Goal: Task Accomplishment & Management: Manage account settings

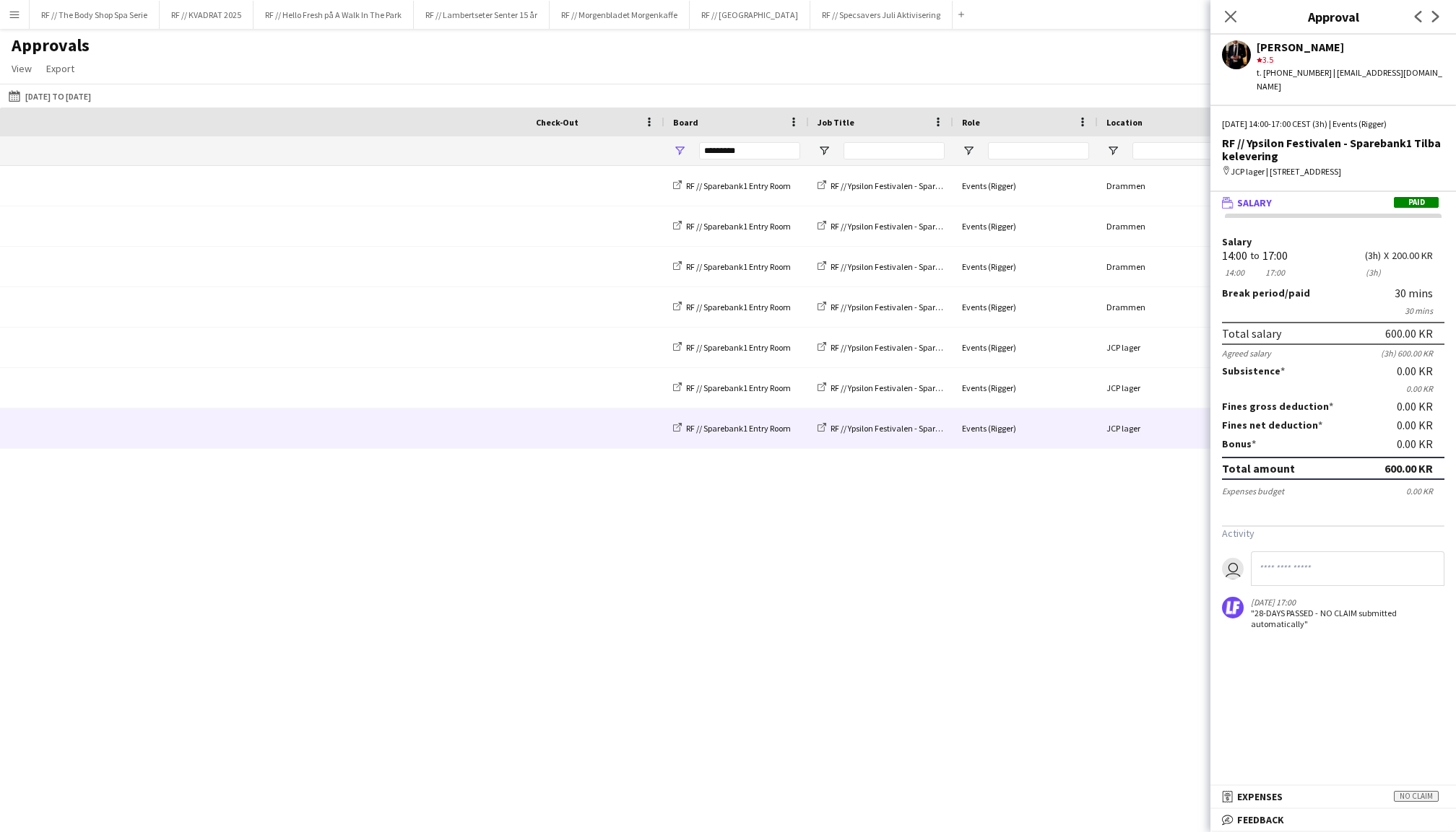
scroll to position [0, 696]
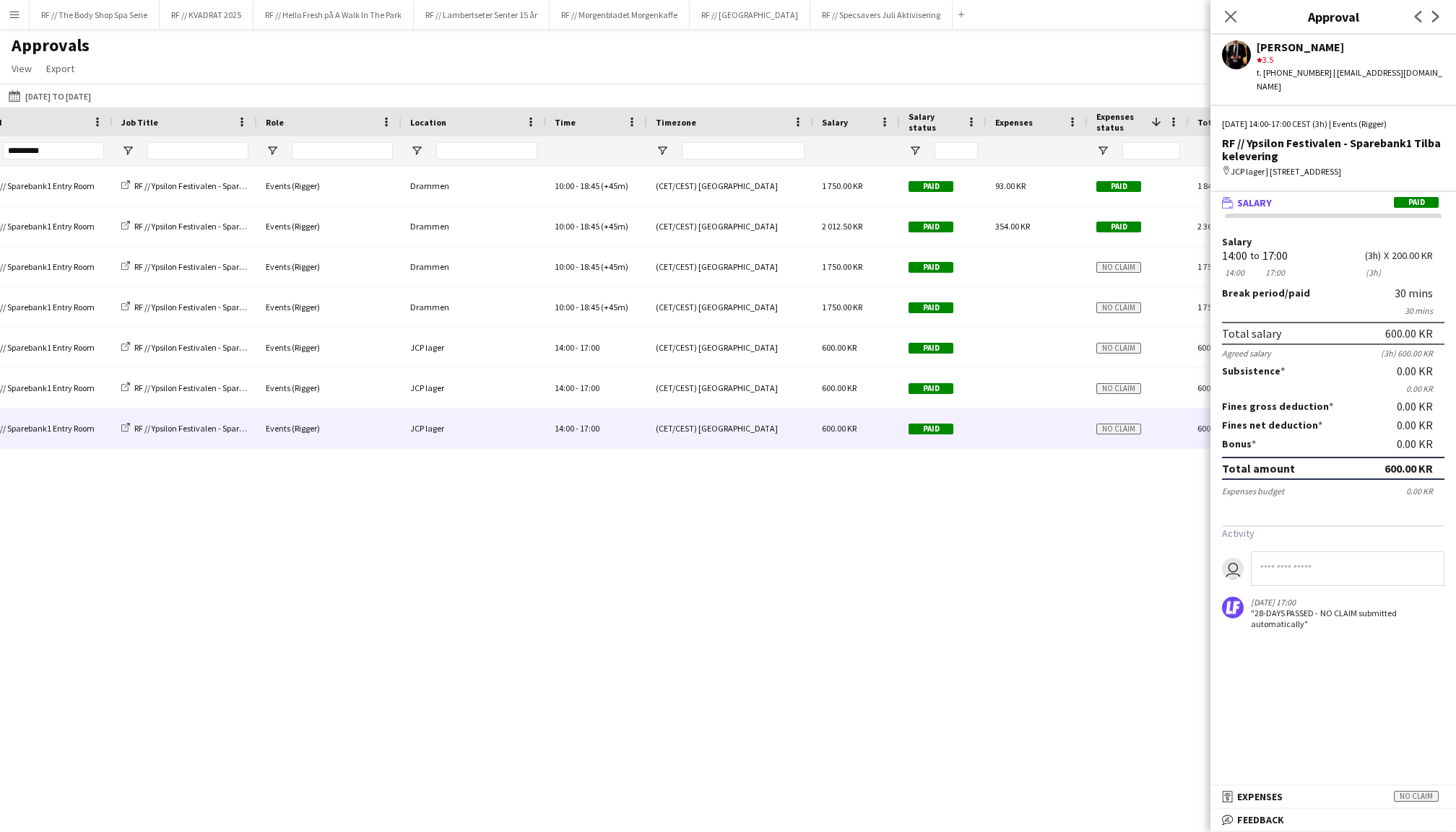
click at [17, 21] on button "Menu" at bounding box center [15, 15] width 29 height 29
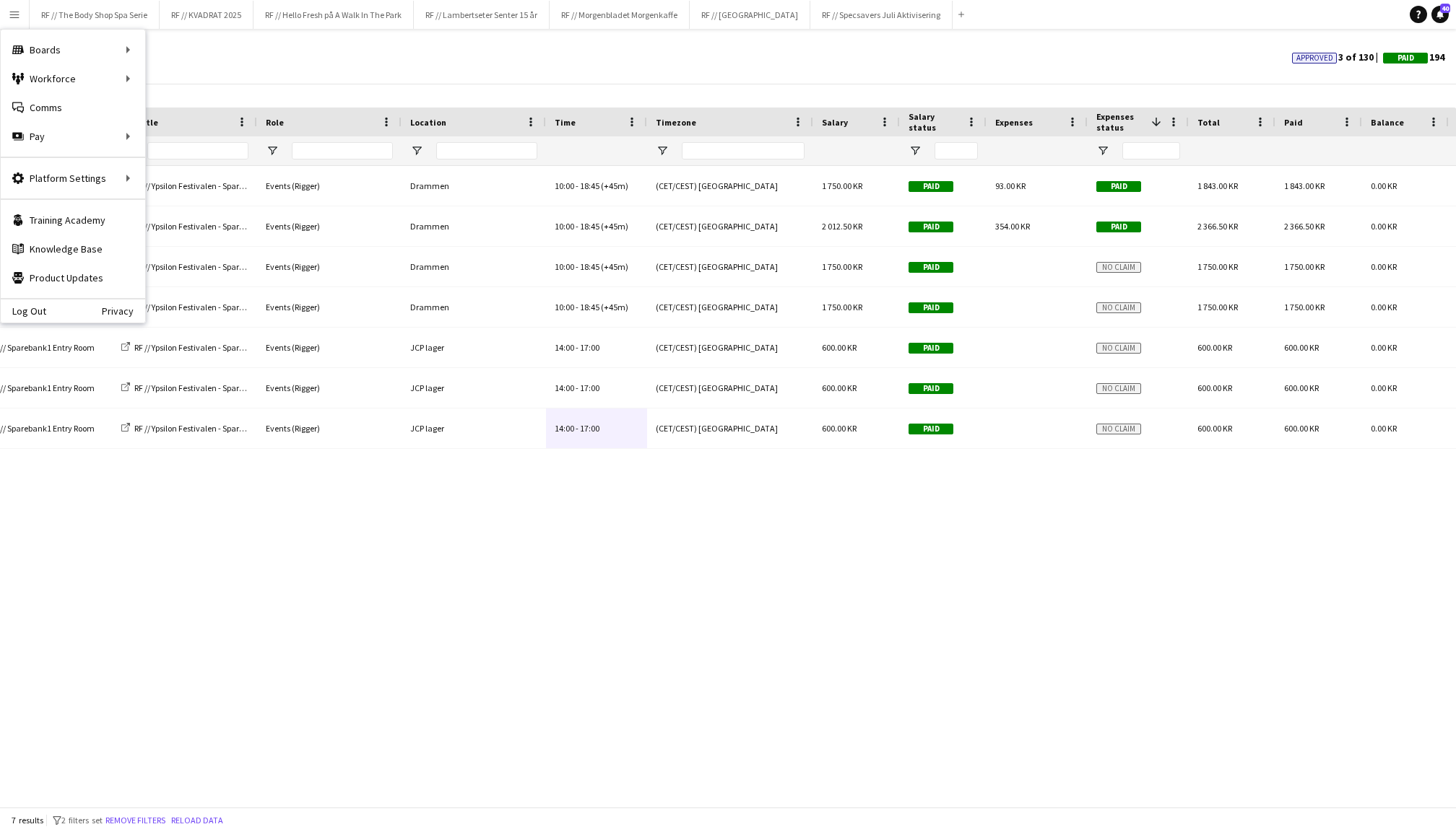
click at [219, 46] on div "Approvals View Customise view Customise filters Reset Filters Reset View Reset …" at bounding box center [728, 58] width 1456 height 49
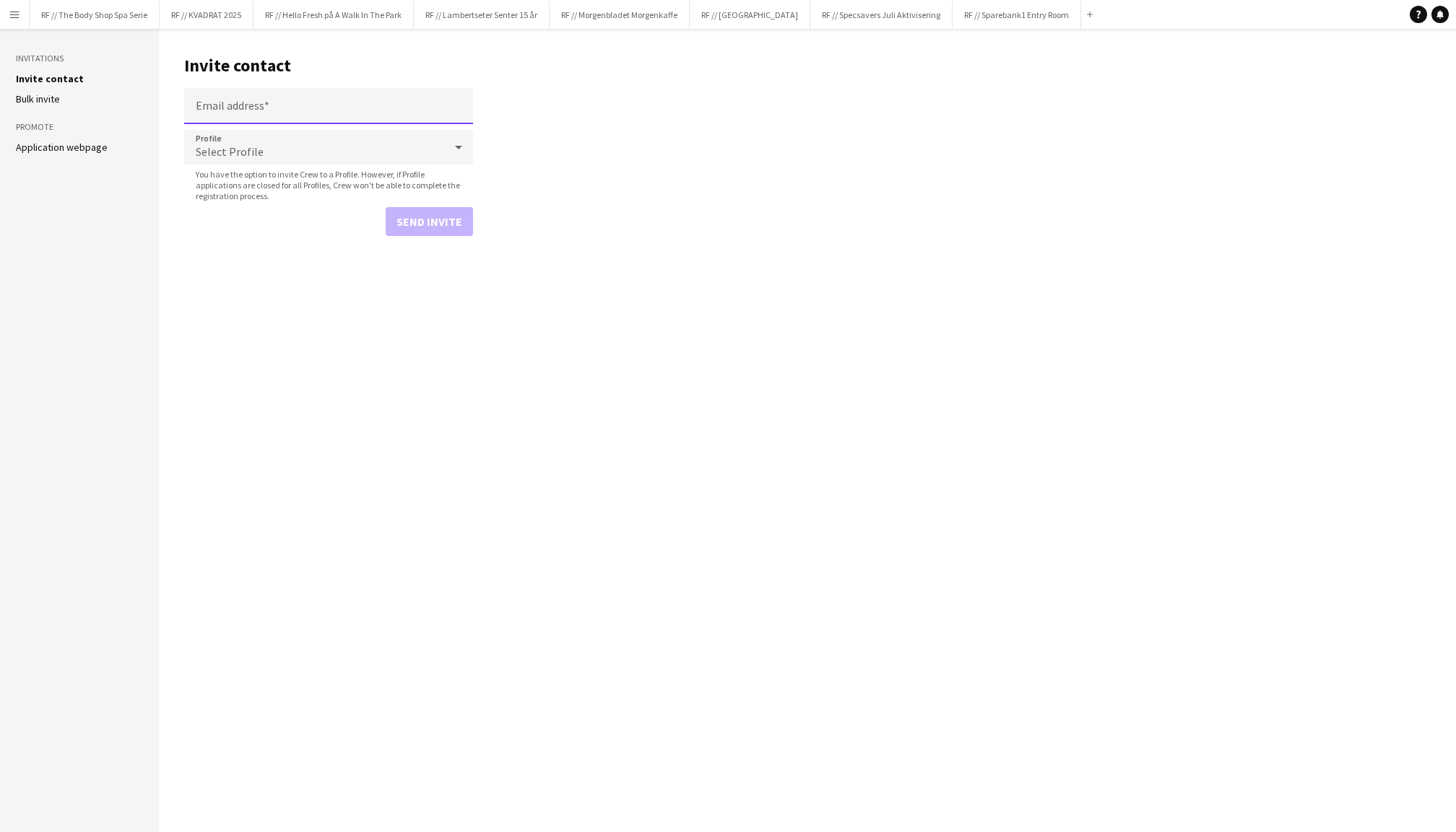
click at [253, 107] on input "Email address" at bounding box center [328, 106] width 289 height 36
type input "**********"
click at [232, 141] on div "Select Profile" at bounding box center [314, 147] width 260 height 34
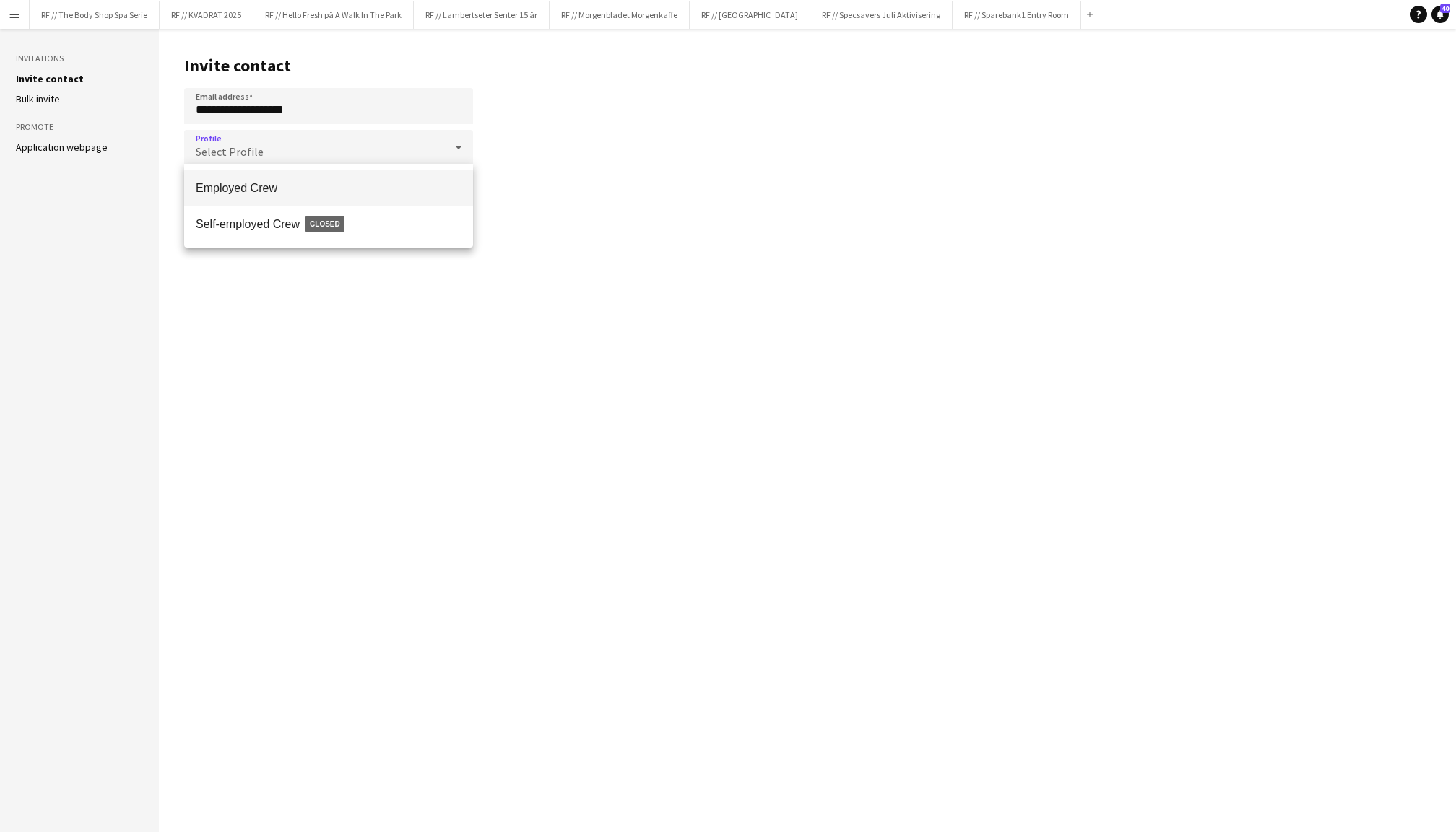
click at [284, 196] on mat-option "Employed Crew" at bounding box center [328, 187] width 289 height 36
click at [445, 215] on button "Send invite" at bounding box center [429, 222] width 87 height 29
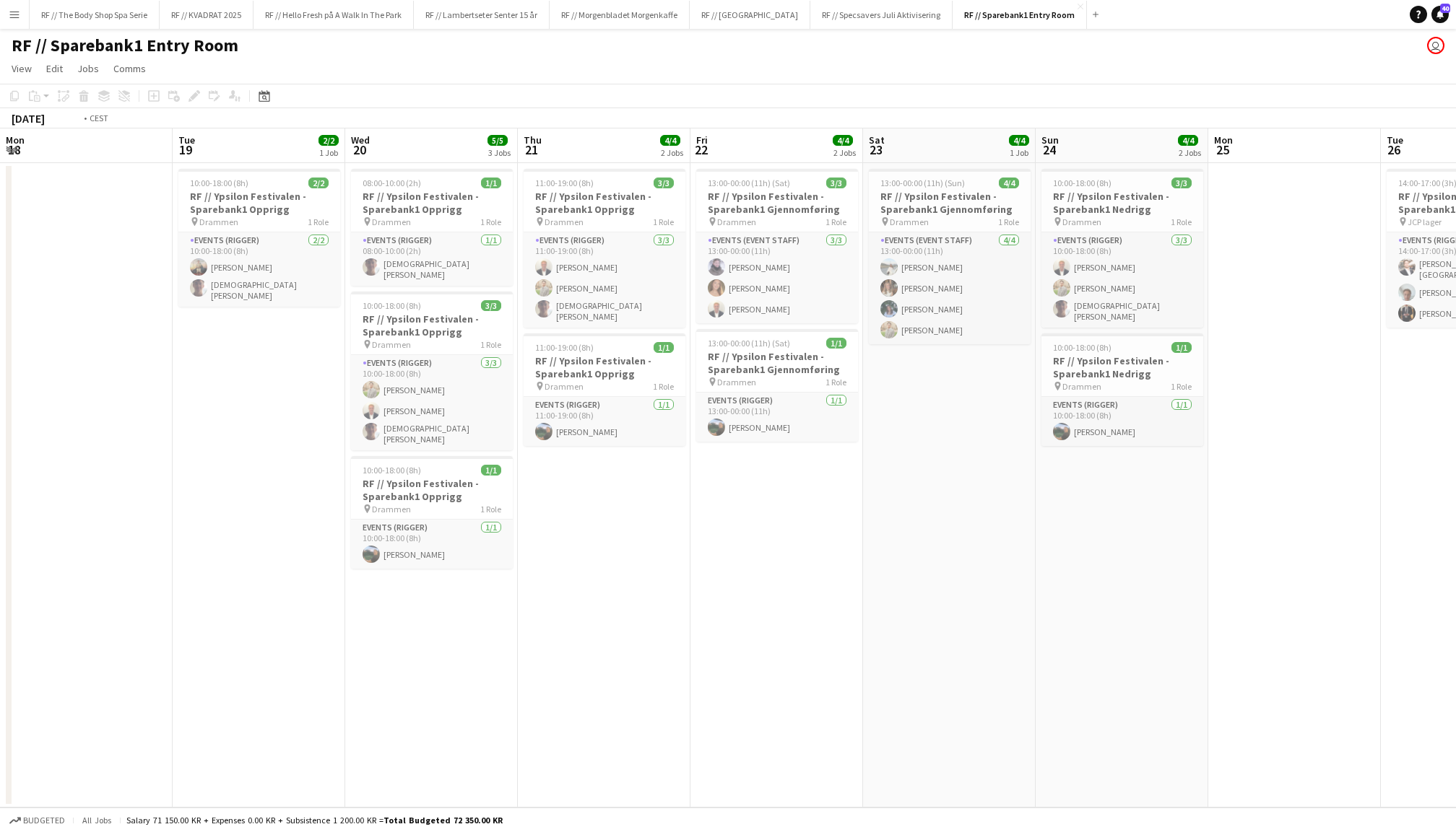
scroll to position [0, 290]
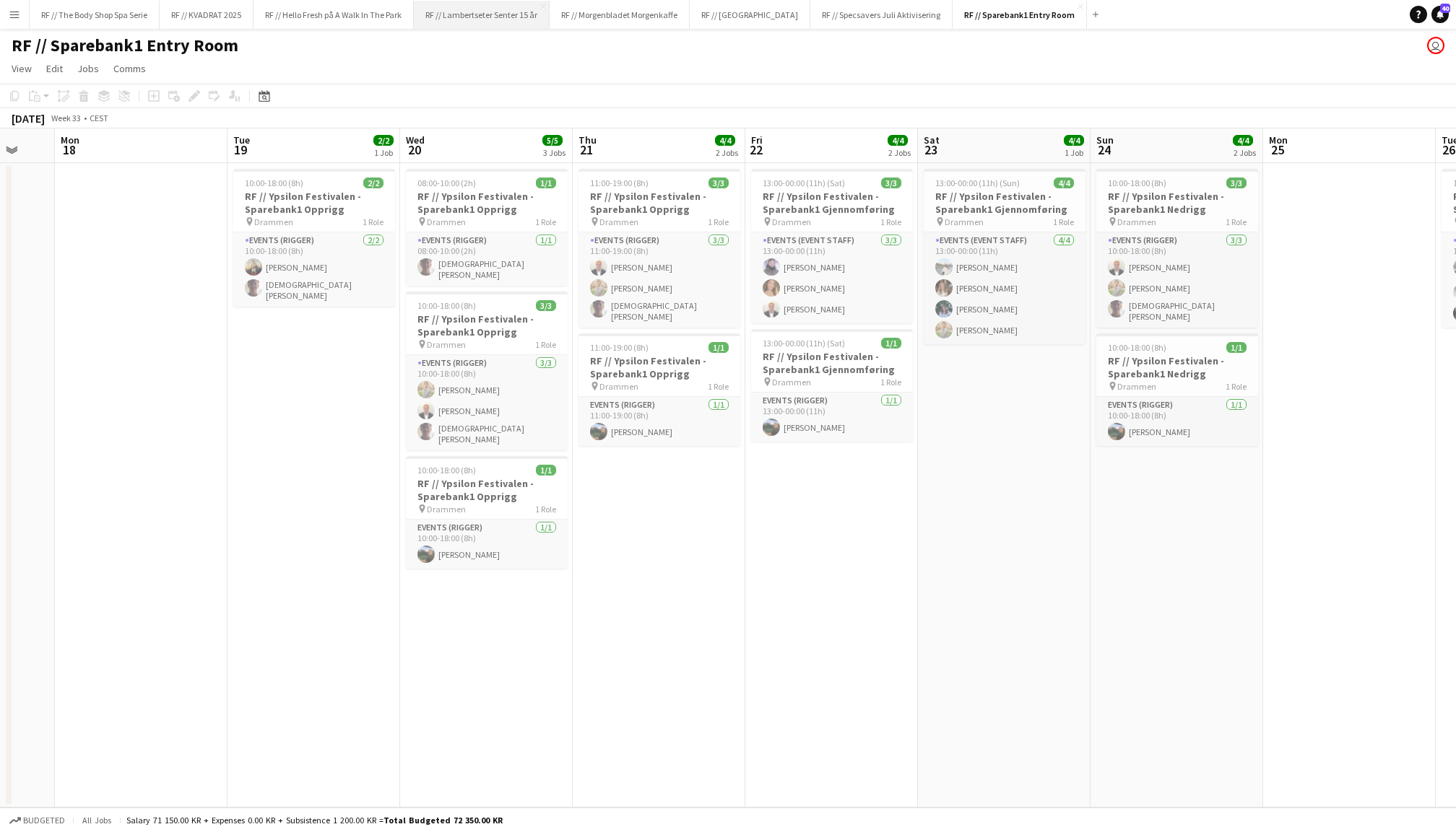
click at [495, 15] on button "RF // Lambertseter Senter 15 år Close" at bounding box center [481, 15] width 136 height 28
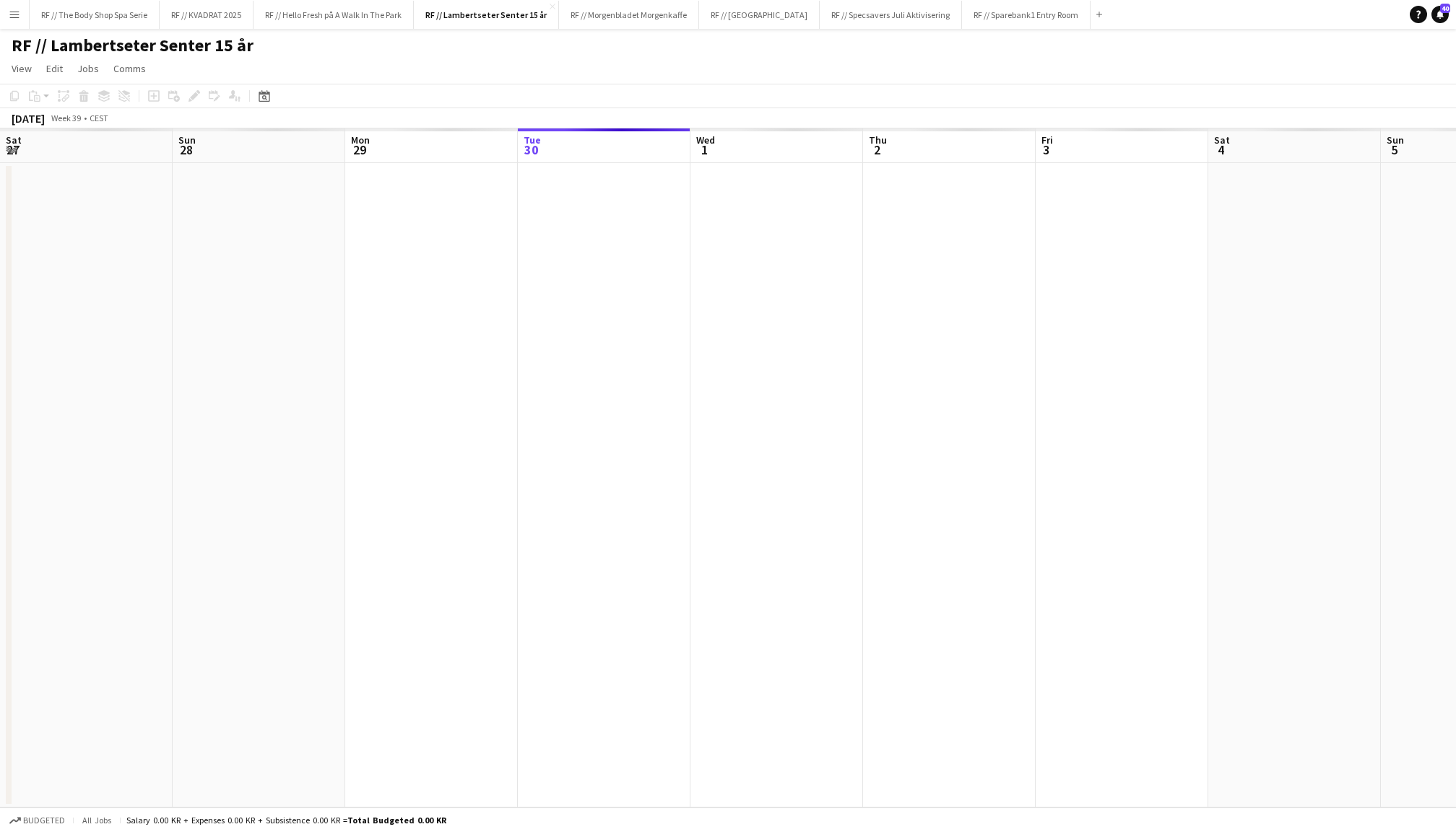
scroll to position [0, 344]
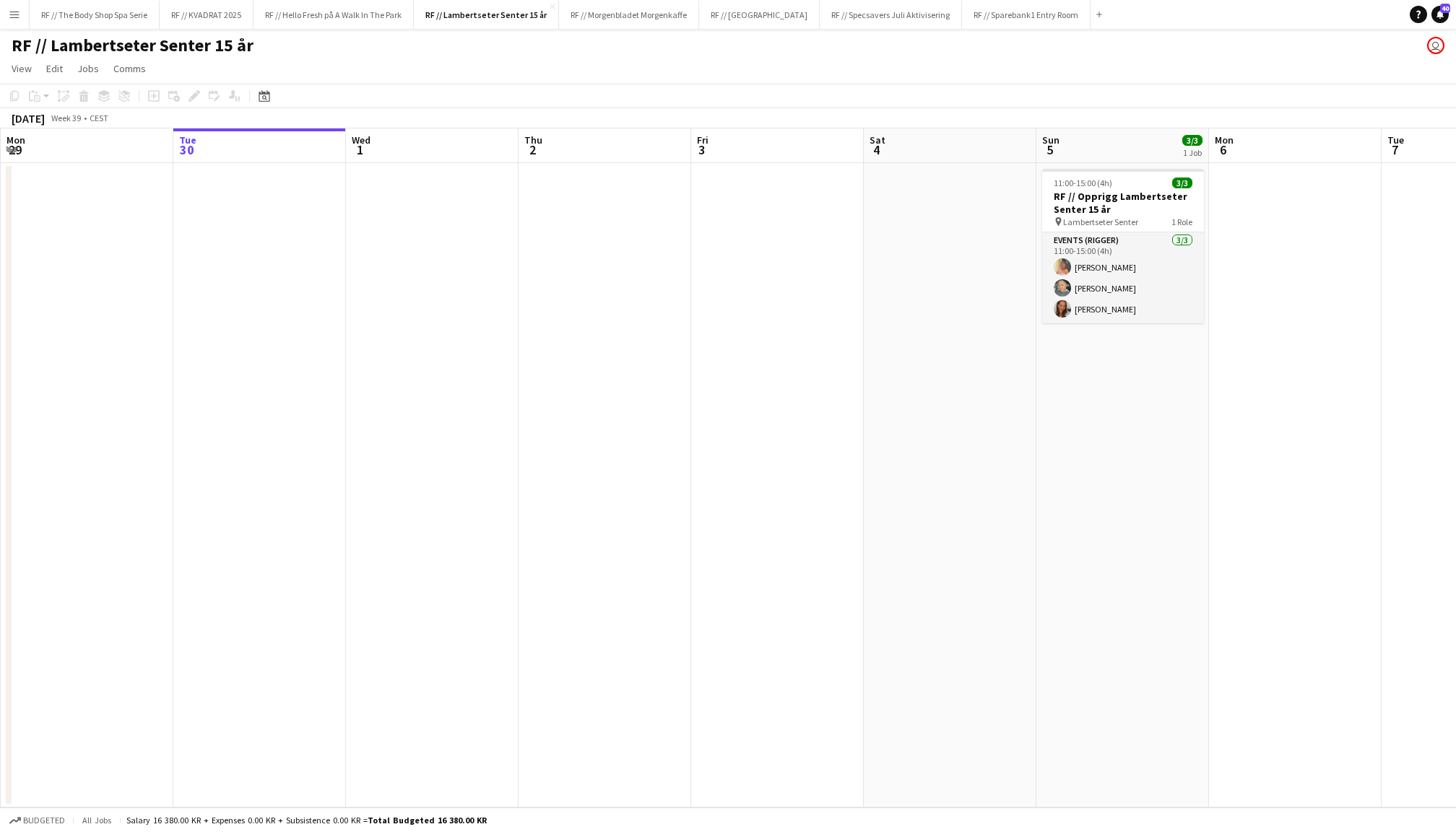
click at [766, 255] on app-date-cell at bounding box center [777, 485] width 172 height 645
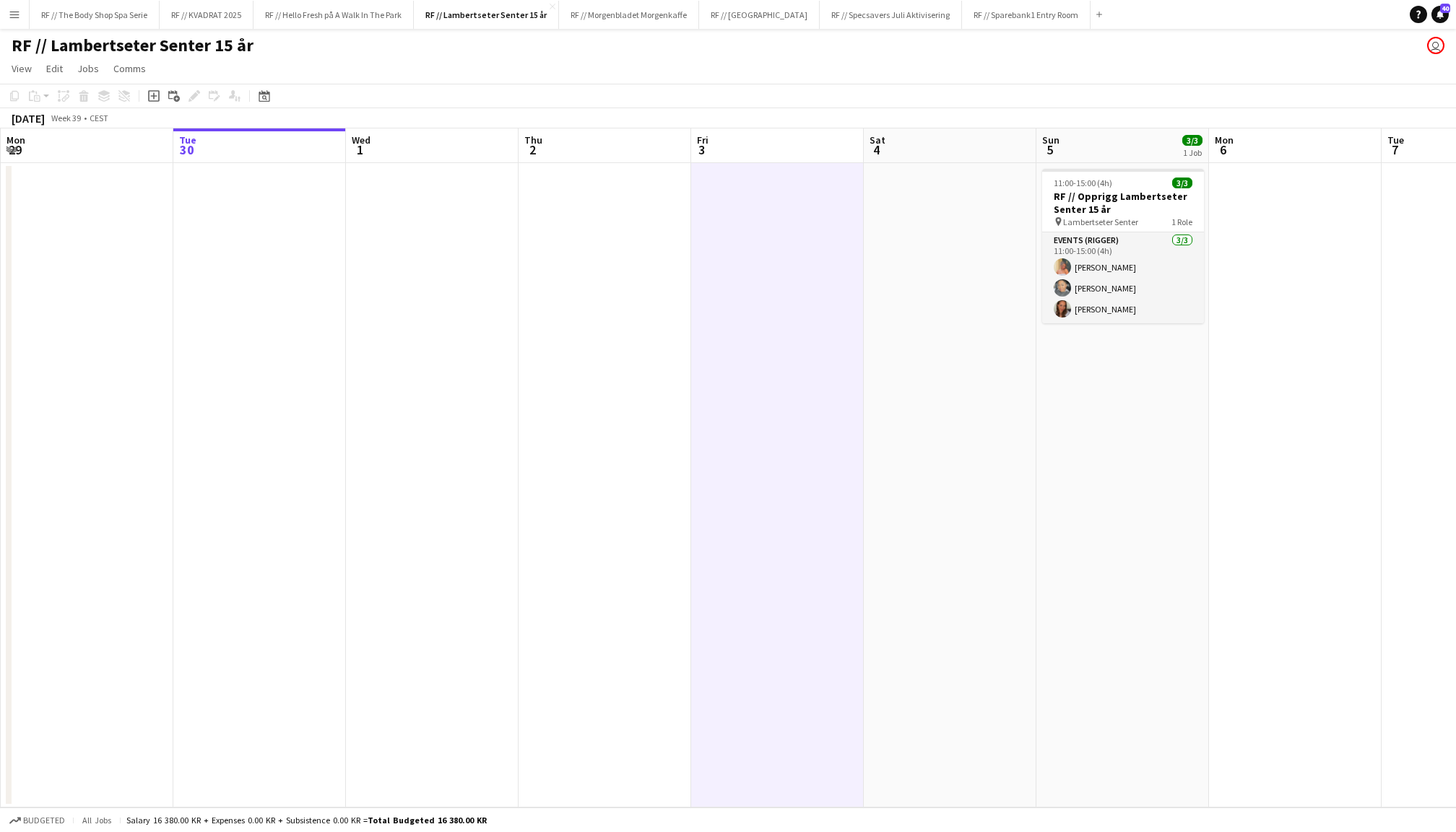
click at [1280, 204] on app-date-cell at bounding box center [1294, 485] width 172 height 645
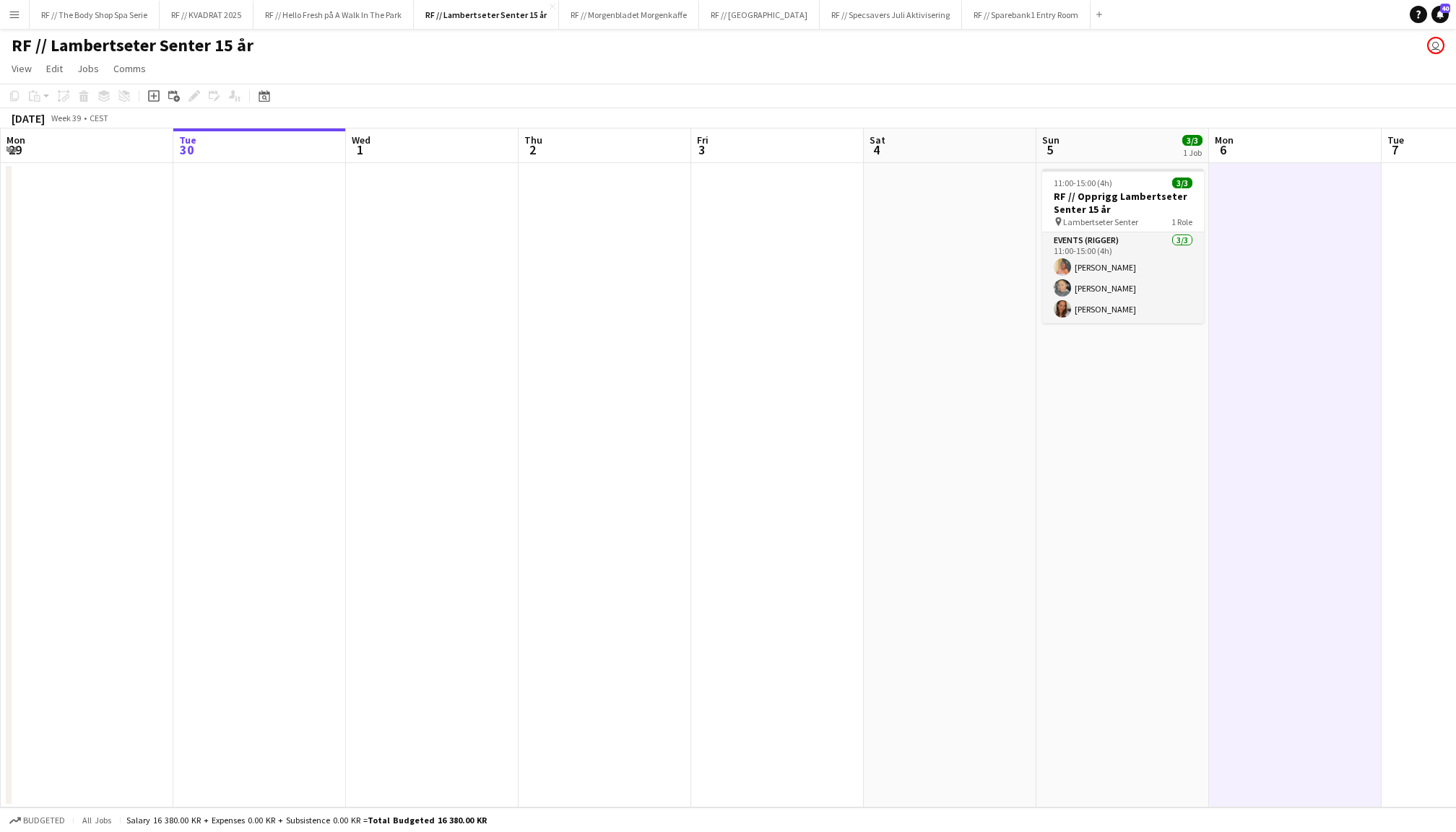
click at [976, 234] on app-date-cell at bounding box center [949, 485] width 172 height 645
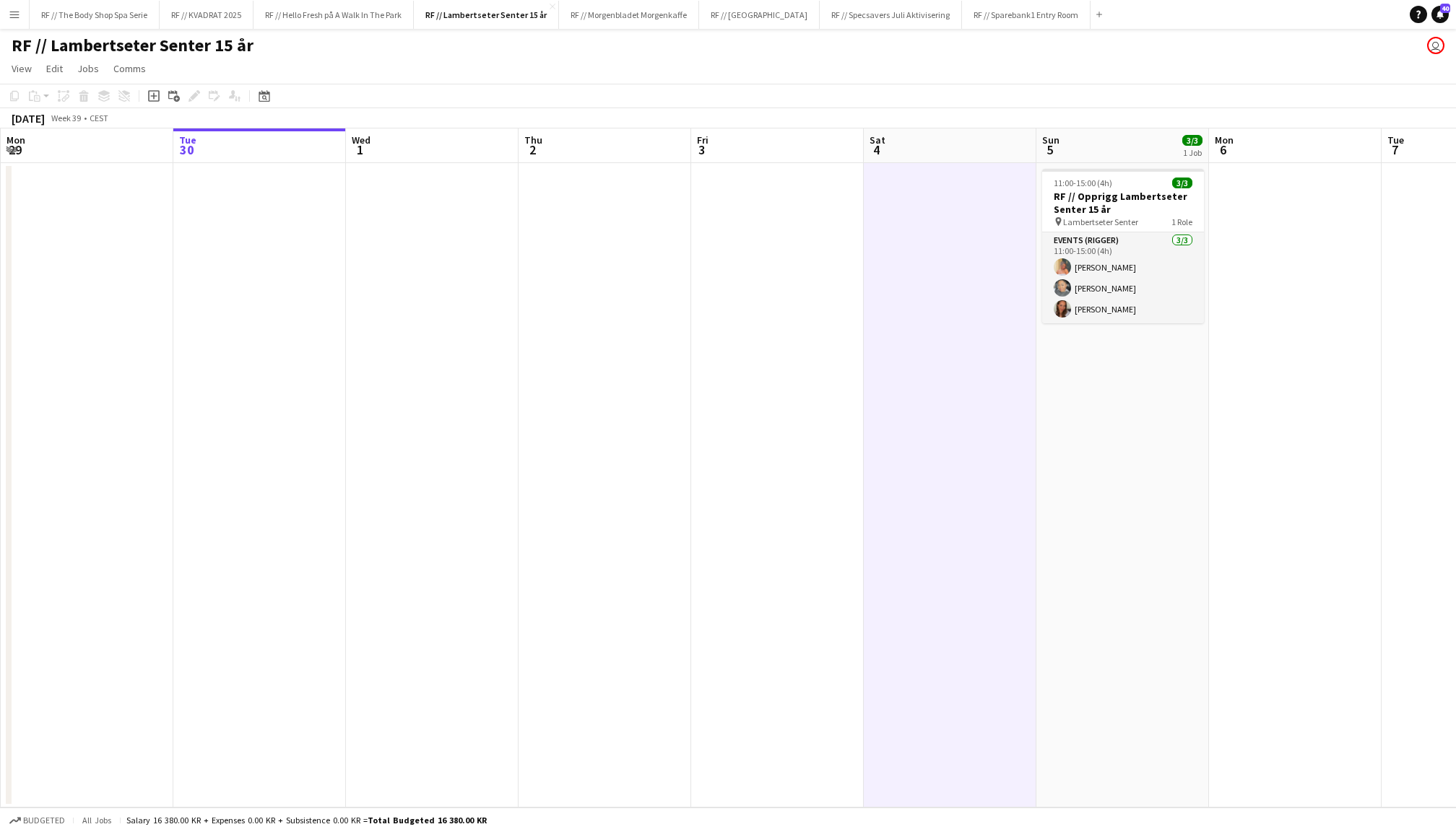
click at [778, 234] on app-date-cell at bounding box center [777, 485] width 172 height 645
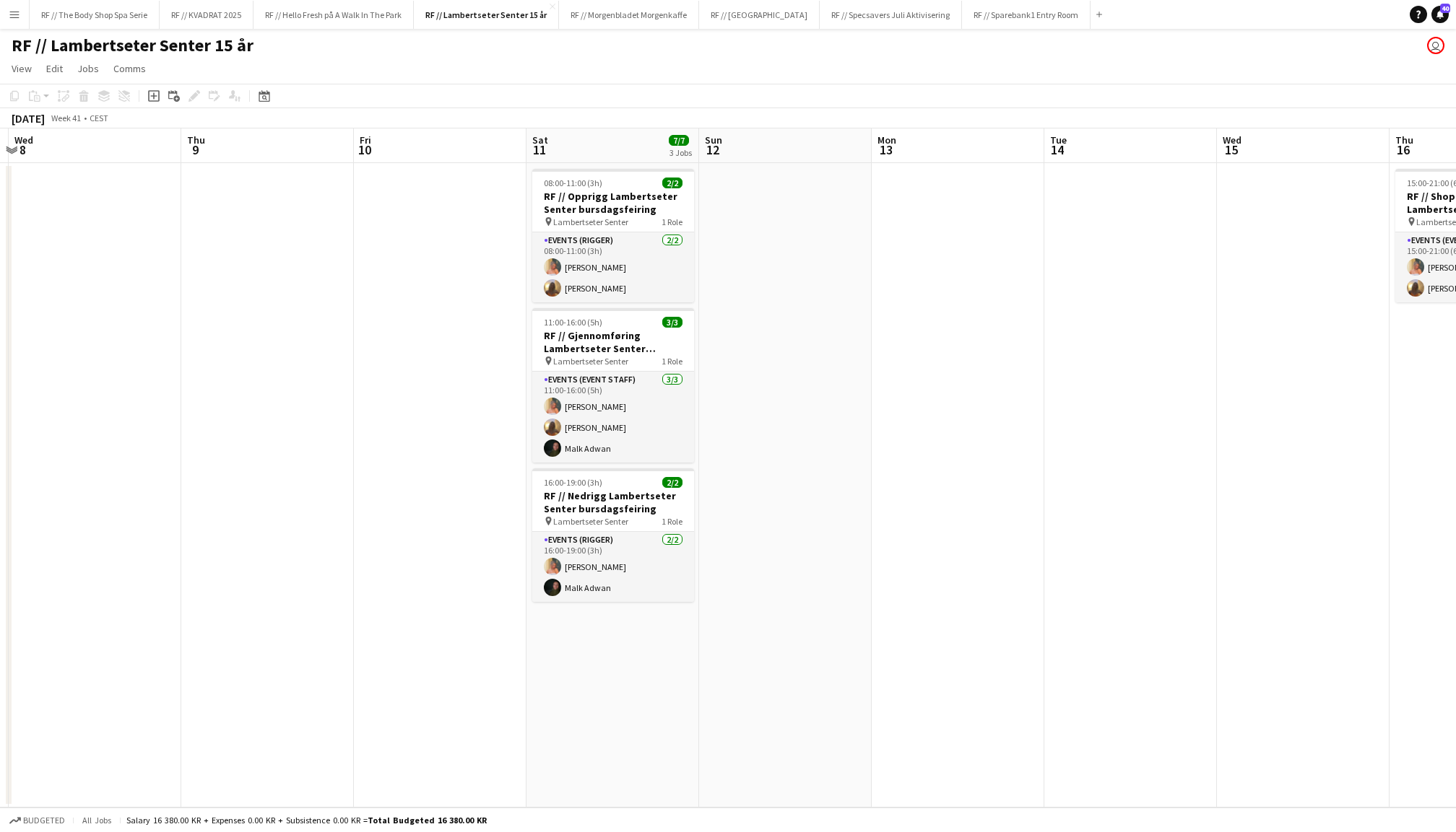
scroll to position [0, 523]
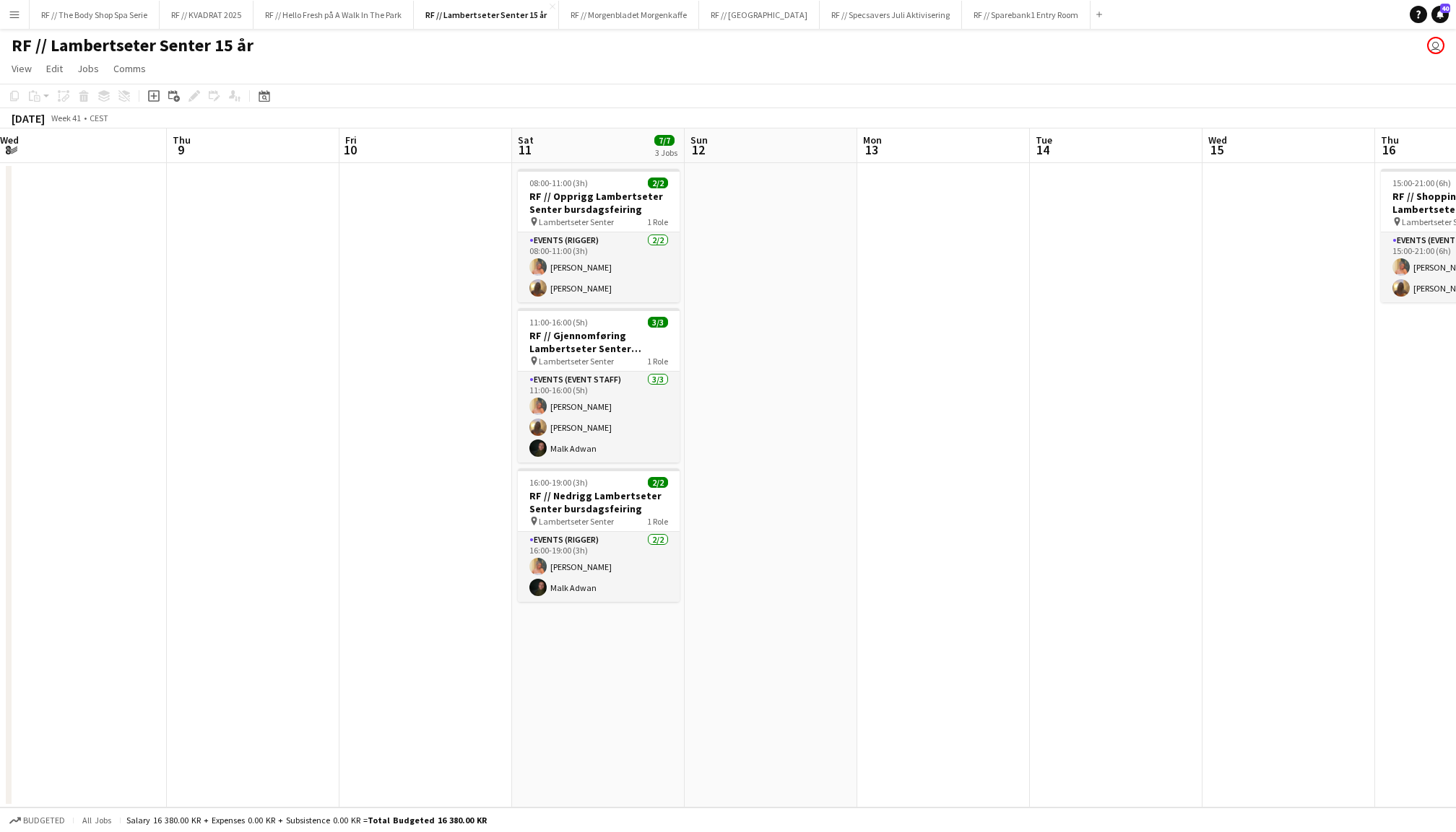
click at [768, 343] on app-date-cell at bounding box center [770, 485] width 172 height 645
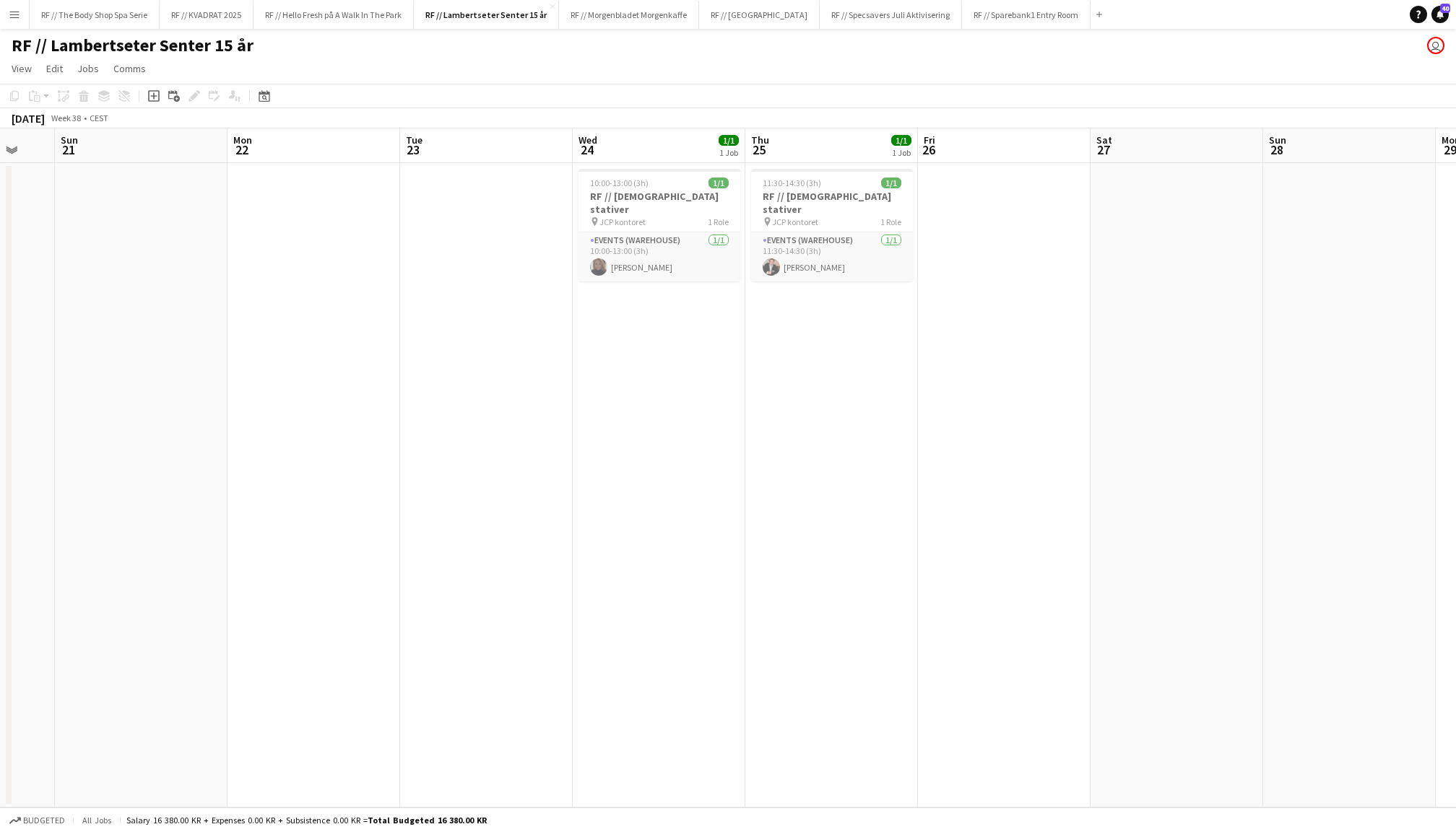
scroll to position [0, 474]
click at [1002, 255] on app-date-cell at bounding box center [992, 485] width 172 height 645
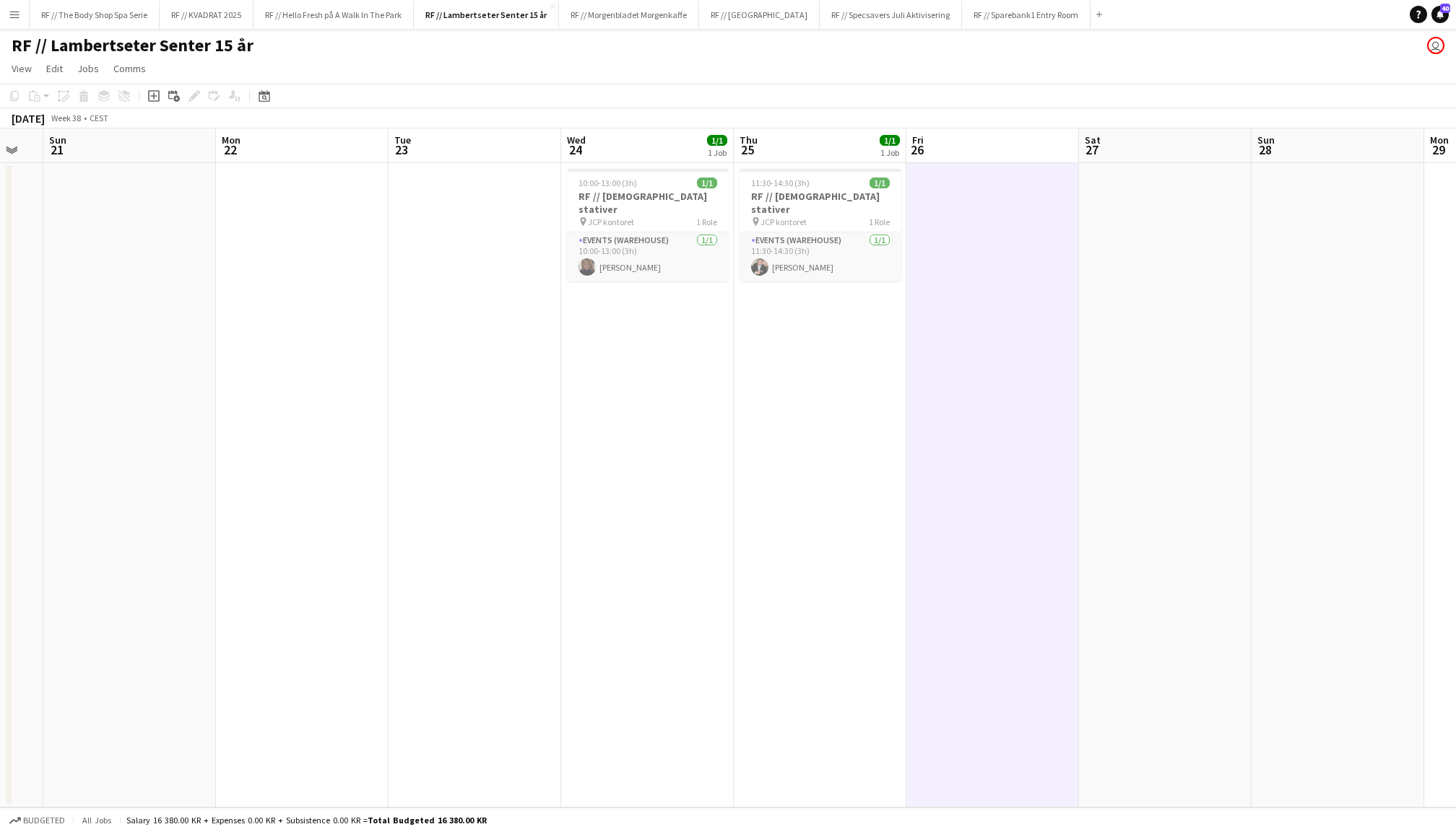
click at [1132, 290] on app-date-cell at bounding box center [1165, 485] width 172 height 645
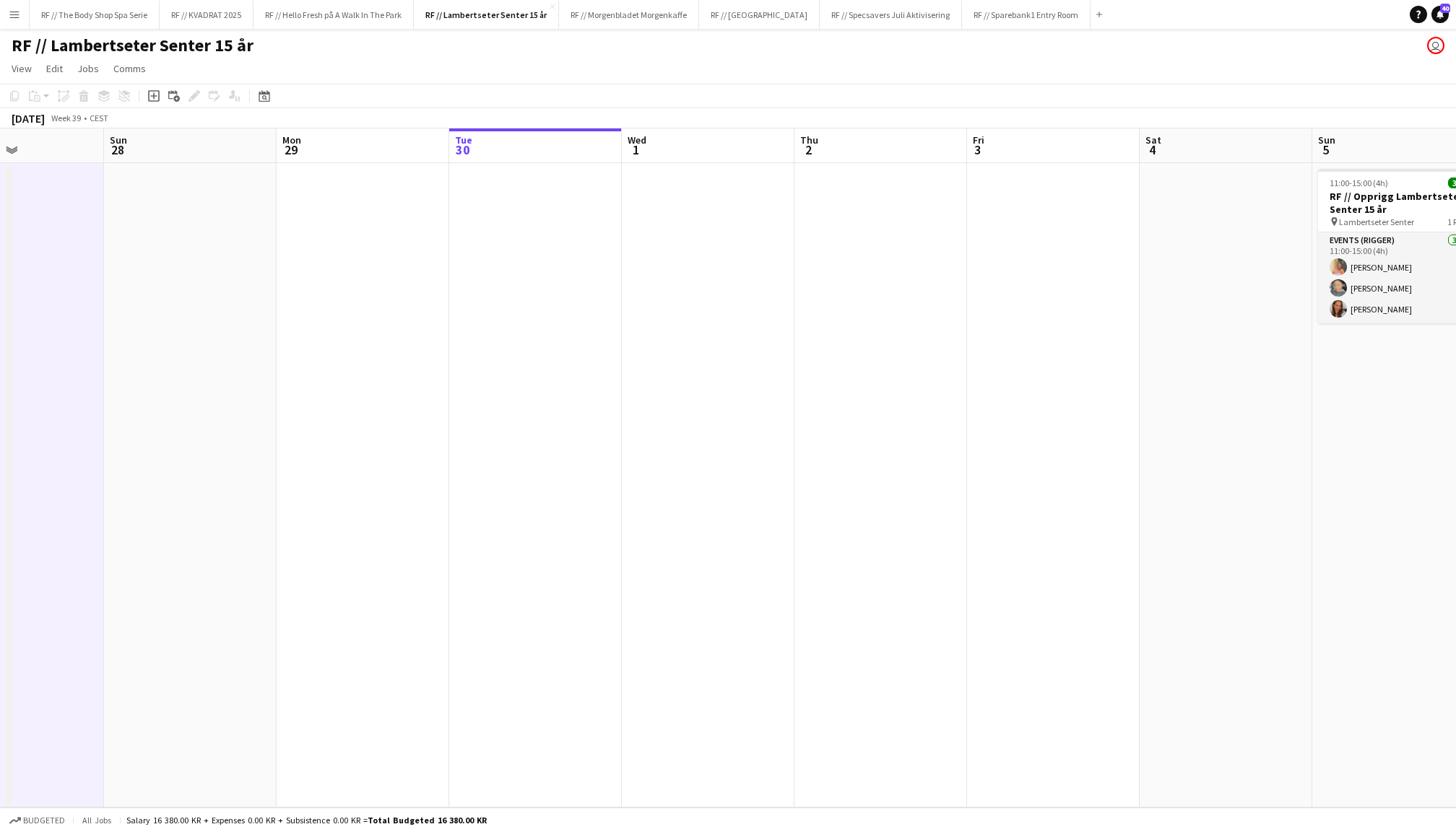
scroll to position [0, 611]
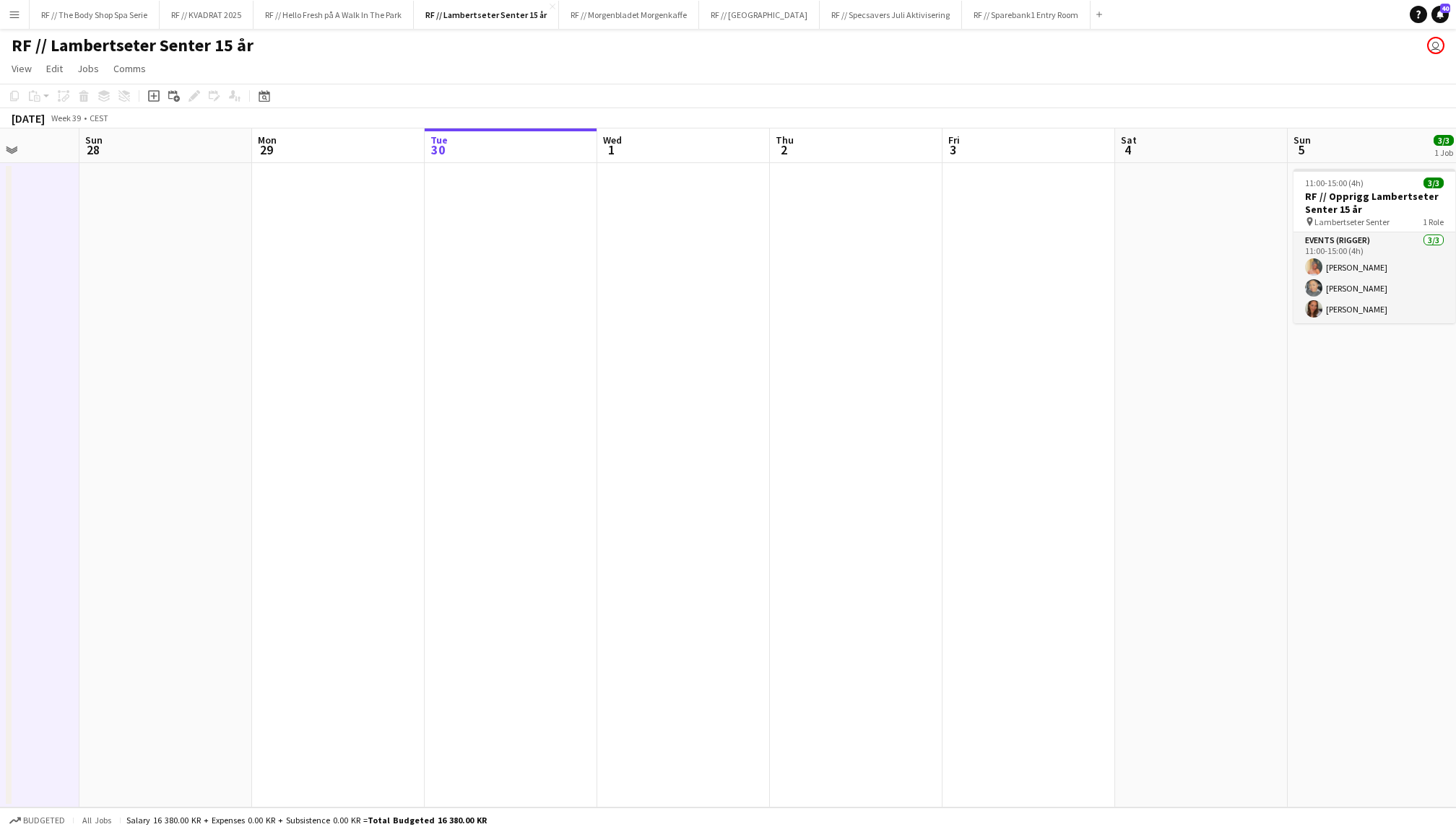
click at [1031, 248] on app-date-cell at bounding box center [1028, 485] width 172 height 645
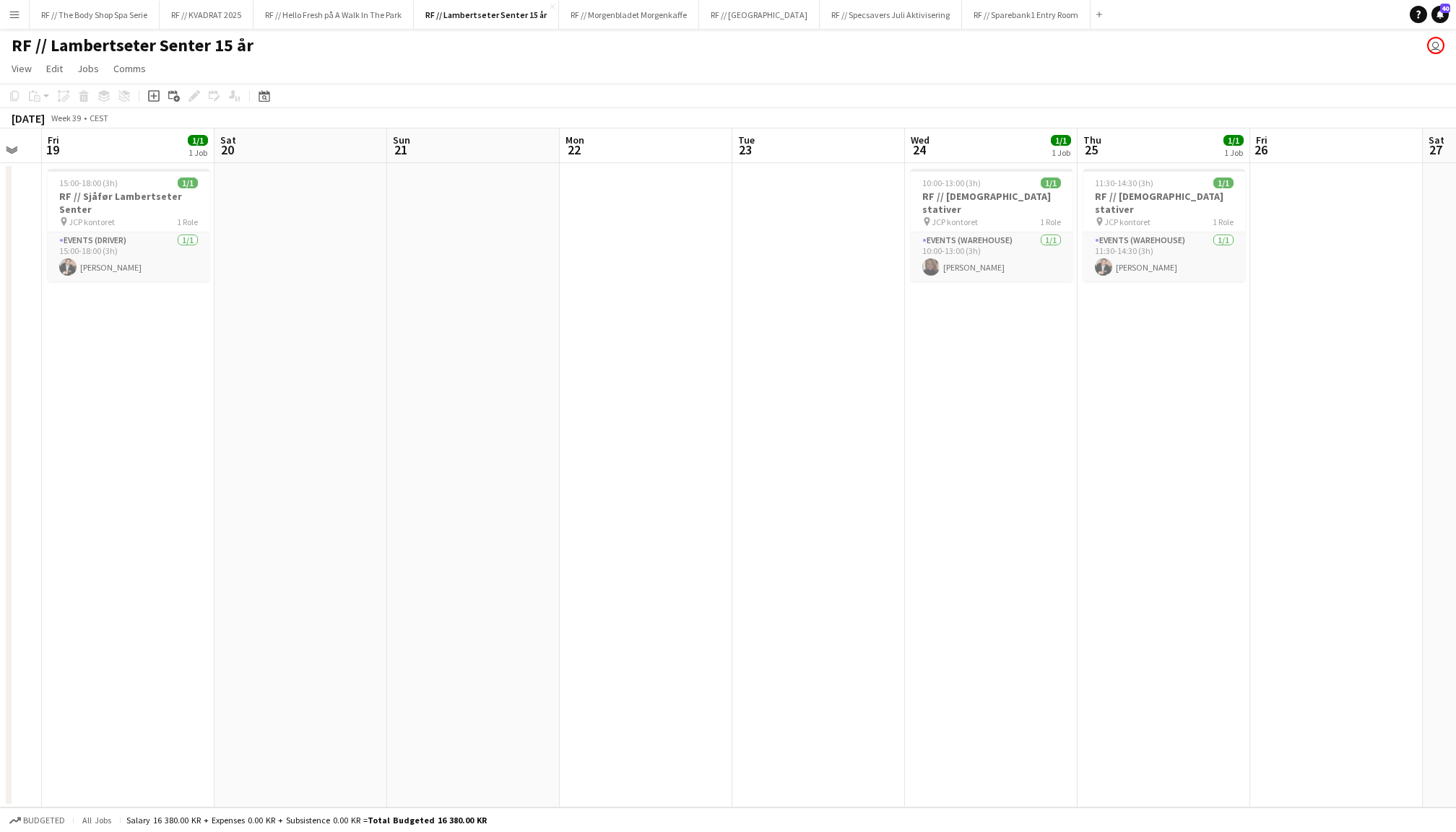
scroll to position [0, 451]
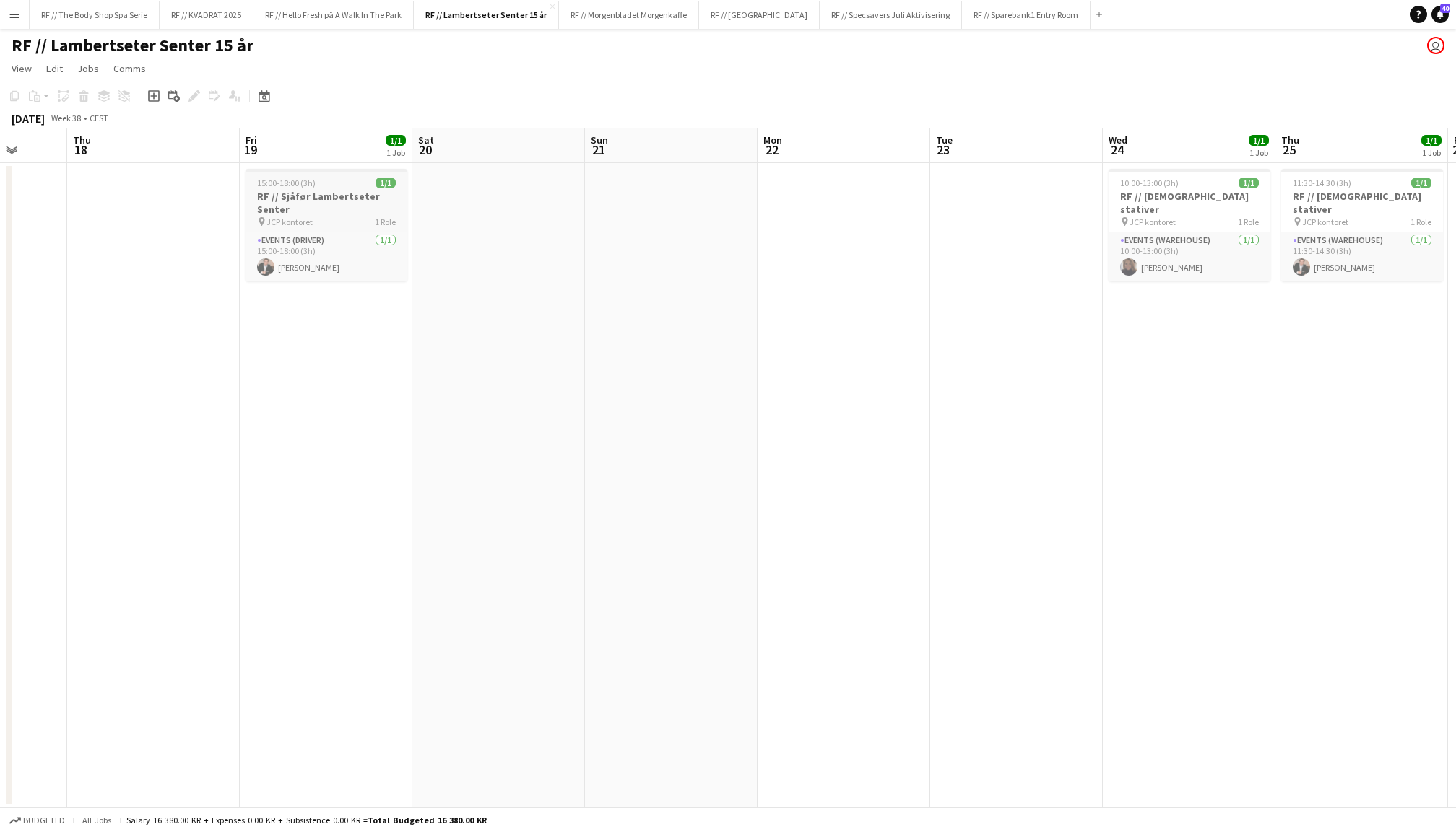
click at [330, 208] on h3 "RF // Sjåfør Lambertseter Senter" at bounding box center [326, 203] width 162 height 26
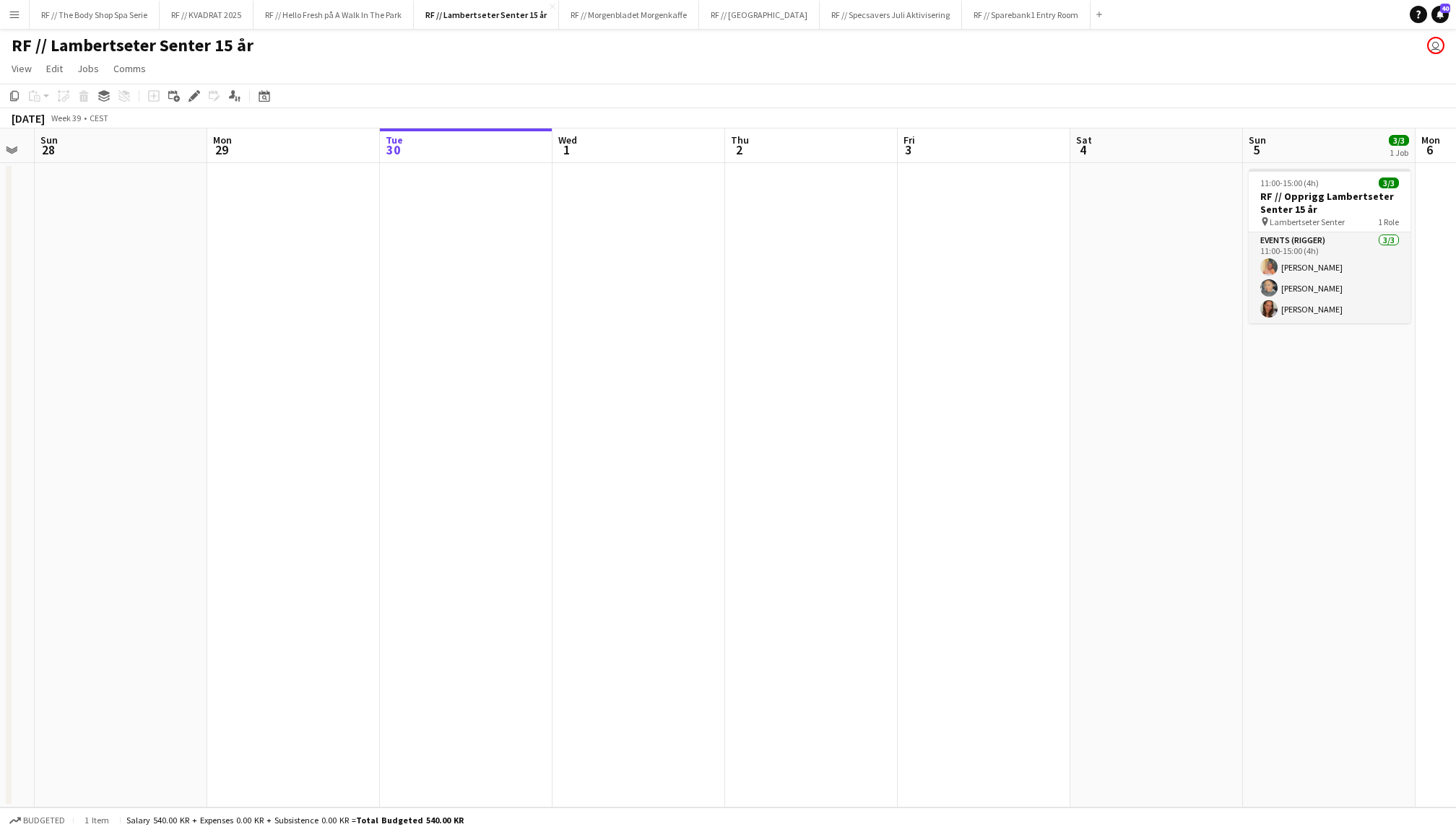
click at [932, 246] on app-date-cell at bounding box center [983, 485] width 172 height 645
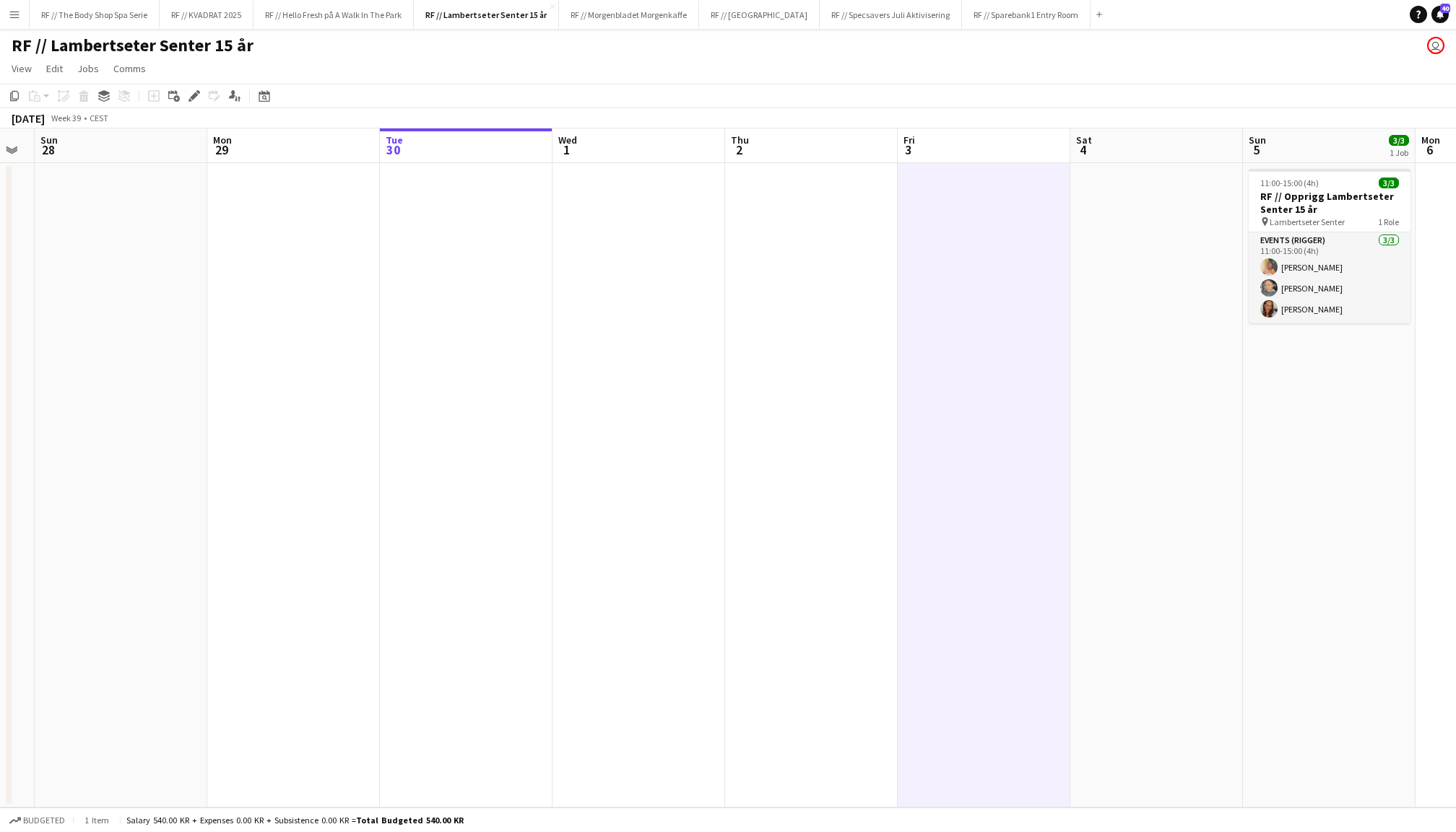
scroll to position [0, 654]
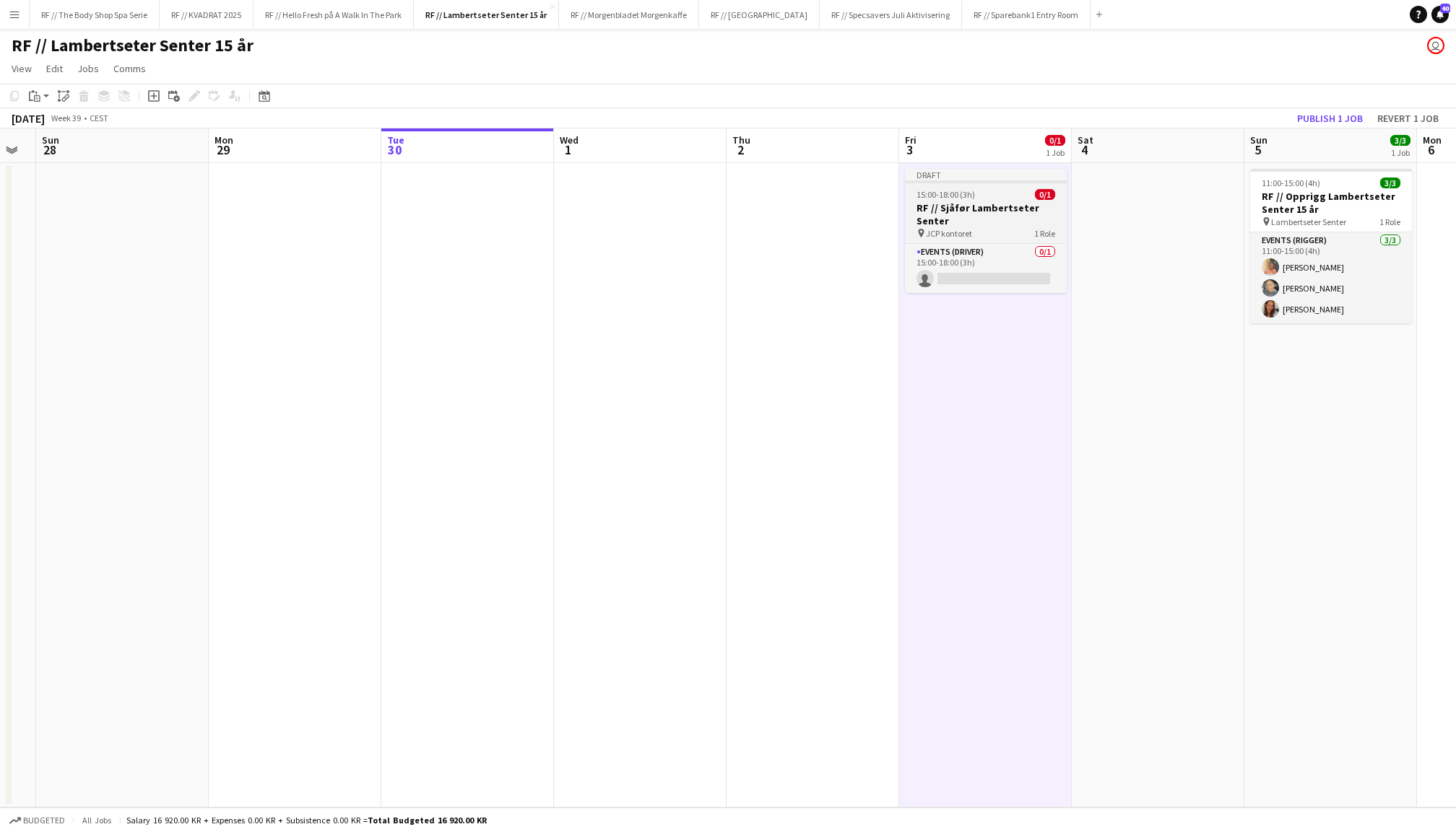
click at [973, 205] on h3 "RF // Sjåfør Lambertseter Senter" at bounding box center [985, 214] width 162 height 26
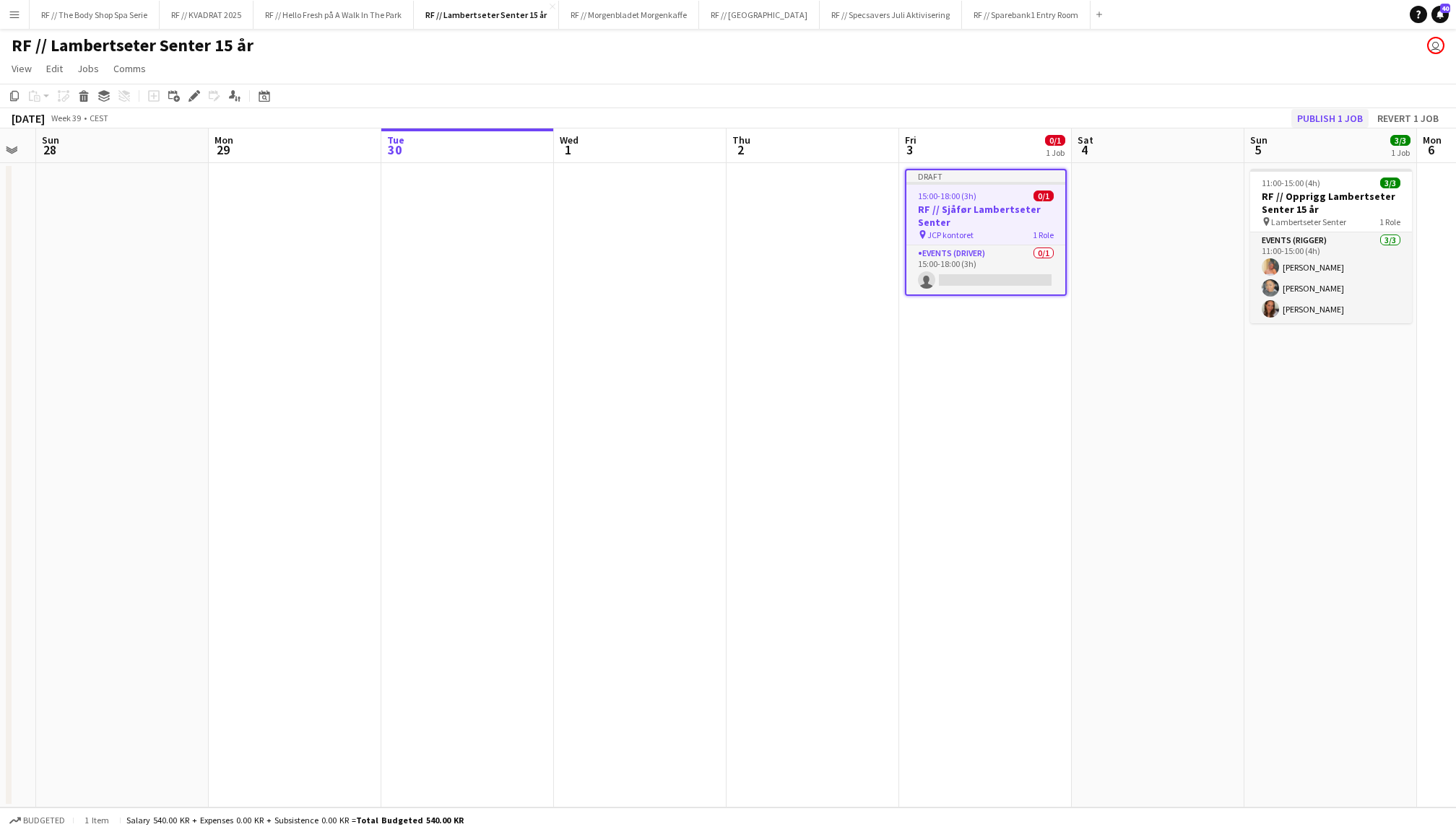
click at [1328, 116] on button "Publish 1 job" at bounding box center [1329, 118] width 77 height 19
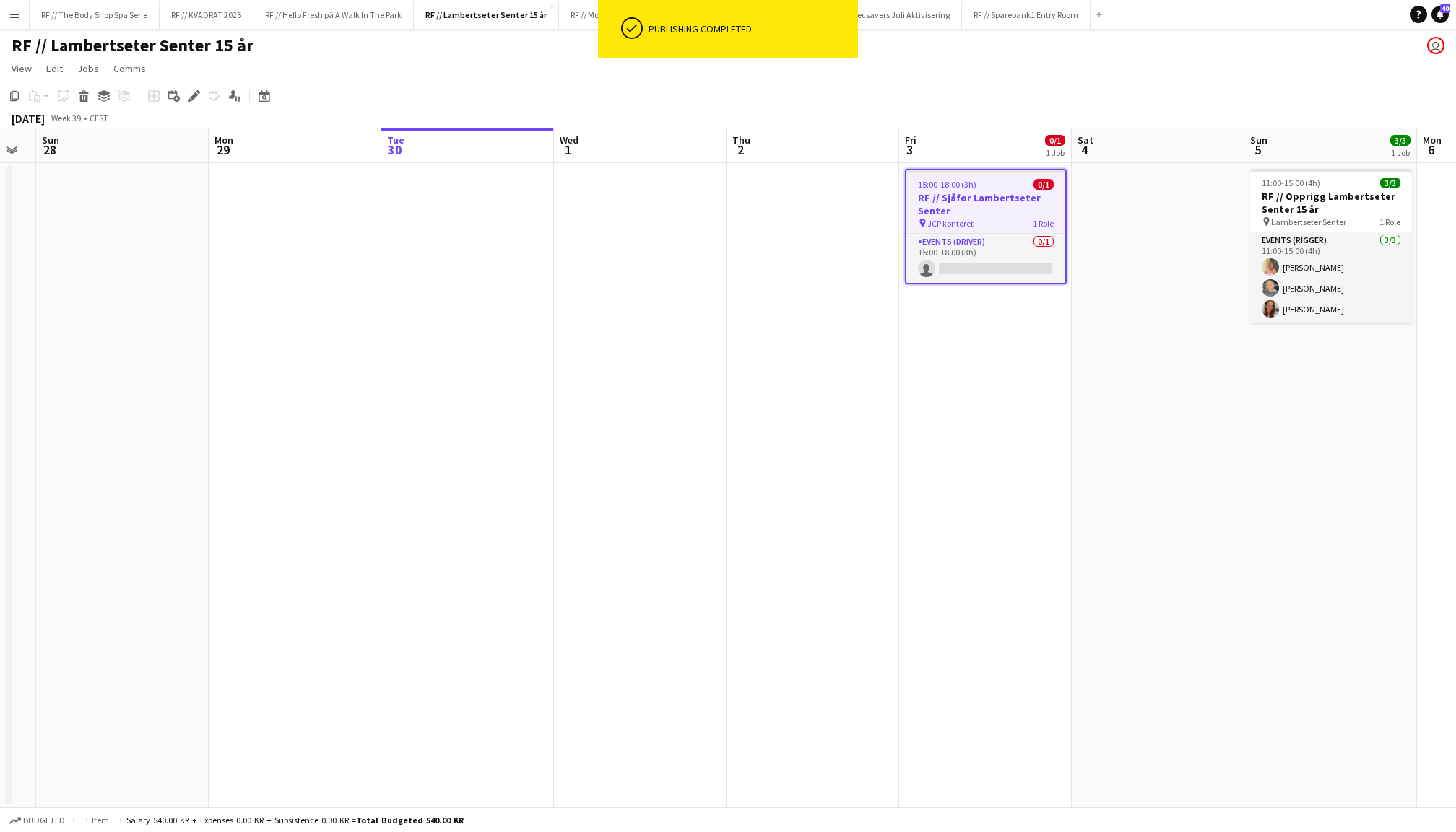
click at [985, 191] on h3 "RF // Sjåfør Lambertseter Senter" at bounding box center [985, 204] width 158 height 26
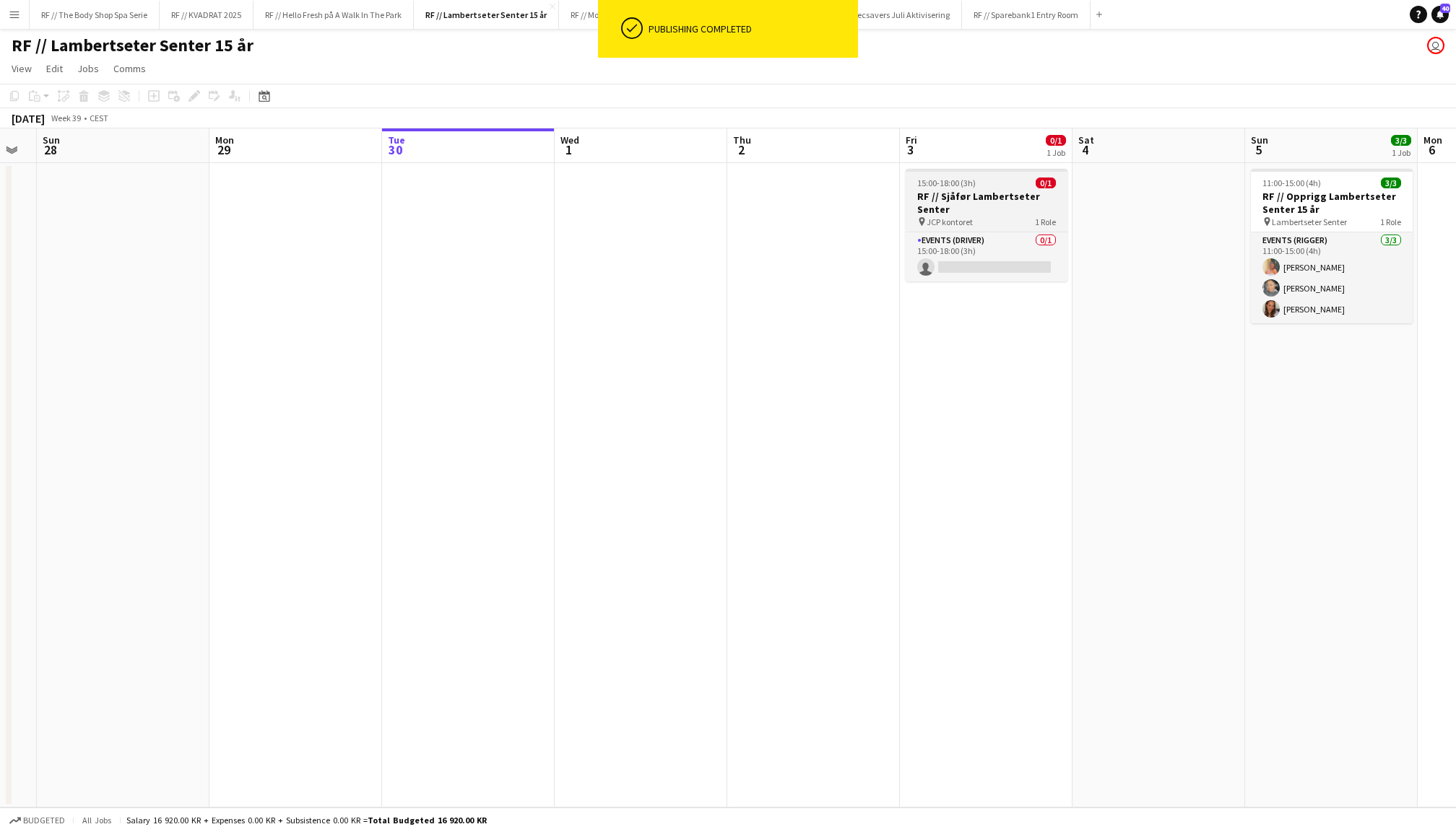
click at [986, 206] on h3 "RF // Sjåfør Lambertseter Senter" at bounding box center [986, 203] width 162 height 26
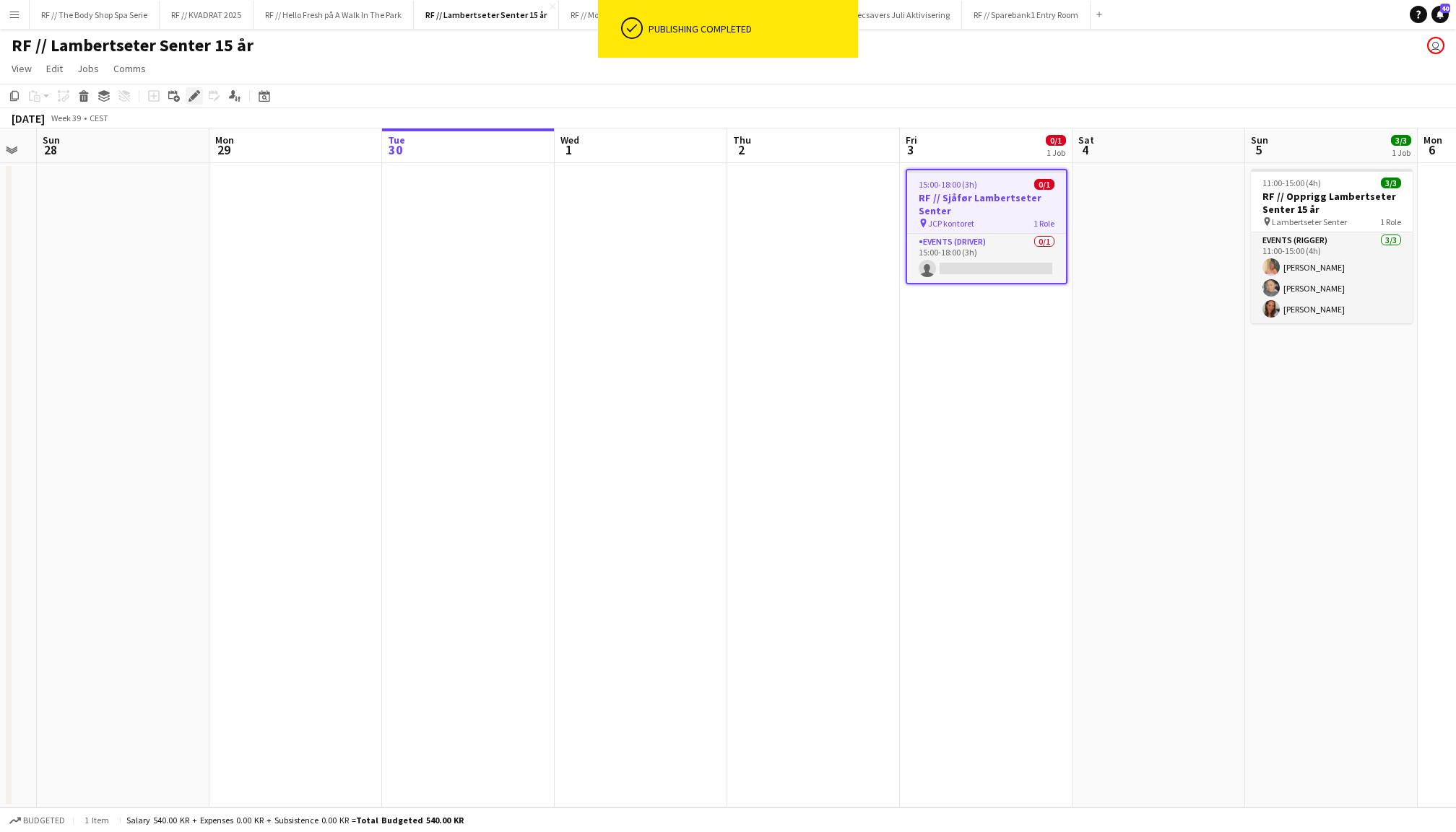
click at [189, 93] on icon "Edit" at bounding box center [194, 95] width 11 height 11
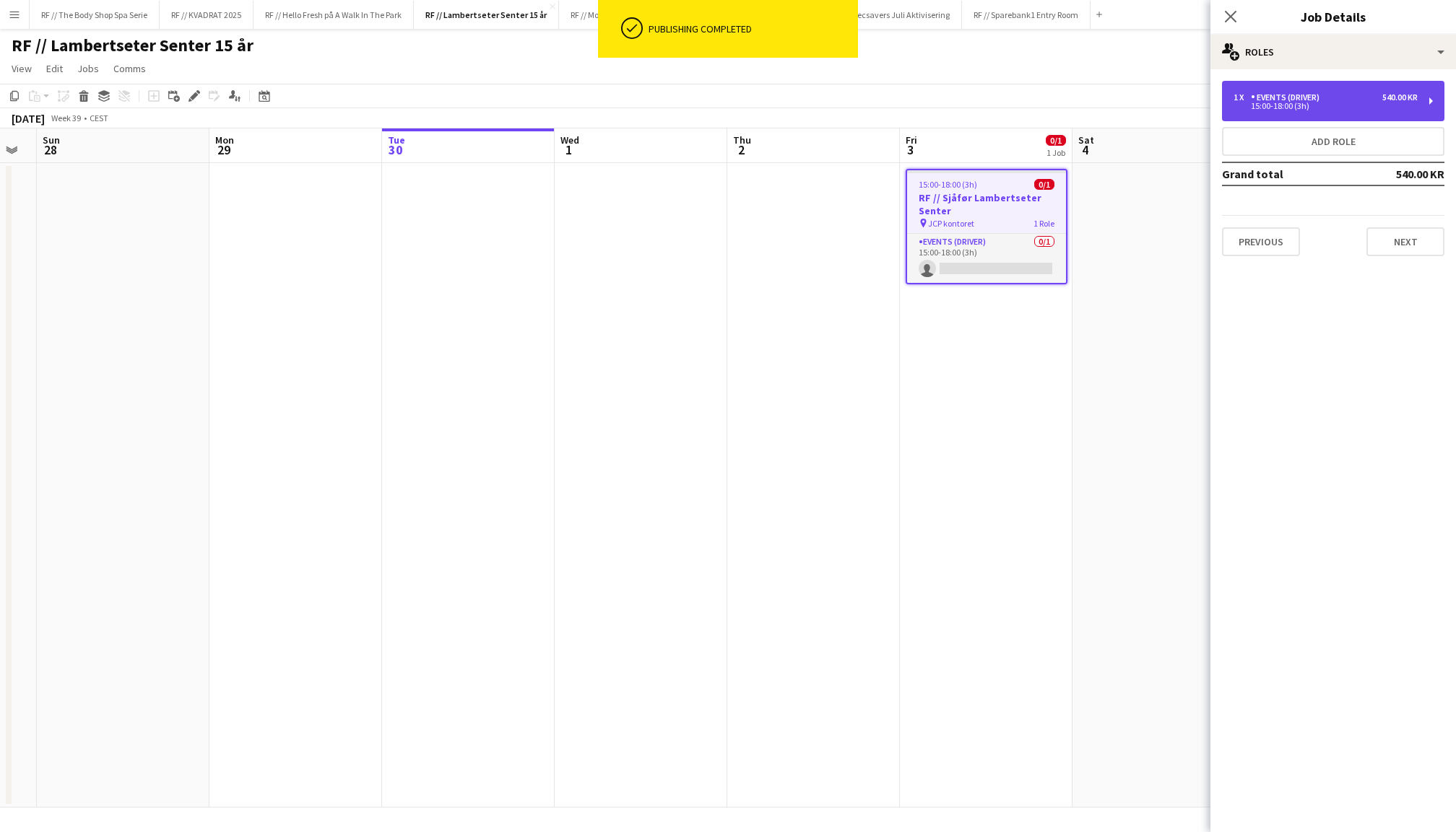
click at [1355, 105] on div "15:00-18:00 (3h)" at bounding box center [1325, 106] width 184 height 7
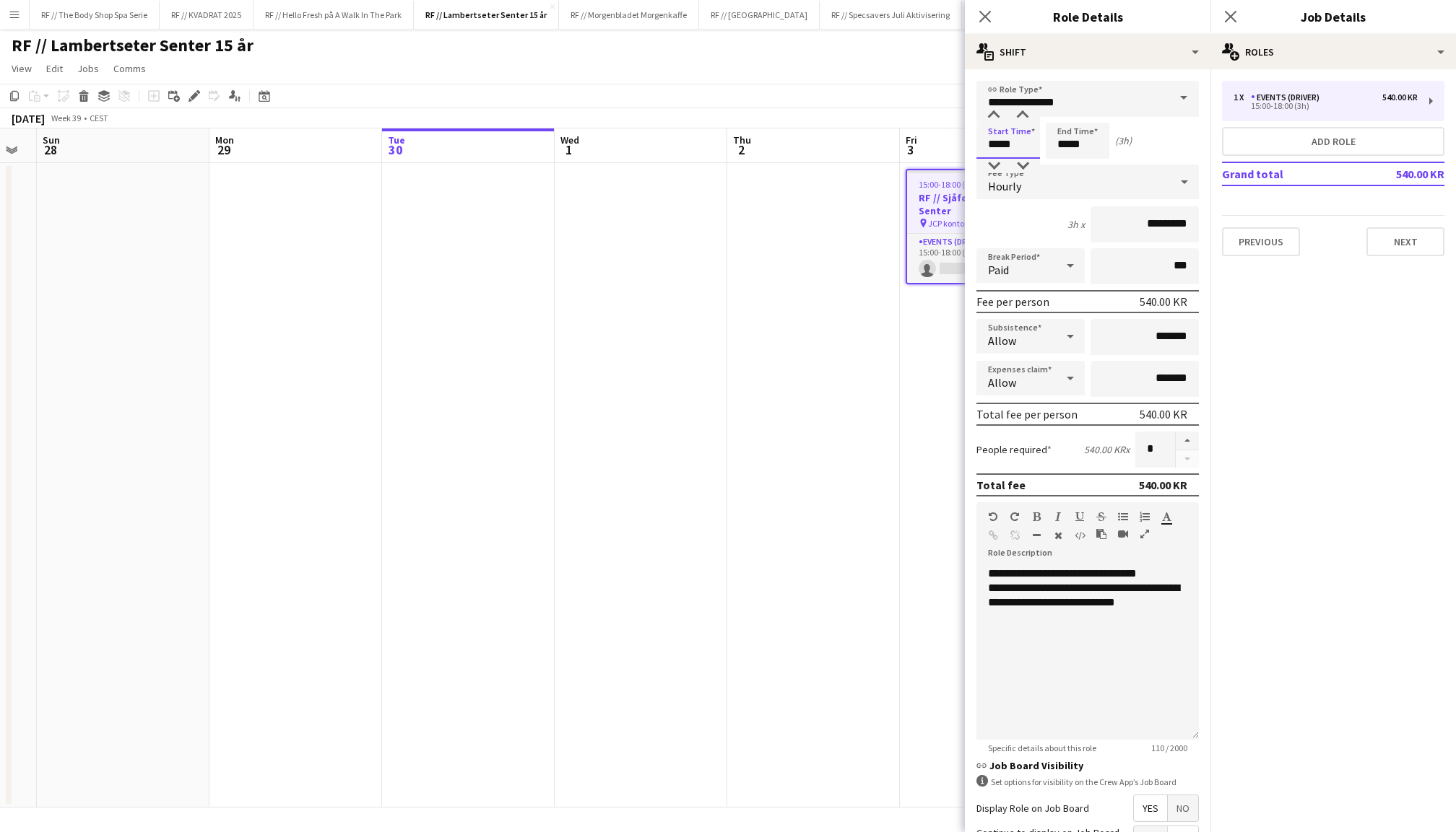
click at [997, 141] on input "*****" at bounding box center [1008, 140] width 63 height 36
click at [995, 159] on div at bounding box center [994, 165] width 29 height 15
type input "*****"
click at [995, 116] on div at bounding box center [994, 115] width 29 height 15
drag, startPoint x: 1173, startPoint y: 601, endPoint x: 959, endPoint y: 564, distance: 217.2
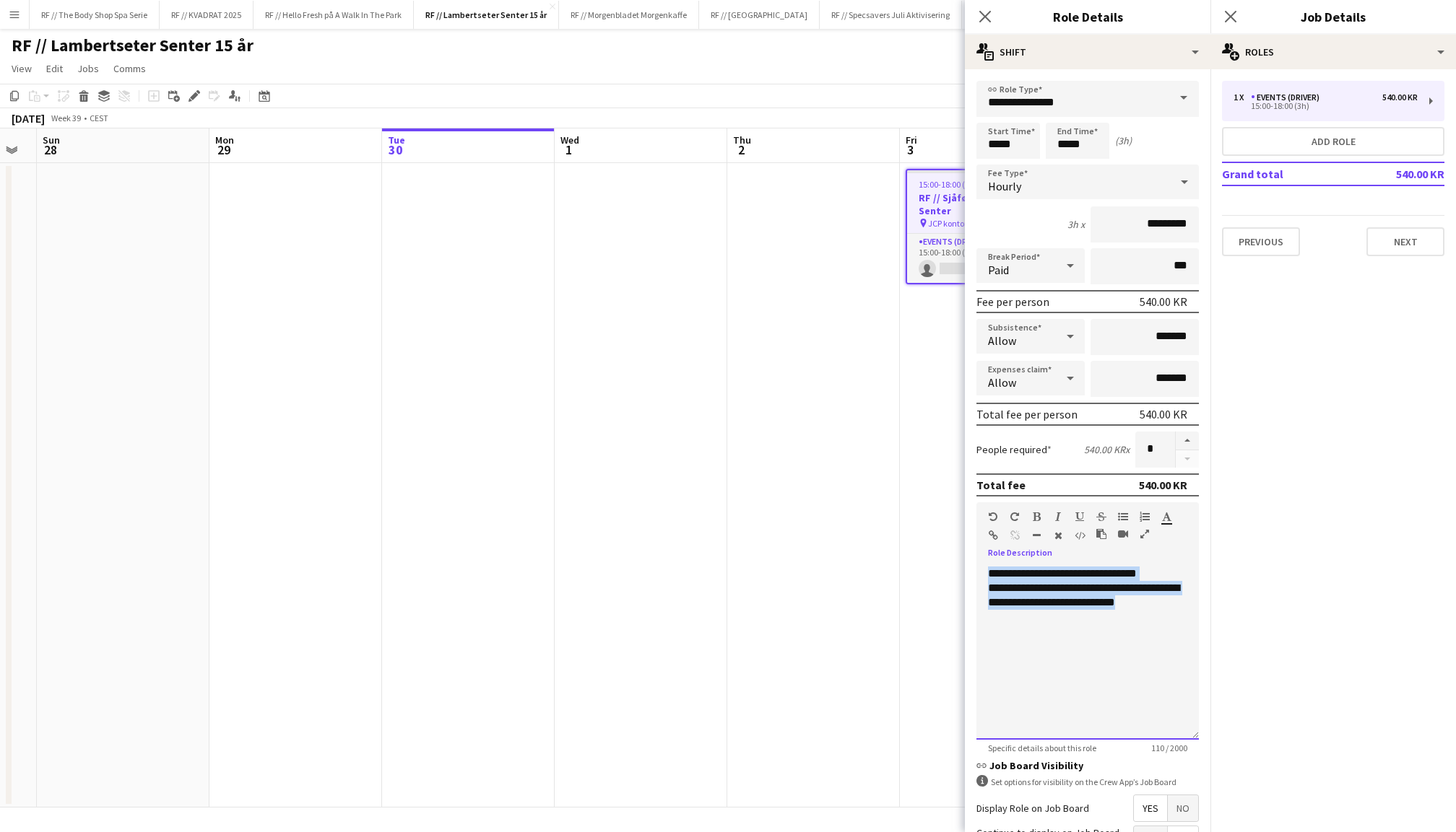
click at [959, 564] on body "Menu Boards Boards Boards All jobs Status Workforce Workforce My Workforce Recr…" at bounding box center [728, 416] width 1456 height 832
click at [1181, 811] on span "No" at bounding box center [1182, 808] width 30 height 26
click at [1263, 242] on button "Previous" at bounding box center [1261, 242] width 78 height 29
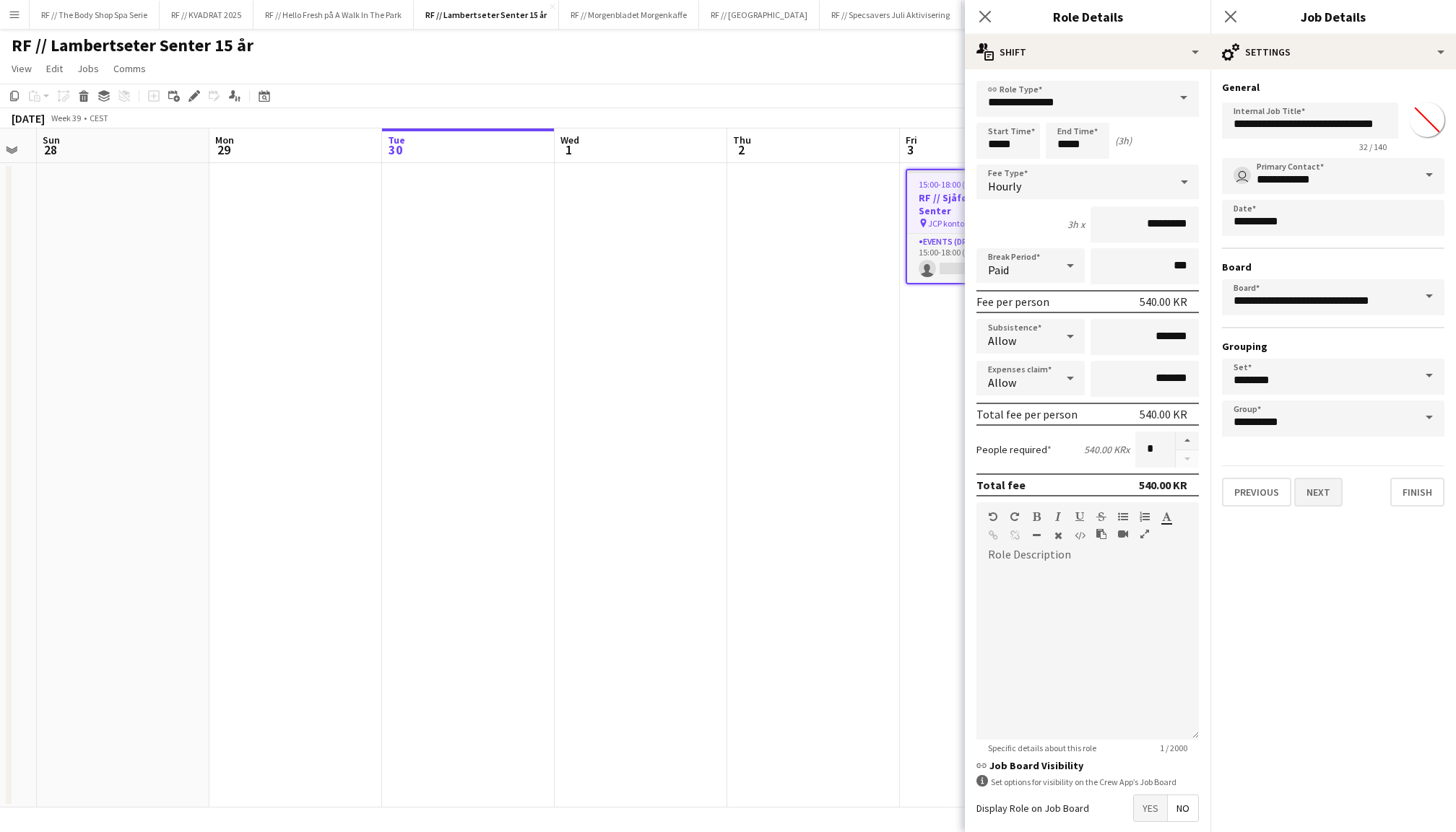
click at [1315, 495] on button "Next" at bounding box center [1318, 492] width 48 height 29
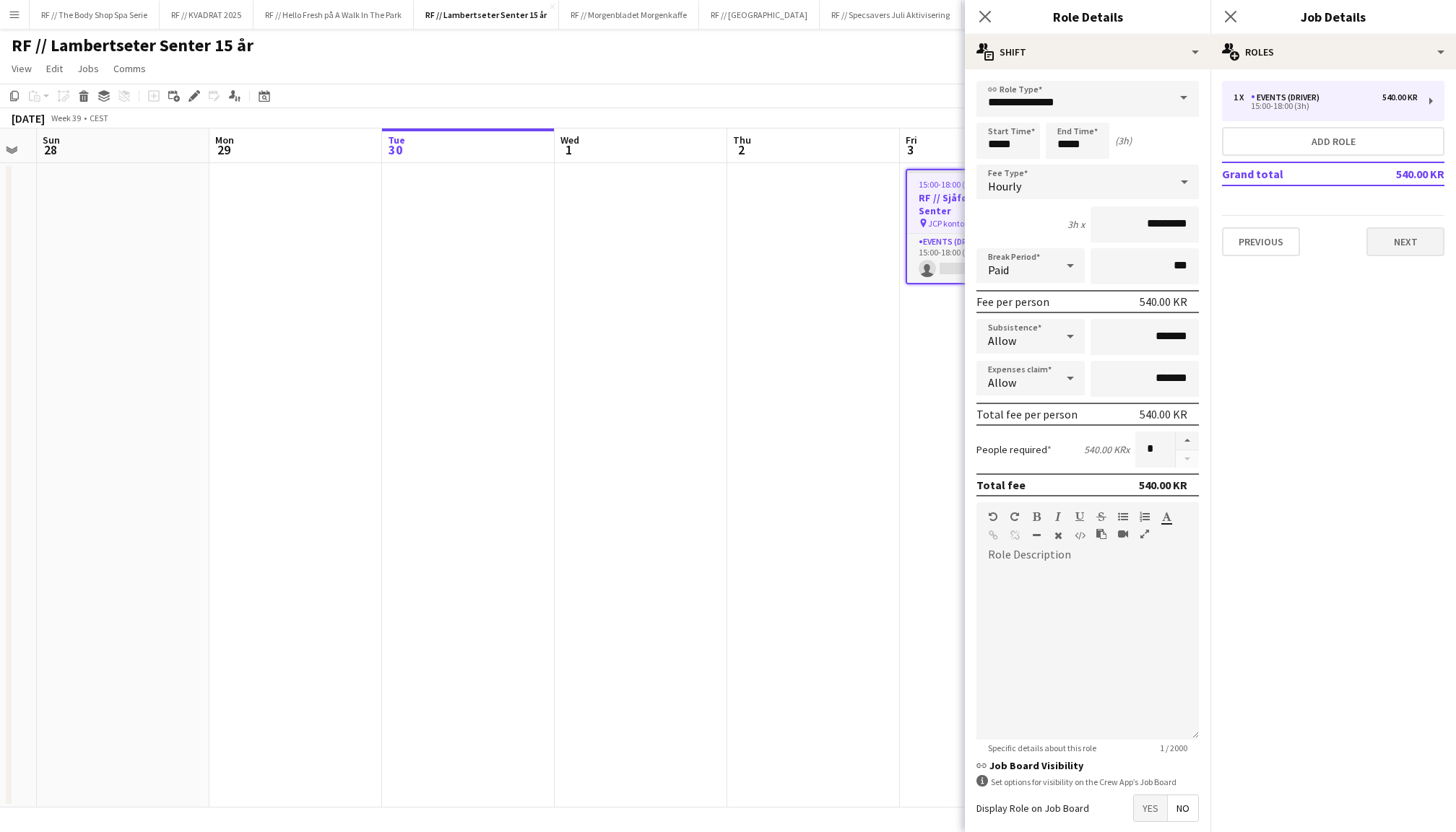
click at [1414, 250] on button "Next" at bounding box center [1405, 242] width 78 height 29
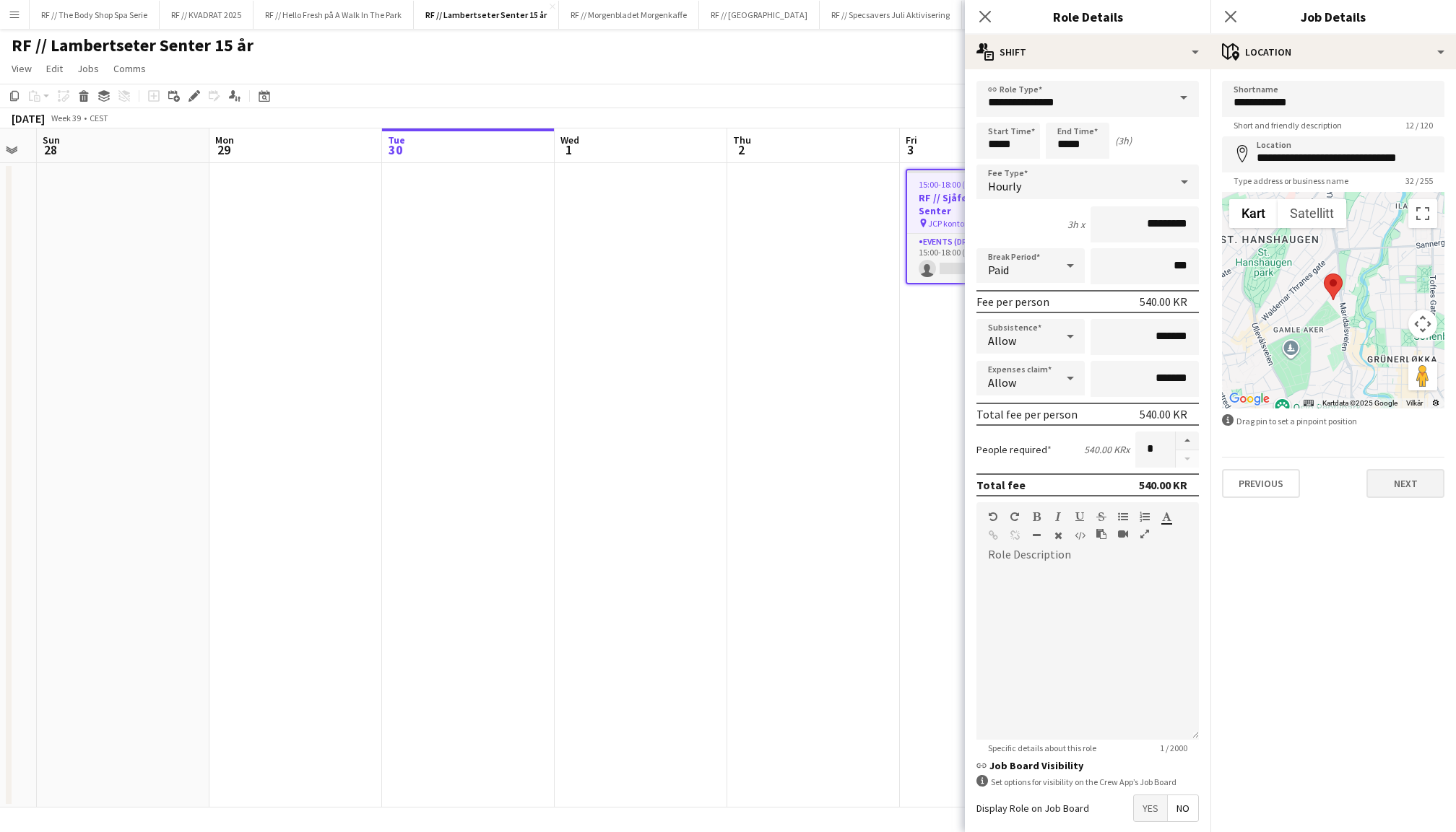
click at [1392, 479] on button "Next" at bounding box center [1405, 484] width 78 height 29
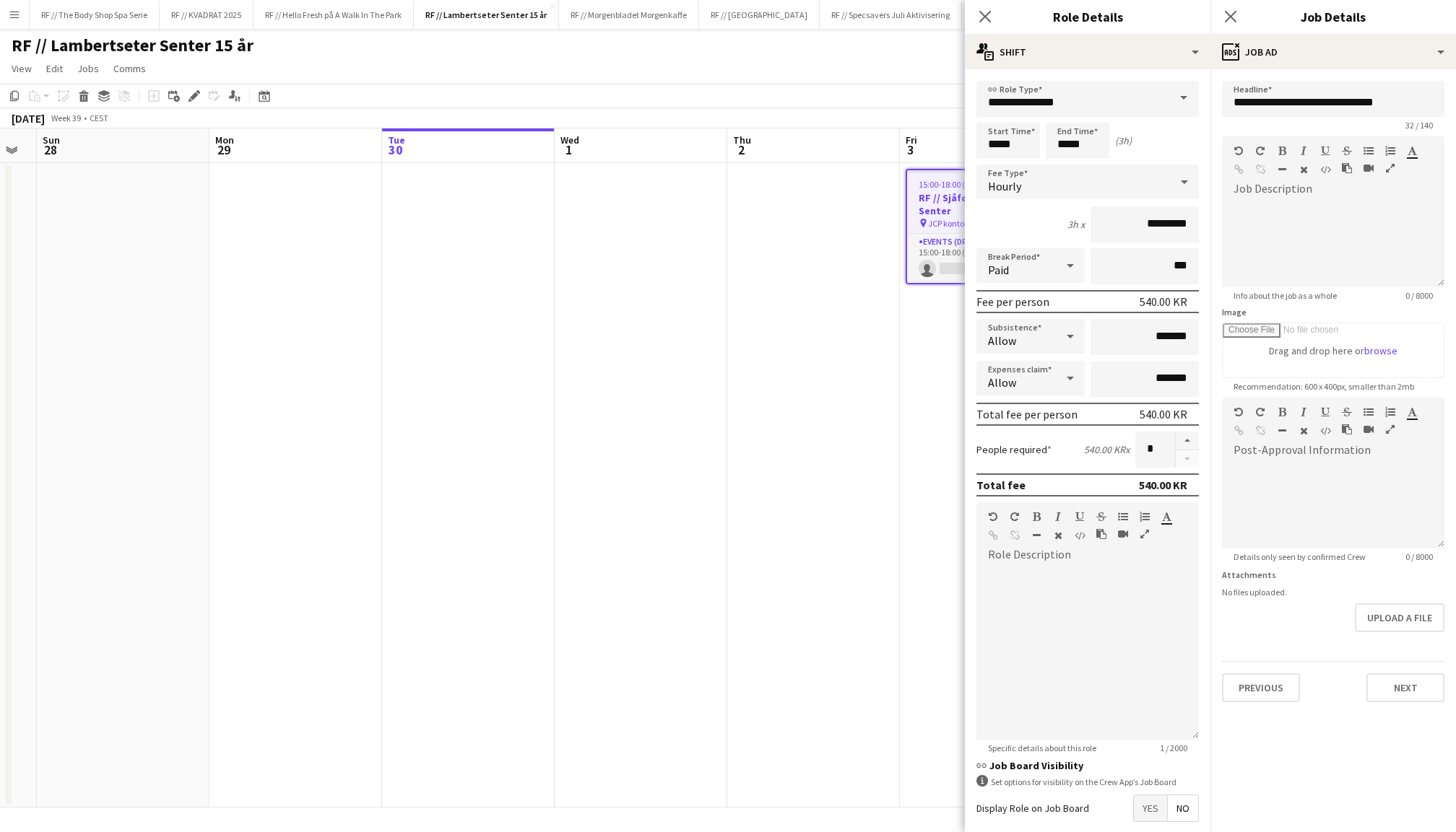
click at [1395, 700] on div "**********" at bounding box center [1333, 391] width 246 height 645
click at [1401, 690] on button "Next" at bounding box center [1405, 688] width 78 height 29
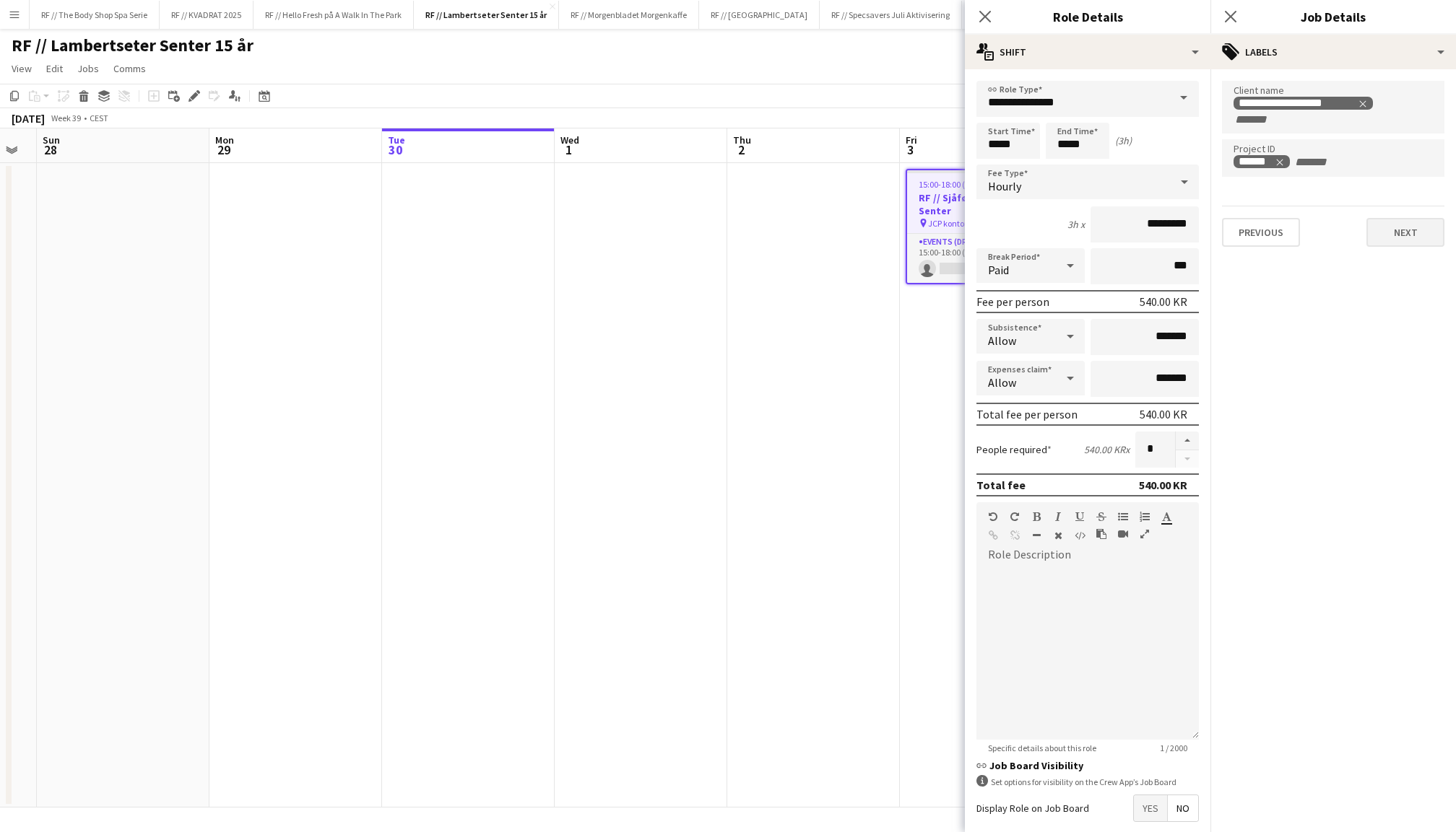
click at [1401, 242] on button "Next" at bounding box center [1405, 233] width 78 height 29
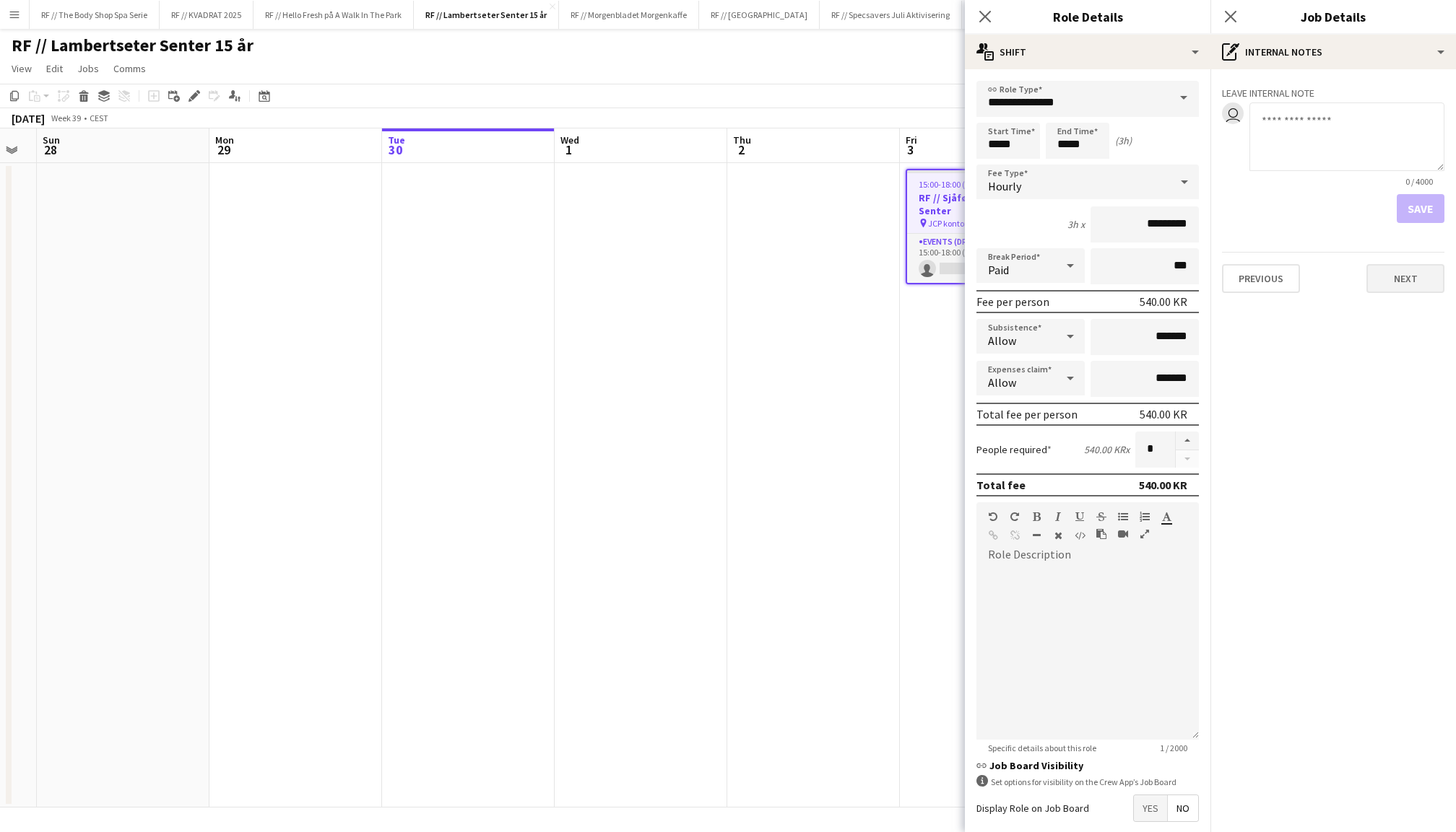
click at [1406, 273] on button "Next" at bounding box center [1405, 279] width 78 height 29
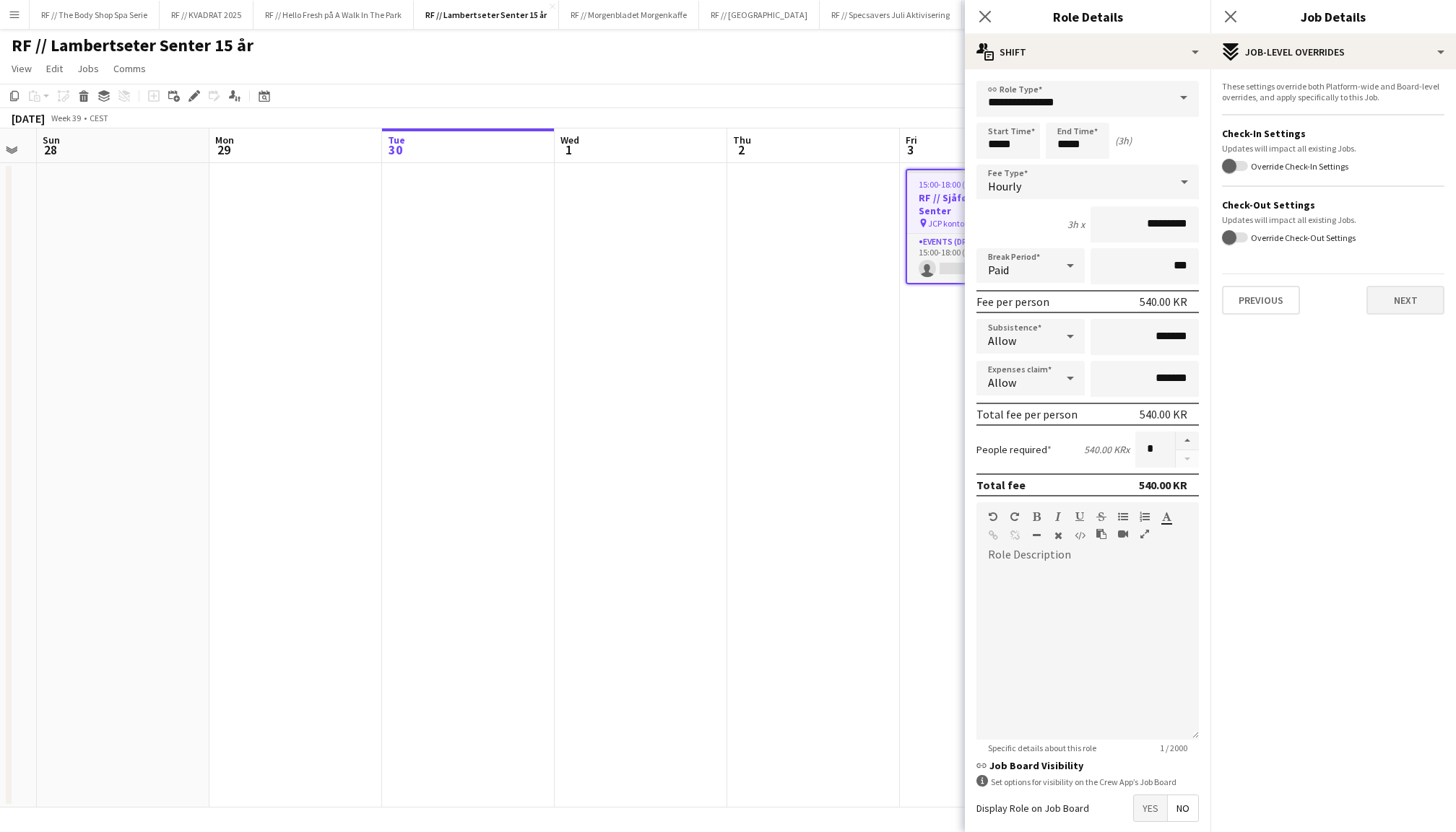
click at [1428, 311] on button "Next" at bounding box center [1405, 300] width 78 height 29
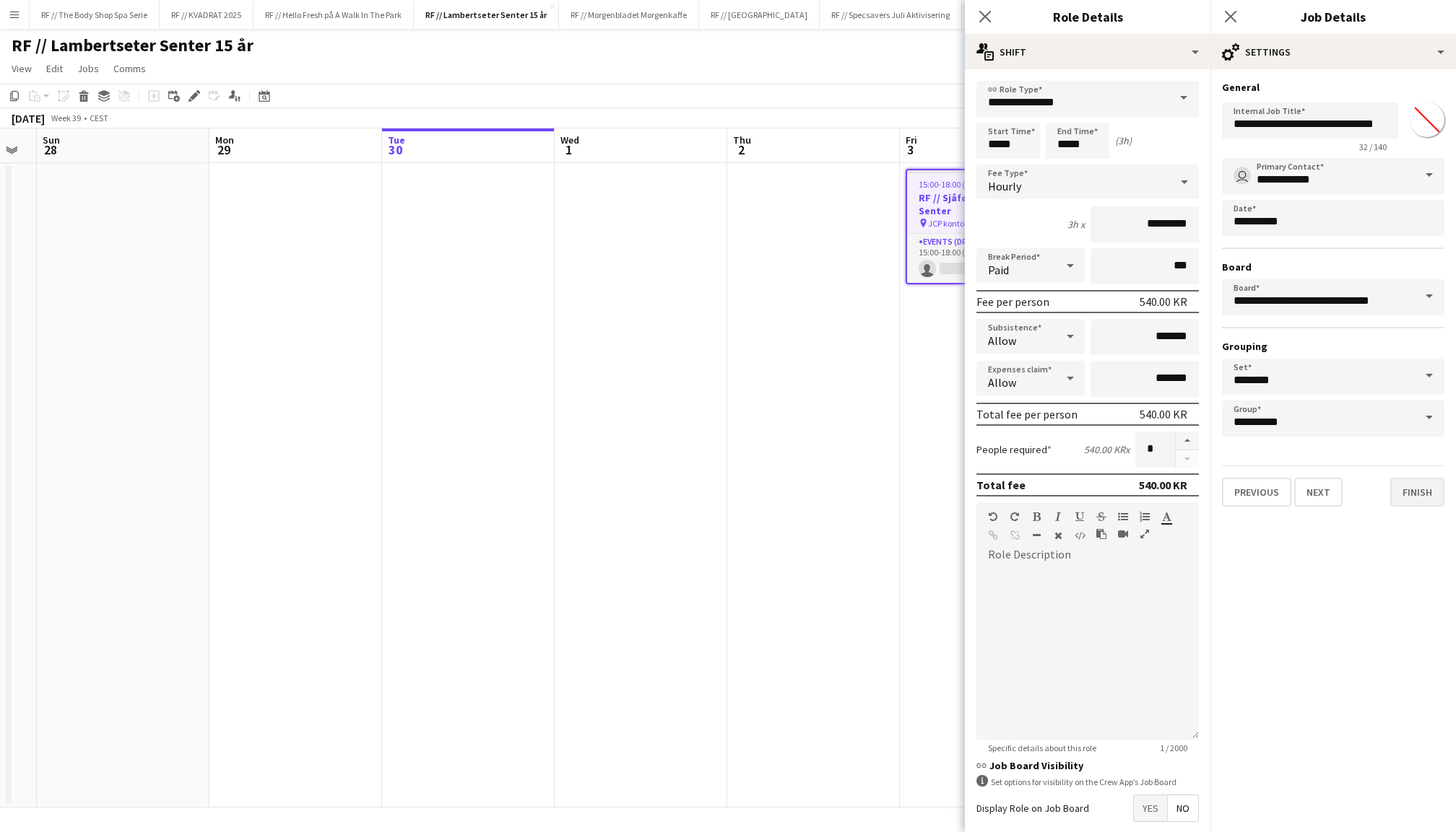
click at [1418, 496] on button "Finish" at bounding box center [1417, 492] width 54 height 29
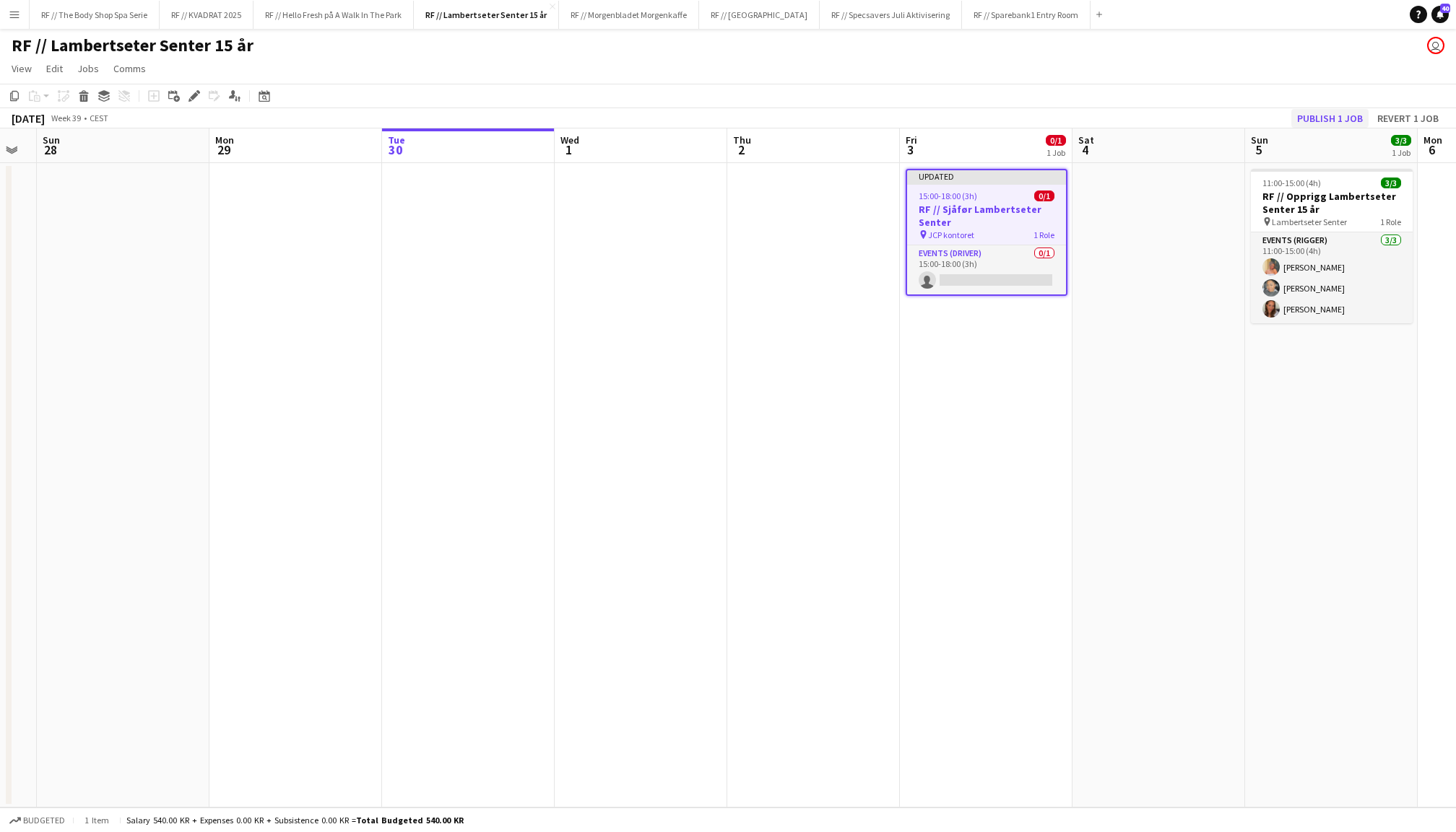
click at [1316, 122] on button "Publish 1 job" at bounding box center [1329, 118] width 77 height 19
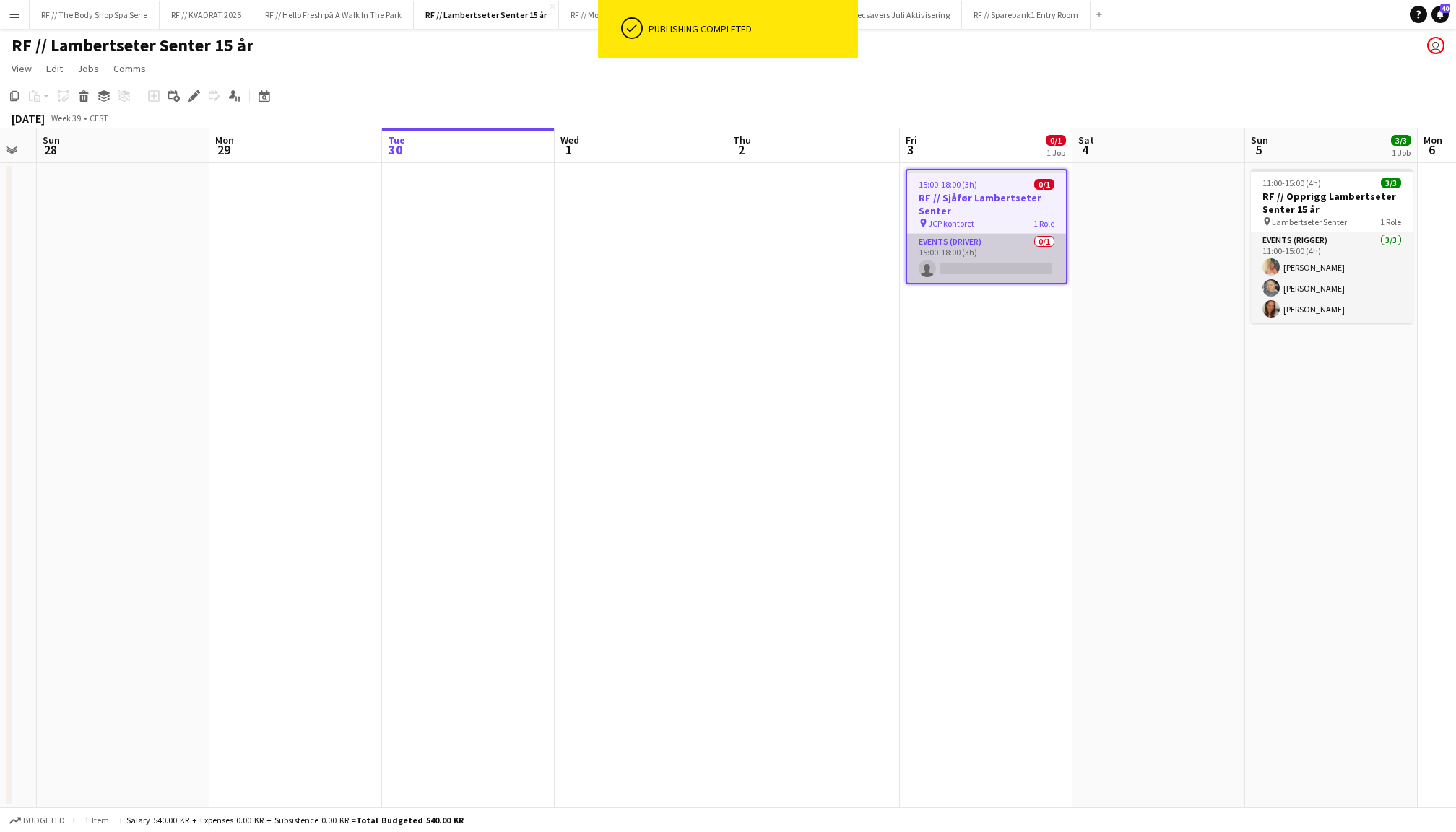
click at [974, 247] on app-card-role "Events (Driver) 0/1 15:00-18:00 (3h) single-neutral-actions" at bounding box center [986, 258] width 158 height 49
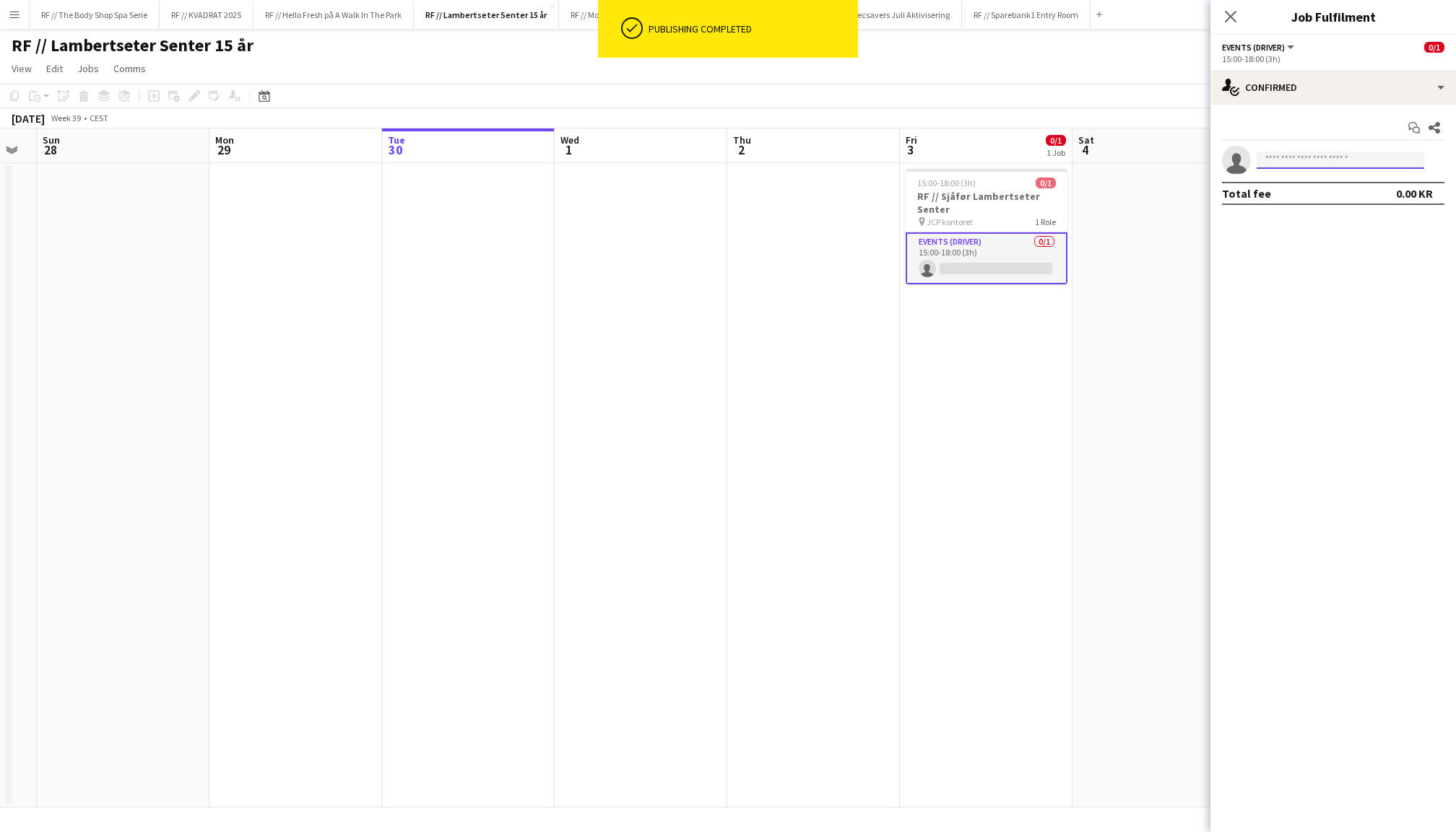
click at [1364, 158] on input at bounding box center [1340, 160] width 168 height 17
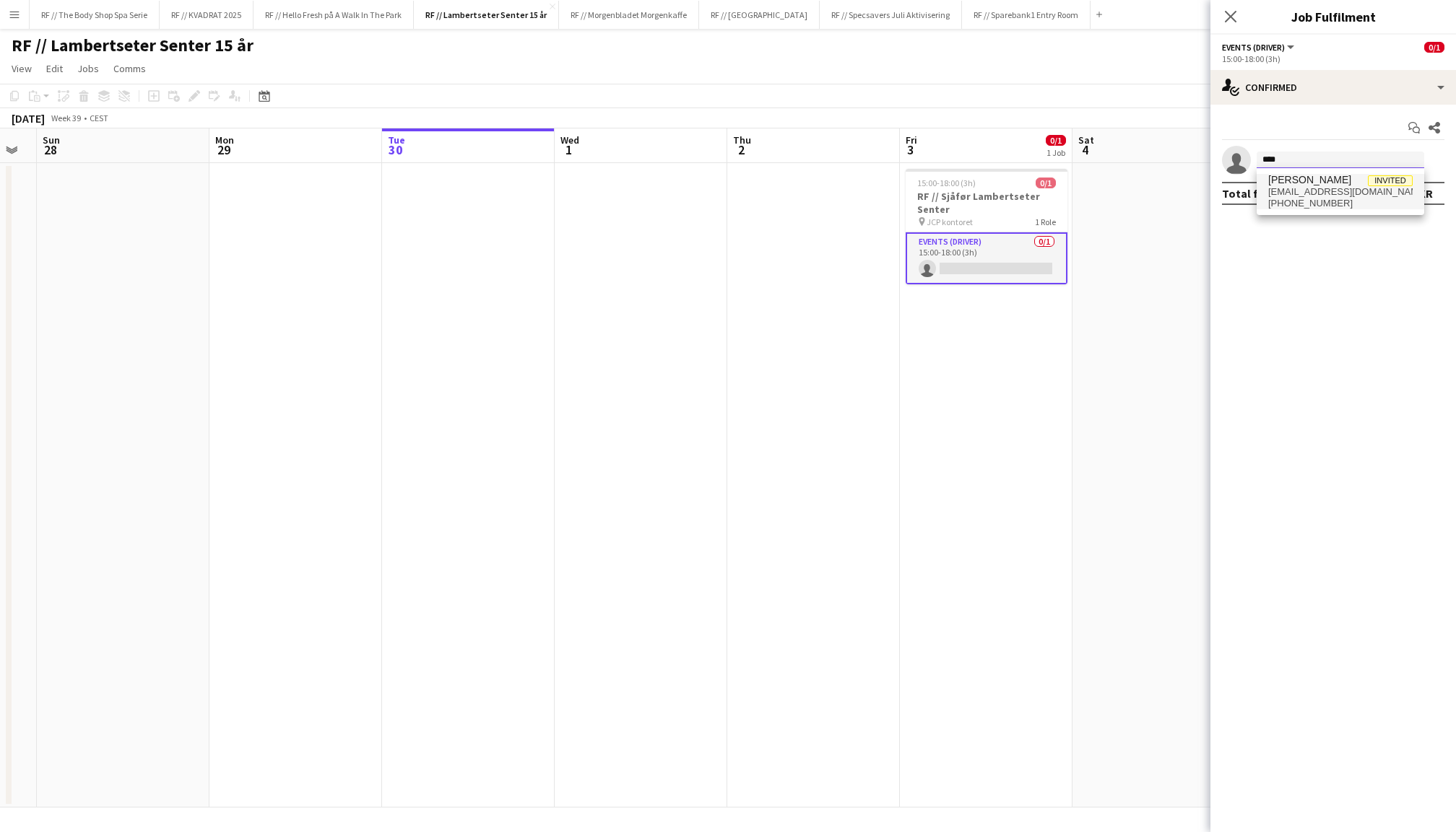
type input "****"
click at [1337, 189] on span "luande1804@gmail.com" at bounding box center [1340, 192] width 145 height 11
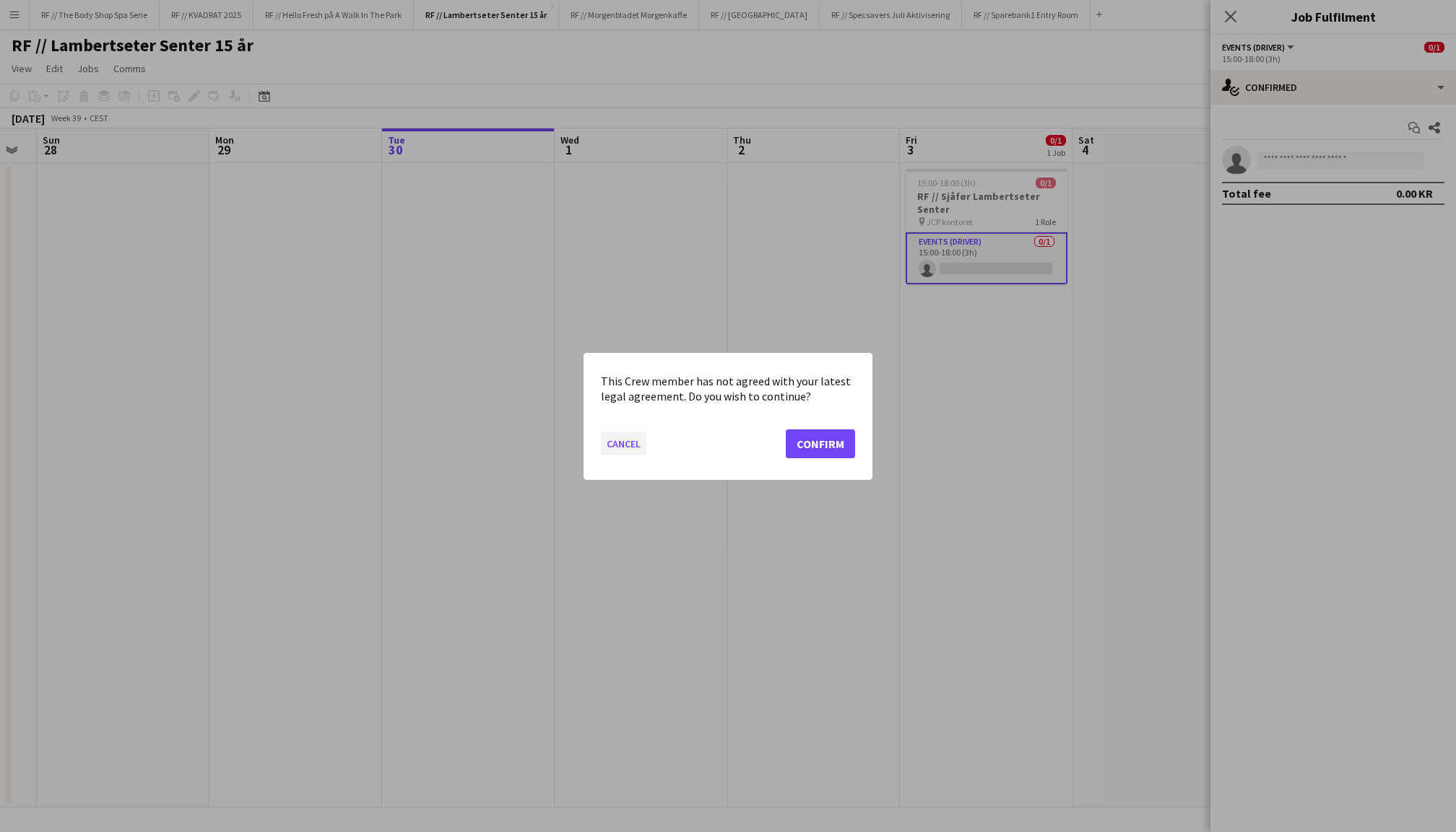
click at [607, 443] on button "Cancel" at bounding box center [623, 443] width 45 height 23
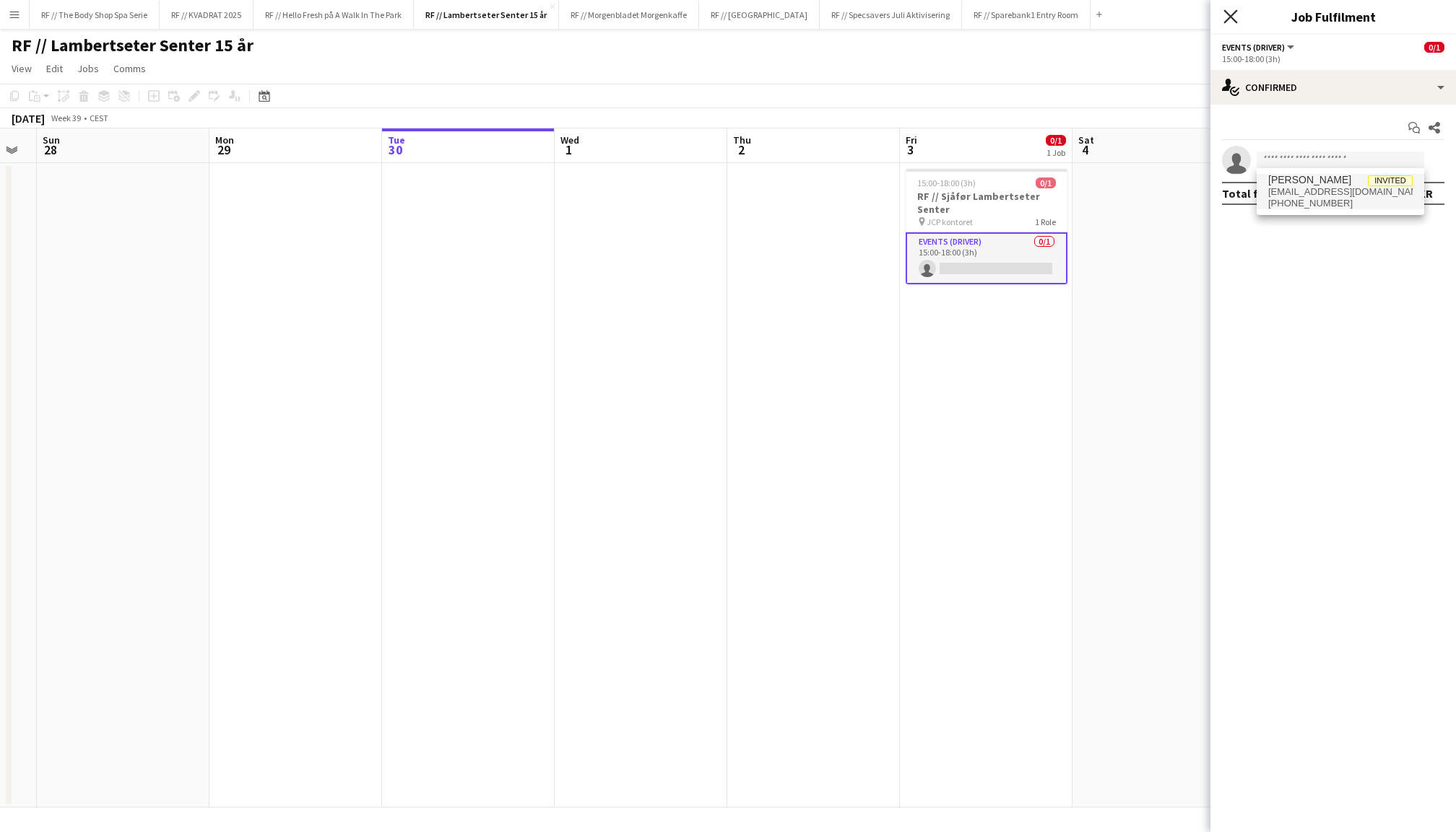
click at [1227, 12] on icon at bounding box center [1230, 16] width 14 height 14
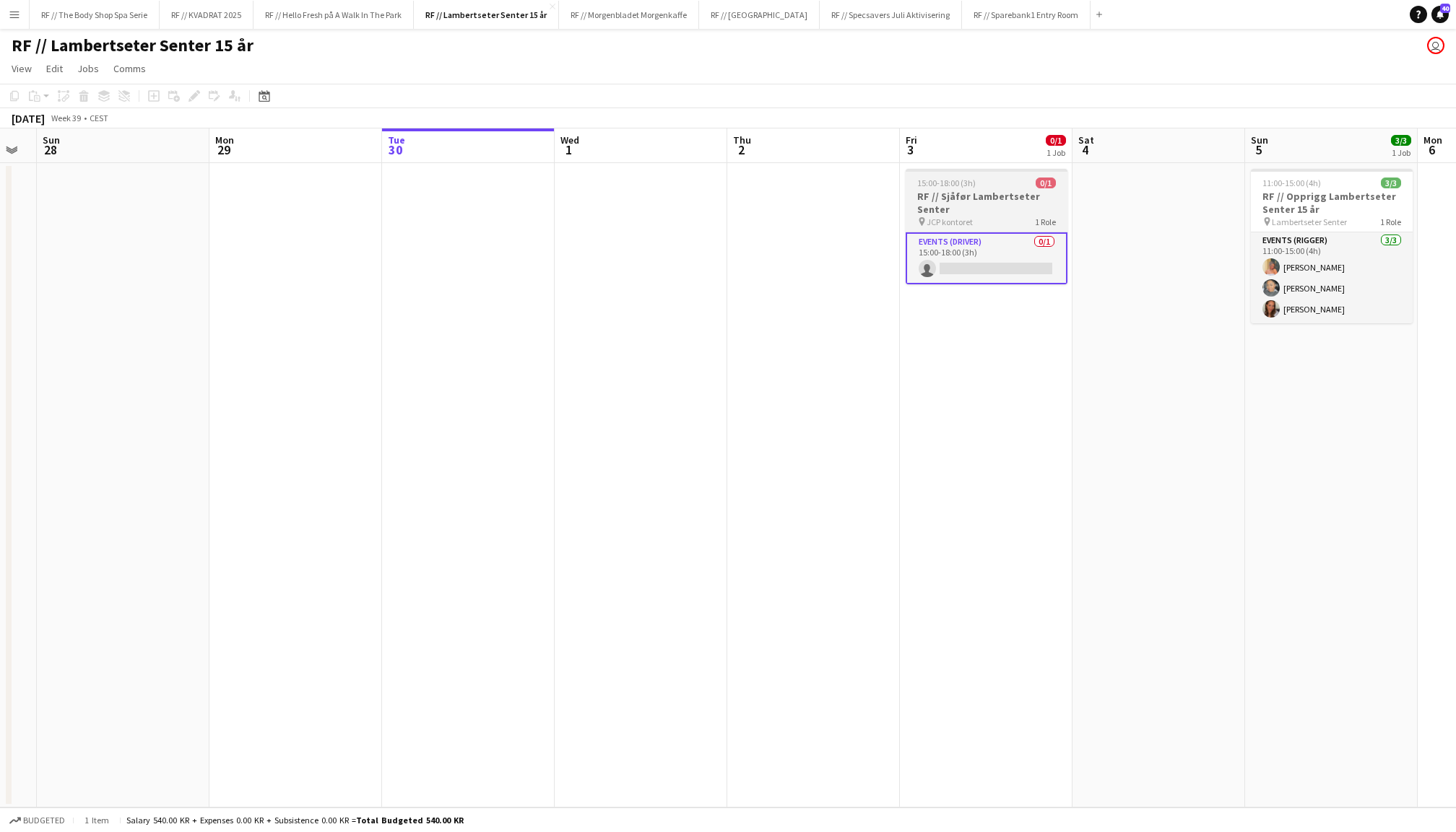
click at [1000, 212] on h3 "RF // Sjåfør Lambertseter Senter" at bounding box center [986, 203] width 162 height 26
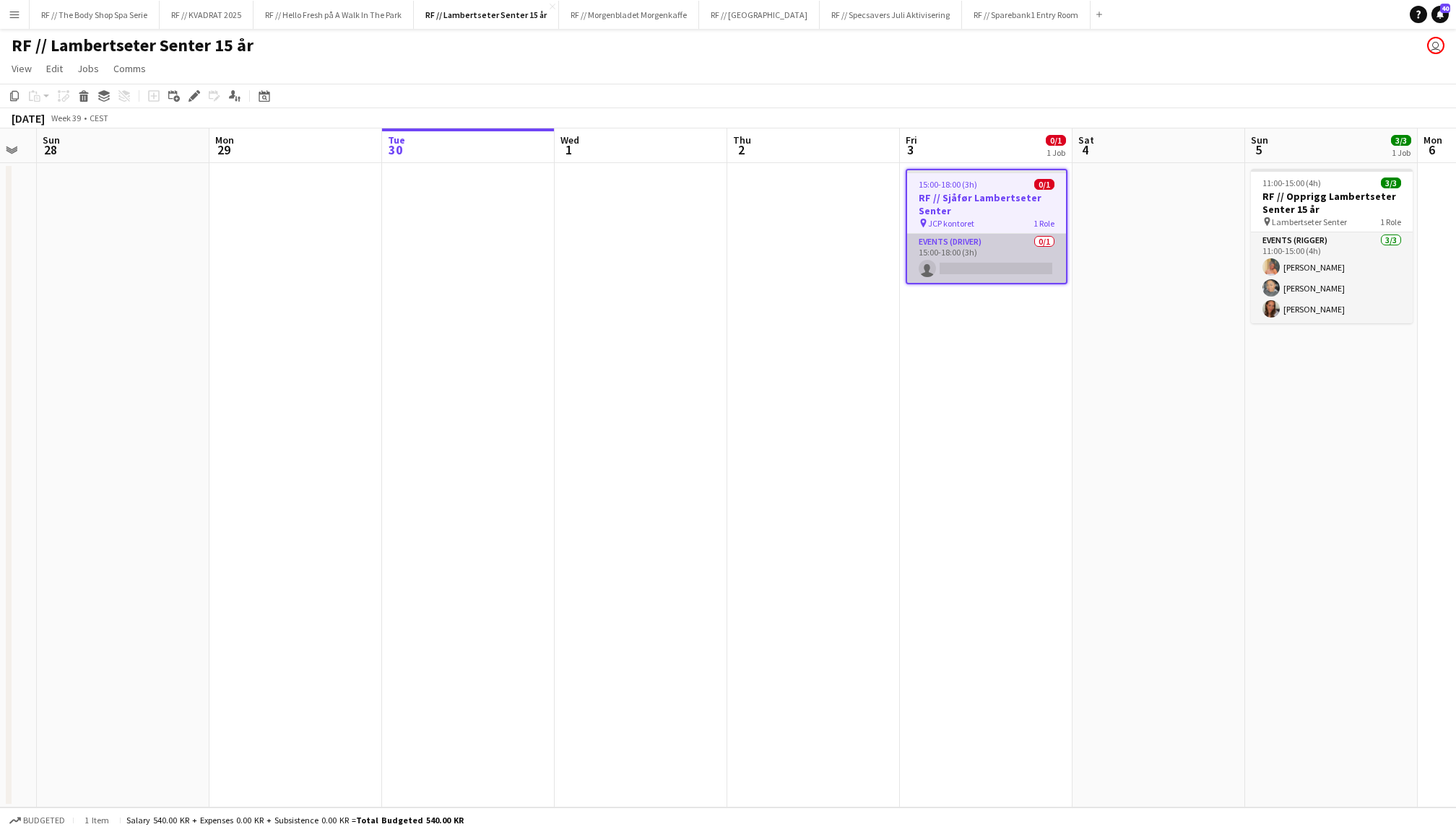
click at [978, 252] on app-card-role "Events (Driver) 0/1 15:00-18:00 (3h) single-neutral-actions" at bounding box center [986, 258] width 158 height 49
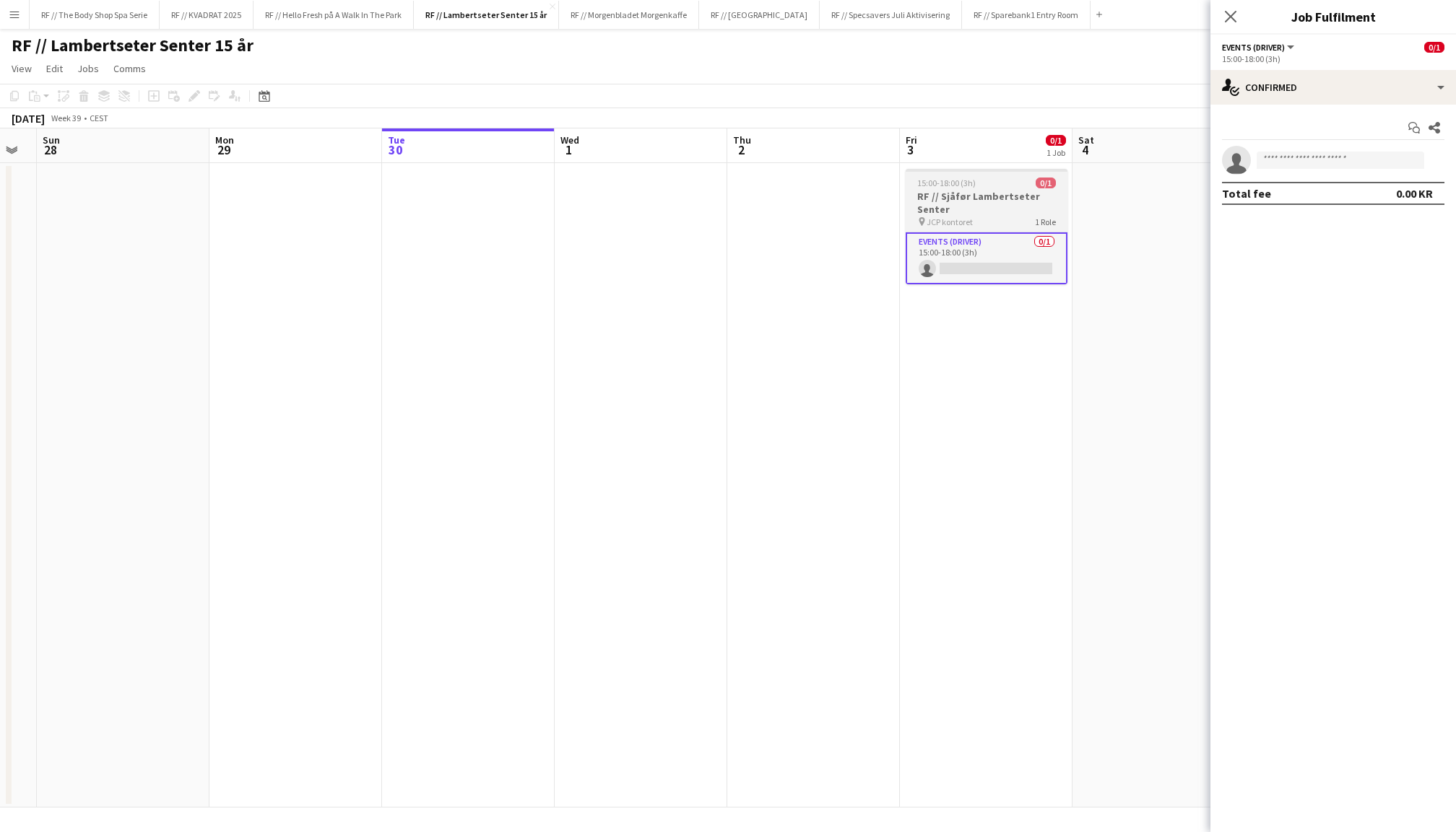
click at [1006, 205] on h3 "RF // Sjåfør Lambertseter Senter" at bounding box center [986, 203] width 162 height 26
click at [194, 93] on icon at bounding box center [194, 96] width 8 height 8
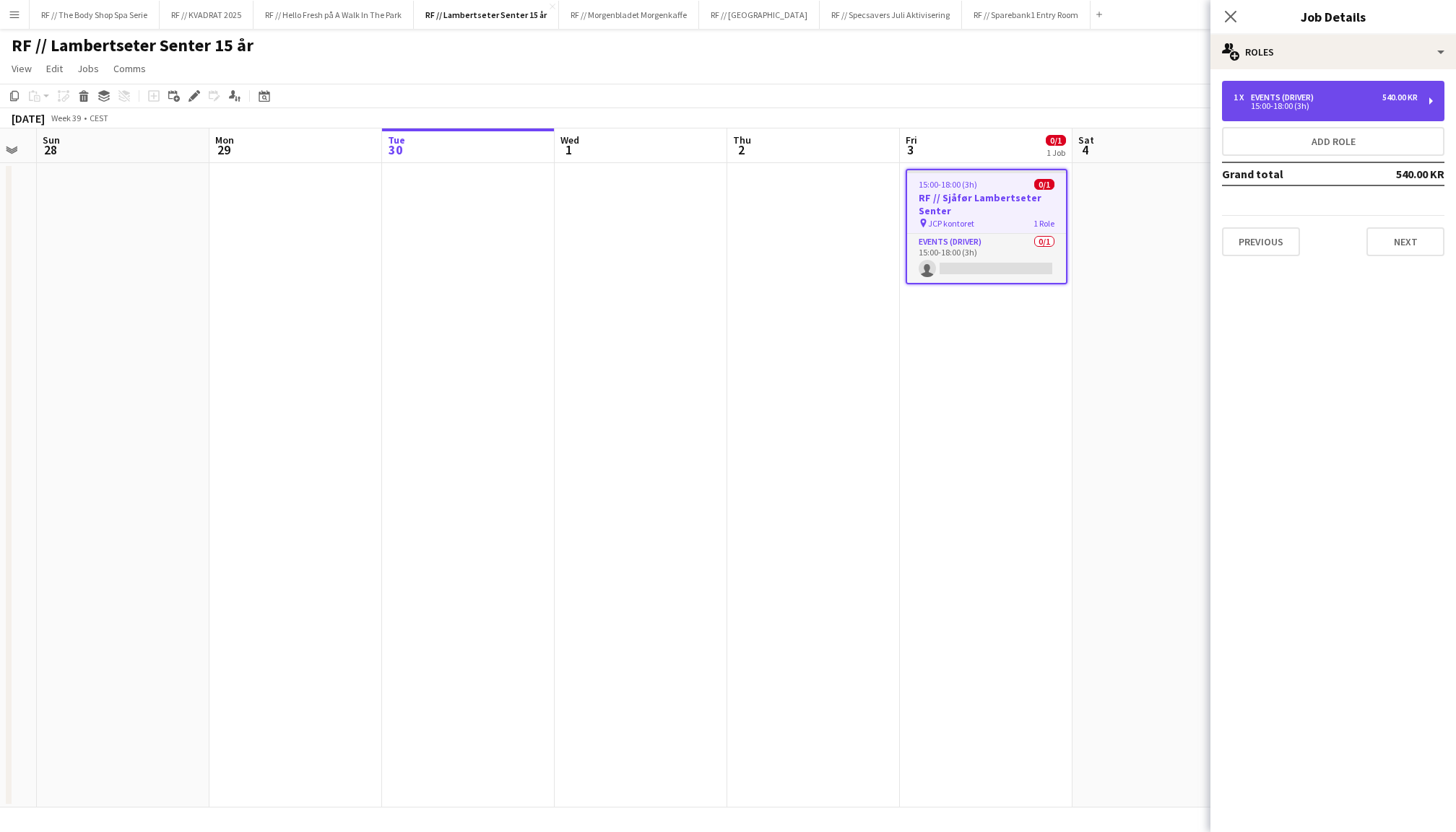
click at [1352, 104] on div "15:00-18:00 (3h)" at bounding box center [1325, 106] width 184 height 7
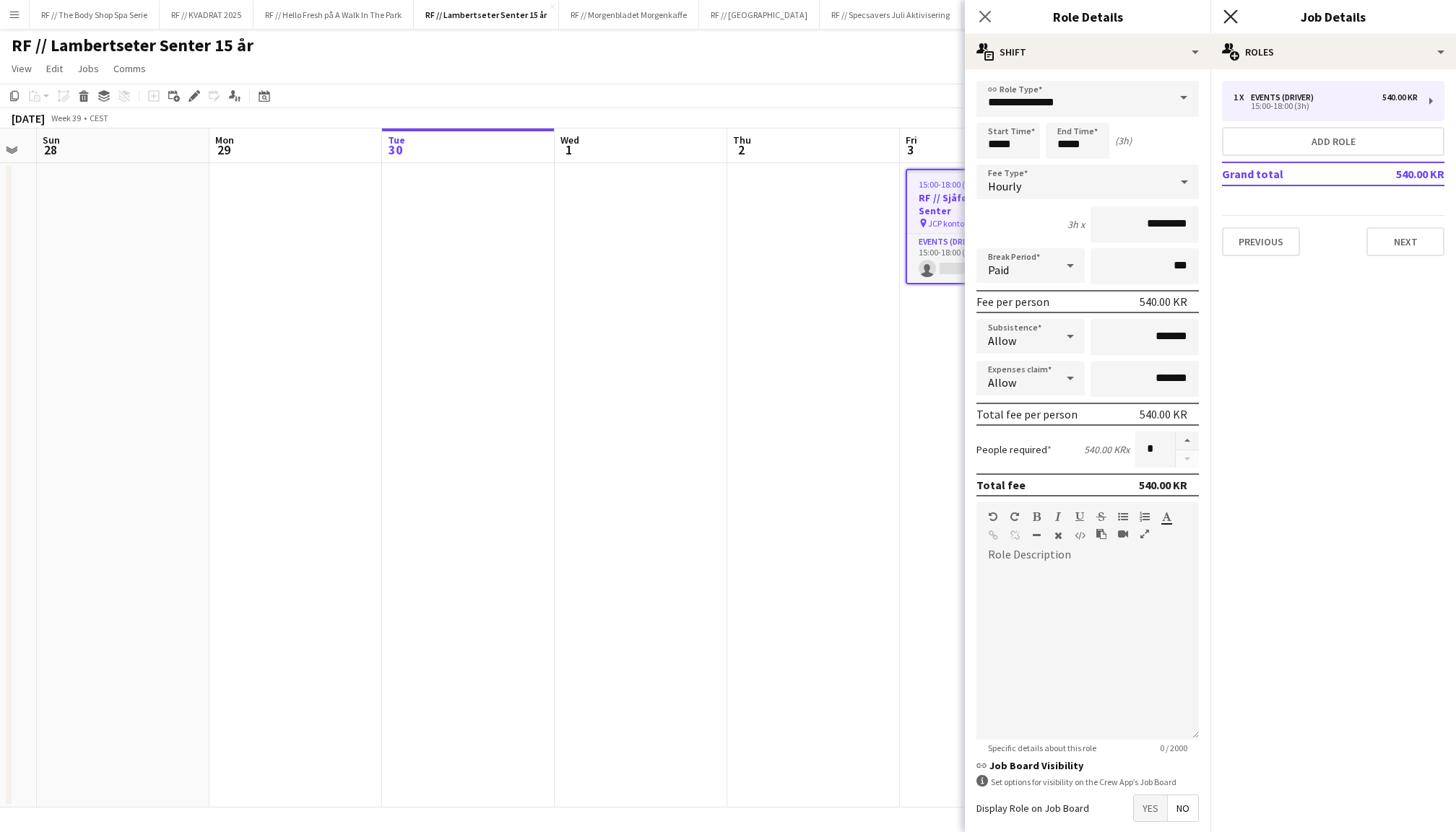
click at [1231, 17] on icon at bounding box center [1230, 16] width 14 height 14
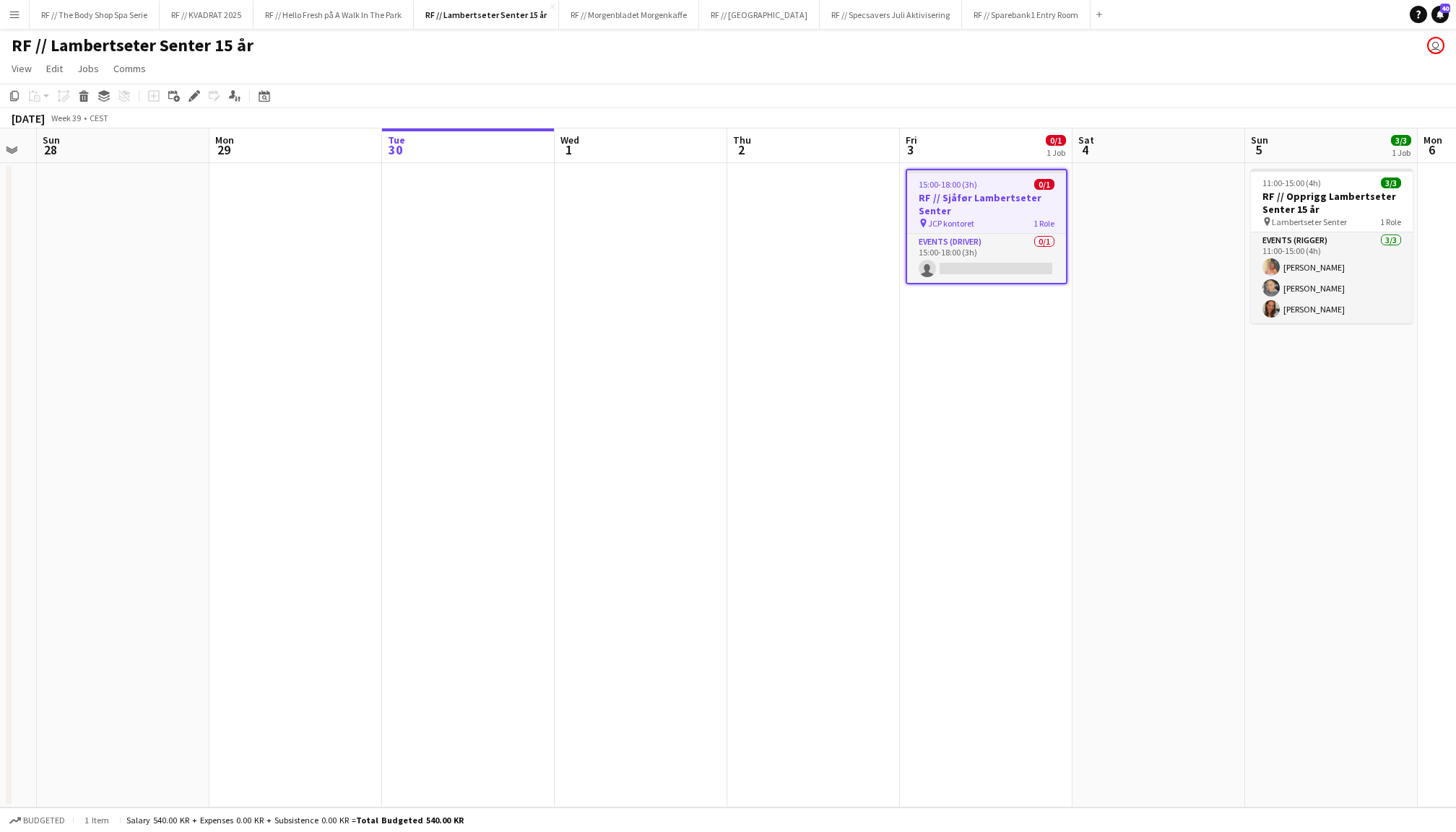
click at [1102, 261] on app-date-cell at bounding box center [1158, 485] width 172 height 645
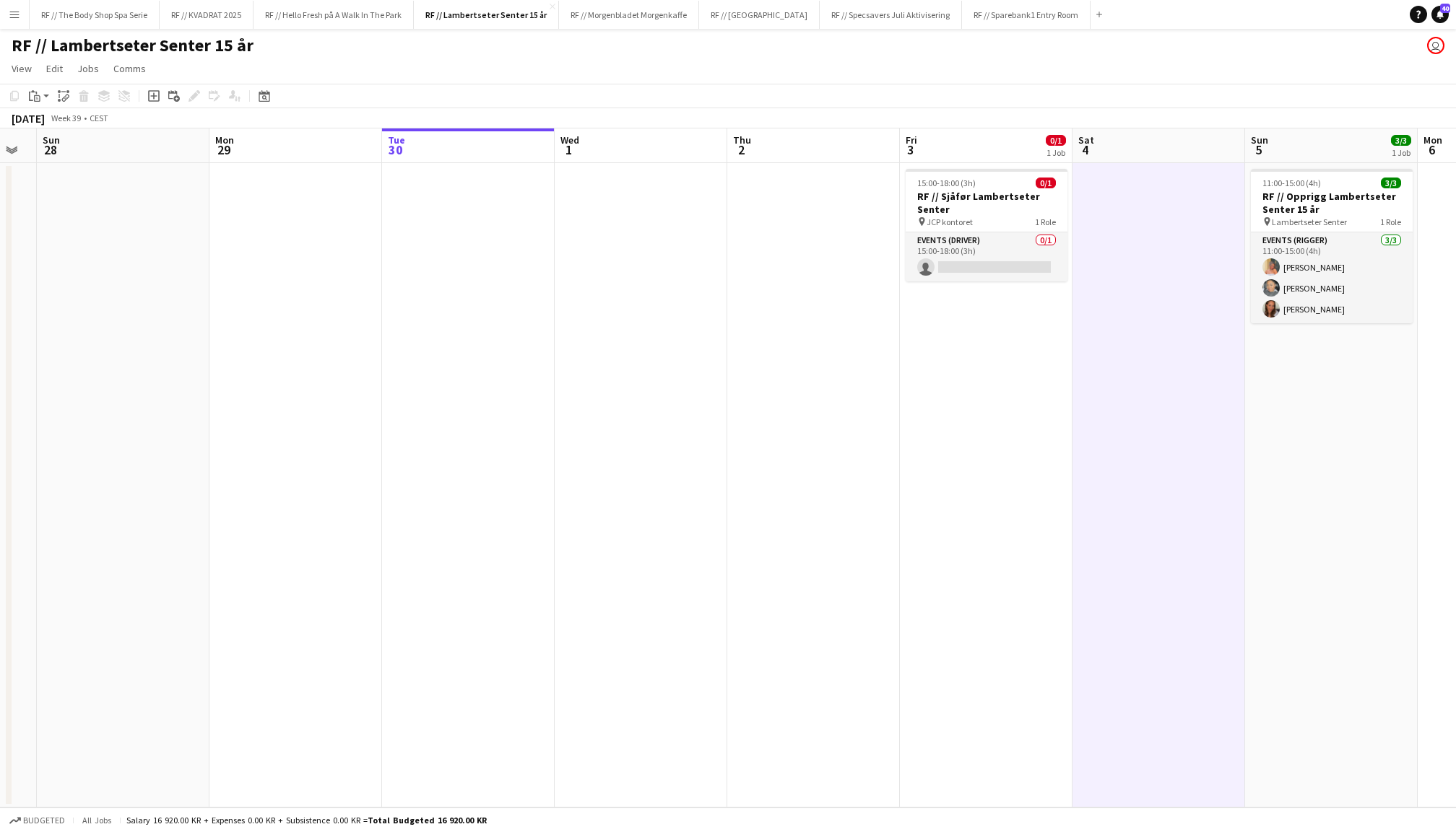
click at [840, 189] on app-date-cell at bounding box center [813, 485] width 172 height 645
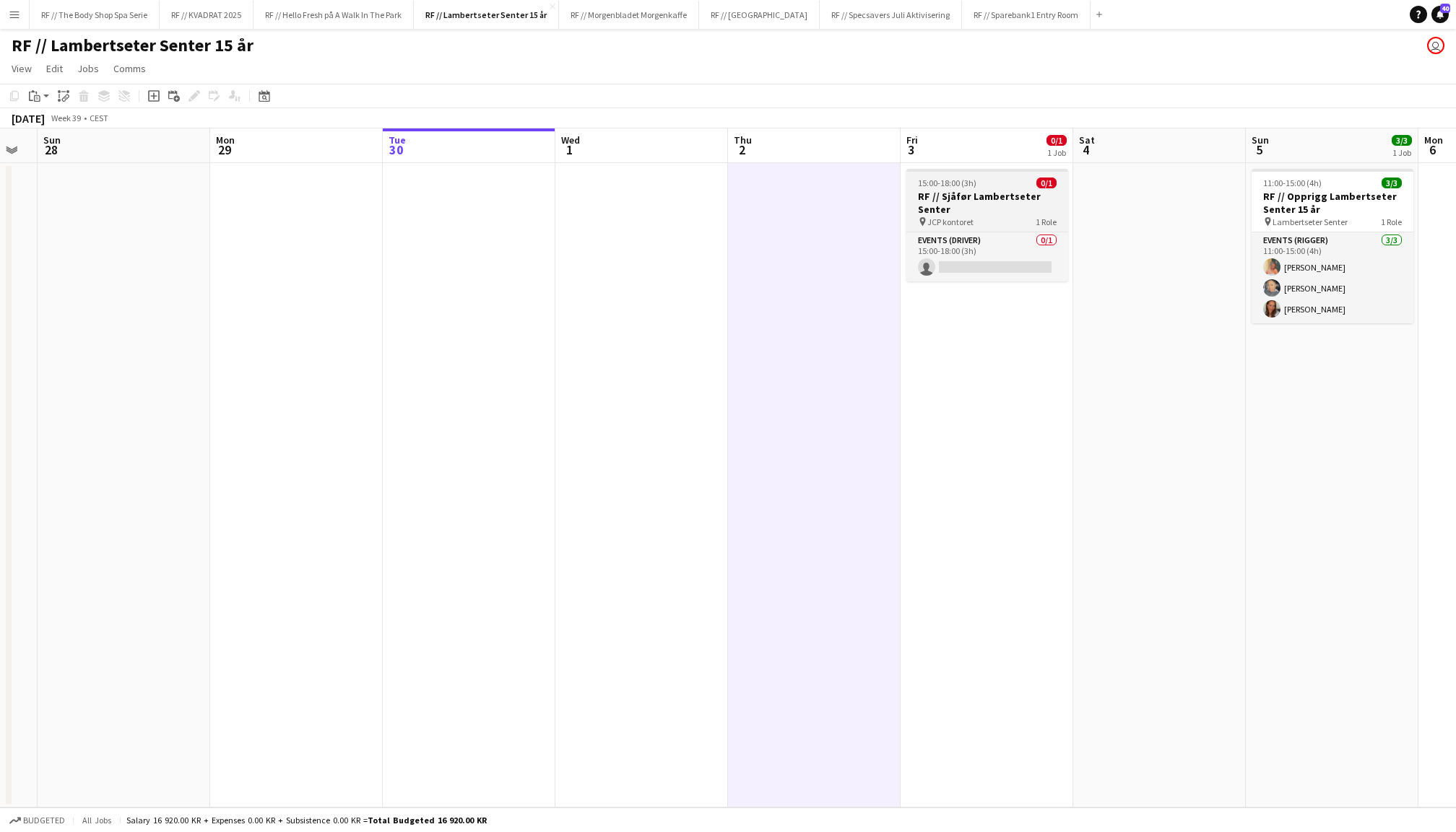
click at [992, 190] on h3 "RF // Sjåfør Lambertseter Senter" at bounding box center [987, 203] width 162 height 26
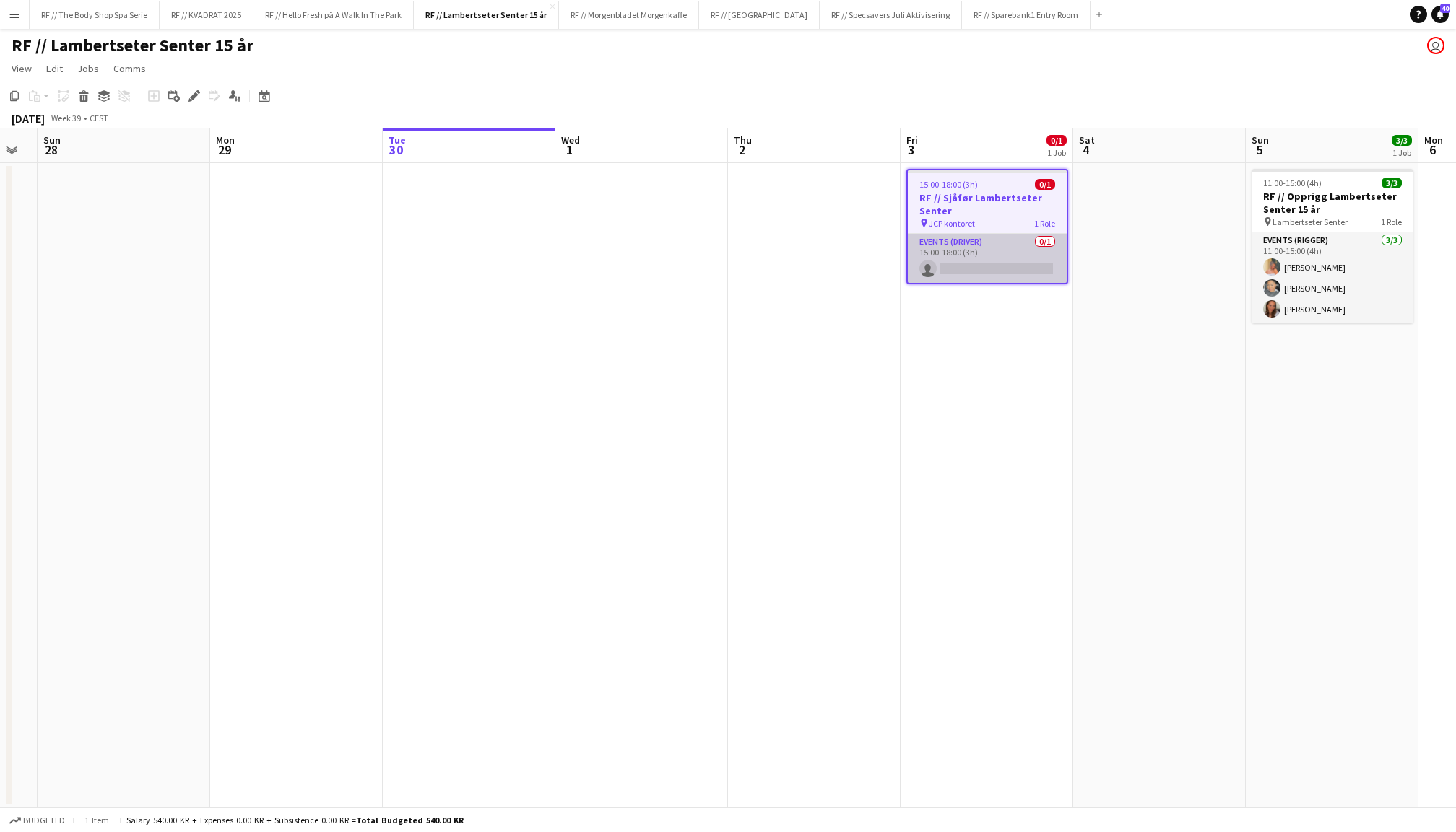
click at [981, 255] on app-card-role "Events (Driver) 0/1 15:00-18:00 (3h) single-neutral-actions" at bounding box center [987, 258] width 158 height 49
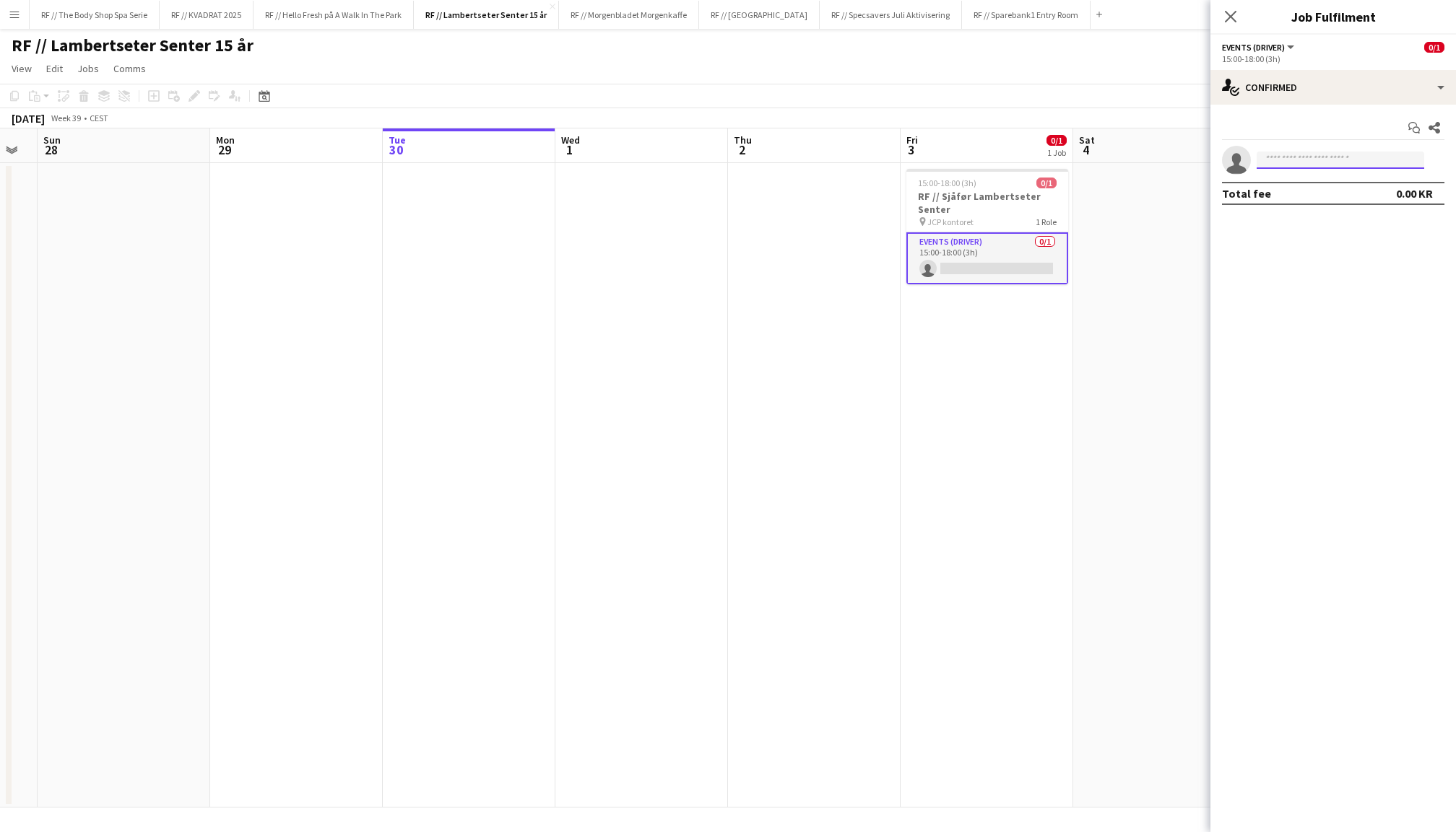
click at [1309, 160] on input at bounding box center [1340, 160] width 168 height 17
type input "*"
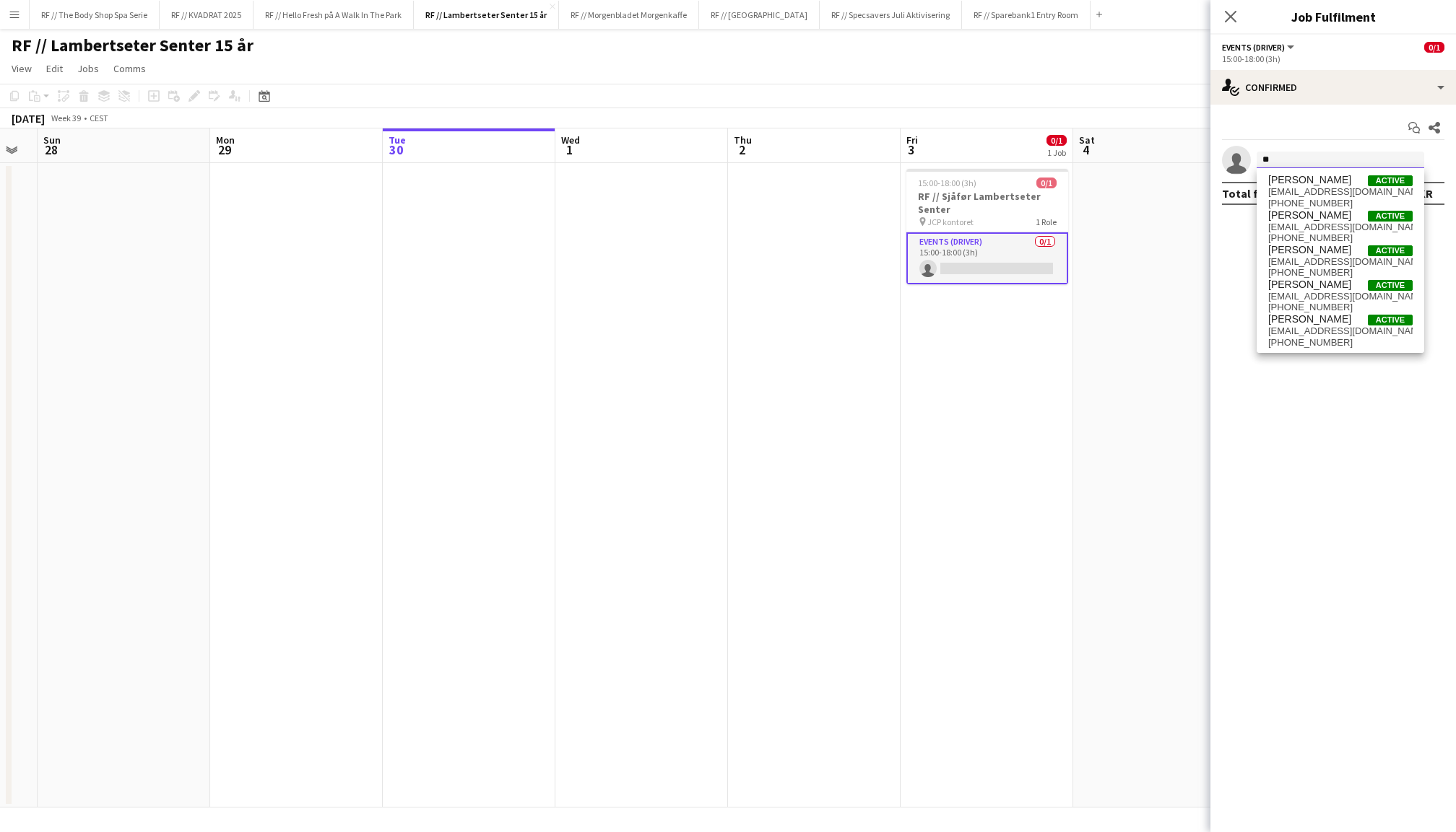
type input "*"
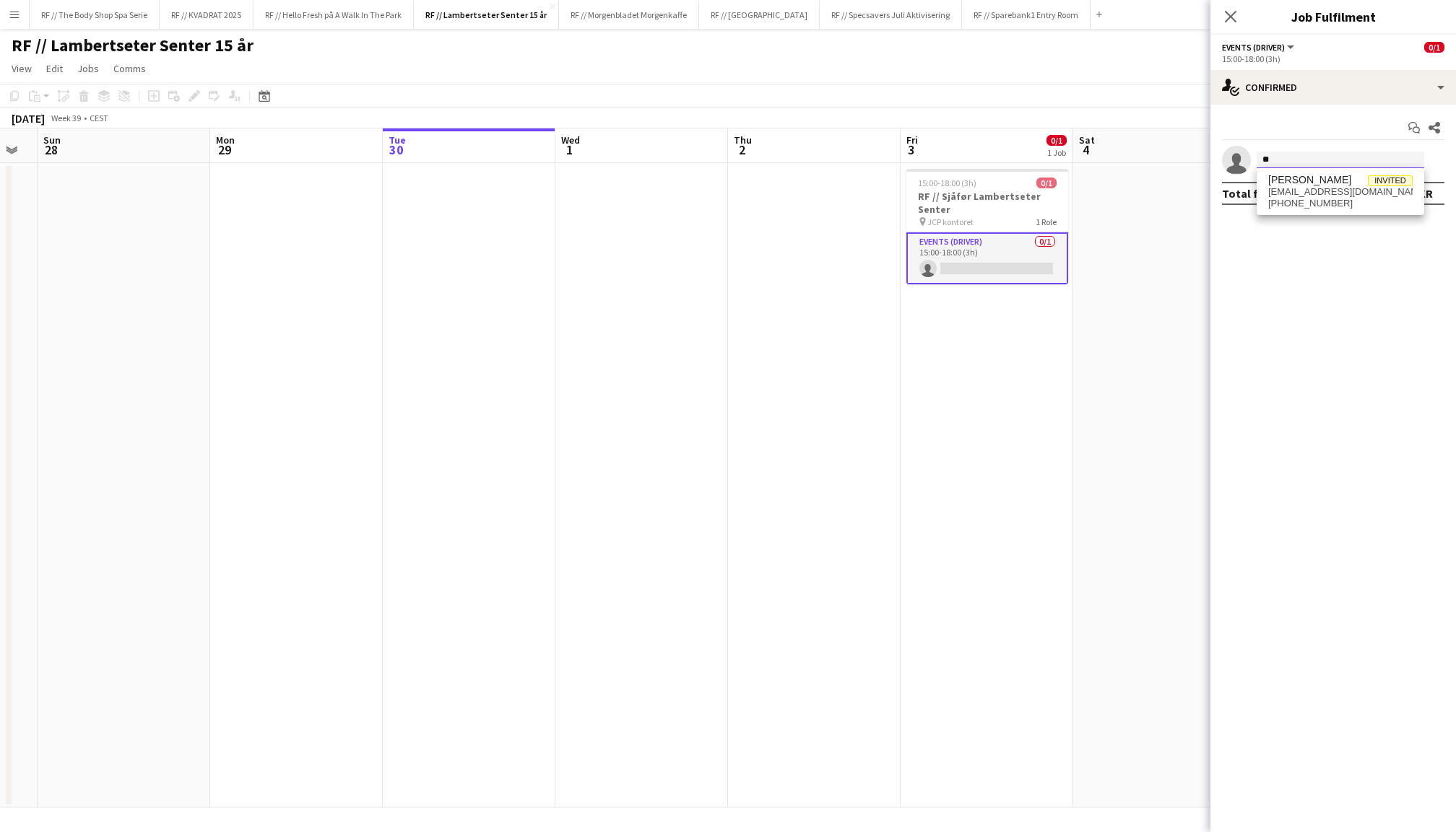
type input "*"
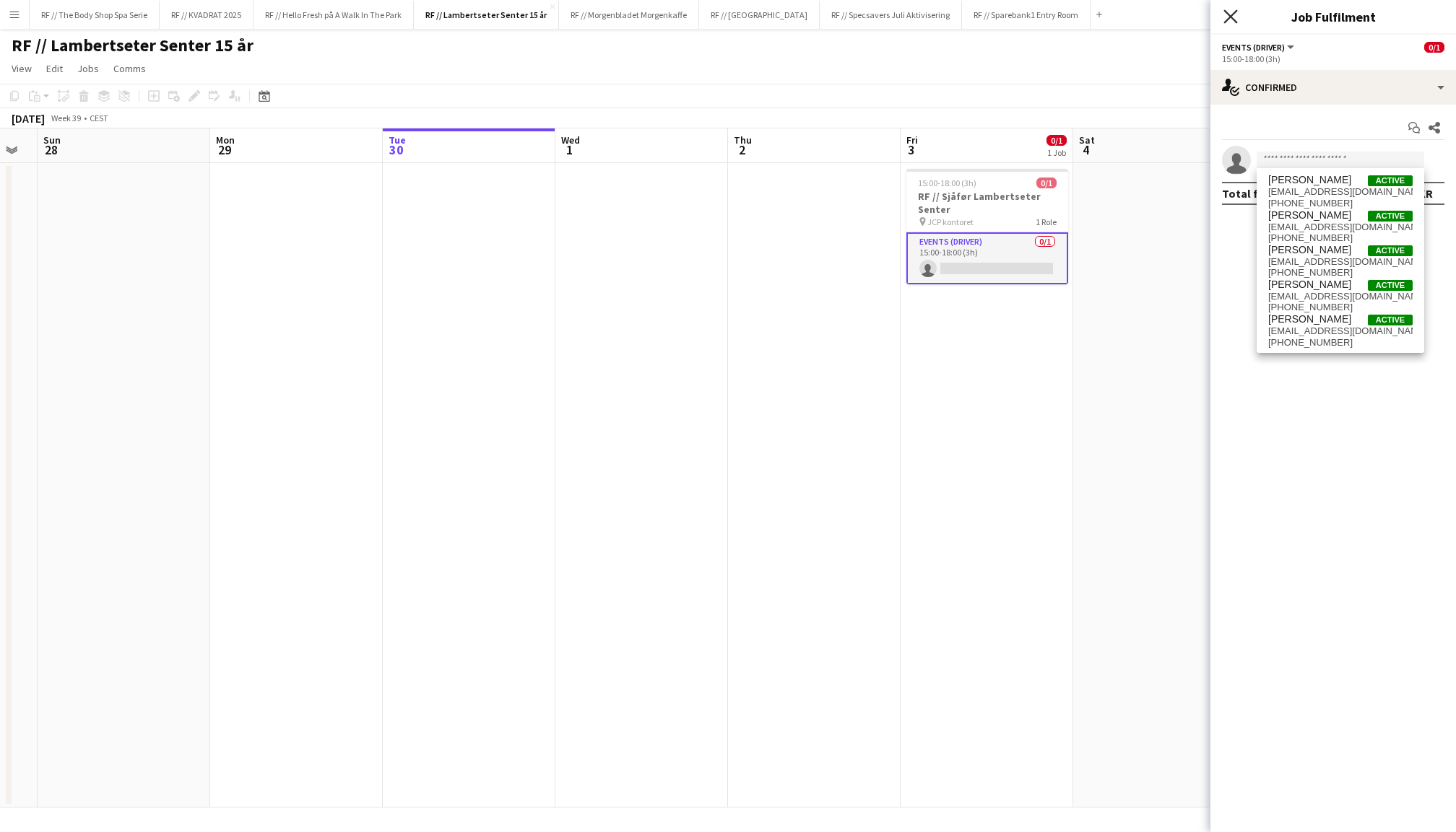
click at [1231, 16] on icon at bounding box center [1230, 16] width 14 height 14
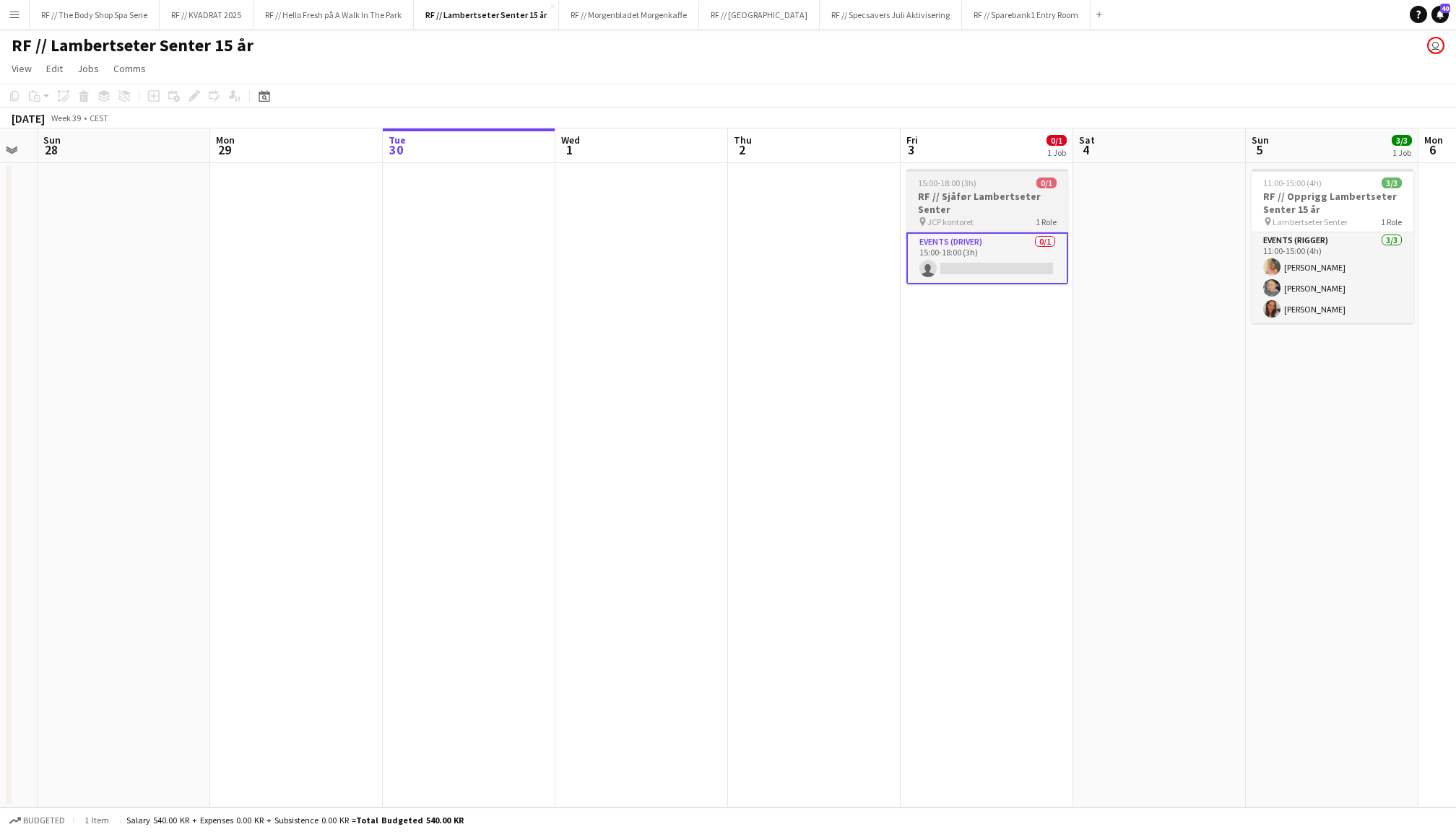
click at [1003, 186] on div "15:00-18:00 (3h) 0/1" at bounding box center [987, 182] width 162 height 11
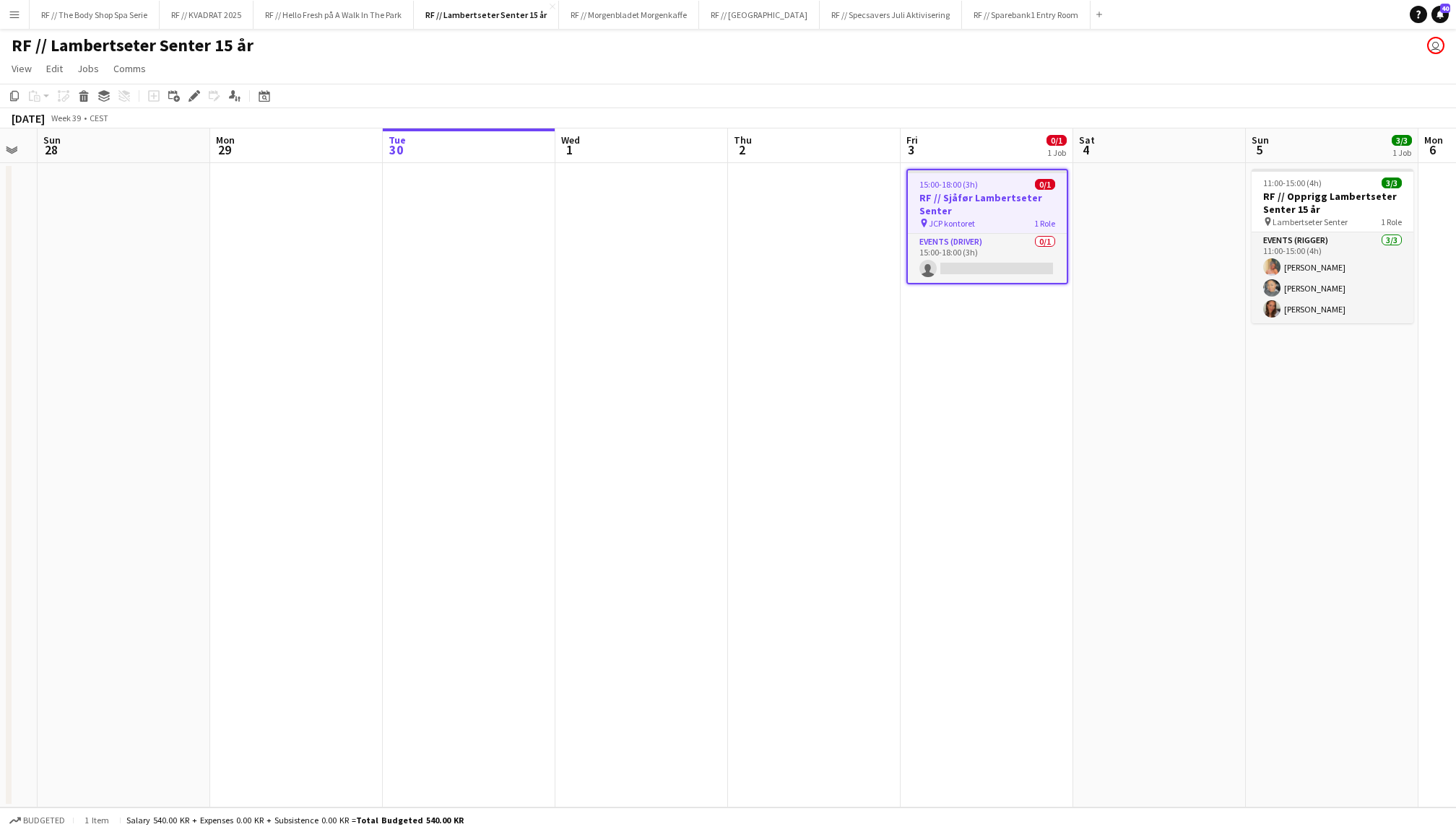
click at [1188, 253] on app-date-cell at bounding box center [1159, 485] width 172 height 645
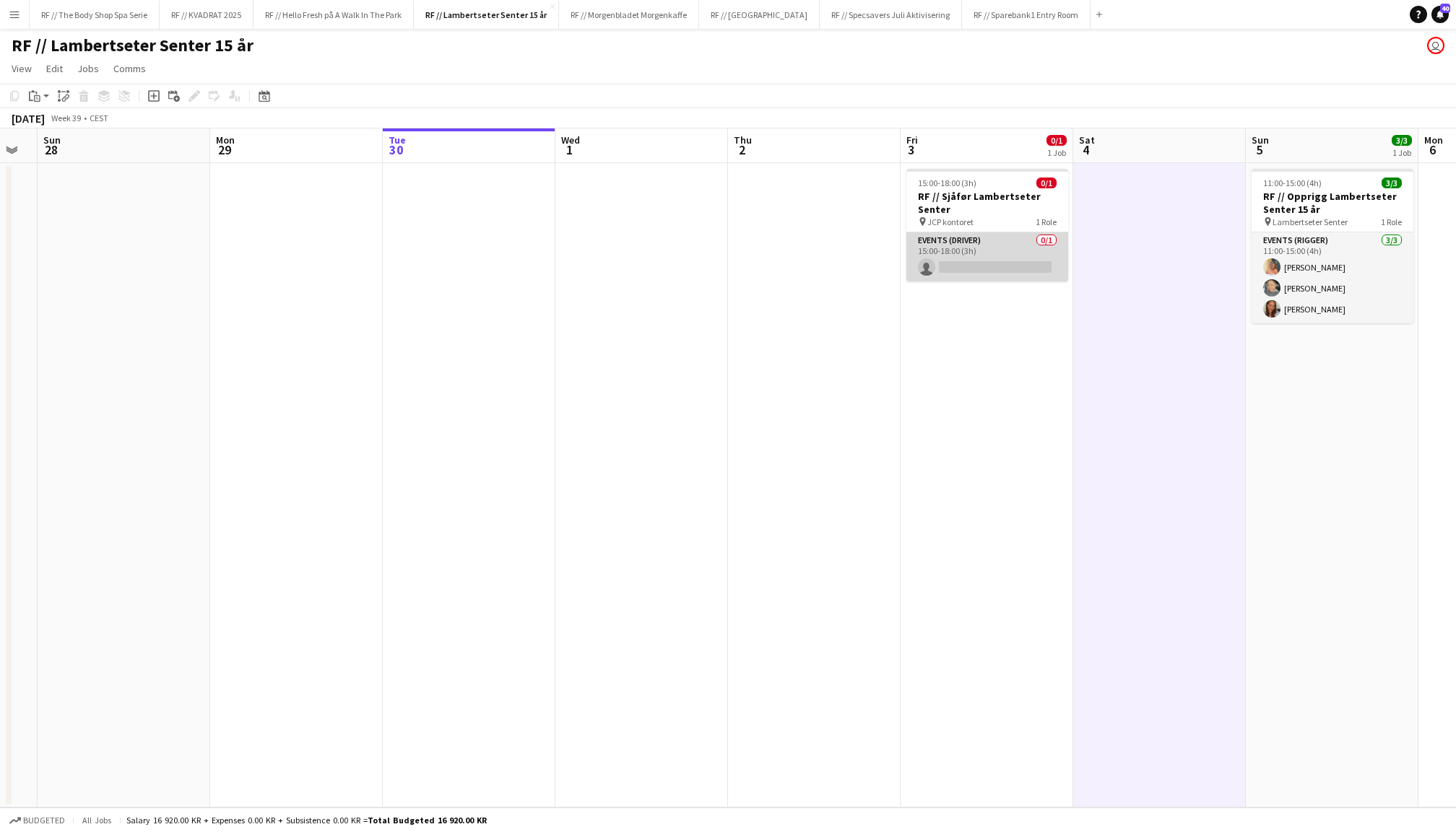
click at [982, 257] on app-card-role "Events (Driver) 0/1 15:00-18:00 (3h) single-neutral-actions" at bounding box center [987, 256] width 162 height 49
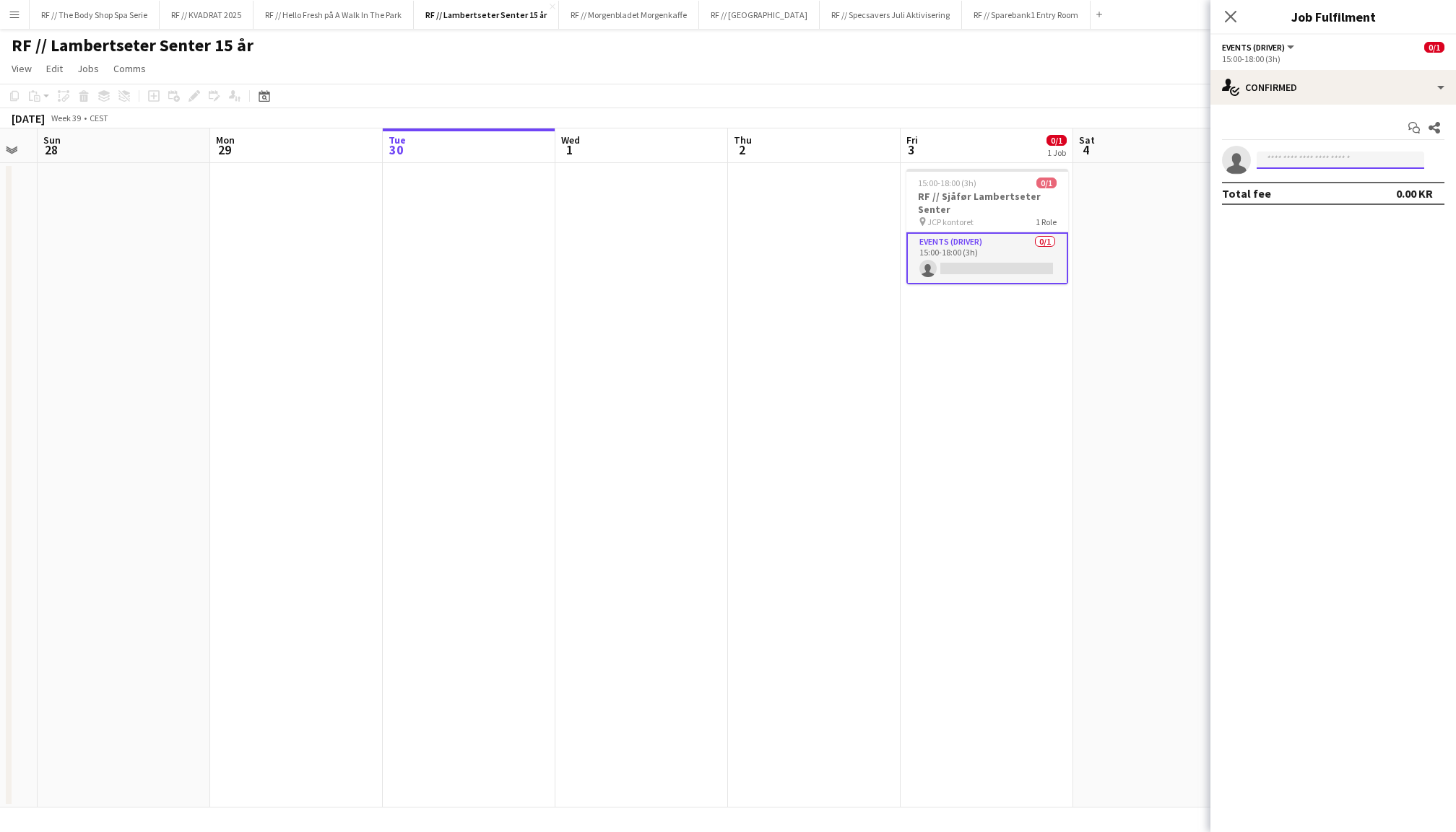
click at [1298, 158] on input at bounding box center [1340, 160] width 168 height 17
type input "****"
click at [1310, 191] on span "luande1804@gmail.com" at bounding box center [1340, 192] width 145 height 11
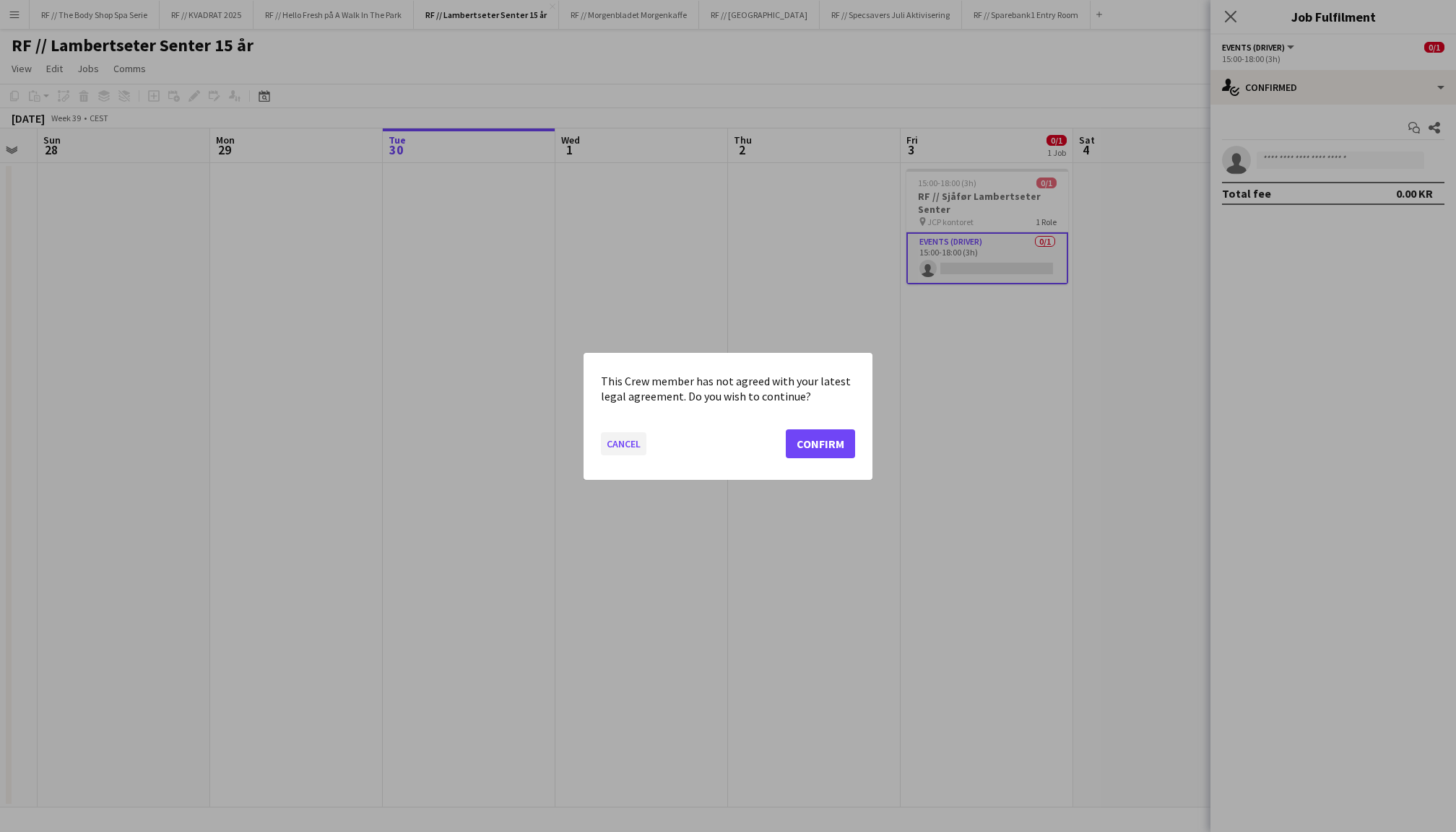
click at [621, 439] on button "Cancel" at bounding box center [623, 443] width 45 height 23
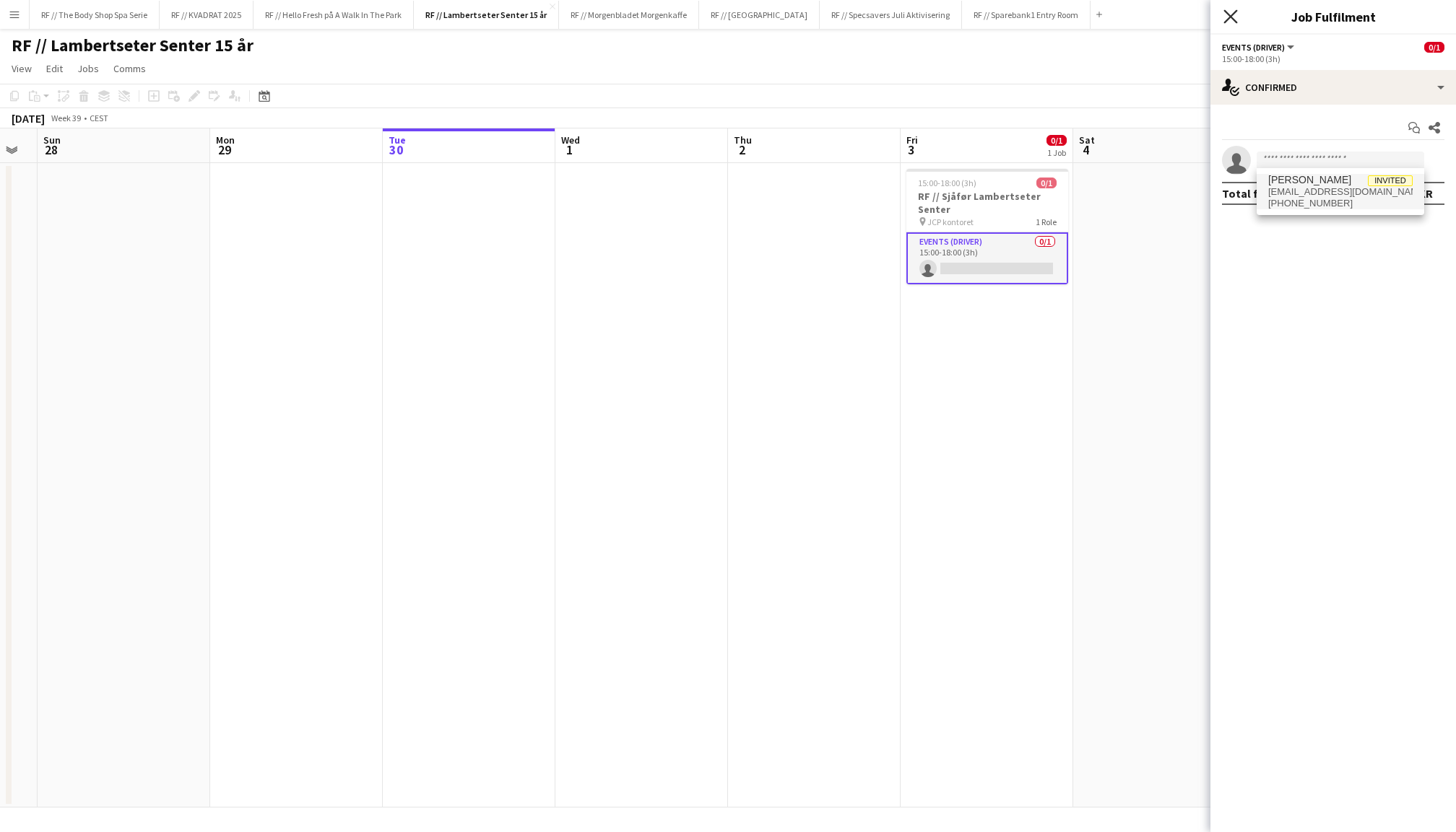
click at [1226, 18] on icon "Close pop-in" at bounding box center [1230, 16] width 14 height 14
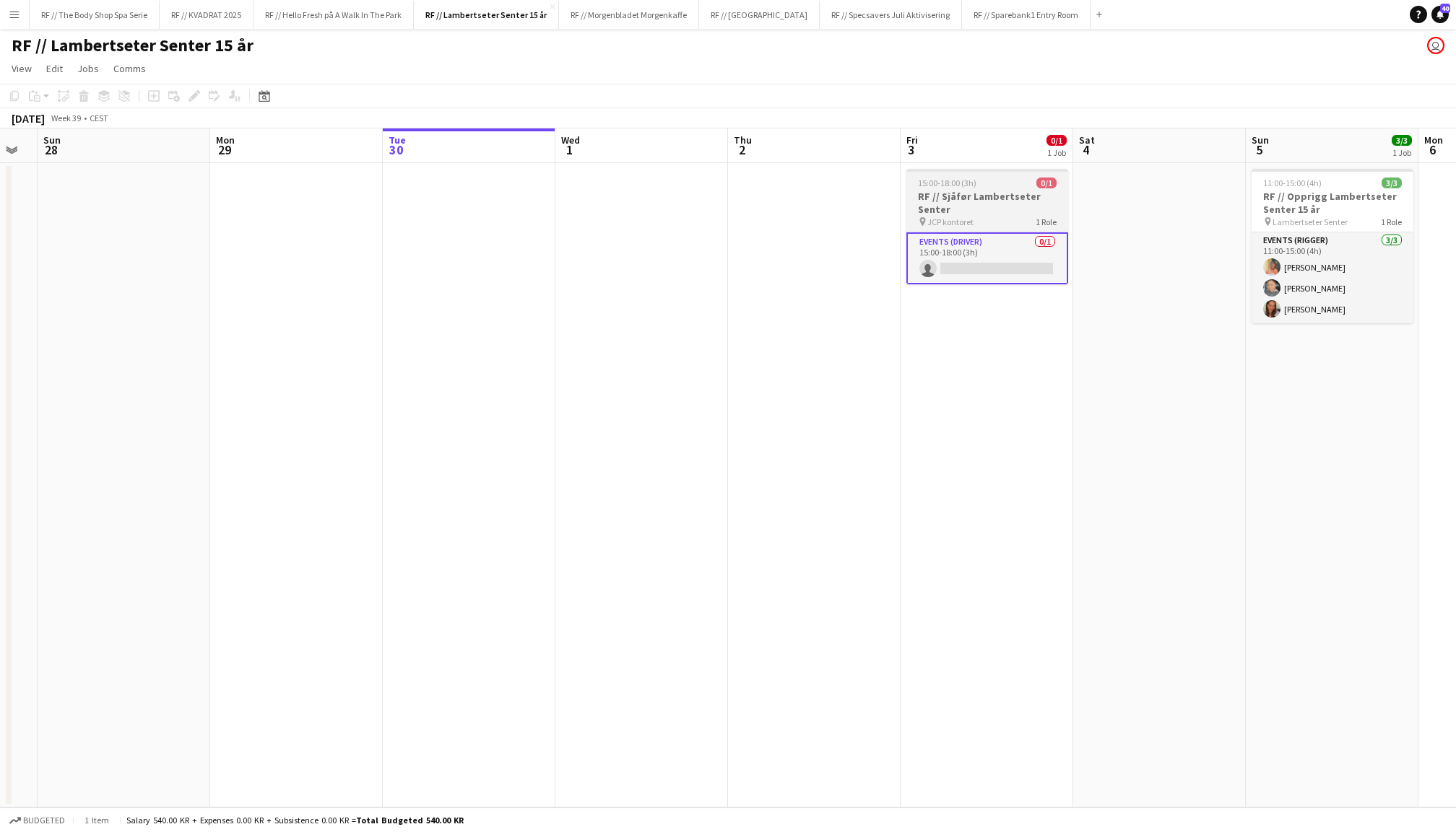
click at [976, 205] on h3 "RF // Sjåfør Lambertseter Senter" at bounding box center [987, 203] width 162 height 26
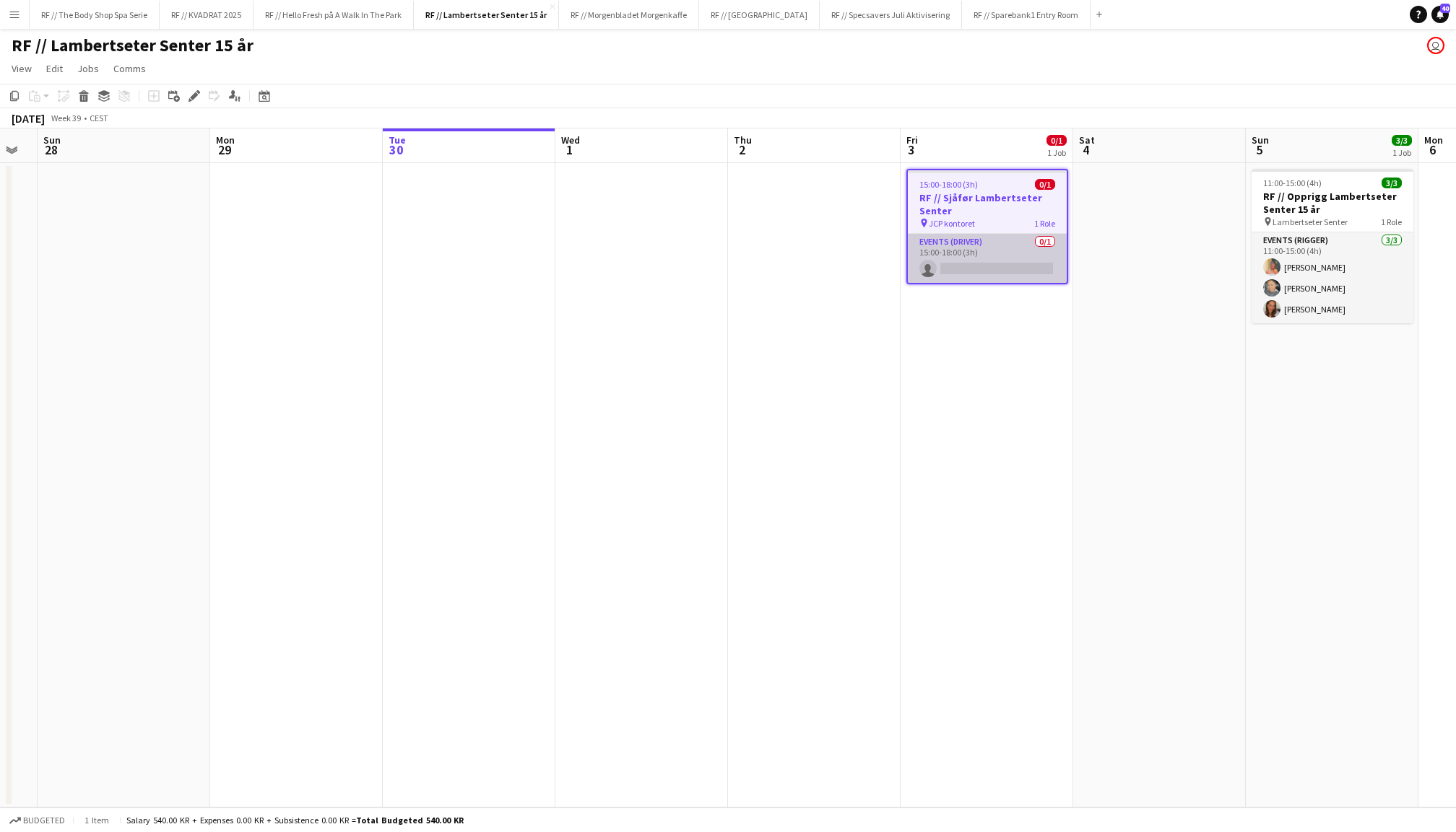
click at [1001, 250] on app-card-role "Events (Driver) 0/1 15:00-18:00 (3h) single-neutral-actions" at bounding box center [987, 258] width 158 height 49
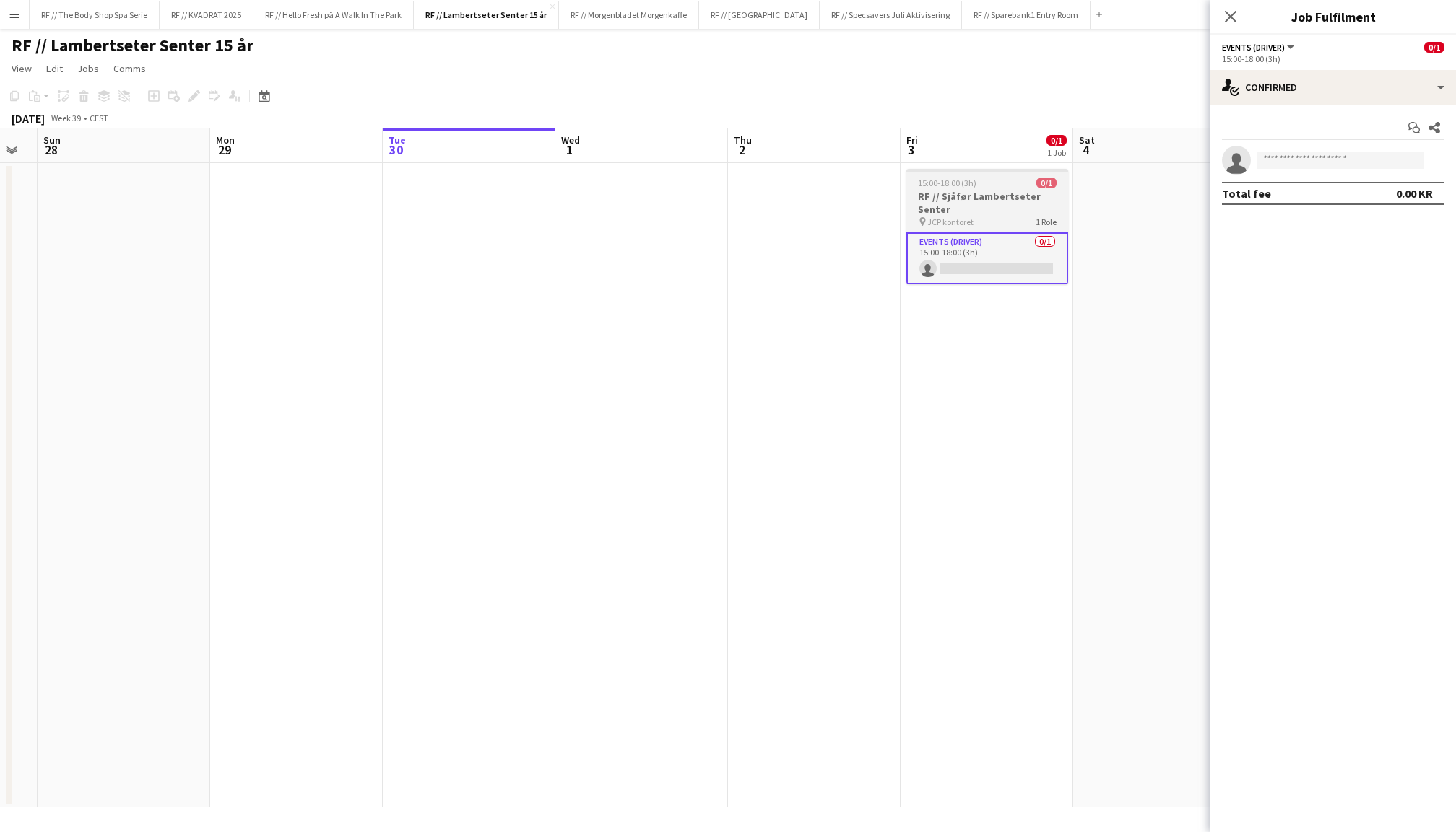
click at [1005, 199] on h3 "RF // Sjåfør Lambertseter Senter" at bounding box center [987, 203] width 162 height 26
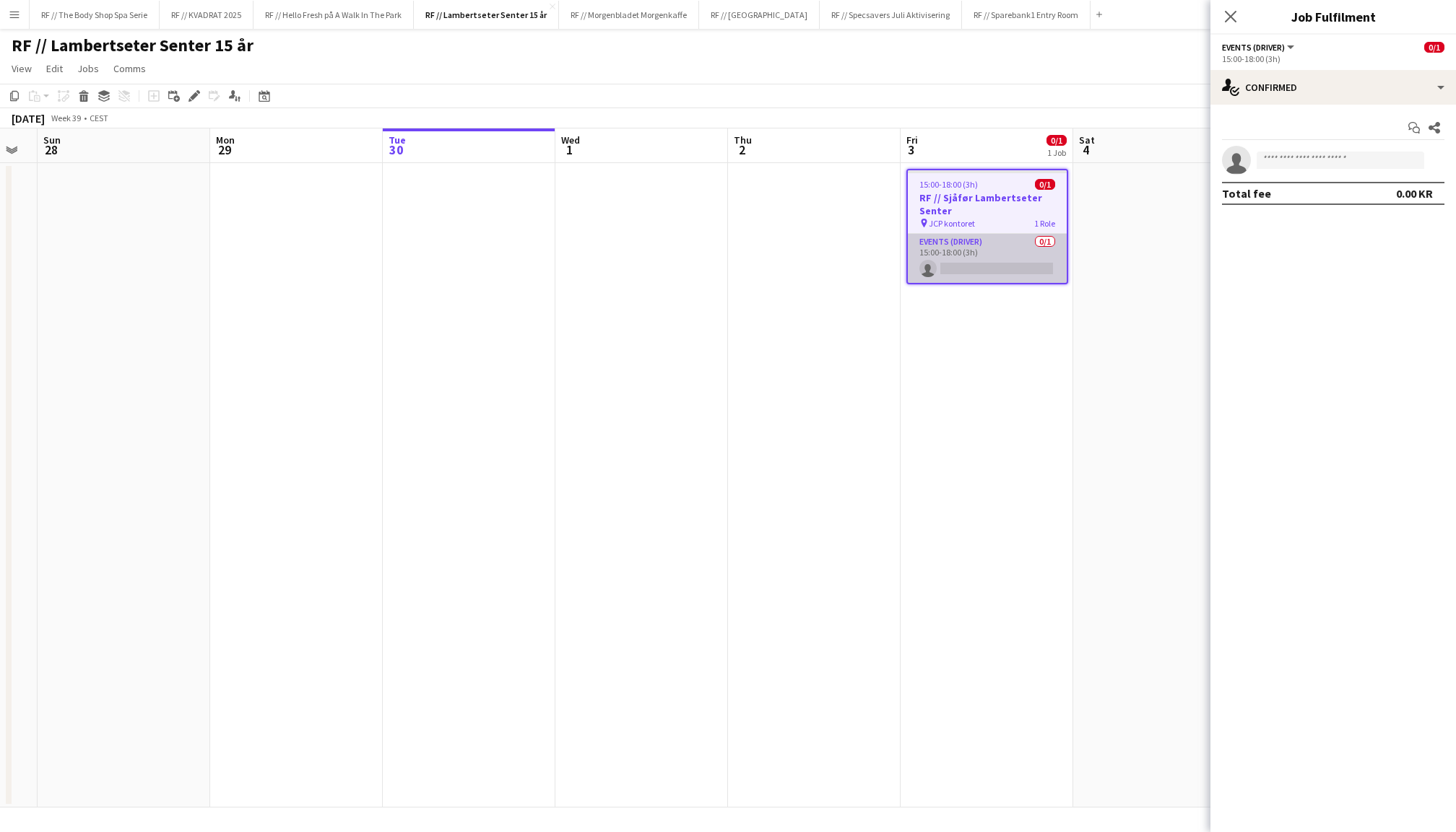
click at [1011, 271] on app-card-role "Events (Driver) 0/1 15:00-18:00 (3h) single-neutral-actions" at bounding box center [987, 258] width 158 height 49
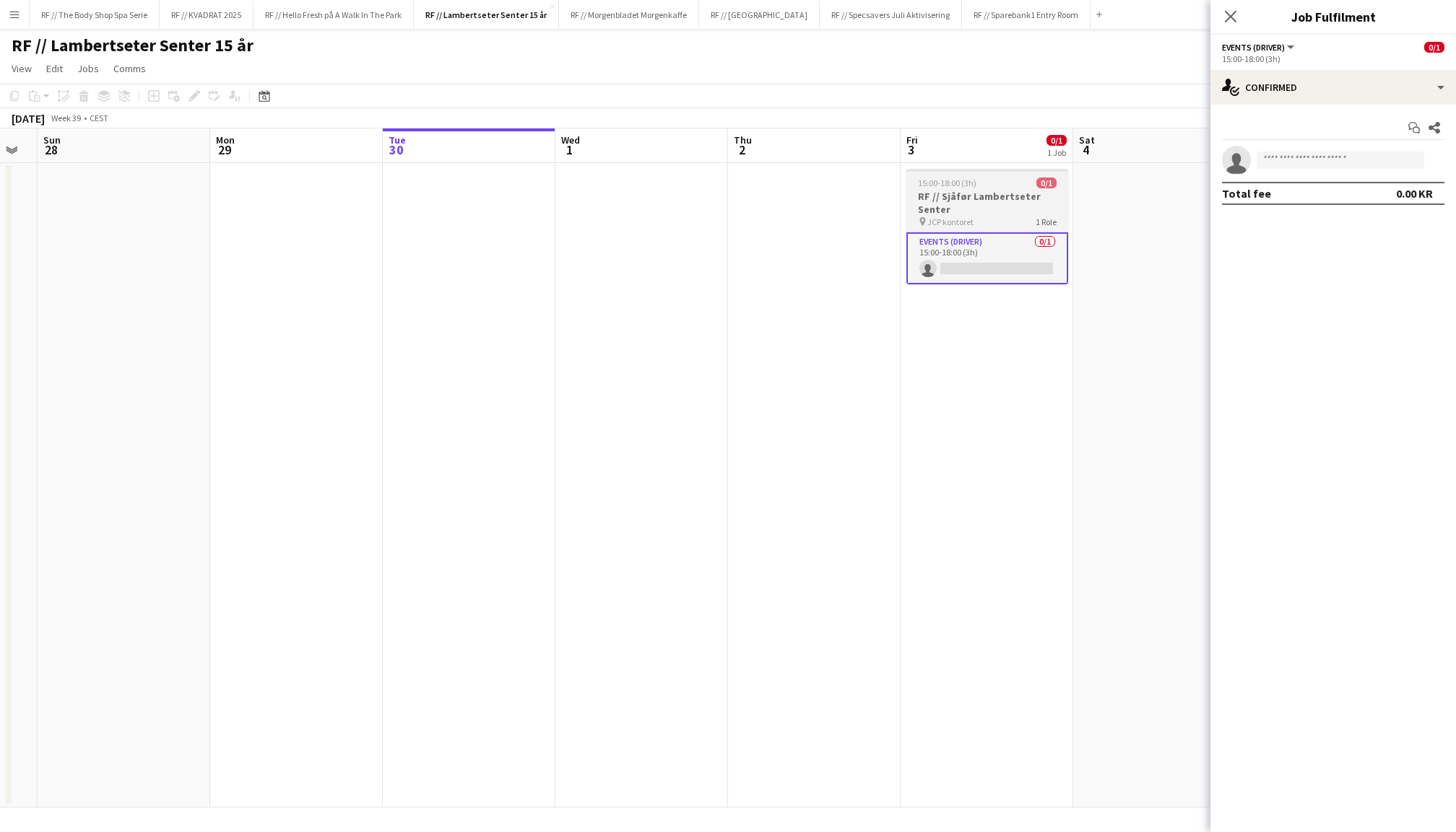
click at [942, 191] on h3 "RF // Sjåfør Lambertseter Senter" at bounding box center [987, 203] width 162 height 26
click at [1116, 217] on app-date-cell at bounding box center [1159, 485] width 172 height 645
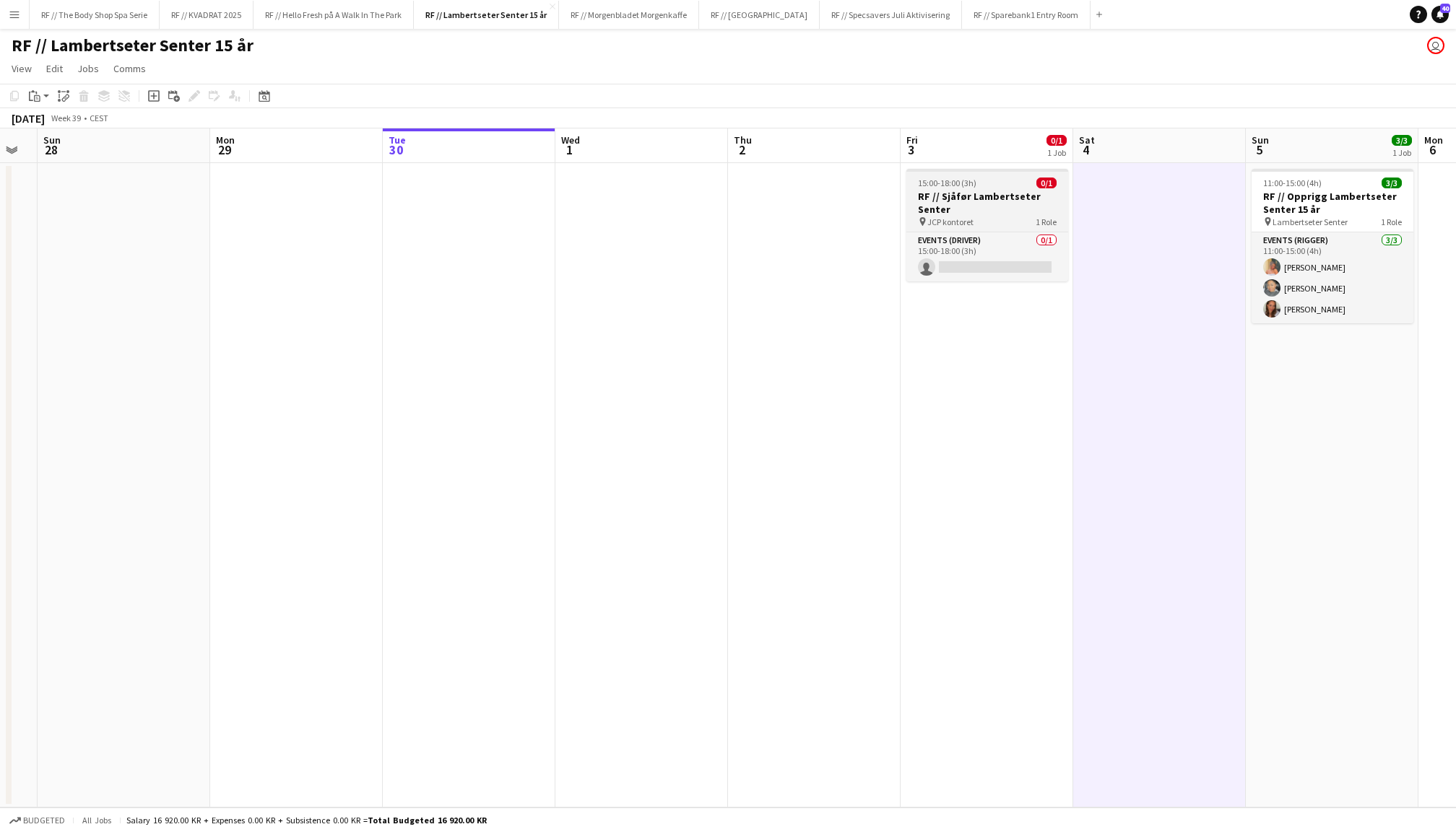
click at [1000, 205] on h3 "RF // Sjåfør Lambertseter Senter" at bounding box center [987, 203] width 162 height 26
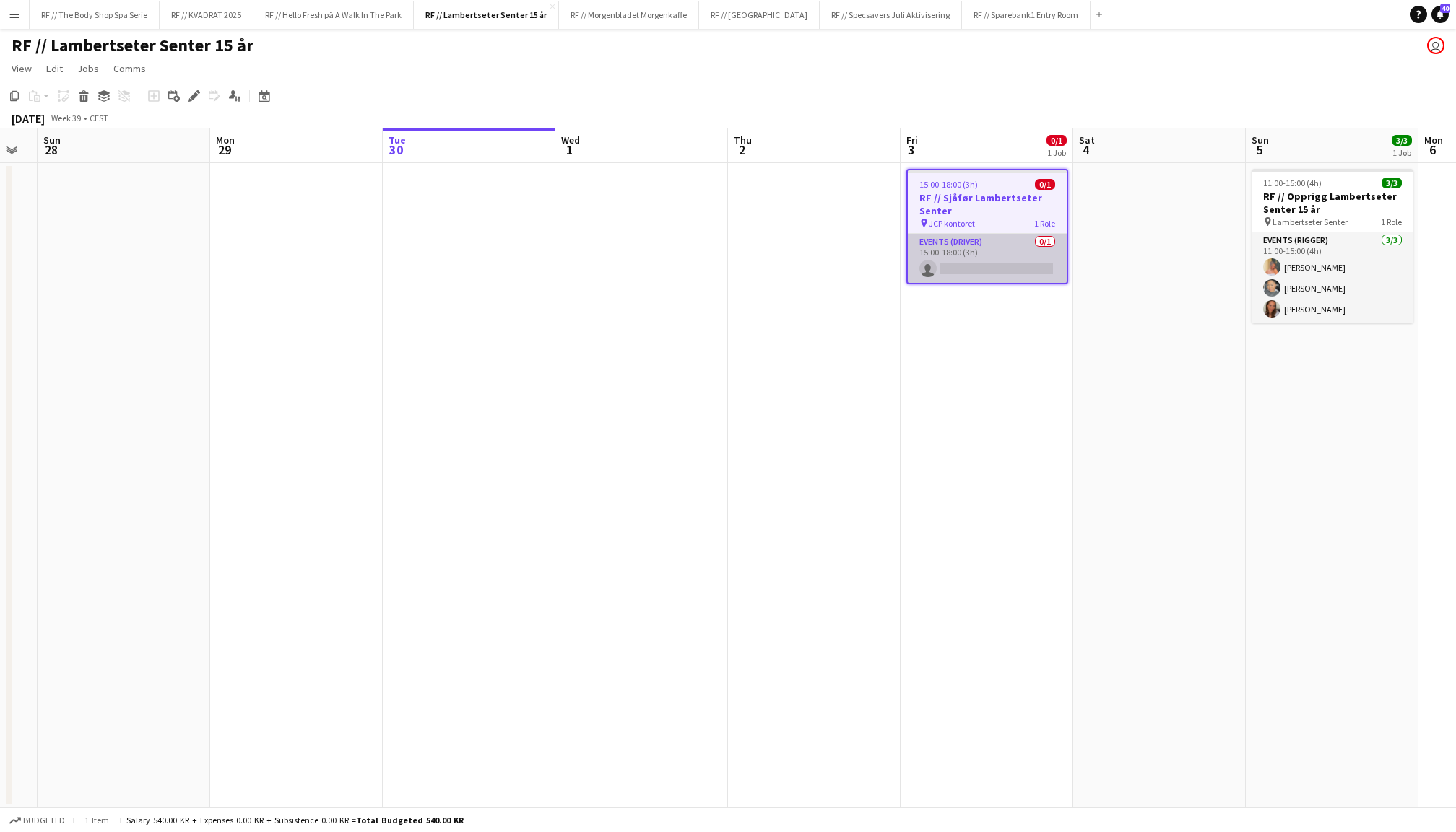
click at [989, 260] on app-card-role "Events (Driver) 0/1 15:00-18:00 (3h) single-neutral-actions" at bounding box center [987, 258] width 158 height 49
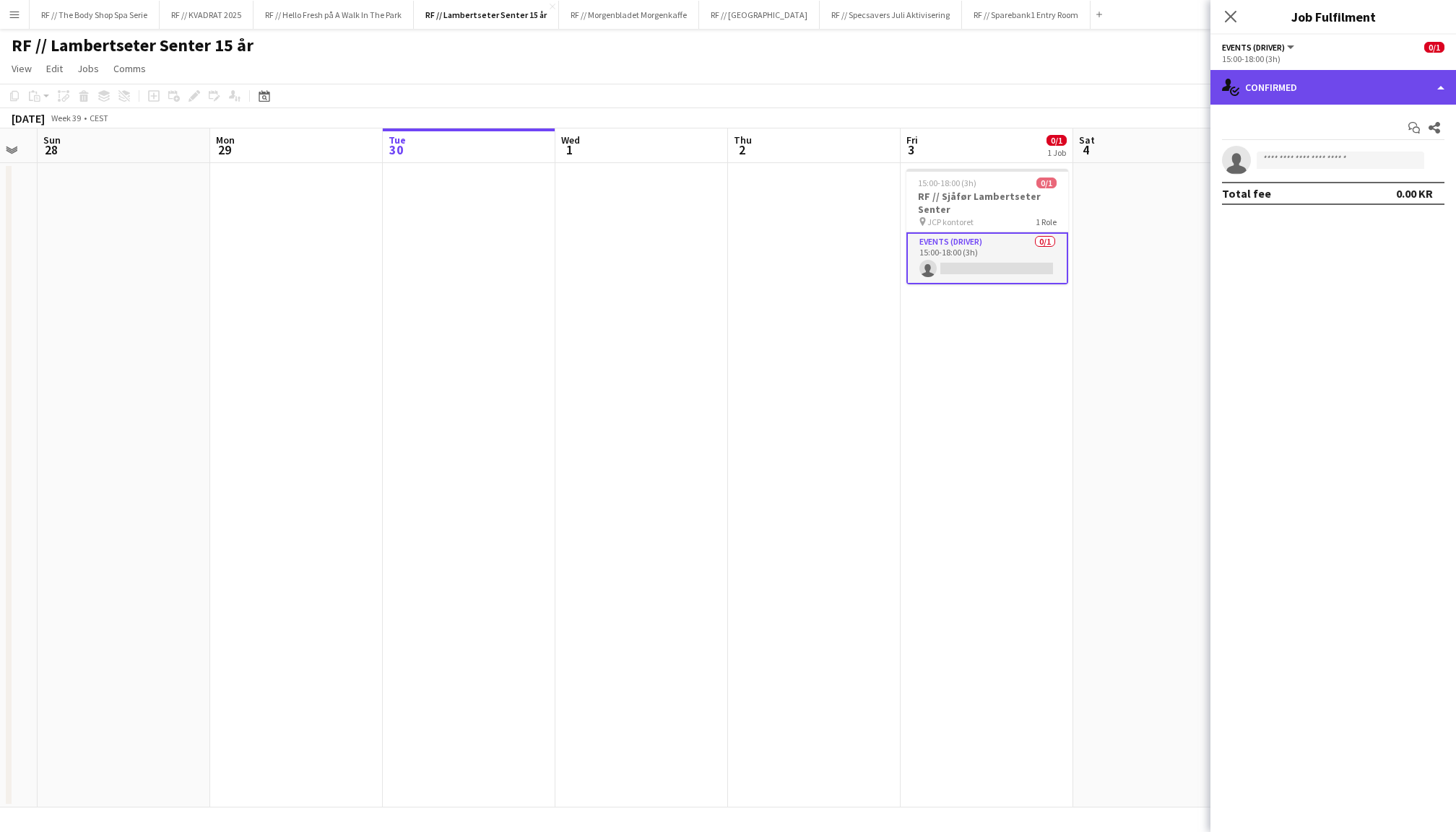
click at [1286, 88] on div "single-neutral-actions-check-2 Confirmed" at bounding box center [1333, 87] width 246 height 34
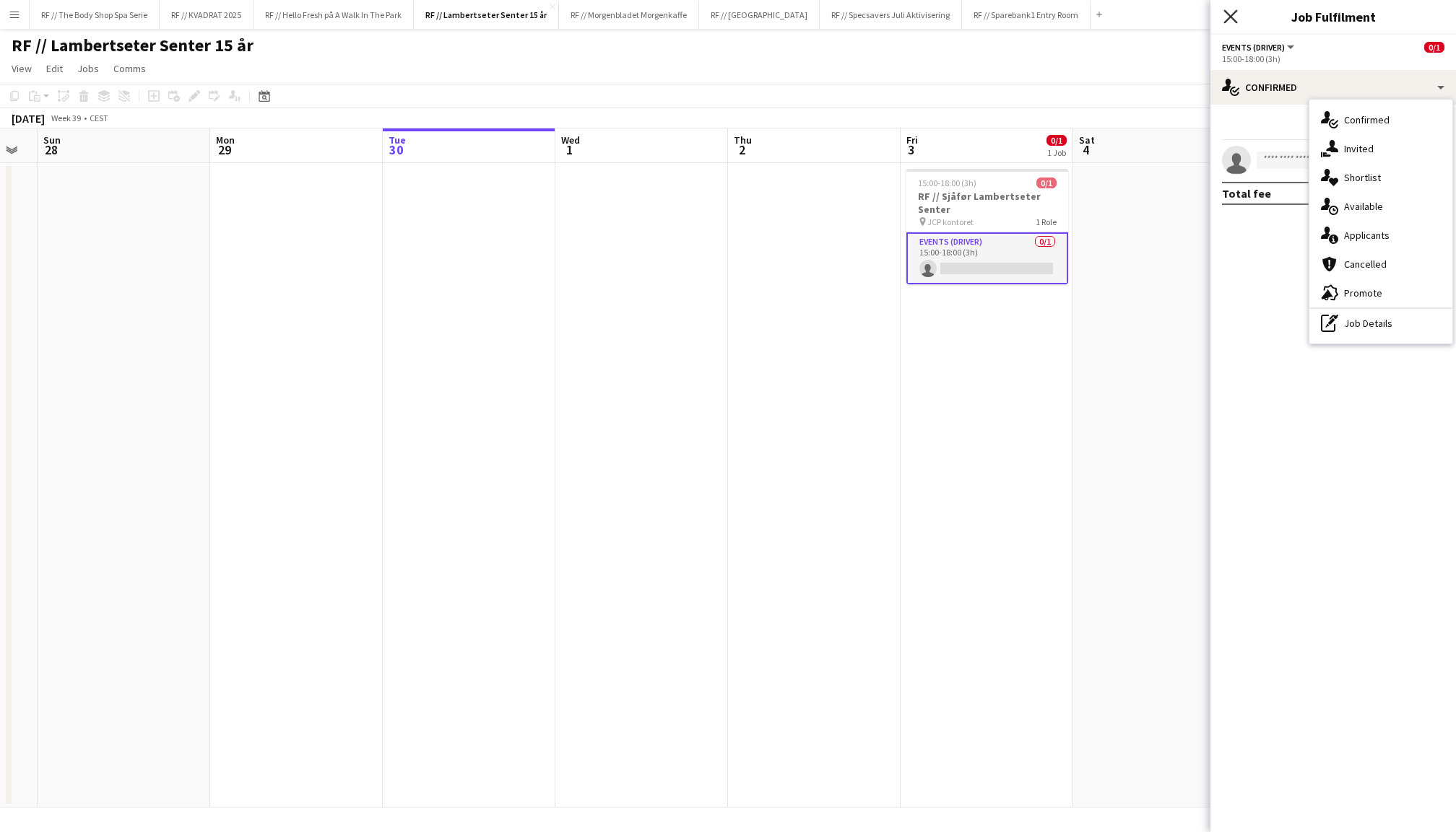
click at [1232, 16] on icon "Close pop-in" at bounding box center [1230, 16] width 14 height 14
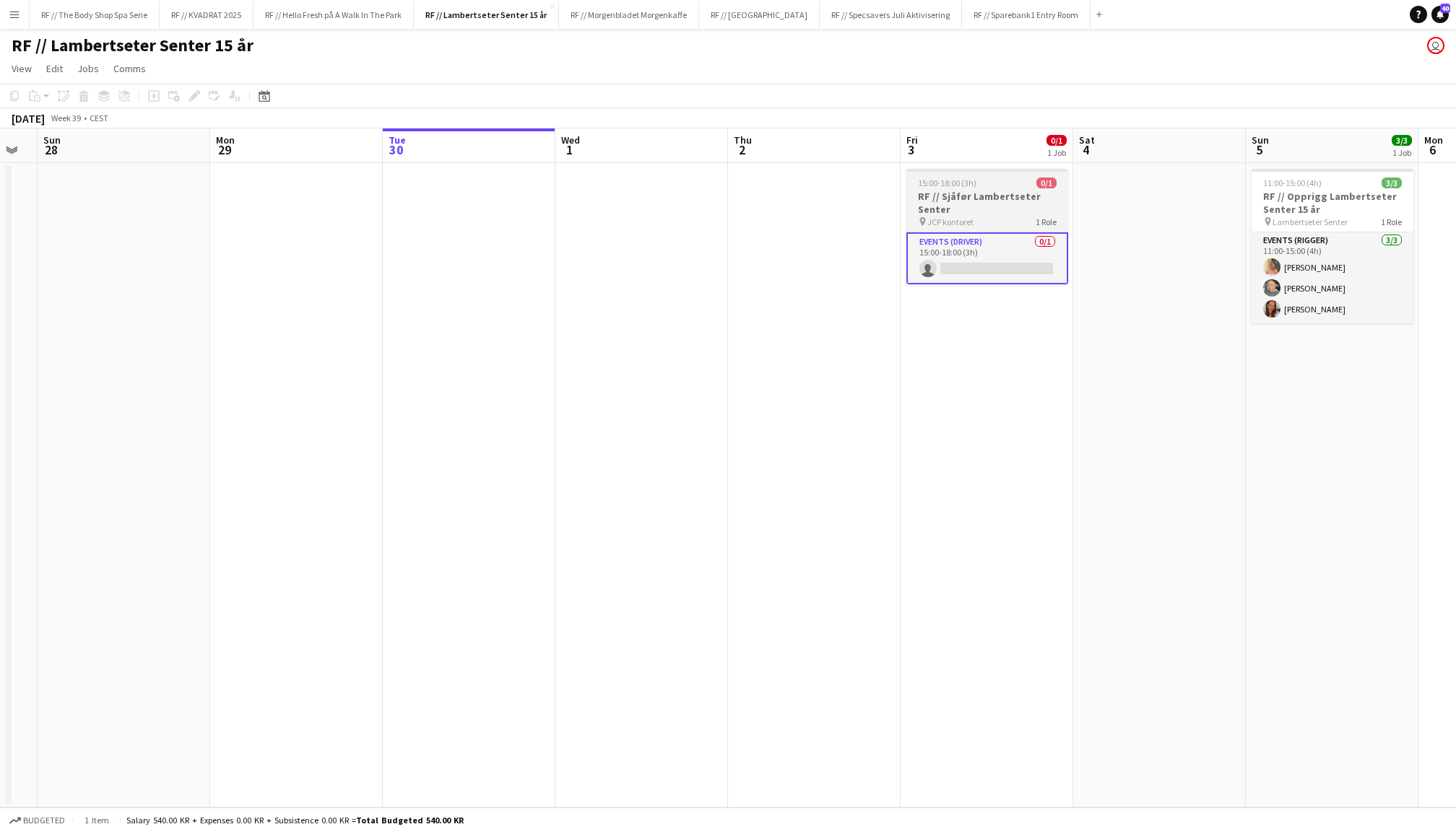
click at [980, 200] on h3 "RF // Sjåfør Lambertseter Senter" at bounding box center [987, 203] width 162 height 26
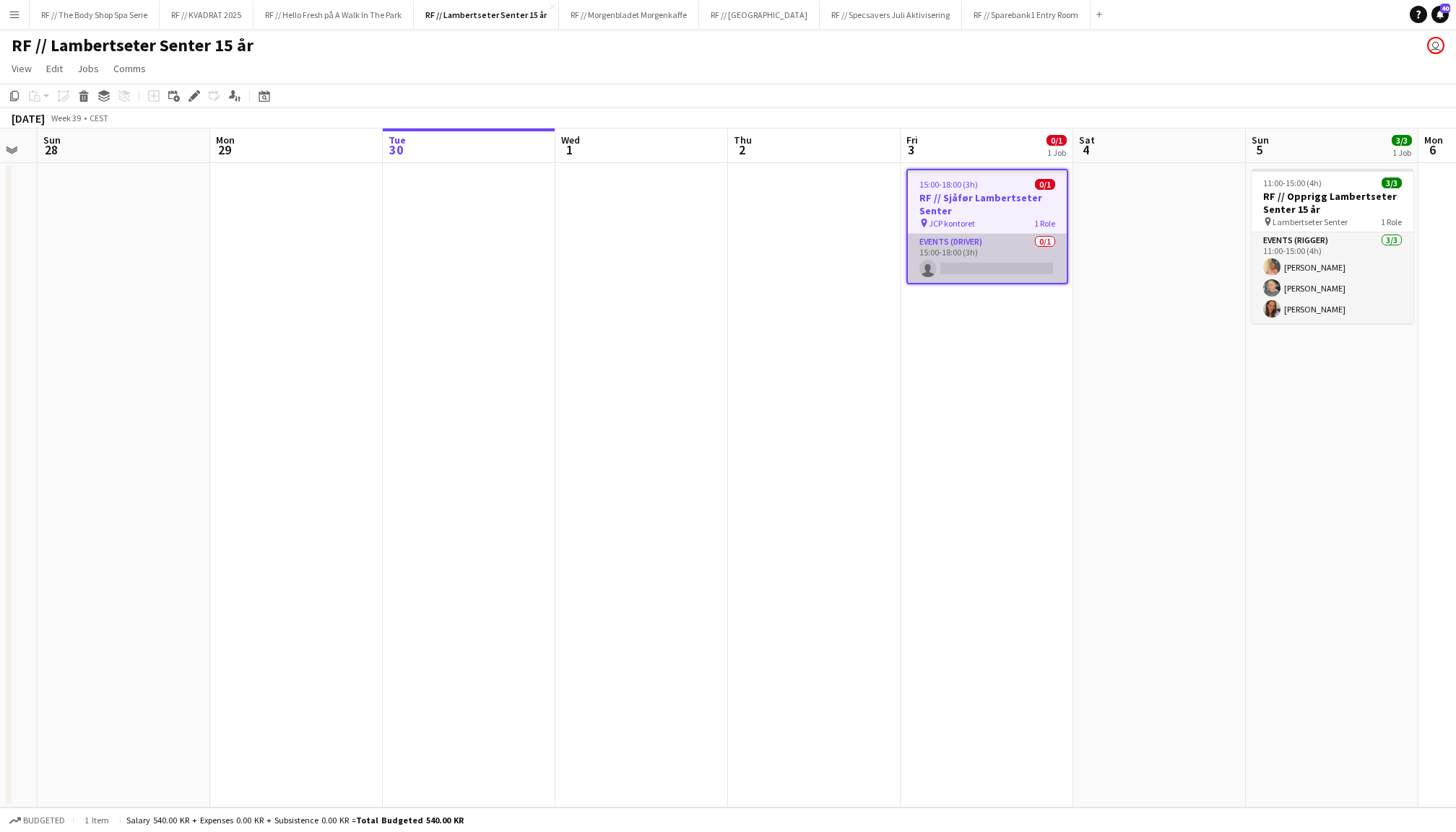
click at [981, 255] on app-card-role "Events (Driver) 0/1 15:00-18:00 (3h) single-neutral-actions" at bounding box center [987, 258] width 158 height 49
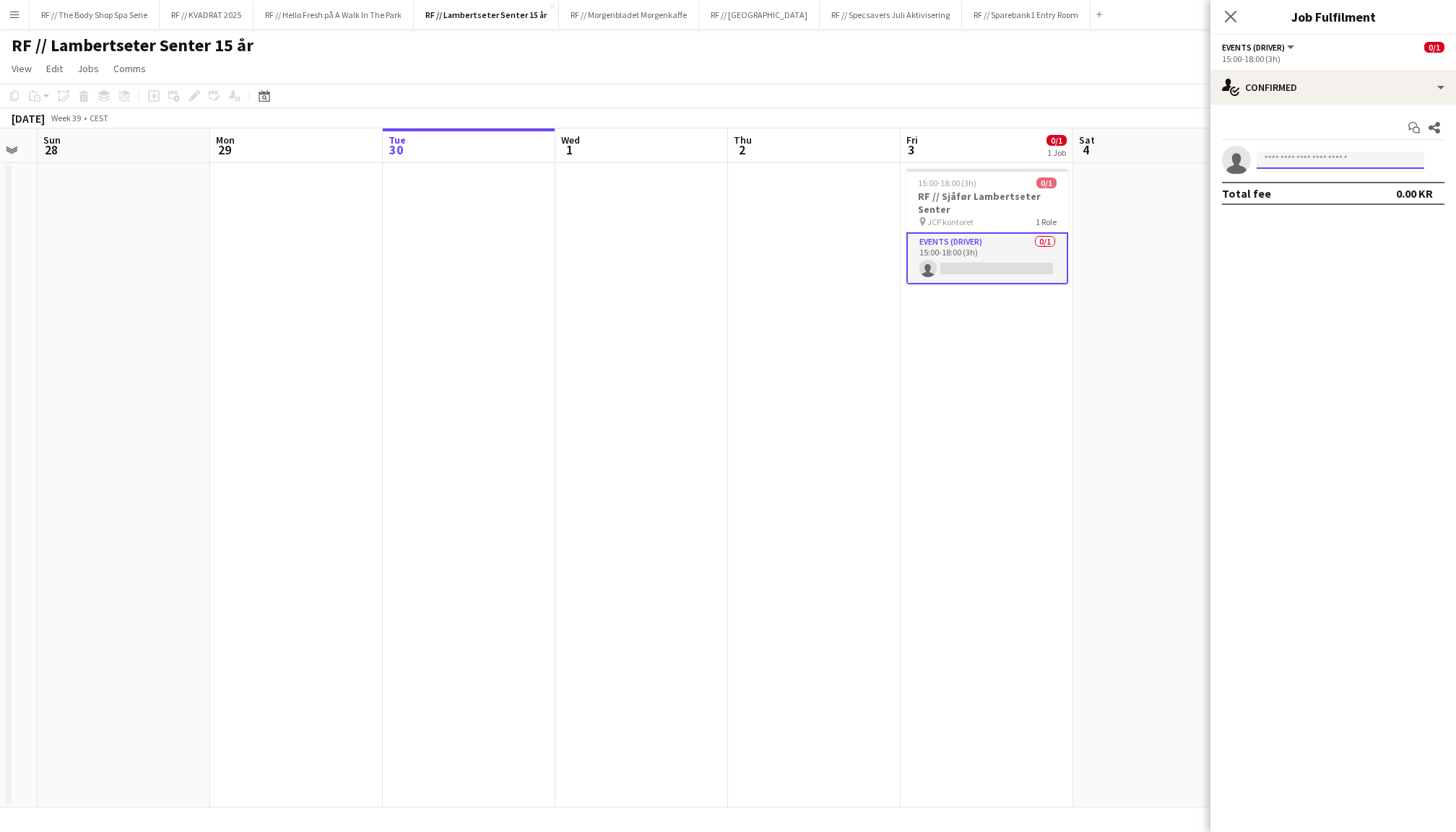
click at [1330, 163] on input at bounding box center [1340, 160] width 168 height 17
type input "*"
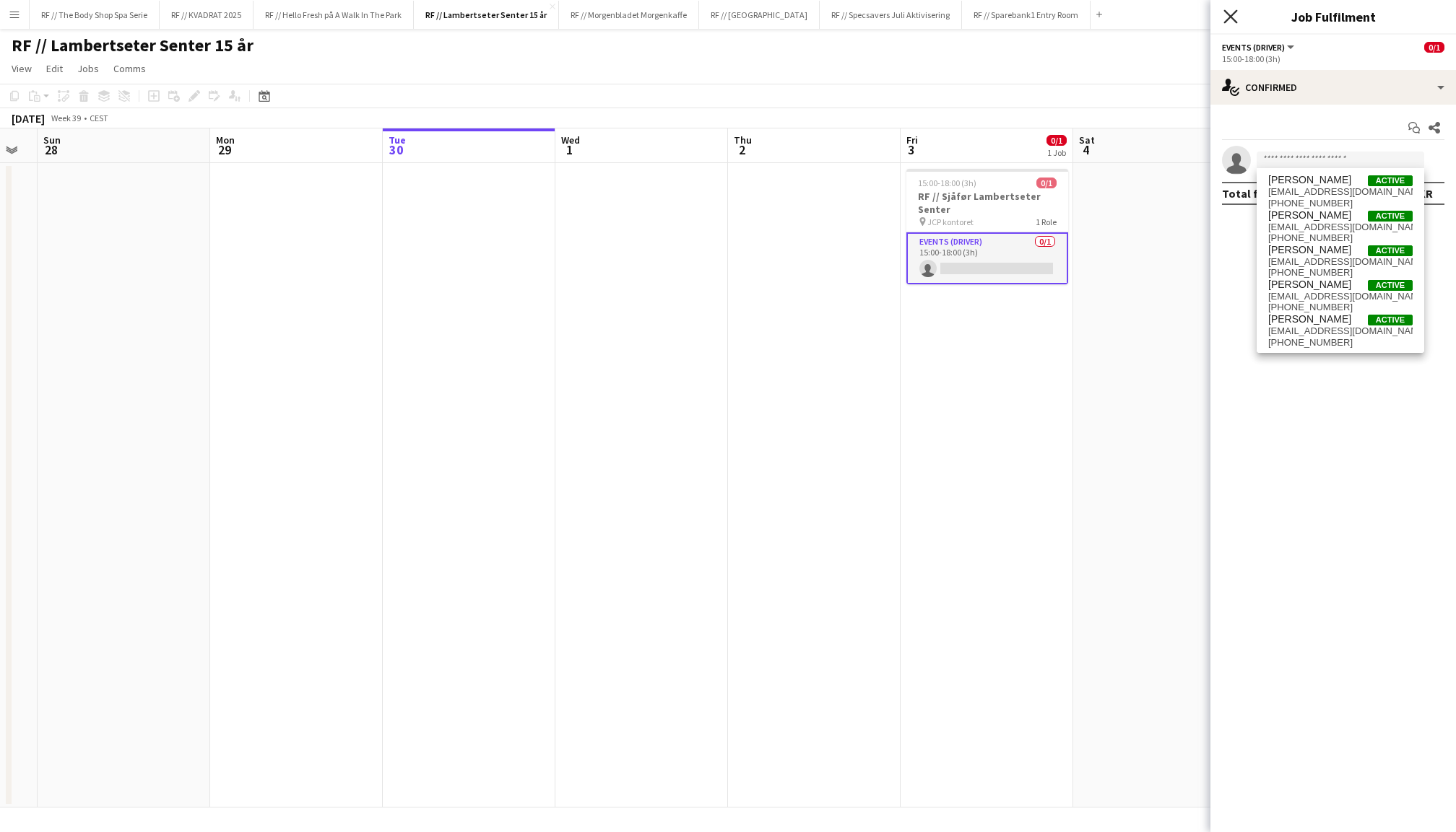
click at [1228, 15] on icon at bounding box center [1230, 16] width 14 height 14
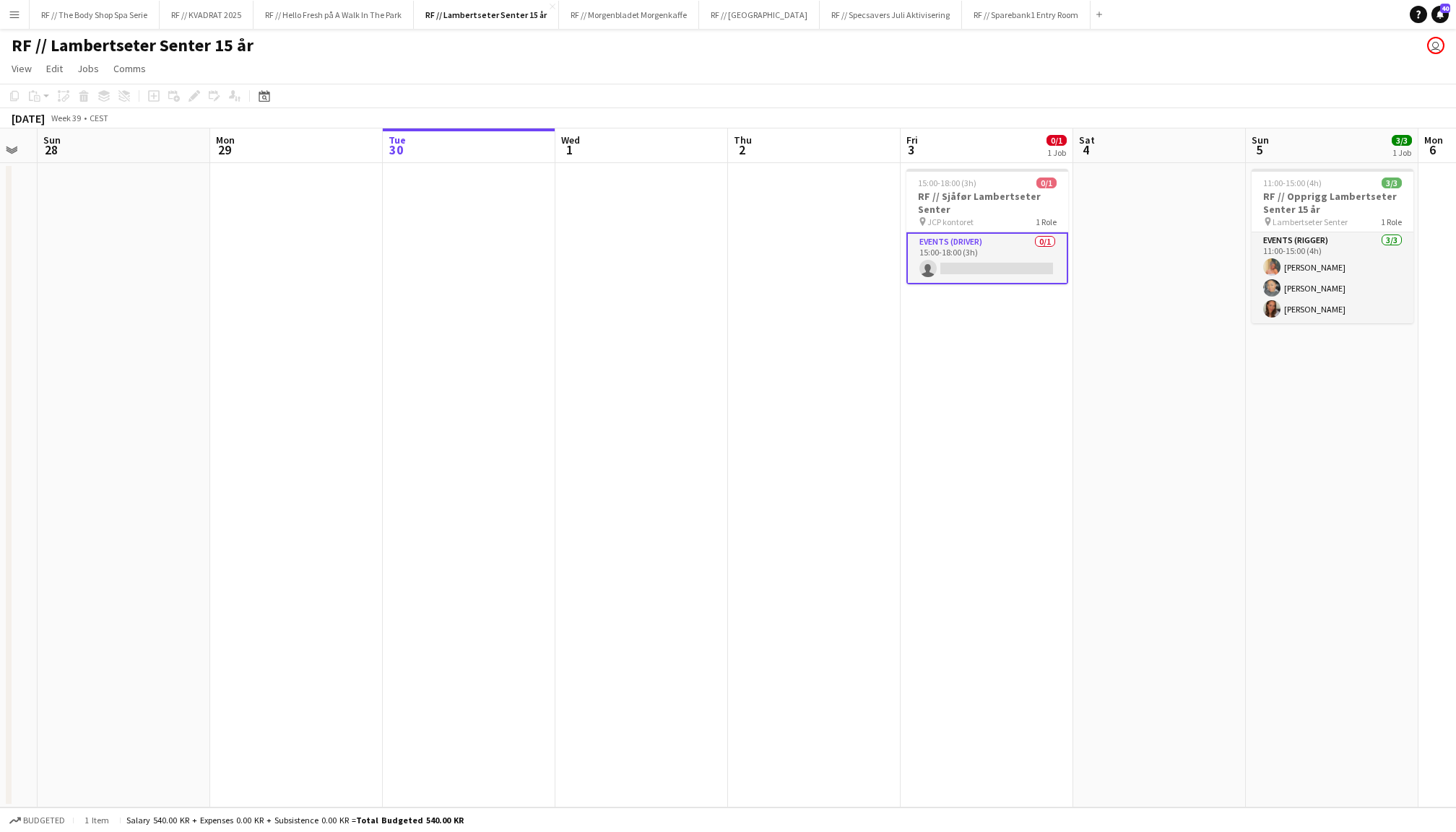
click at [1147, 251] on app-date-cell at bounding box center [1159, 485] width 172 height 645
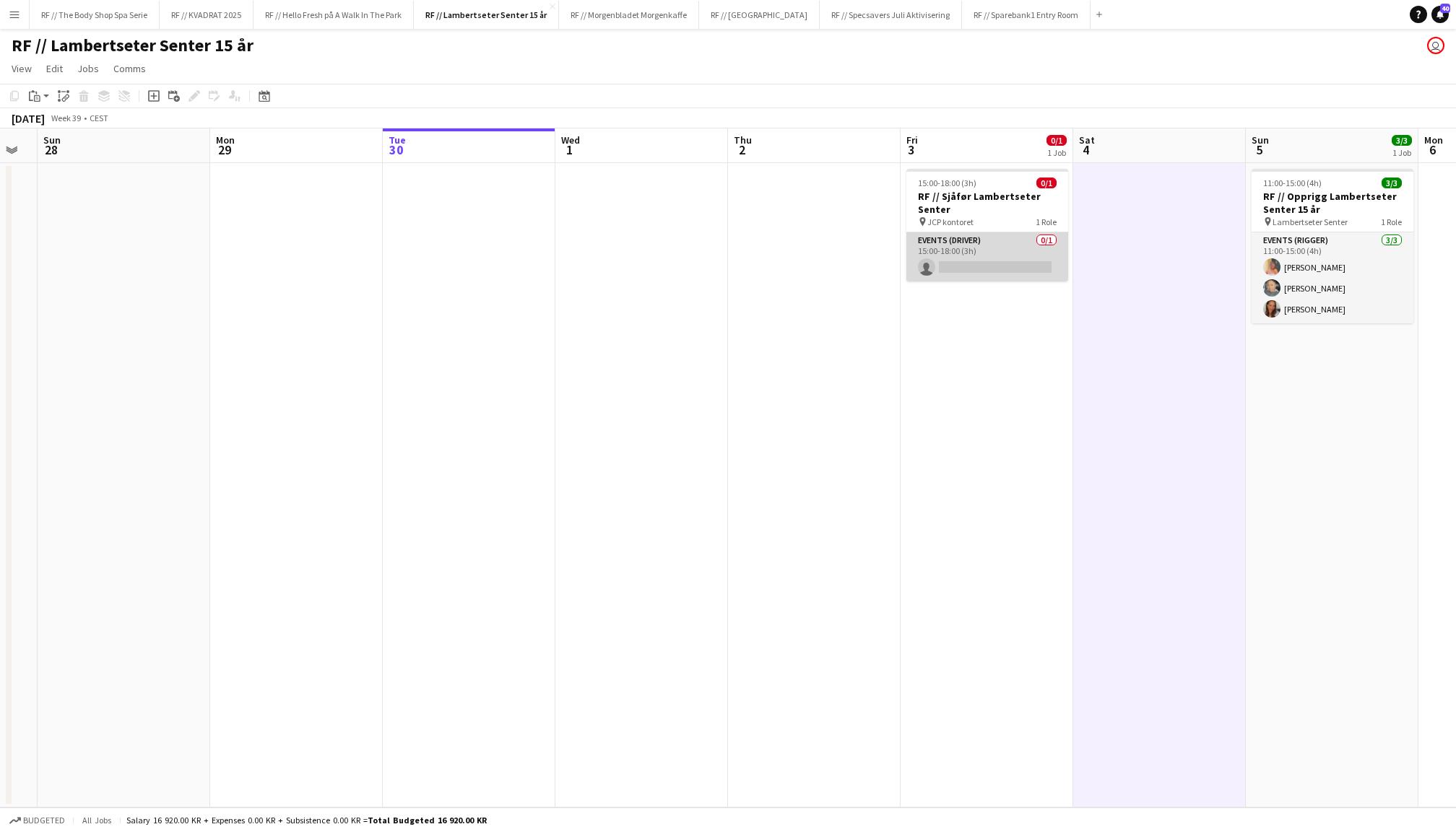
click at [971, 254] on app-card-role "Events (Driver) 0/1 15:00-18:00 (3h) single-neutral-actions" at bounding box center [987, 256] width 162 height 49
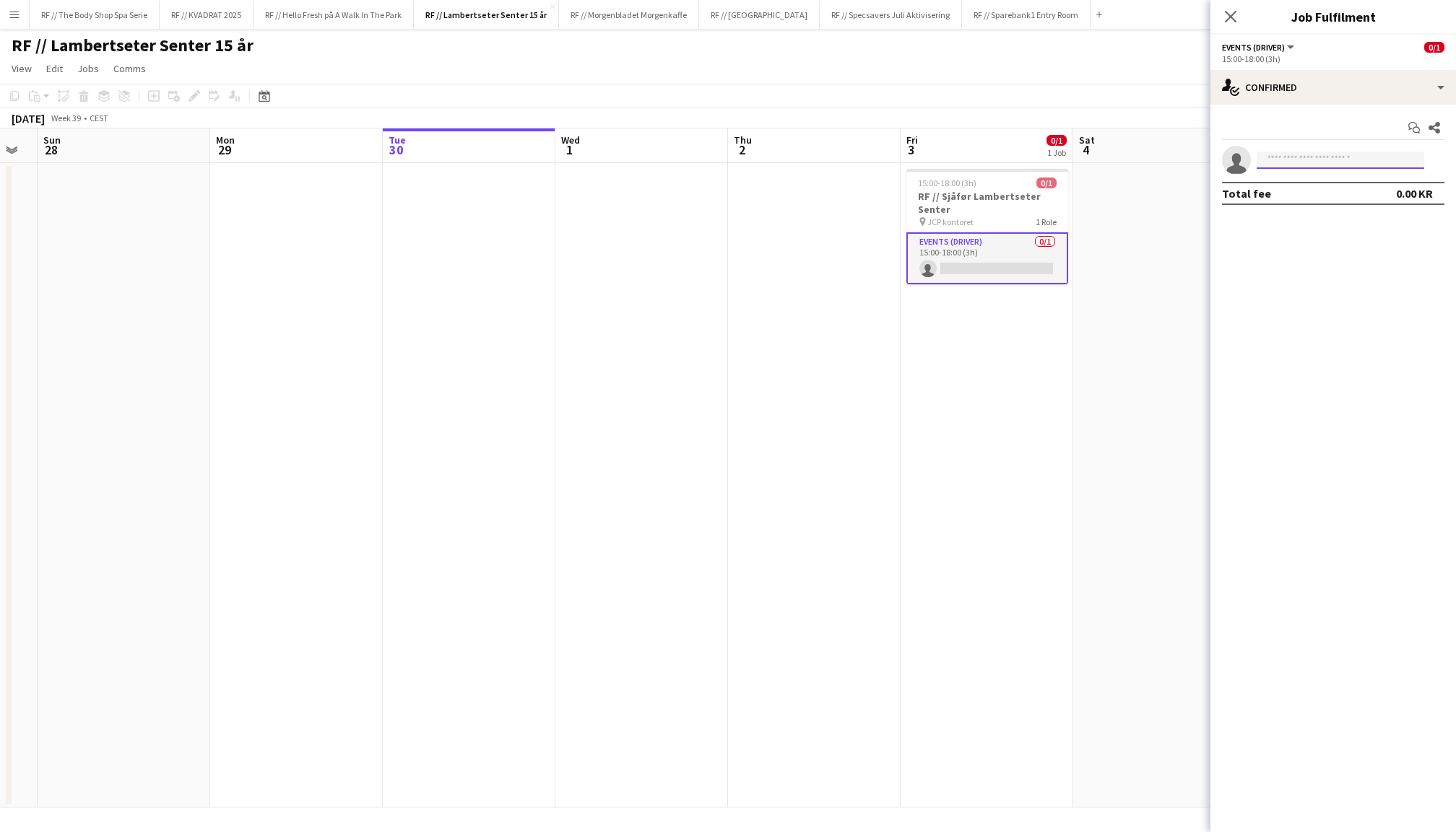
click at [1297, 157] on input at bounding box center [1340, 160] width 168 height 17
type input "***"
click at [1231, 13] on icon "Close pop-in" at bounding box center [1230, 16] width 14 height 14
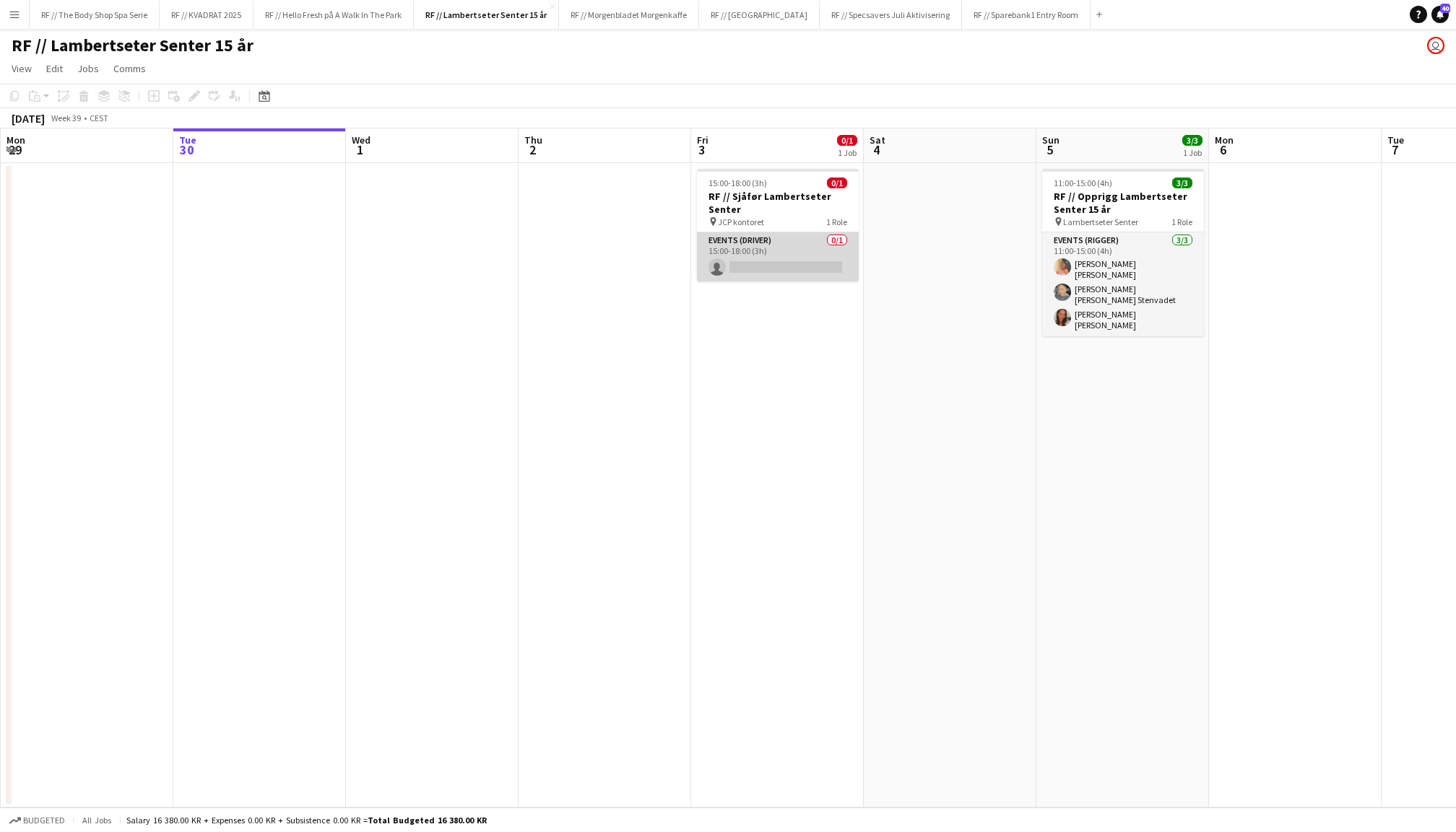
click at [773, 257] on app-card-role "Events (Driver) 0/1 15:00-18:00 (3h) single-neutral-actions" at bounding box center [778, 256] width 162 height 49
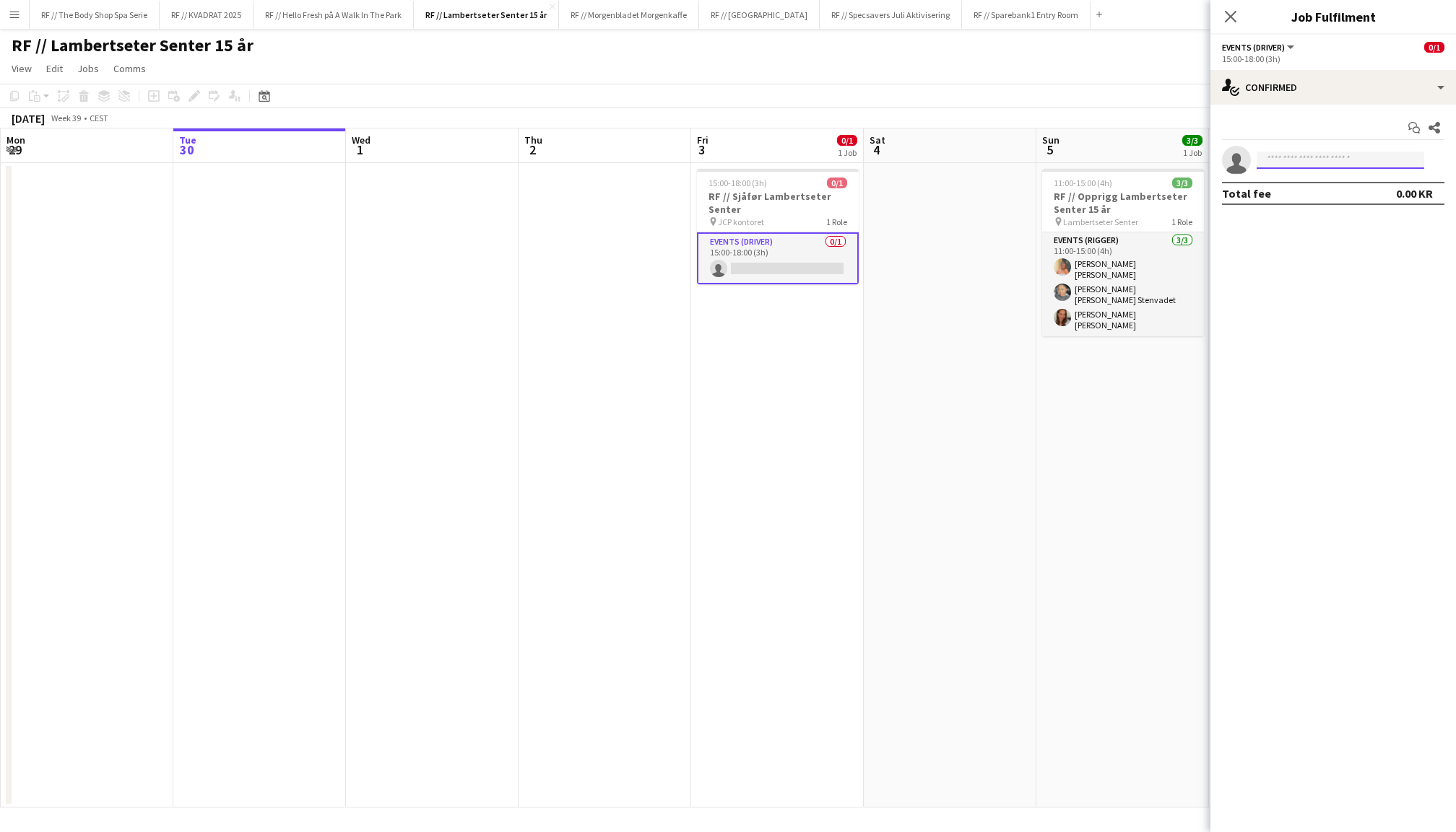
click at [1337, 156] on input at bounding box center [1340, 160] width 168 height 17
type input "****"
click at [1346, 189] on span "luande1804@gmail.com" at bounding box center [1340, 192] width 145 height 11
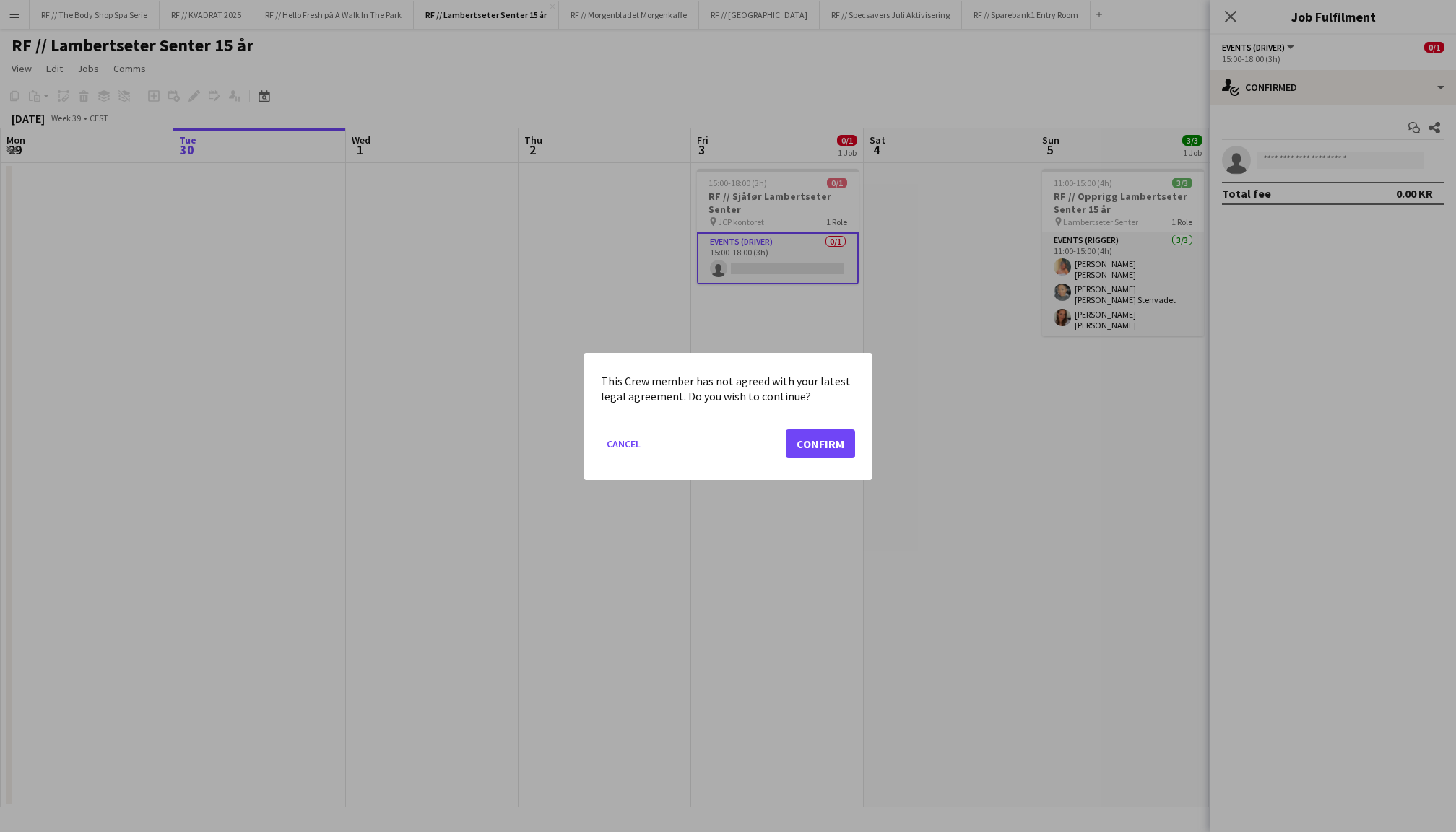
click at [803, 444] on button "Confirm" at bounding box center [820, 443] width 69 height 29
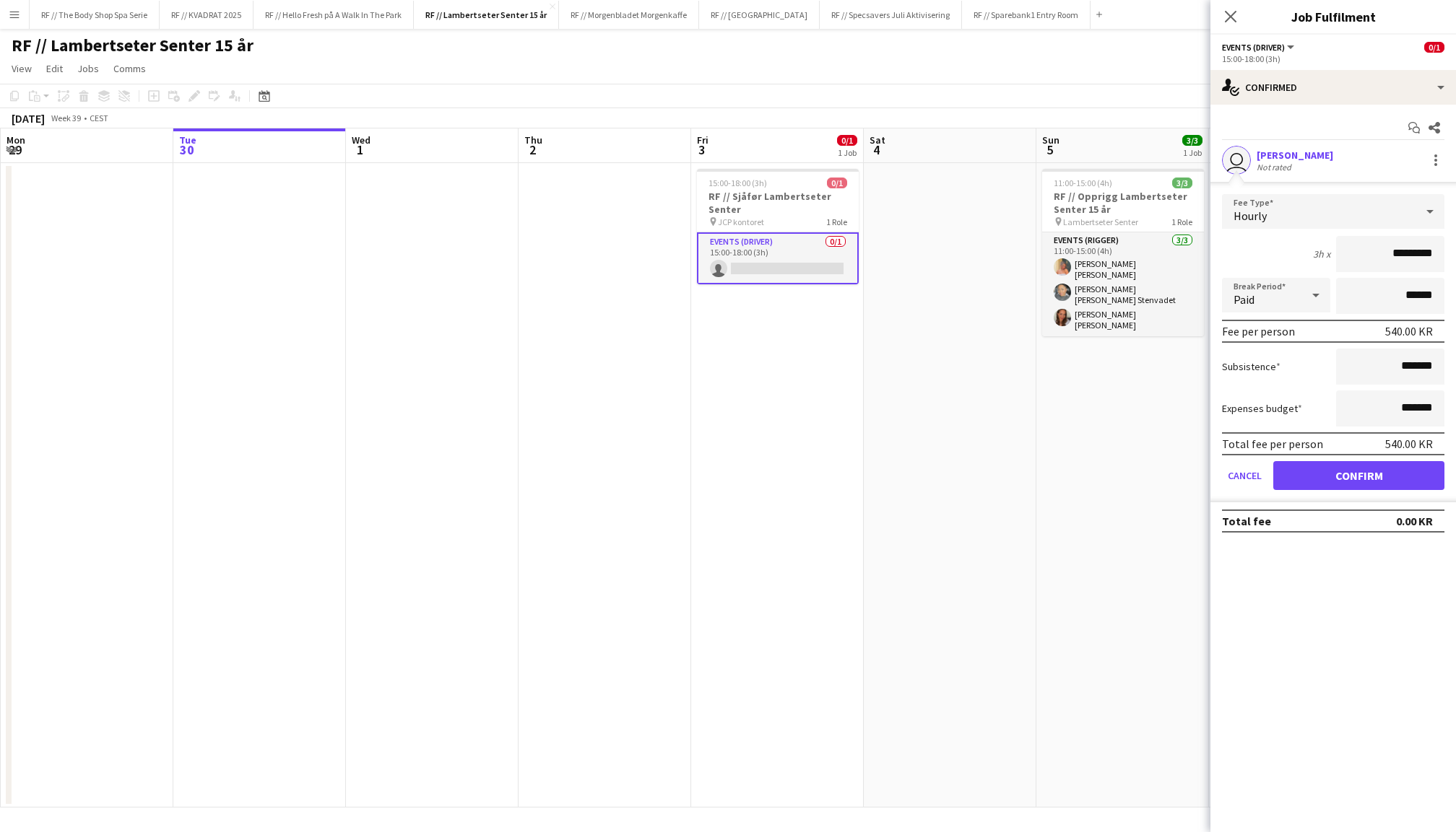
click at [1350, 471] on button "Confirm" at bounding box center [1358, 476] width 171 height 29
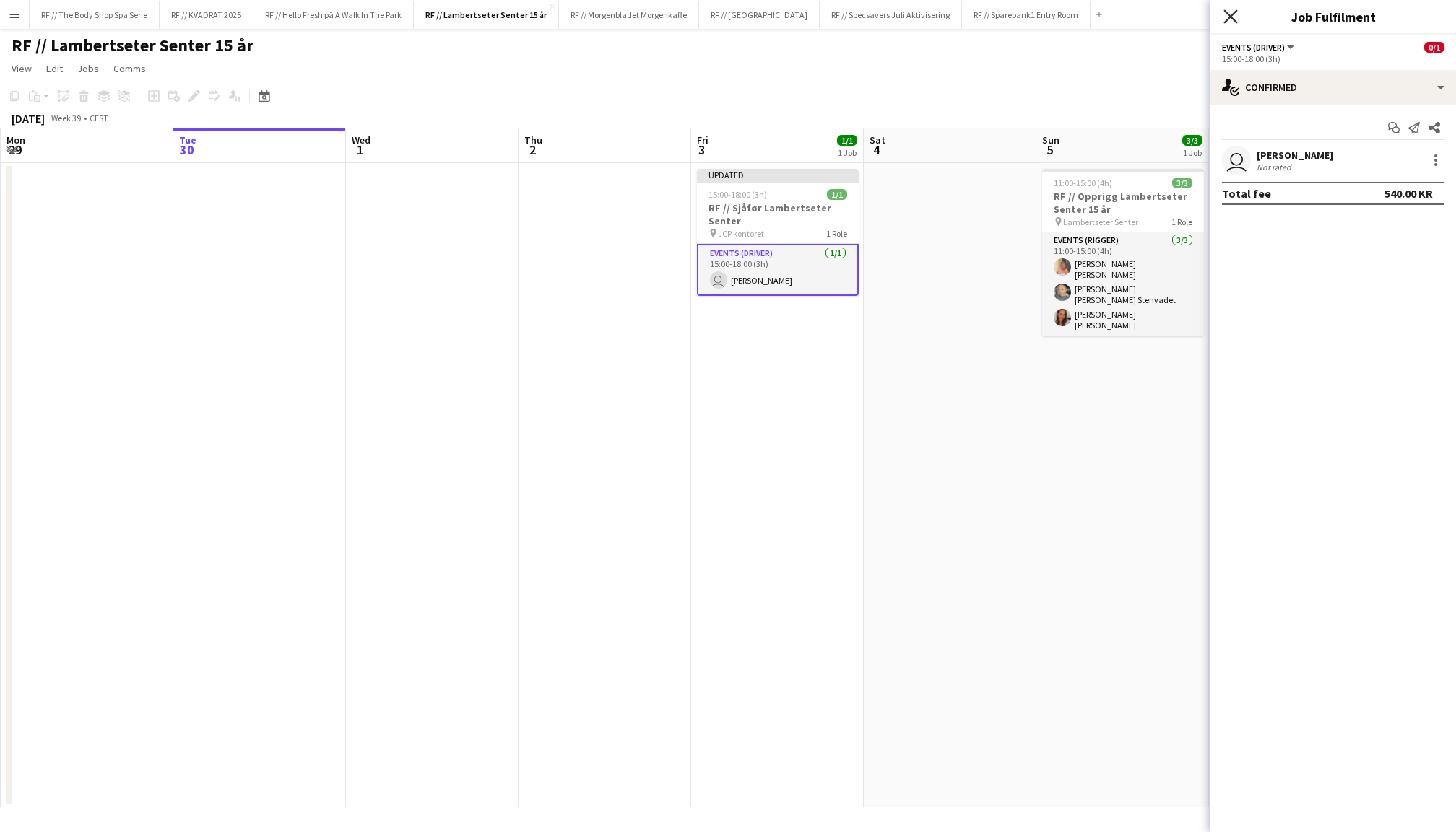
click at [1234, 13] on icon at bounding box center [1230, 16] width 14 height 14
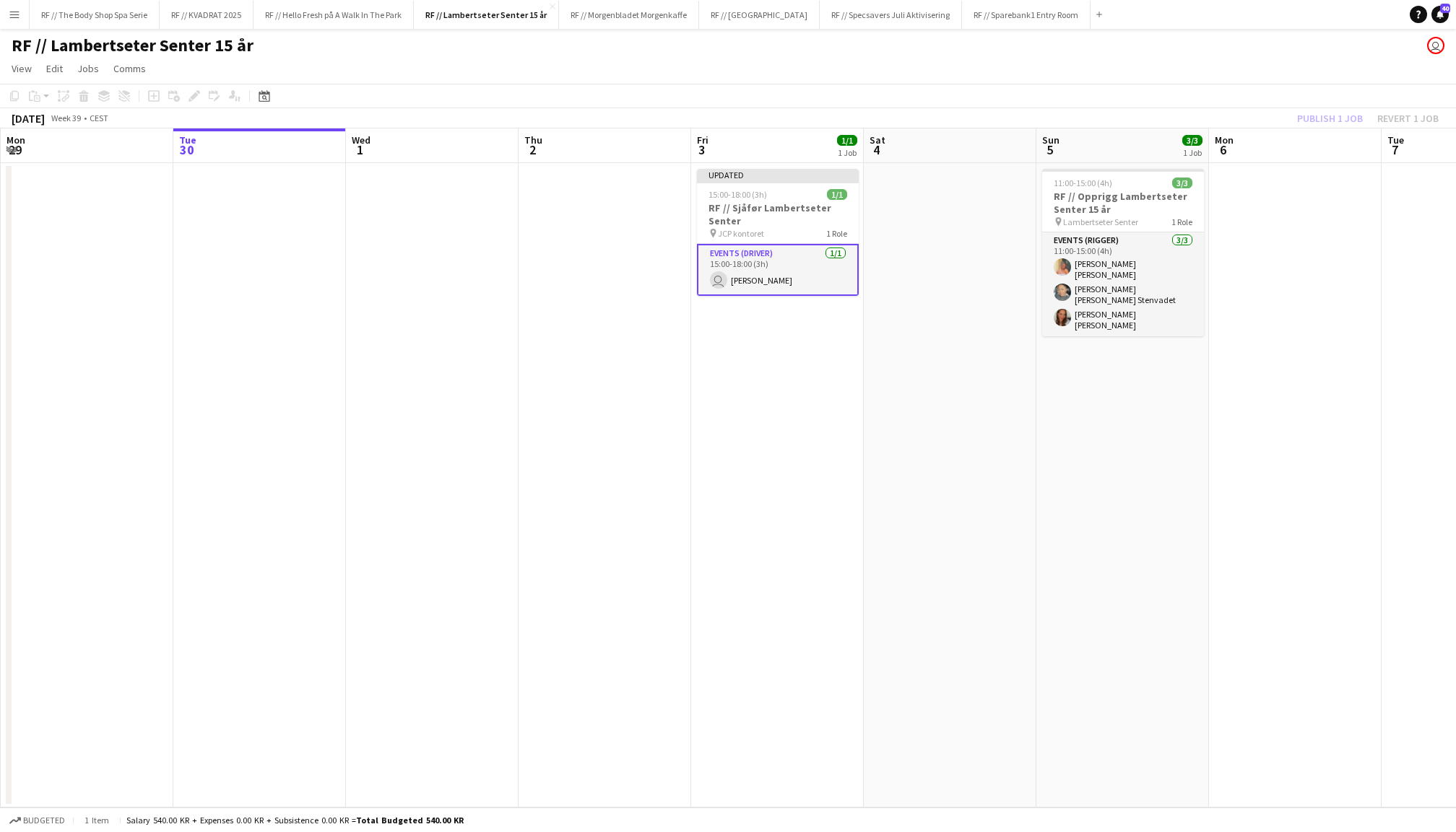
click at [1336, 122] on div "Publish 1 job Revert 1 job" at bounding box center [1368, 118] width 176 height 19
click at [1336, 122] on button "Publish 1 job" at bounding box center [1329, 118] width 77 height 19
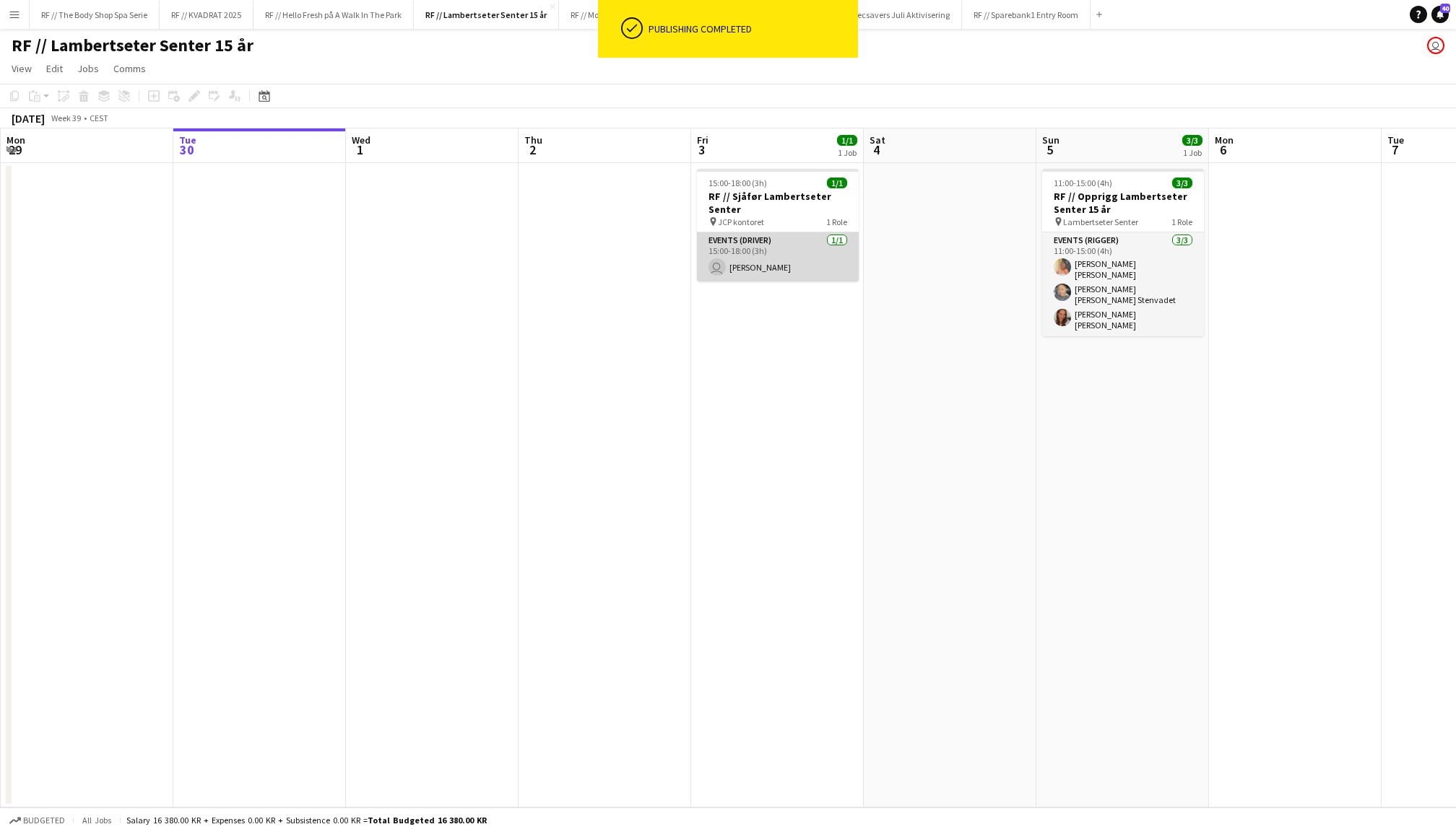
click at [777, 242] on app-card-role "Events (Driver) 1/1 15:00-18:00 (3h) user Luan Da Silva" at bounding box center [778, 256] width 162 height 49
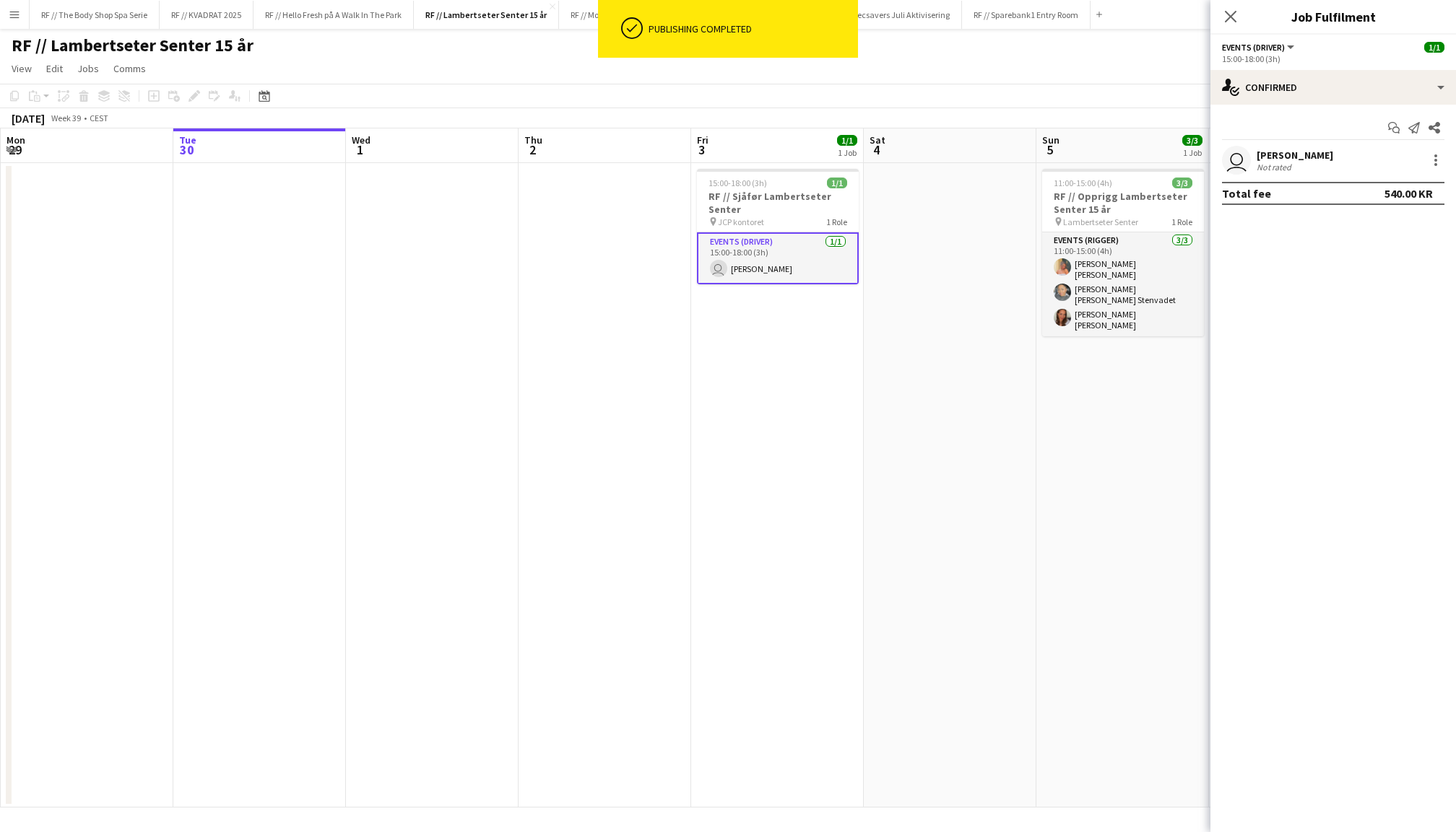
click at [1238, 159] on app-user-avatar "user" at bounding box center [1237, 160] width 29 height 29
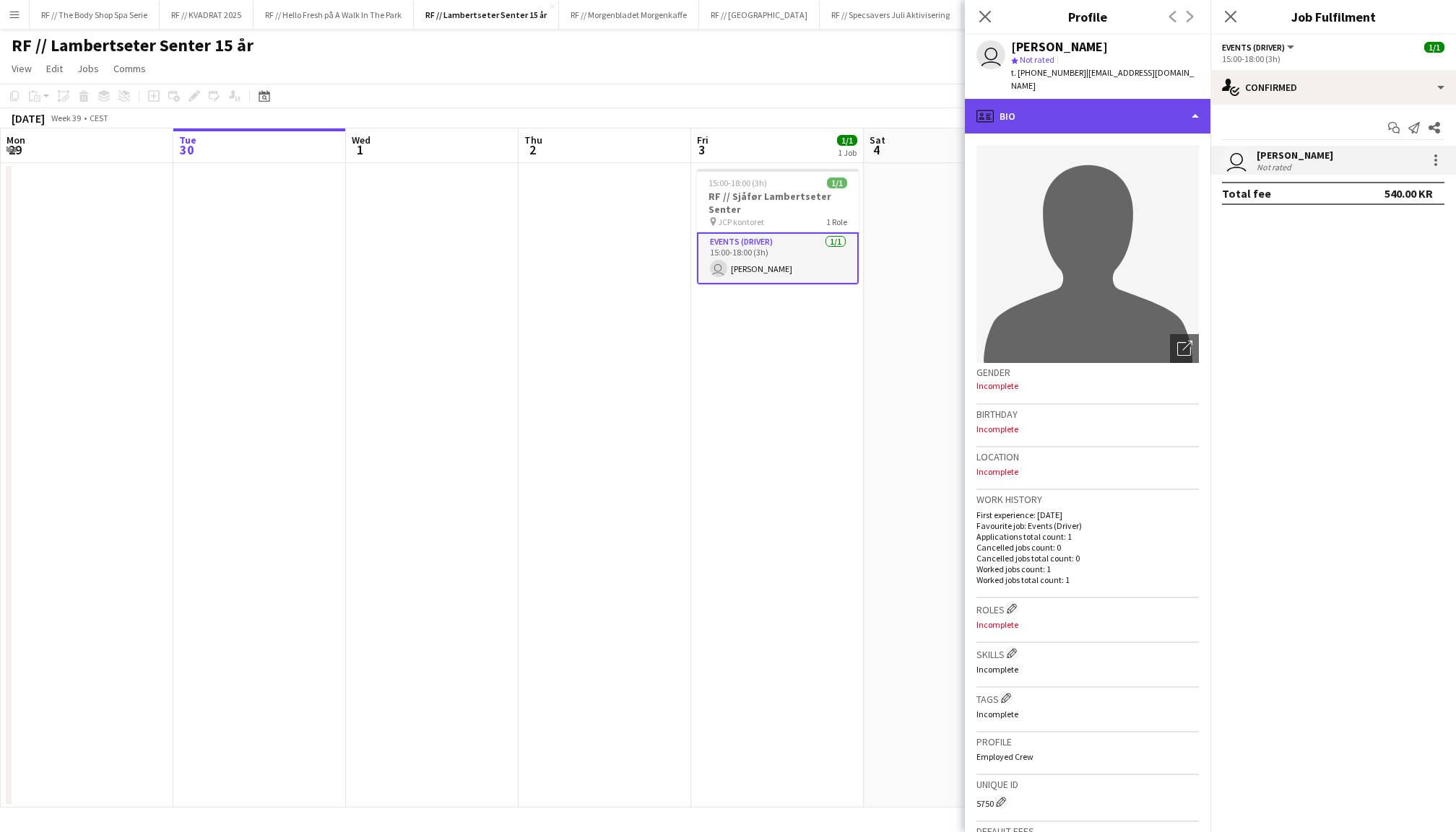
click at [1089, 105] on div "profile Bio" at bounding box center [1087, 116] width 246 height 34
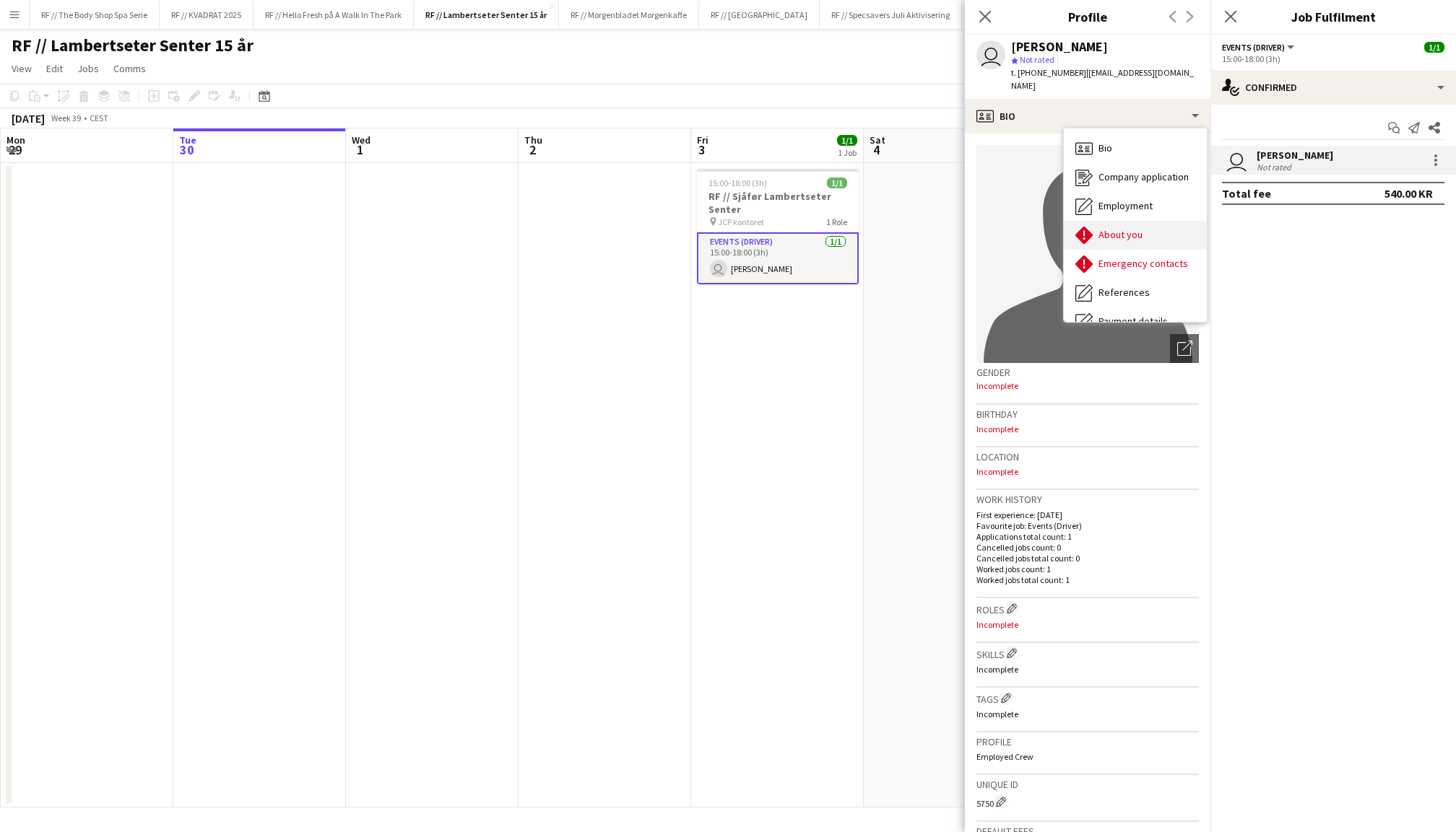
click at [1143, 221] on div "About you About you" at bounding box center [1135, 235] width 143 height 29
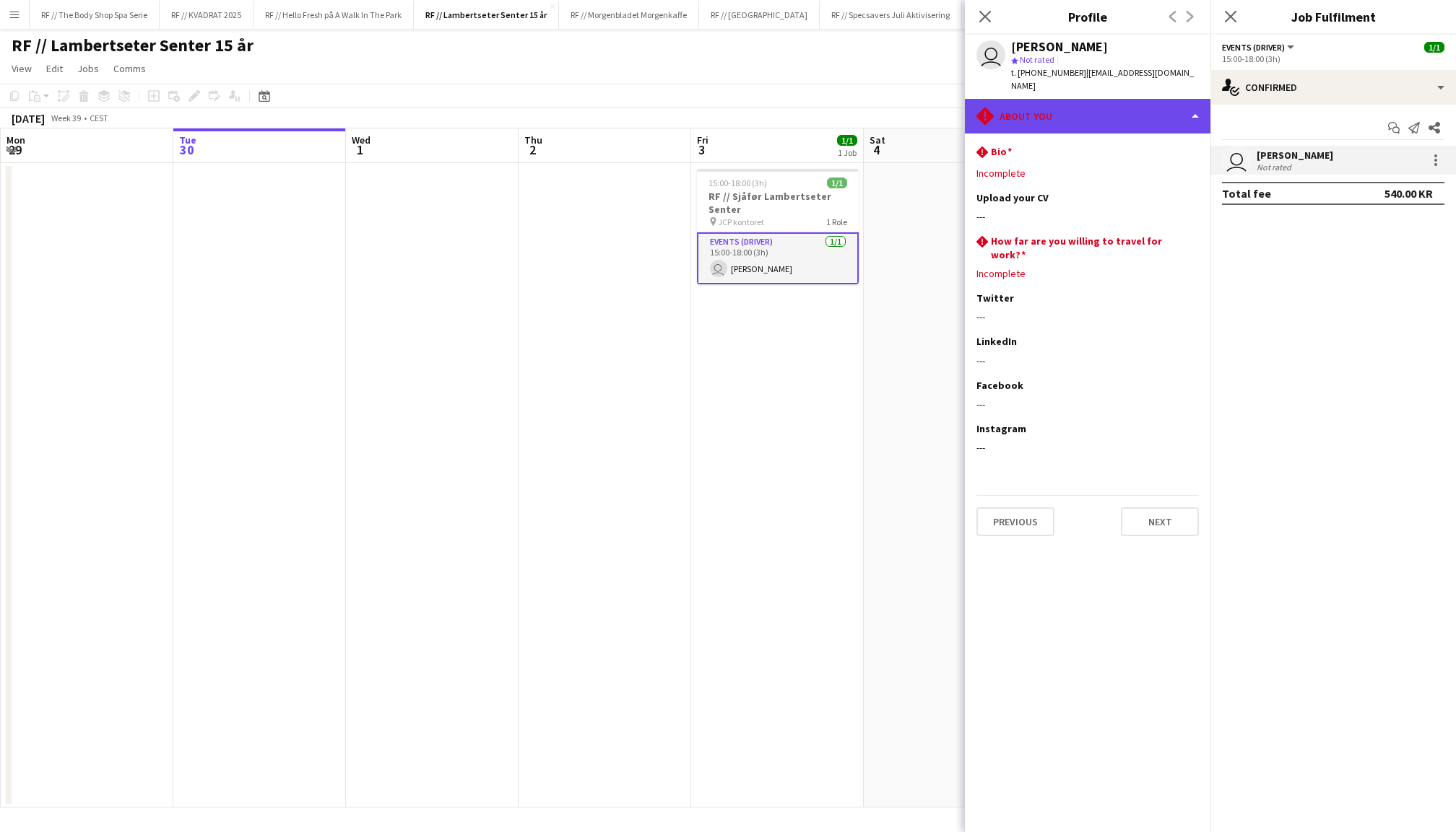
click at [1126, 99] on div "rhombus-alert About you" at bounding box center [1087, 116] width 246 height 34
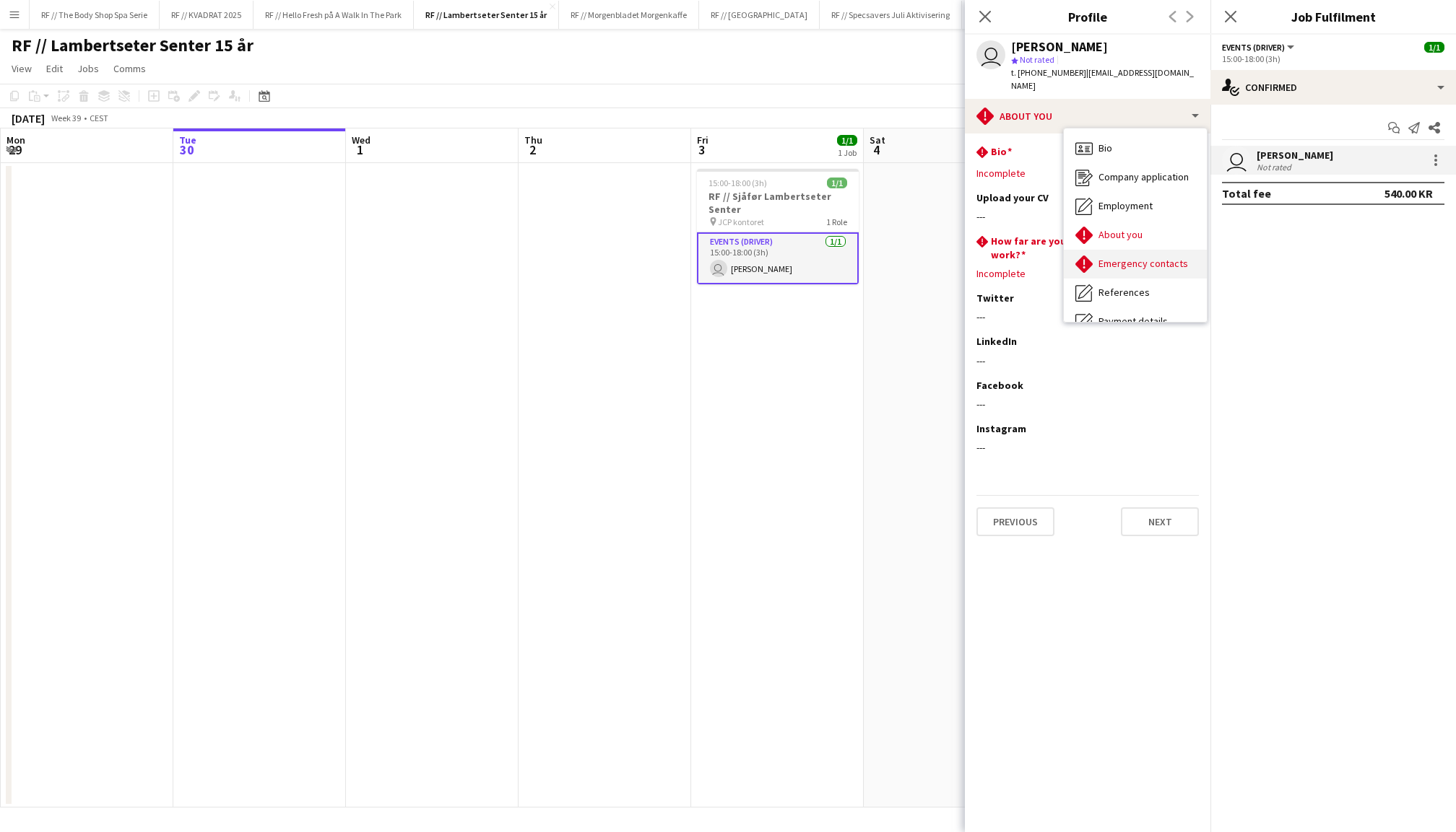
click at [1143, 257] on span "Emergency contacts" at bounding box center [1143, 263] width 90 height 13
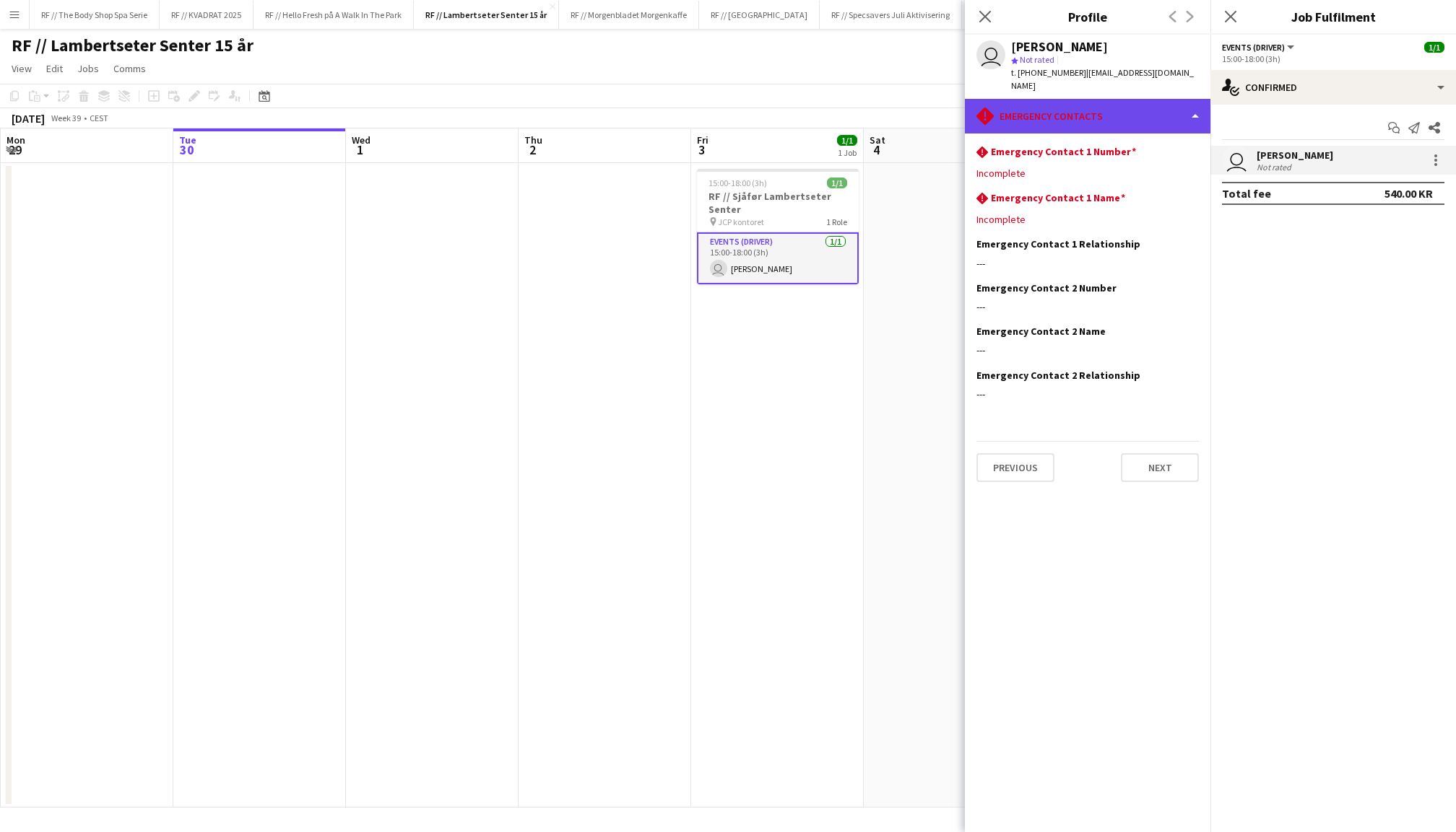
click at [1112, 102] on div "rhombus-alert Emergency contacts" at bounding box center [1087, 116] width 246 height 34
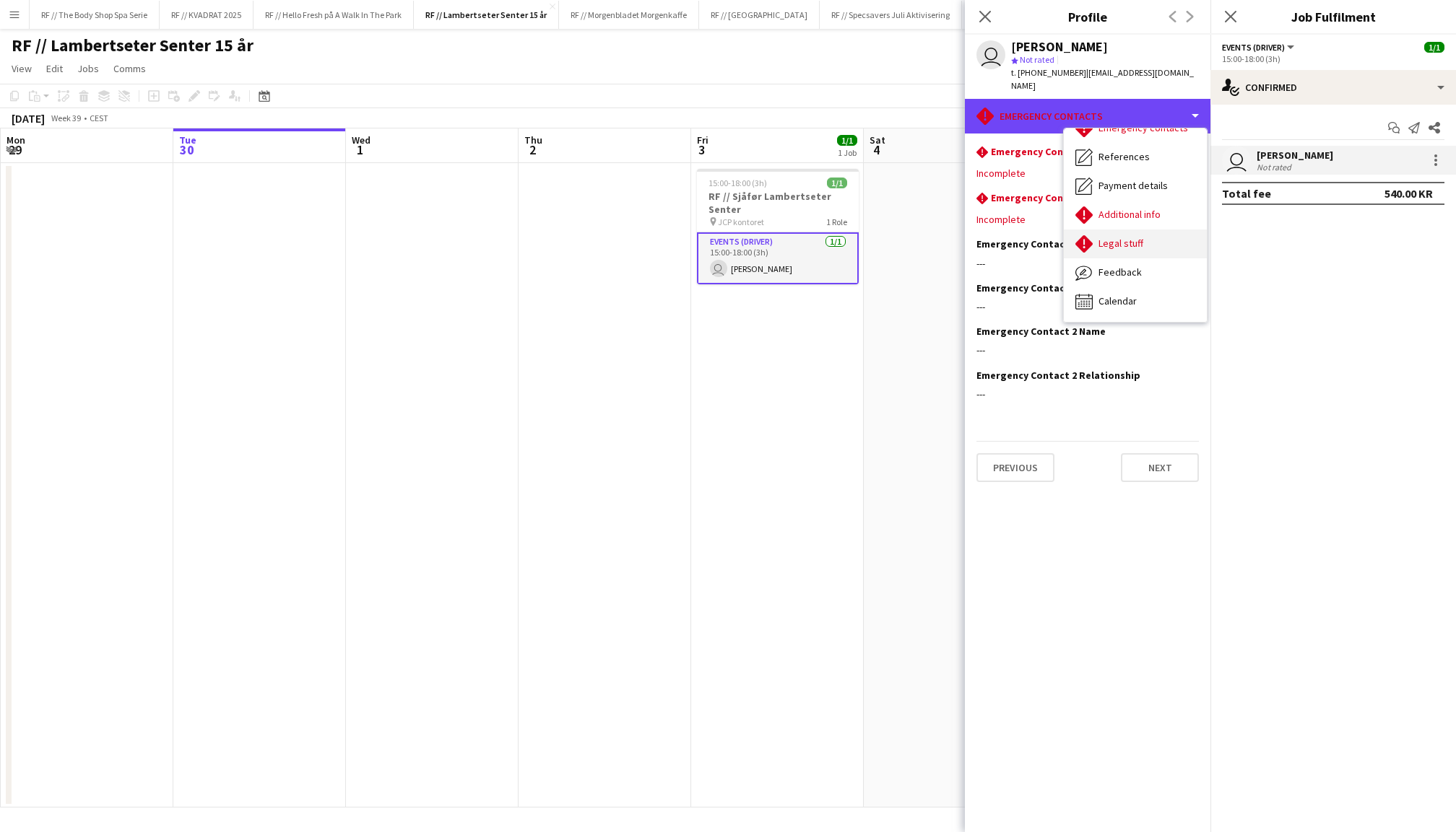
scroll to position [136, 0]
click at [1130, 208] on span "Additional info" at bounding box center [1129, 214] width 63 height 13
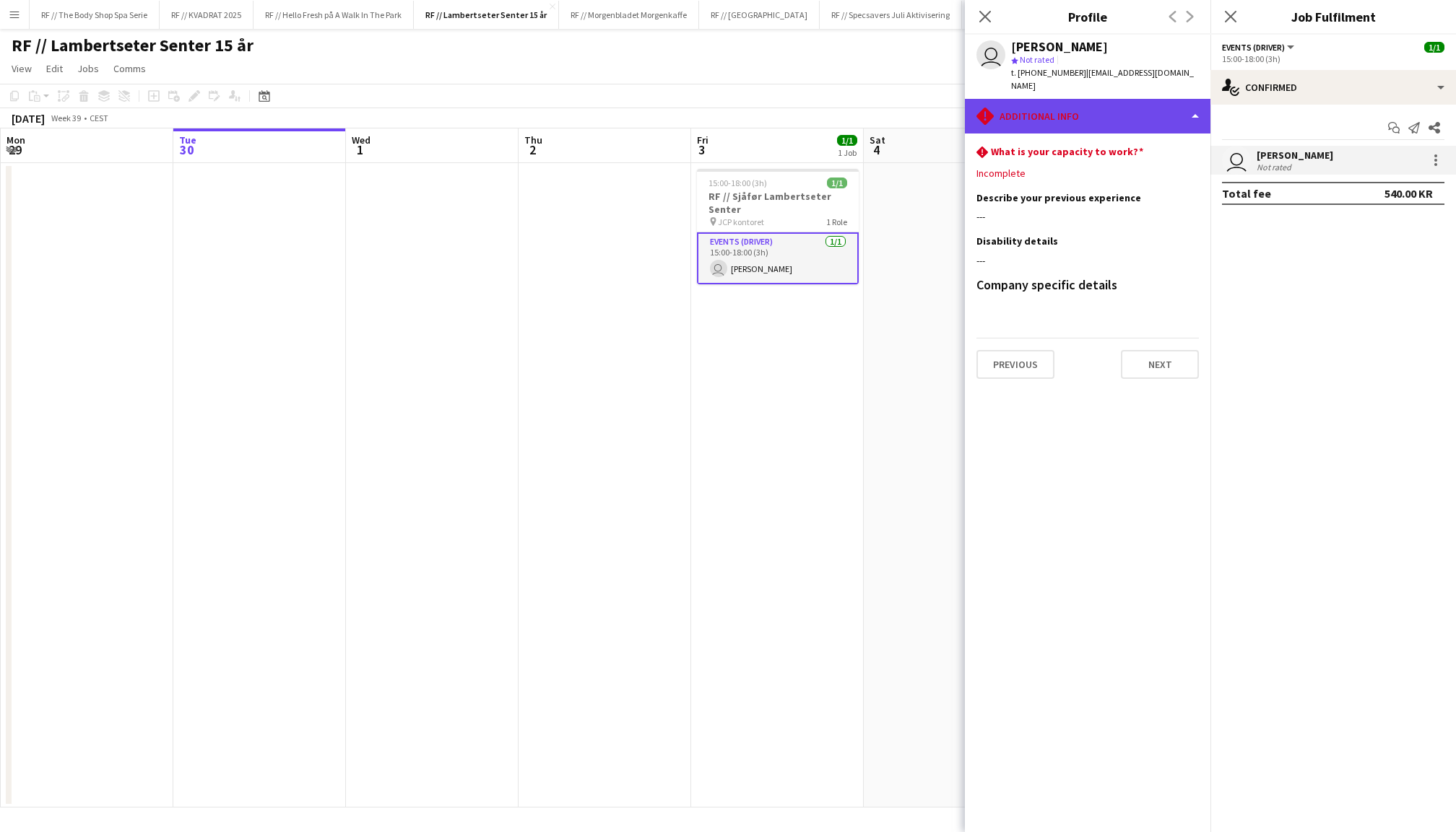
click at [1105, 99] on div "rhombus-alert Additional info" at bounding box center [1087, 116] width 246 height 34
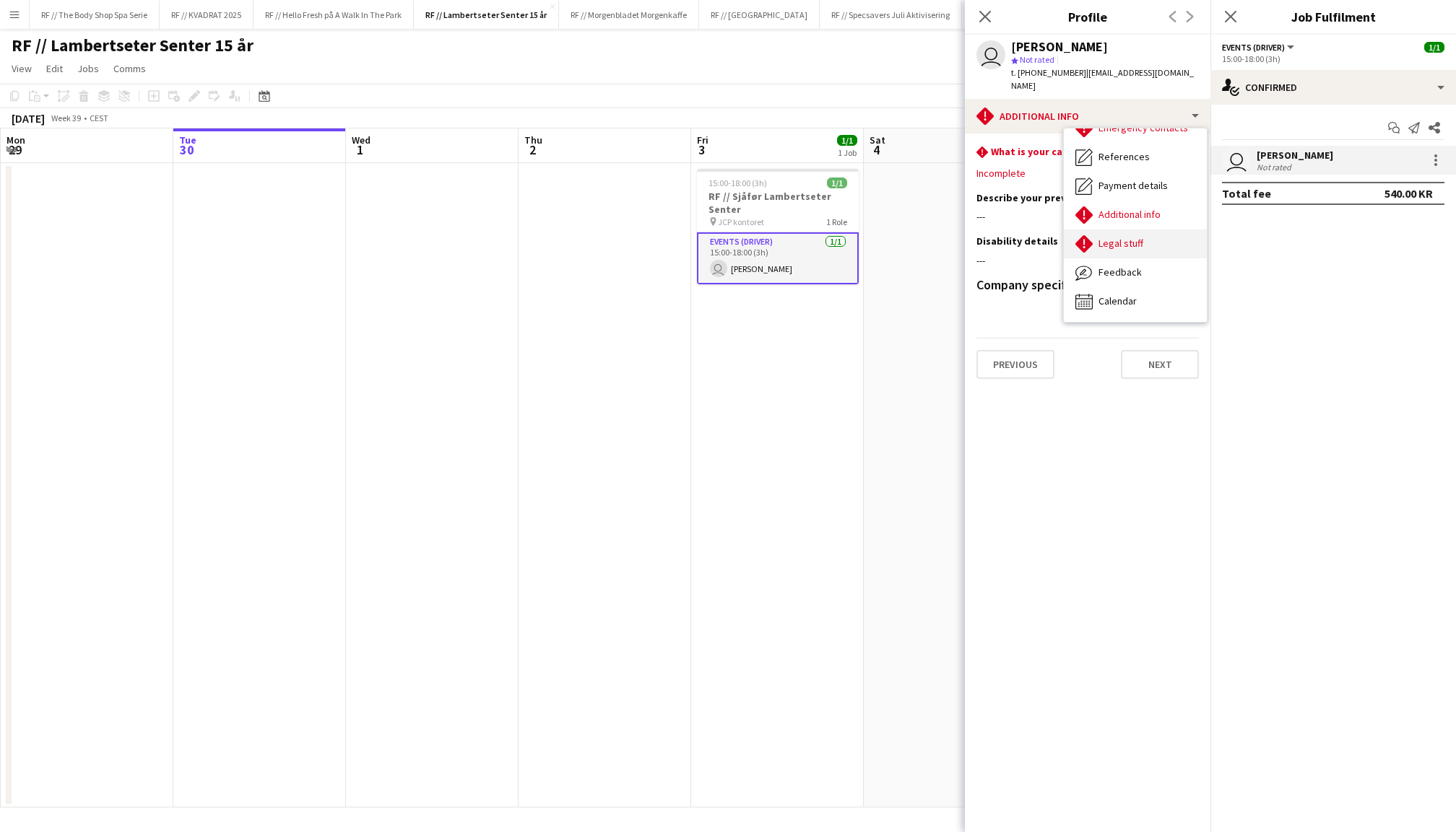
click at [1135, 237] on div "Legal stuff Legal stuff" at bounding box center [1135, 244] width 143 height 29
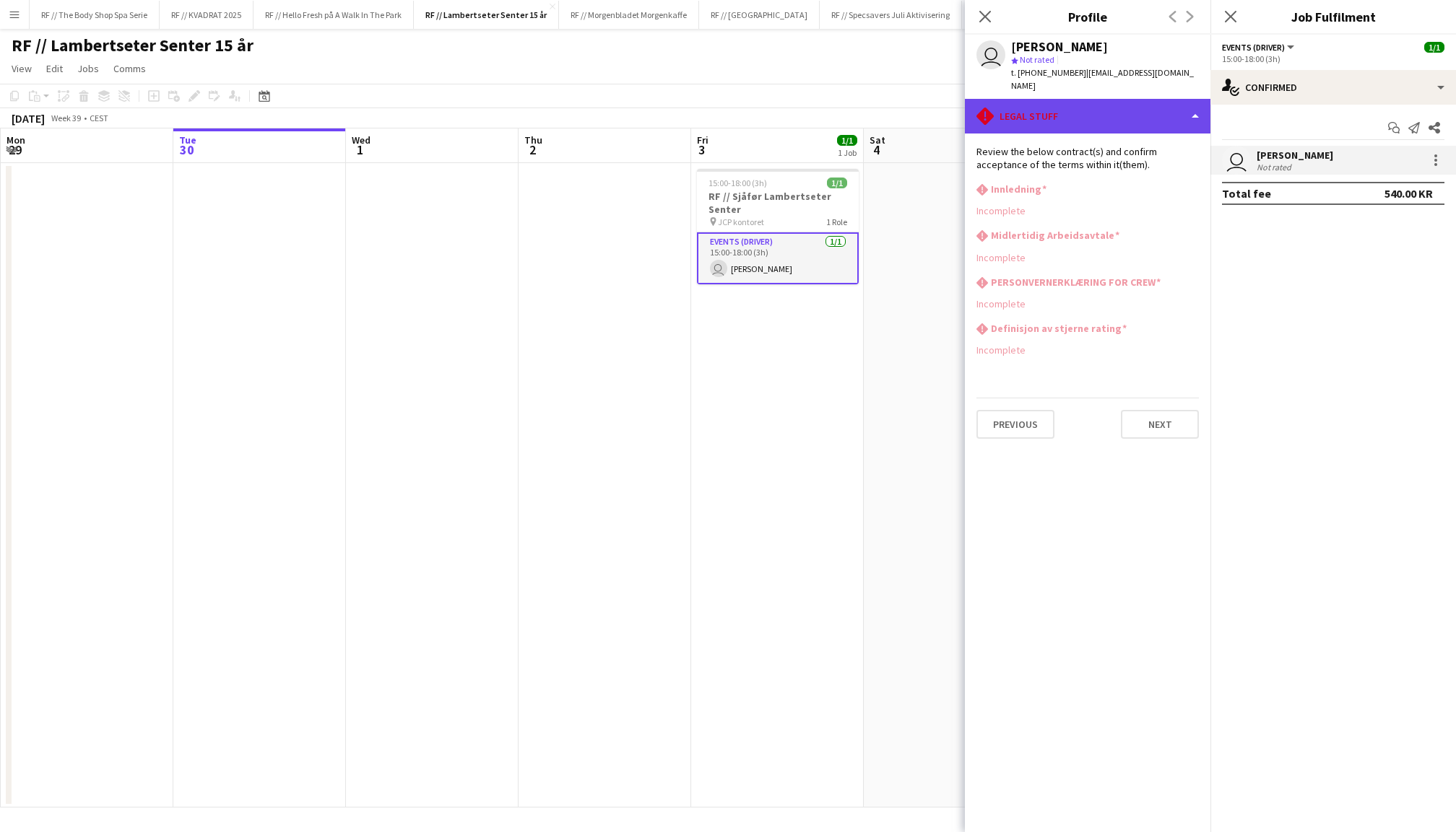
click at [1119, 99] on div "rhombus-alert Legal stuff" at bounding box center [1087, 116] width 246 height 34
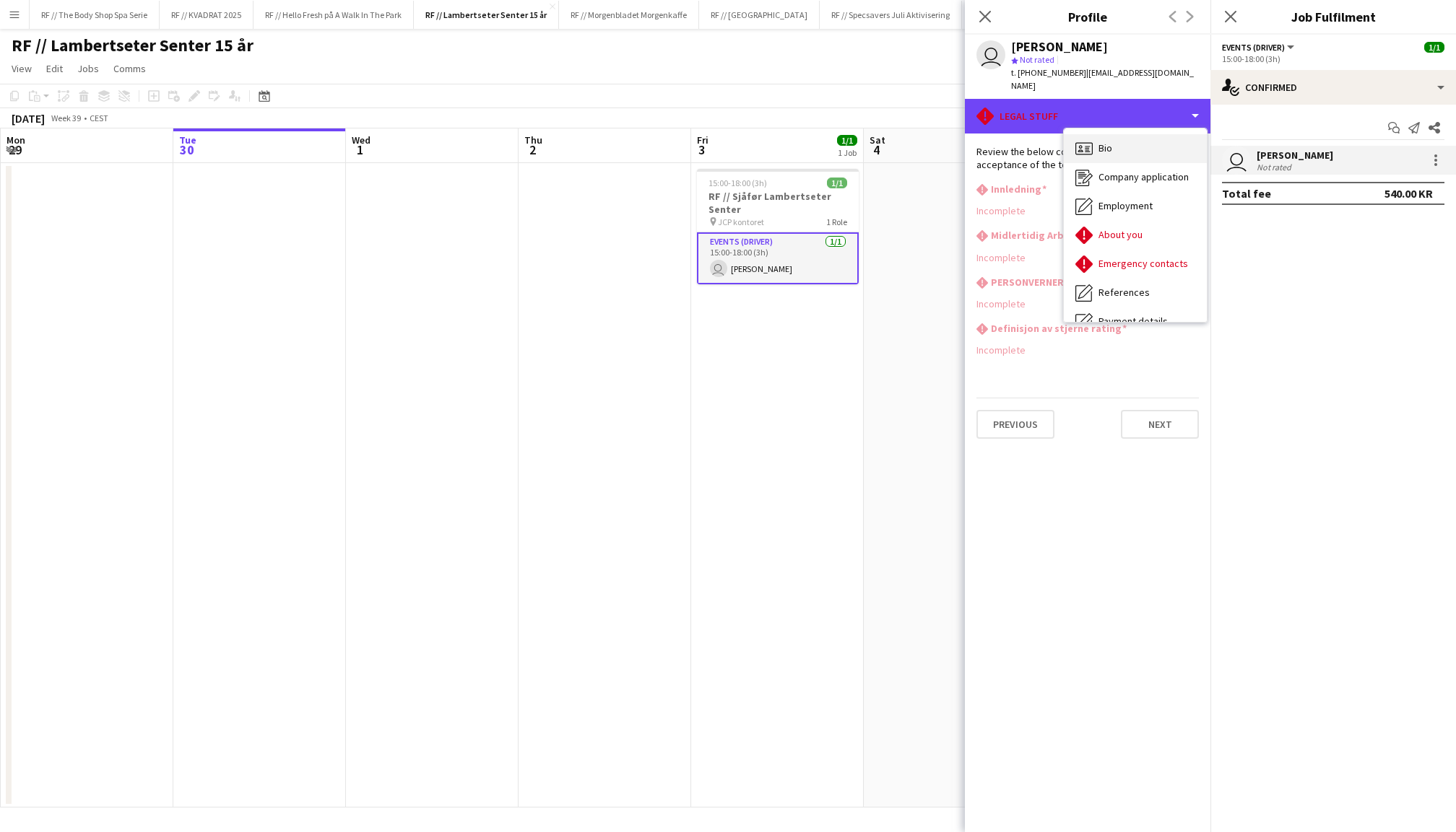
scroll to position [0, 0]
click at [1119, 137] on div "Bio Bio" at bounding box center [1135, 149] width 143 height 29
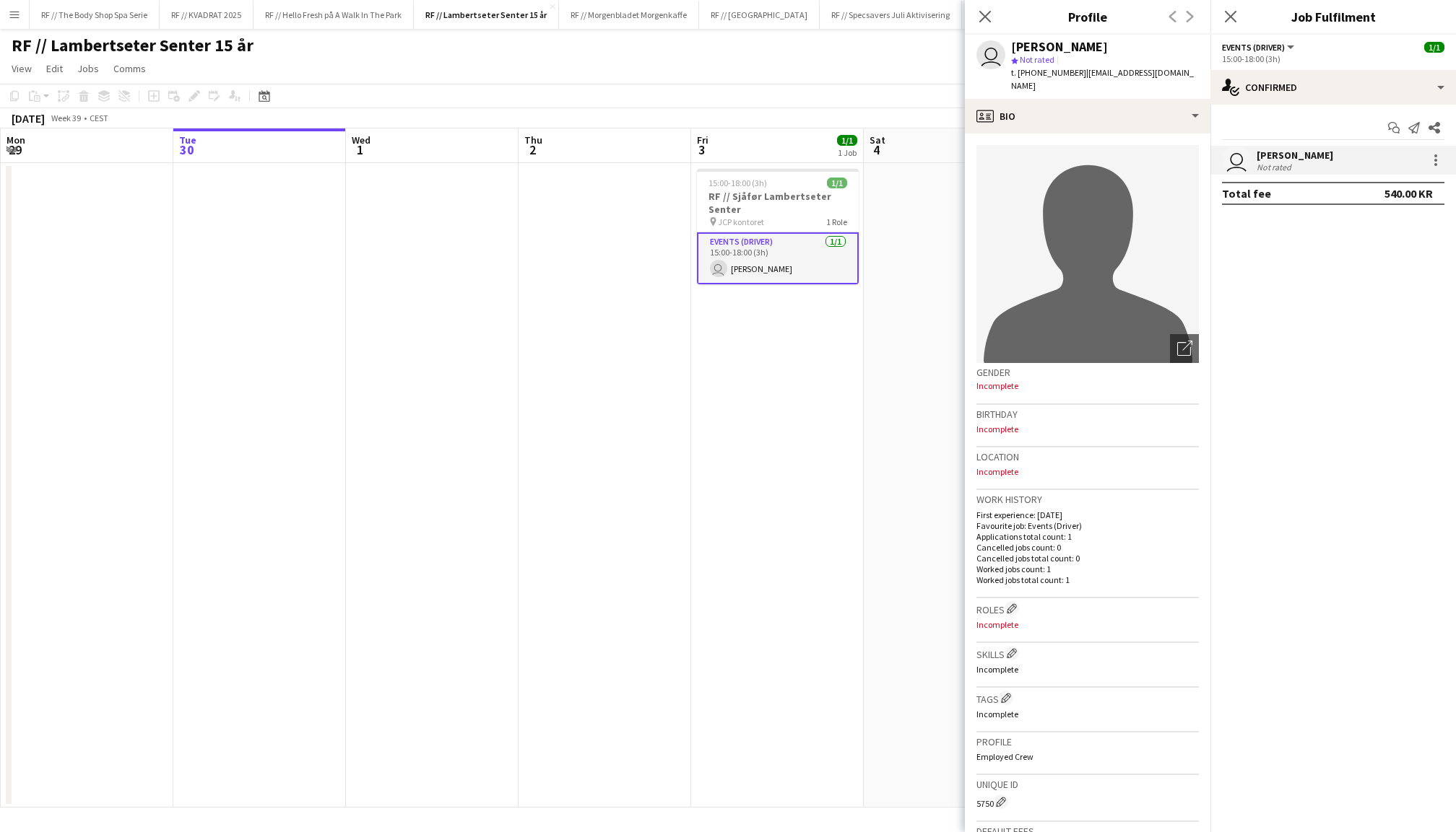
click at [1000, 56] on app-user-avatar "user" at bounding box center [991, 55] width 29 height 29
click at [1231, 15] on icon "Close pop-in" at bounding box center [1230, 16] width 14 height 14
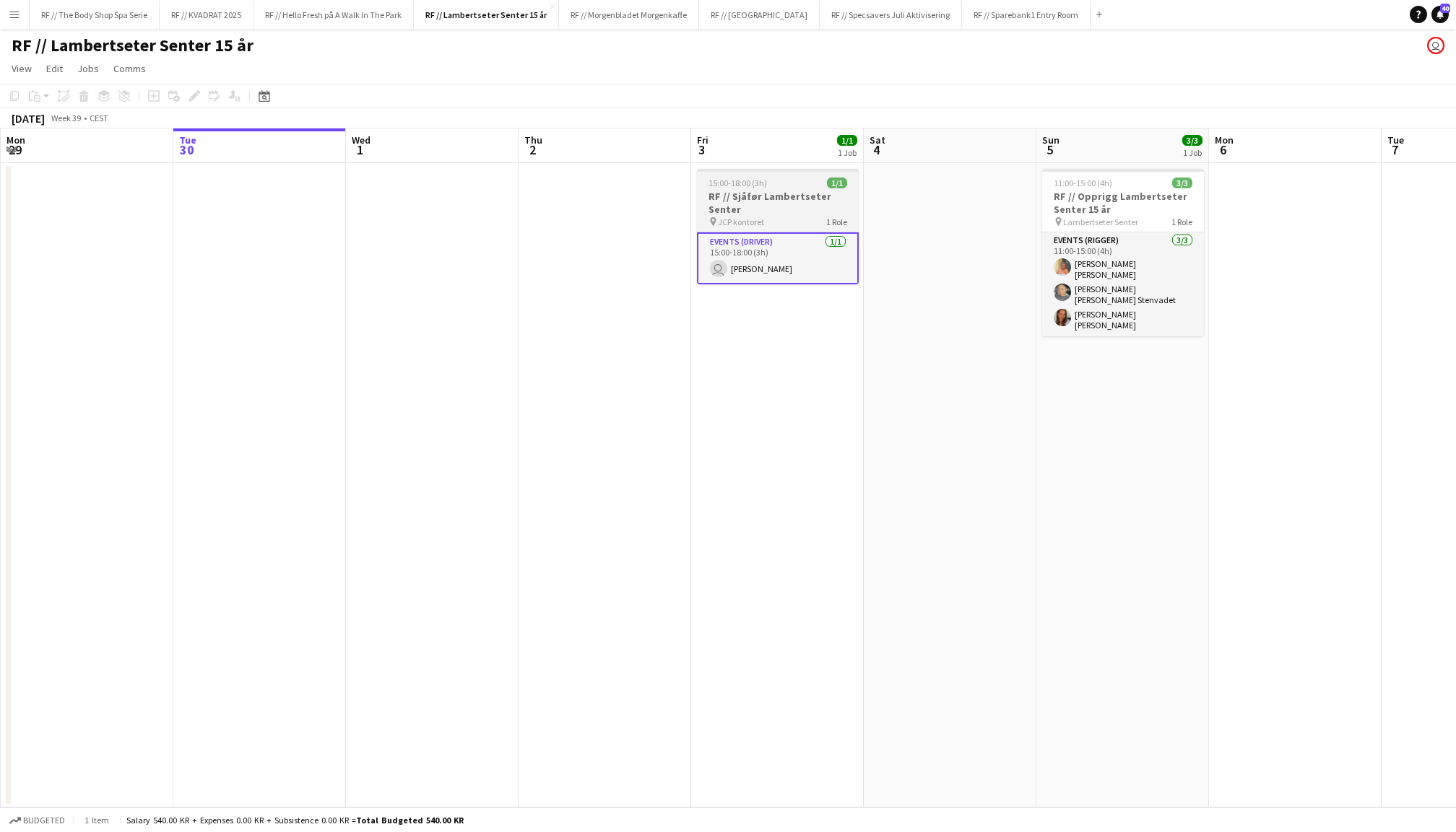
click at [801, 183] on div "15:00-18:00 (3h) 1/1" at bounding box center [778, 182] width 162 height 11
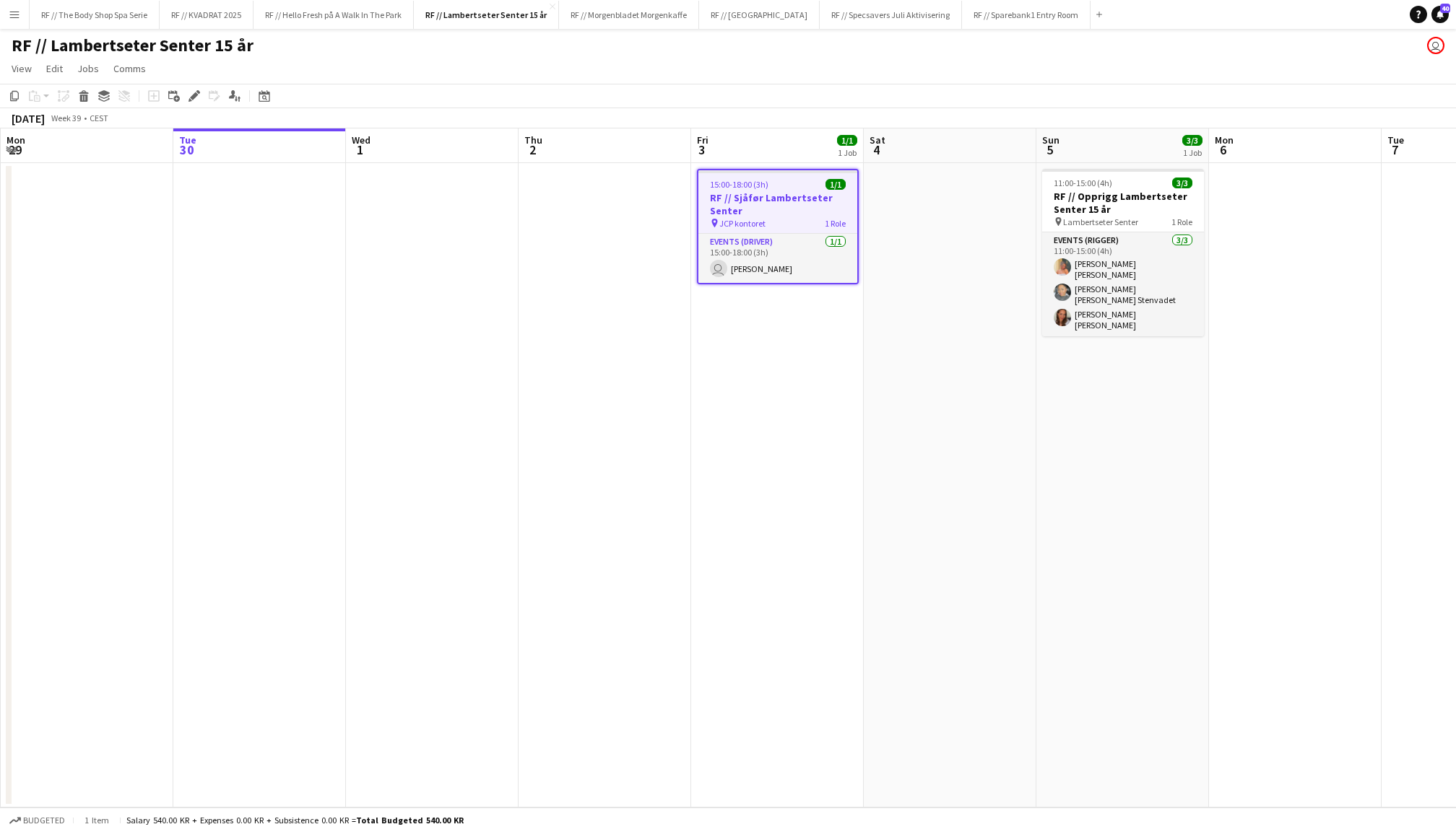
click at [924, 217] on app-date-cell at bounding box center [949, 485] width 172 height 645
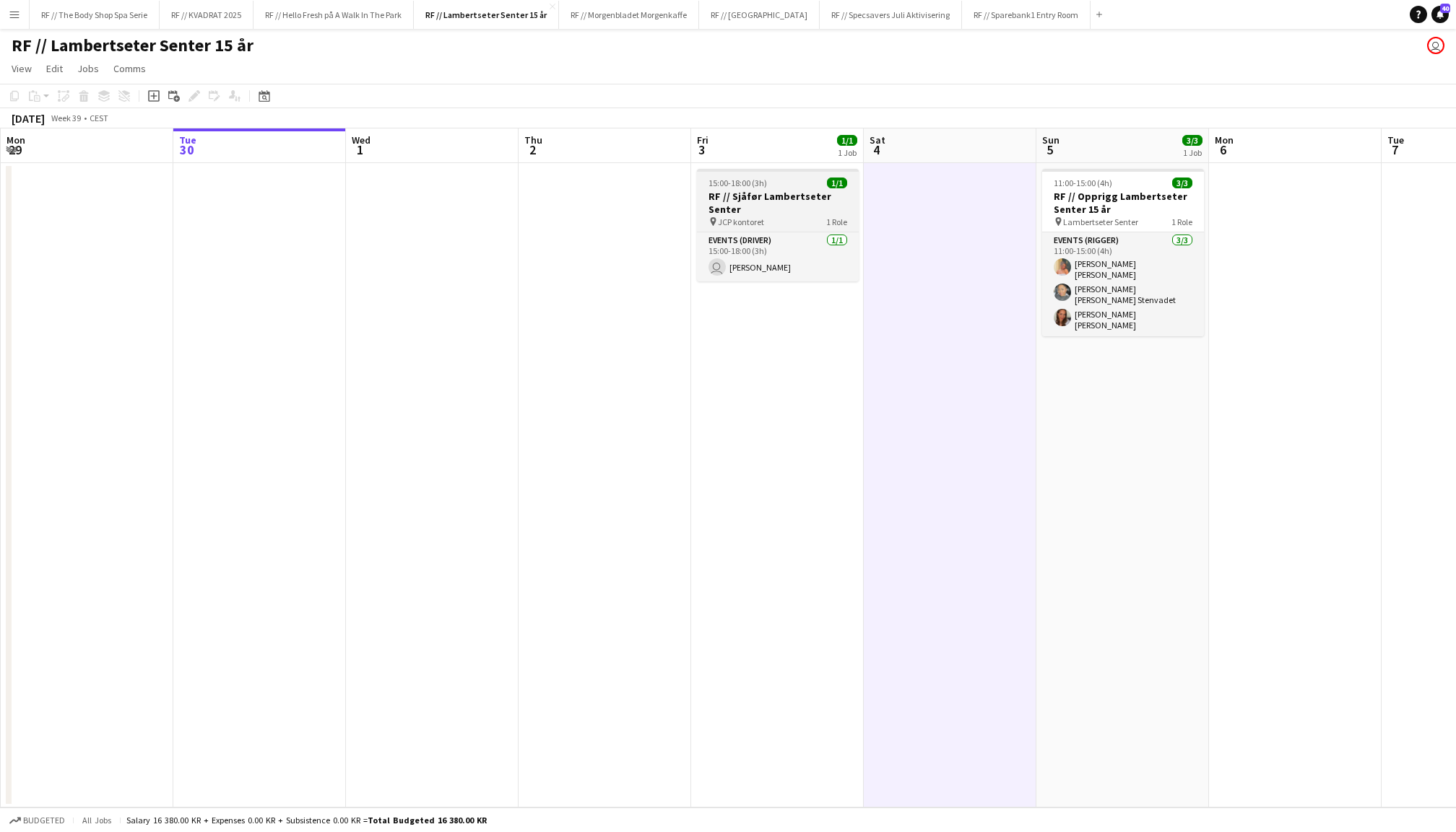
click at [745, 174] on app-job-card "15:00-18:00 (3h) 1/1 RF // Sjåfør Lambertseter Senter pin JCP kontoret 1 Role E…" at bounding box center [778, 225] width 162 height 113
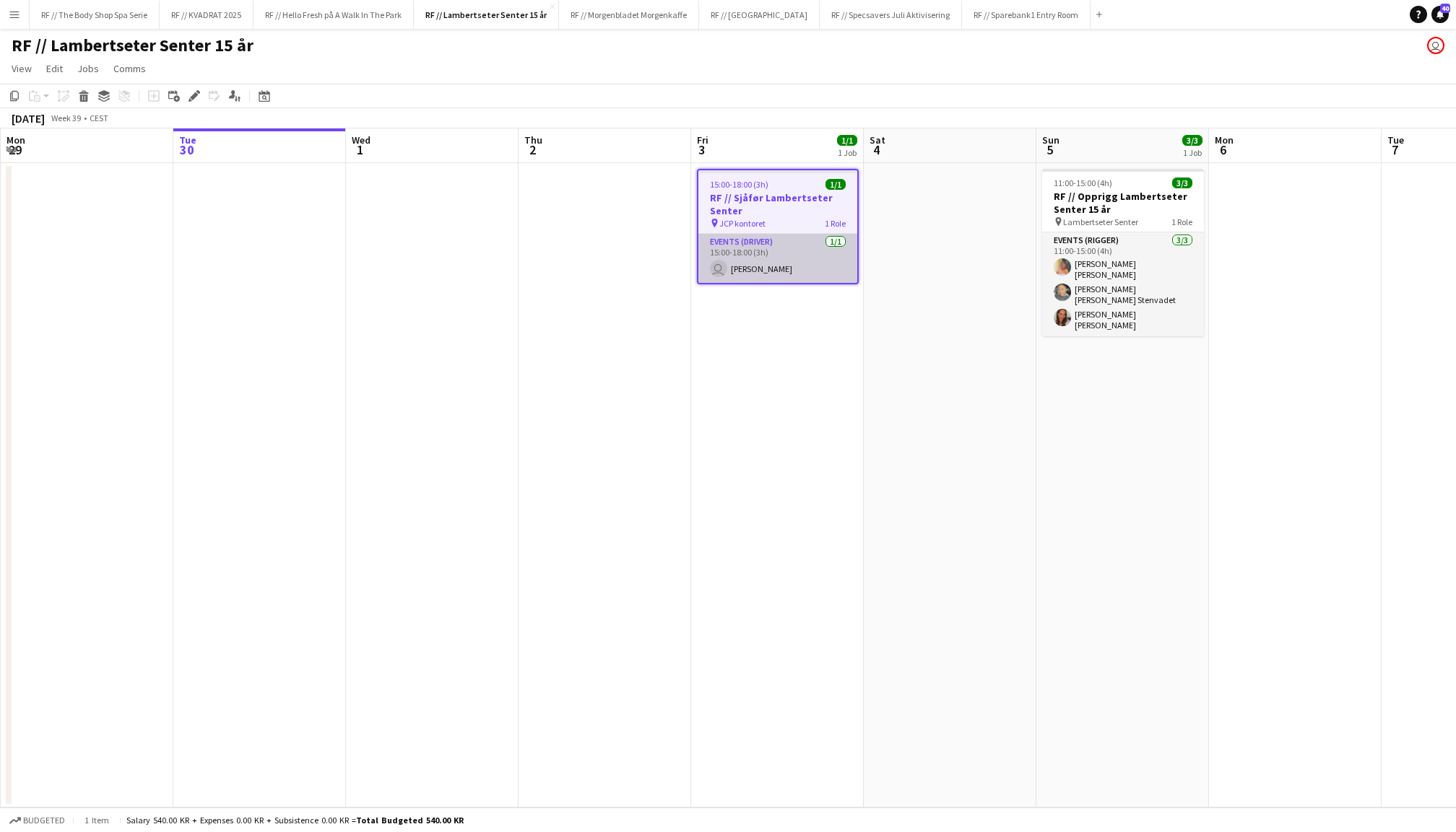
click at [762, 254] on app-card-role "Events (Driver) 1/1 15:00-18:00 (3h) user Luan Da Silva" at bounding box center [777, 258] width 158 height 49
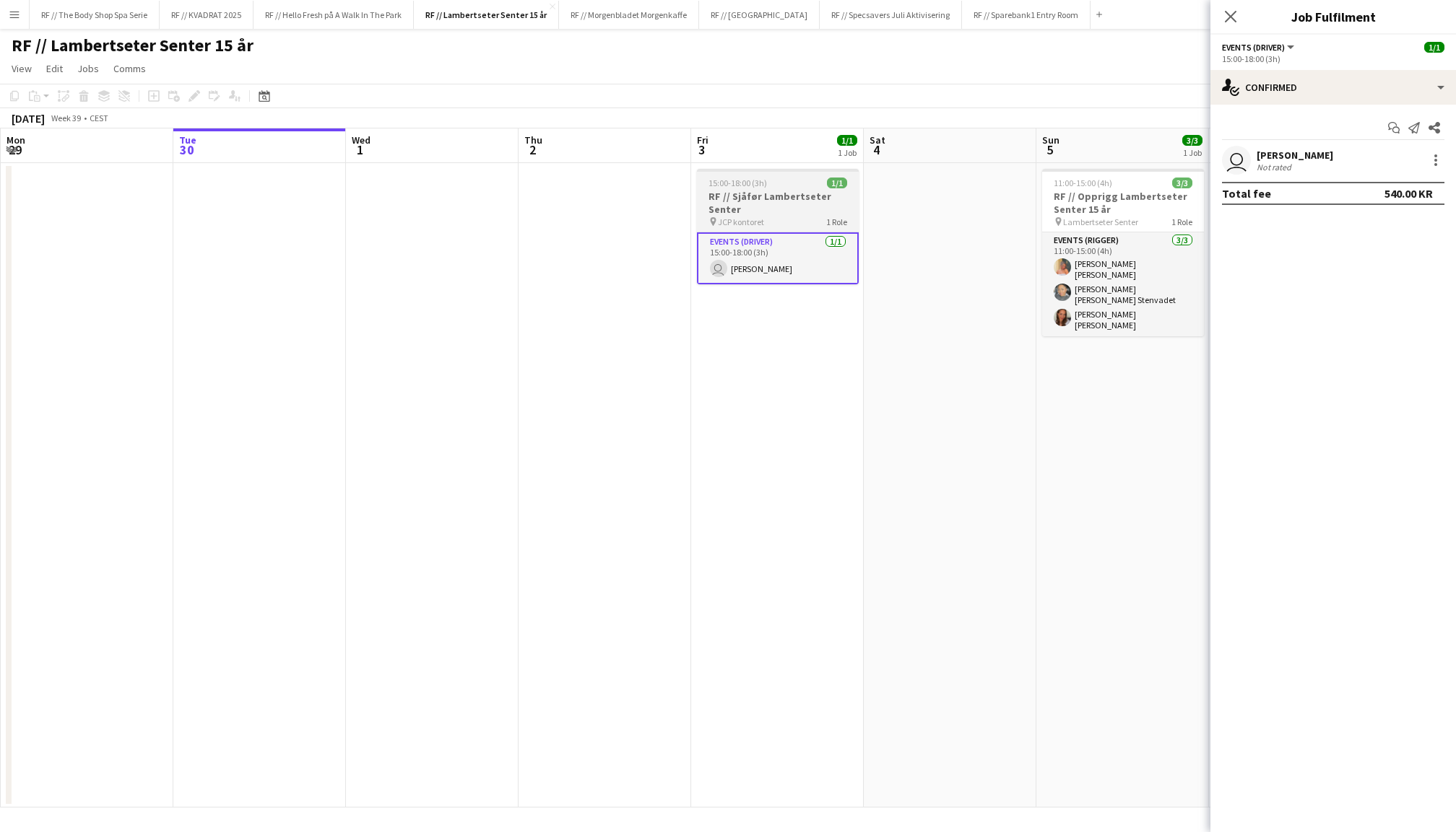
click at [803, 209] on h3 "RF // Sjåfør Lambertseter Senter" at bounding box center [778, 203] width 162 height 26
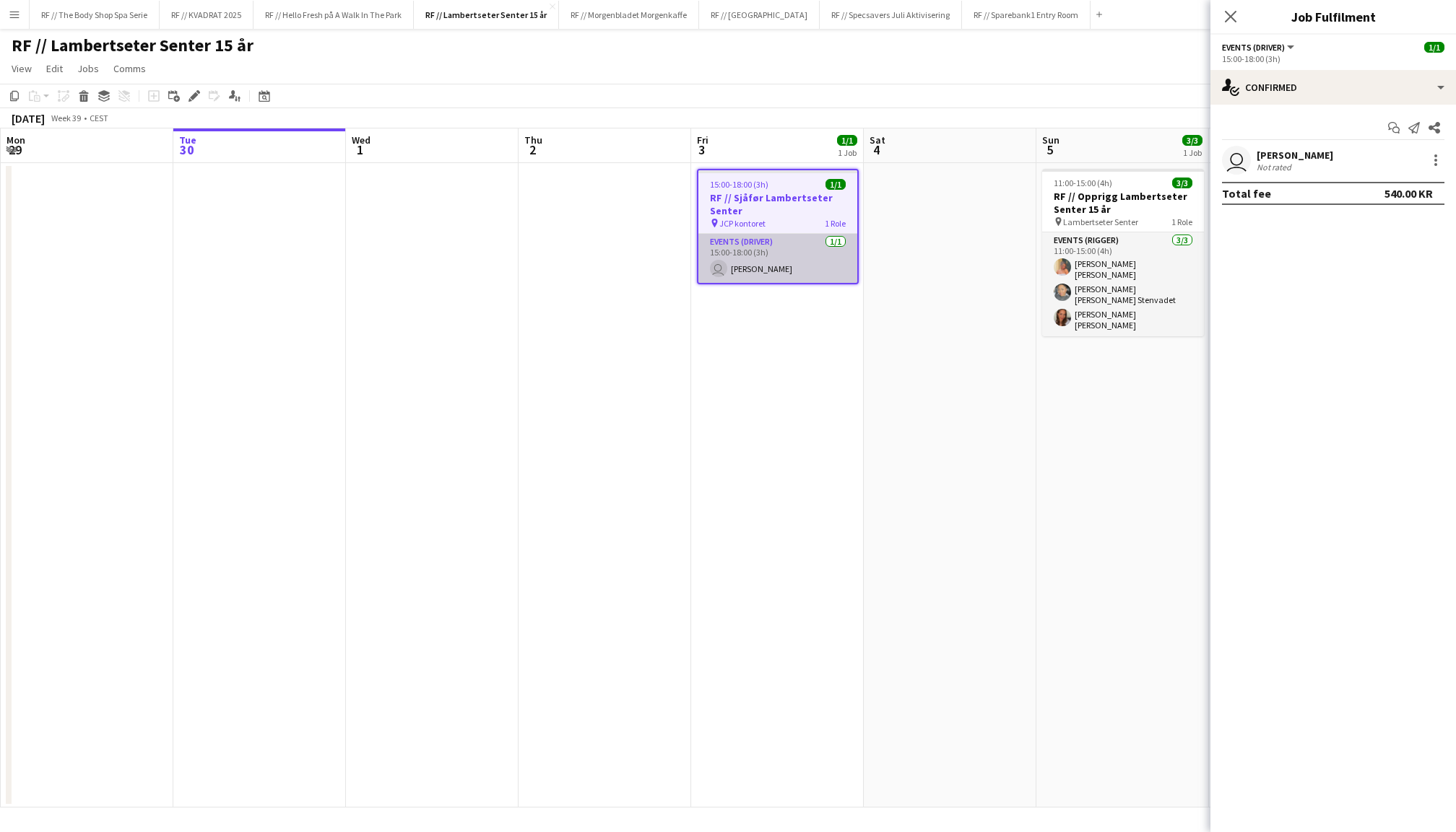
click at [766, 261] on app-card-role "Events (Driver) 1/1 15:00-18:00 (3h) user Luan Da Silva" at bounding box center [777, 258] width 158 height 49
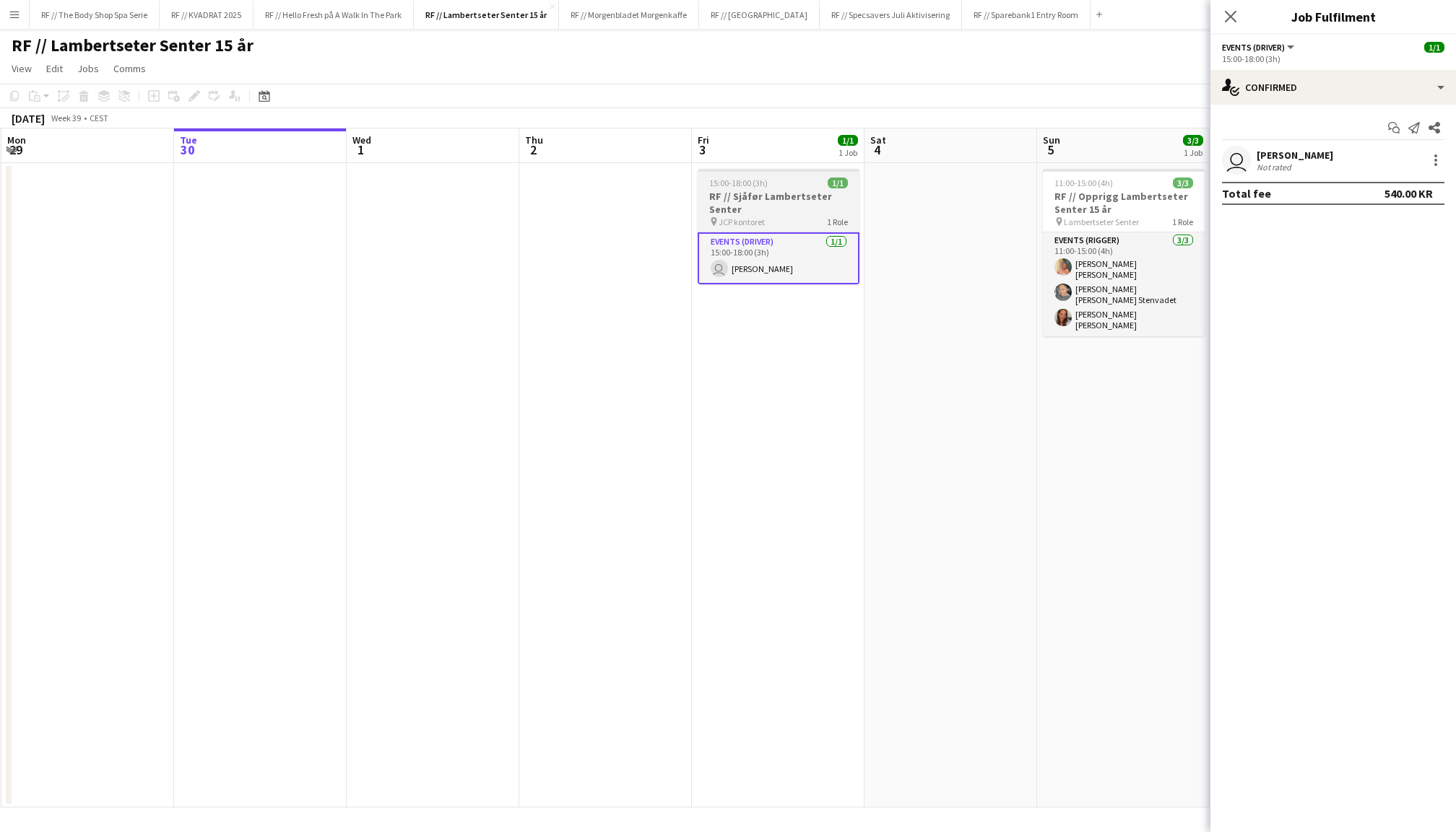
click at [795, 214] on h3 "RF // Sjåfør Lambertseter Senter" at bounding box center [778, 203] width 162 height 26
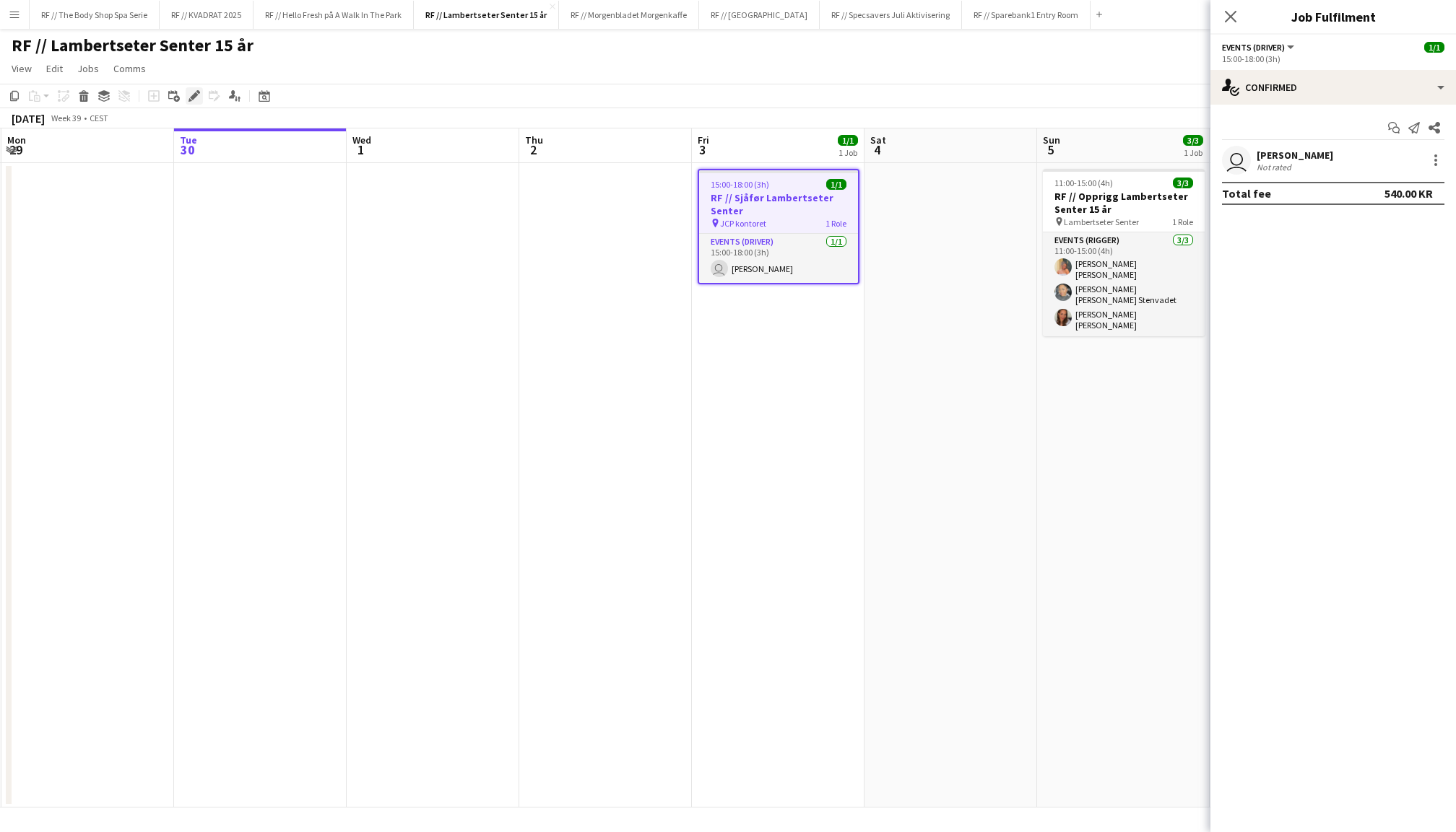
click at [192, 94] on icon "Edit" at bounding box center [194, 95] width 11 height 11
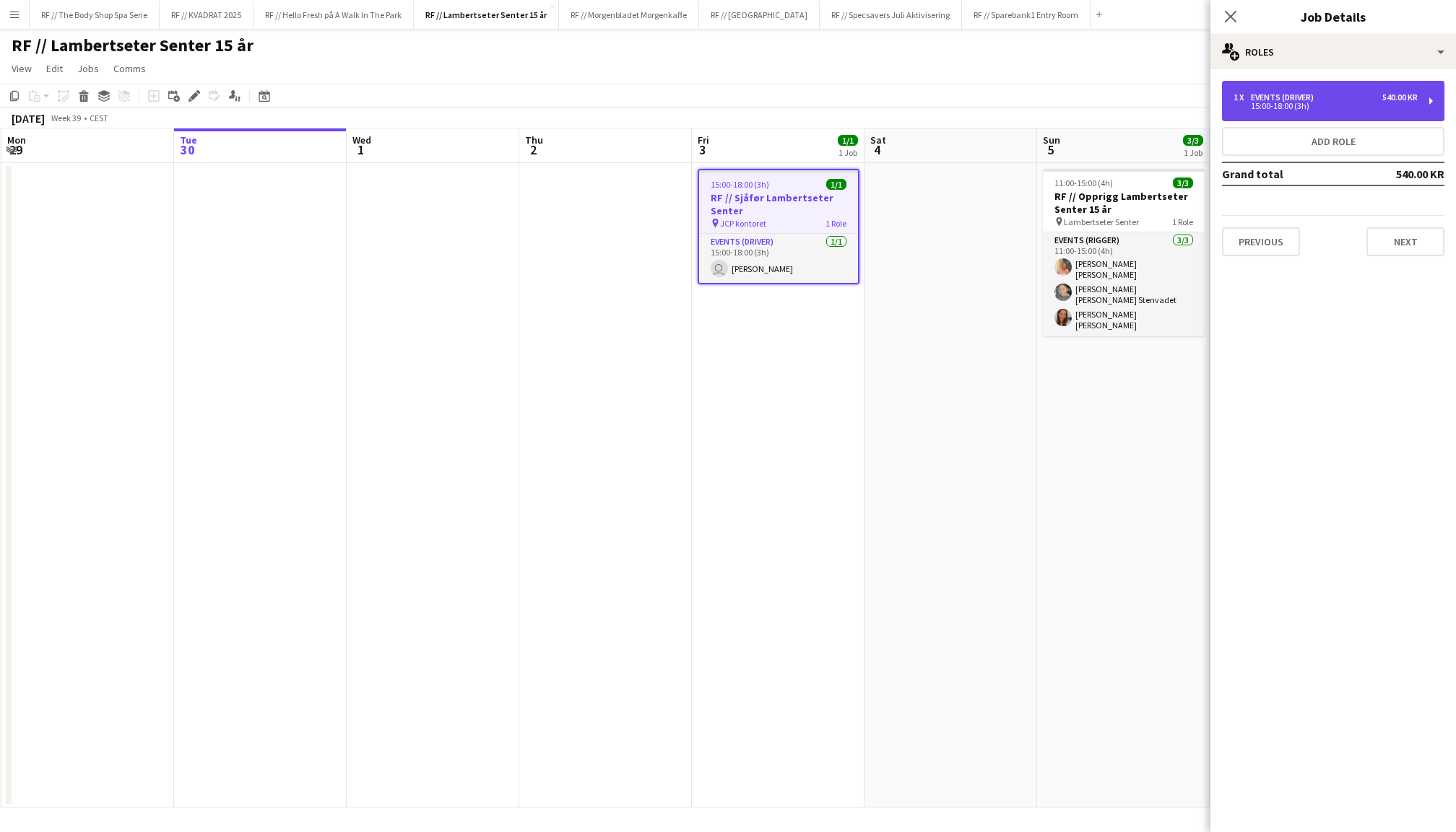
click at [1277, 113] on div "1 x Events (Driver) 540.00 KR 15:00-18:00 (3h)" at bounding box center [1334, 100] width 223 height 40
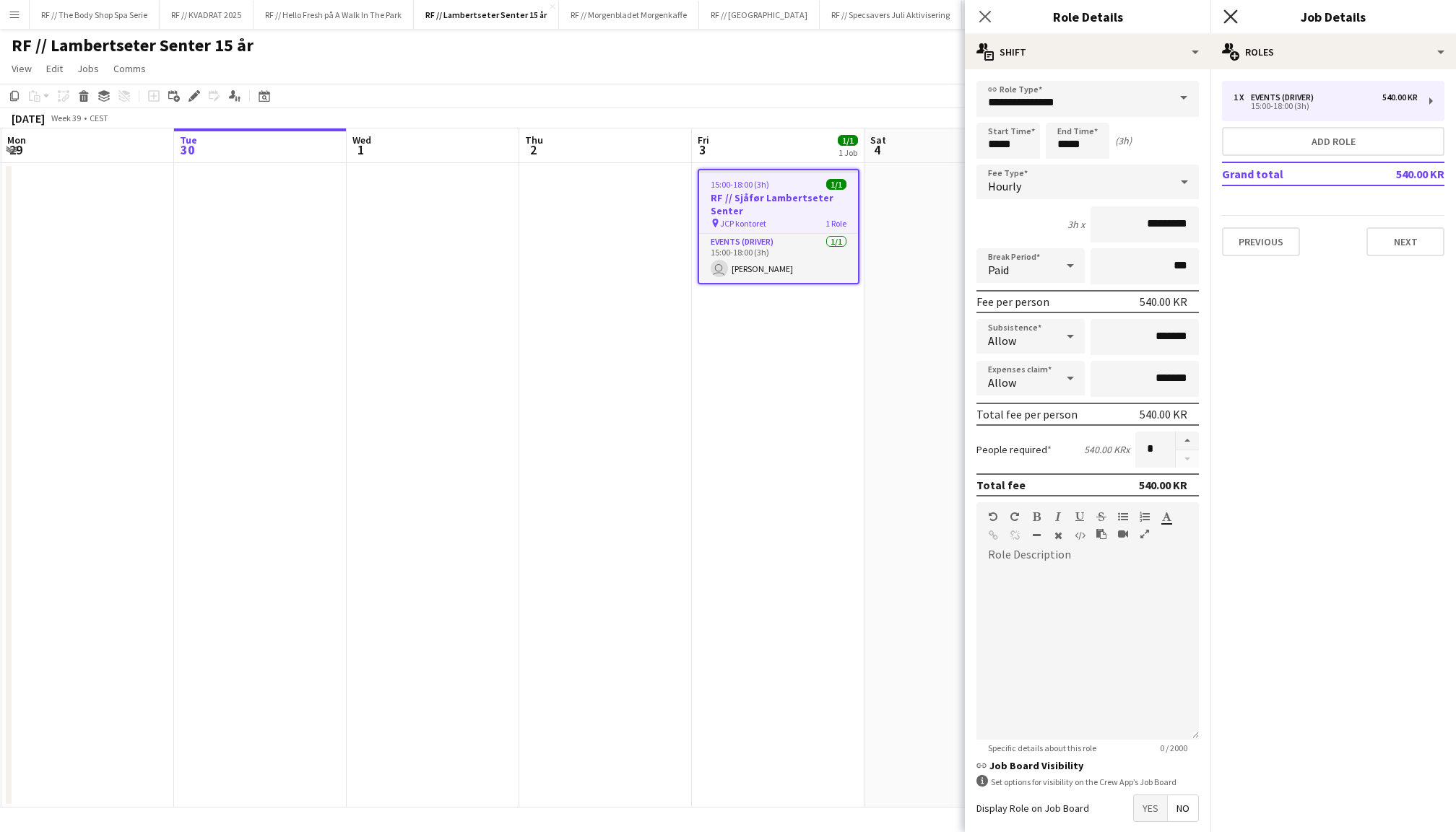
click at [1223, 10] on icon at bounding box center [1230, 16] width 14 height 14
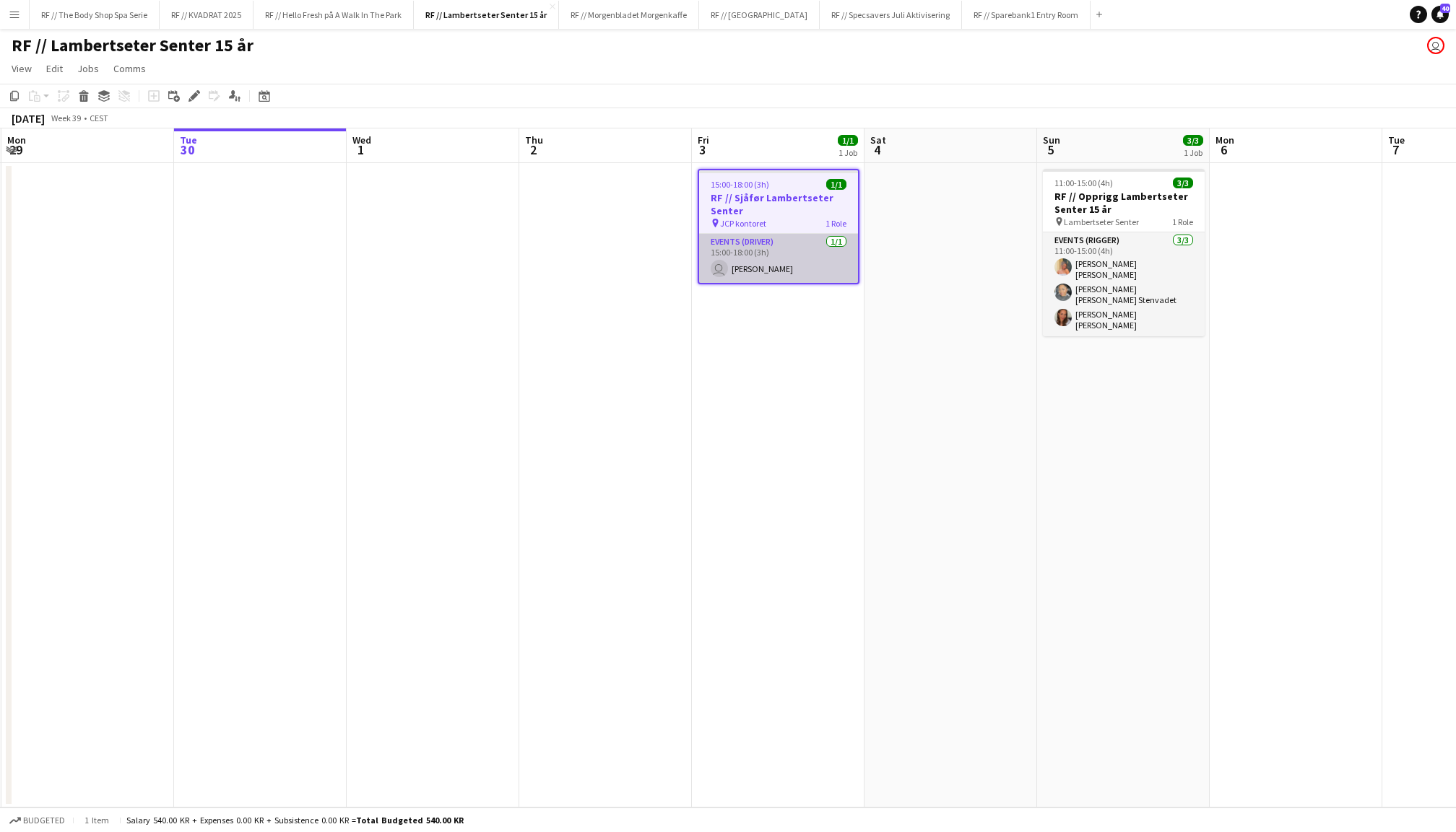
click at [757, 265] on app-card-role "Events (Driver) 1/1 15:00-18:00 (3h) user Luan Da Silva" at bounding box center [778, 258] width 158 height 49
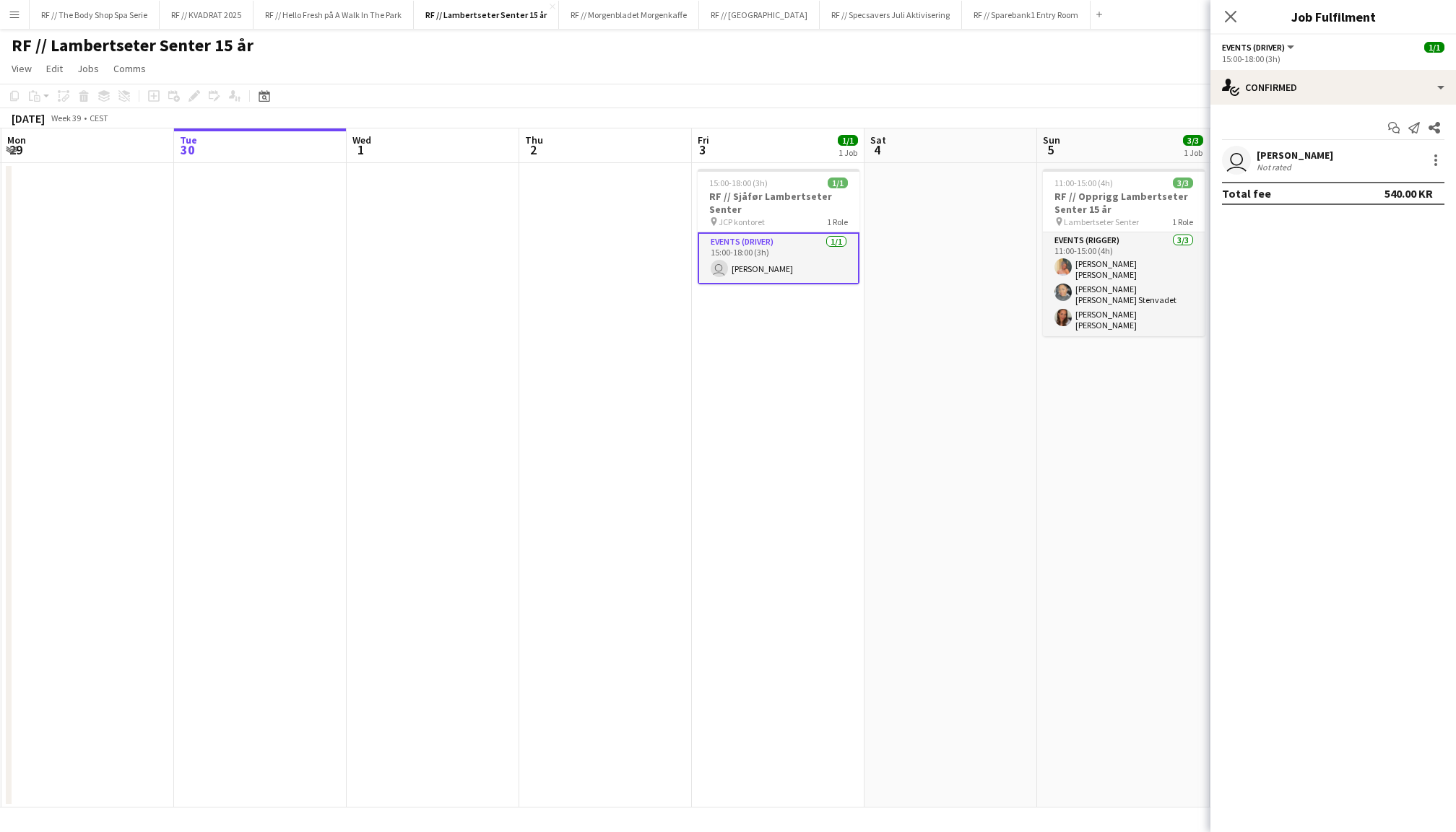
click at [1235, 169] on app-user-avatar "user" at bounding box center [1237, 160] width 29 height 29
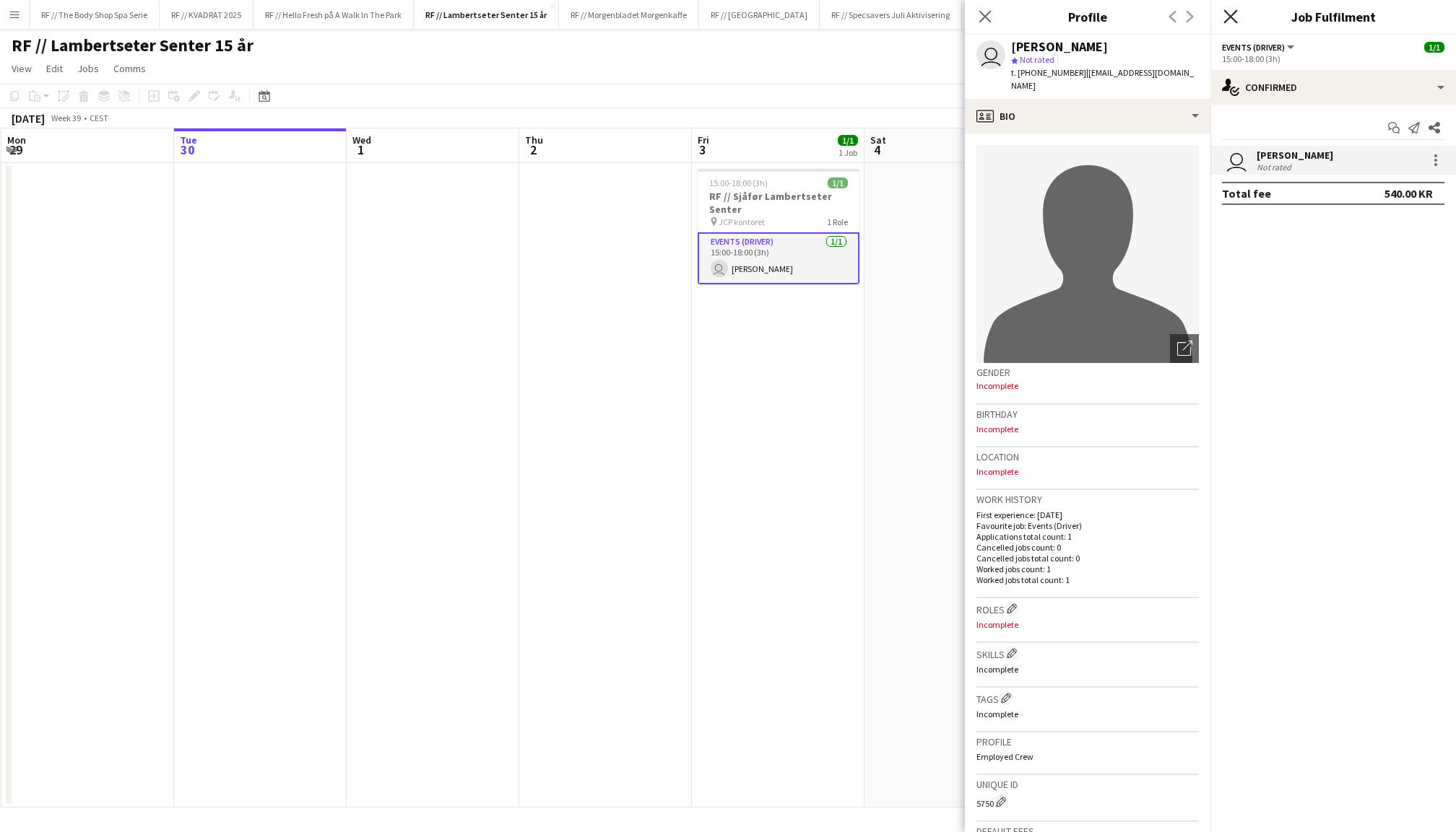
click at [1232, 15] on icon at bounding box center [1230, 16] width 14 height 14
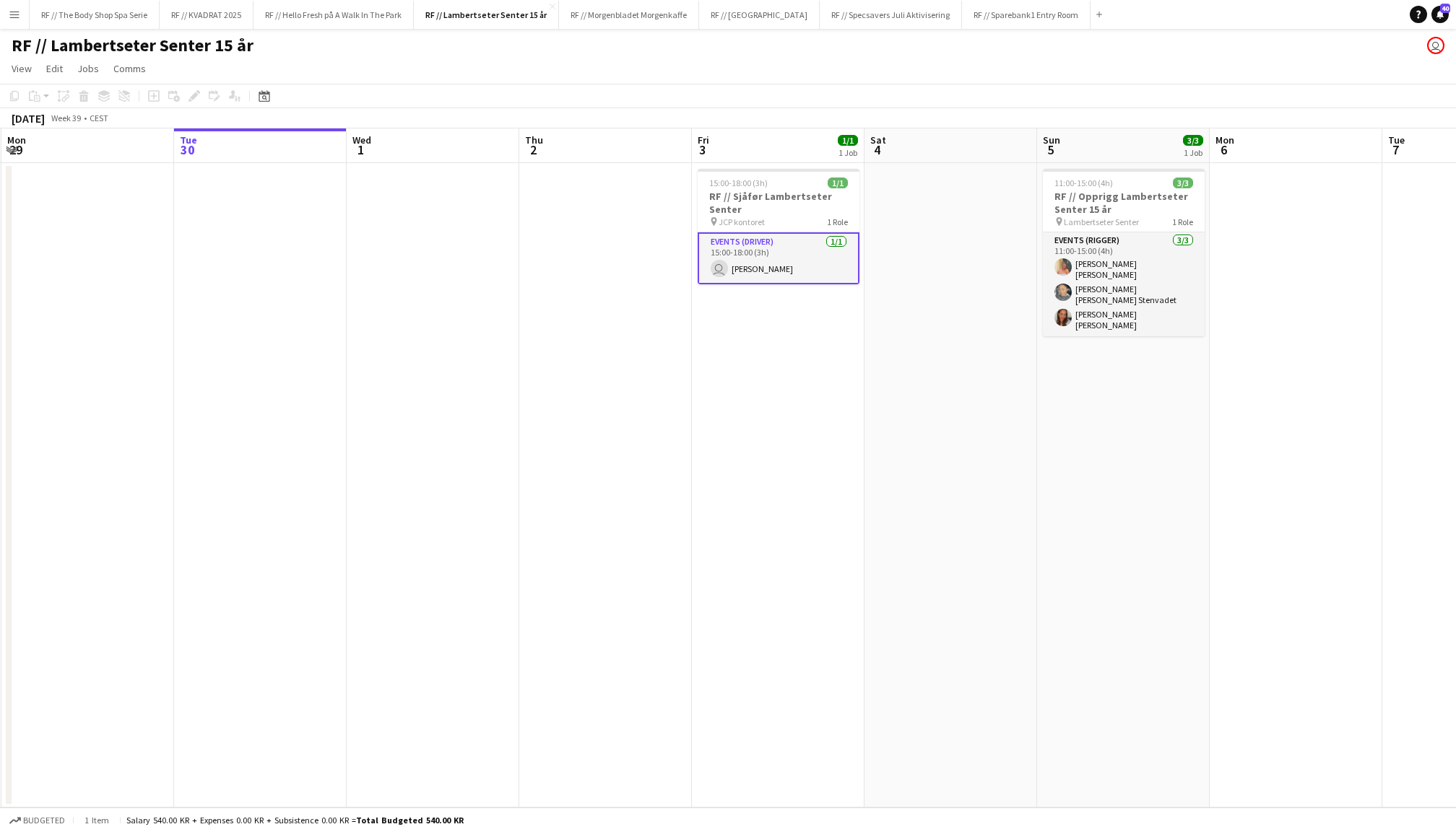
click at [874, 253] on app-date-cell at bounding box center [950, 485] width 172 height 645
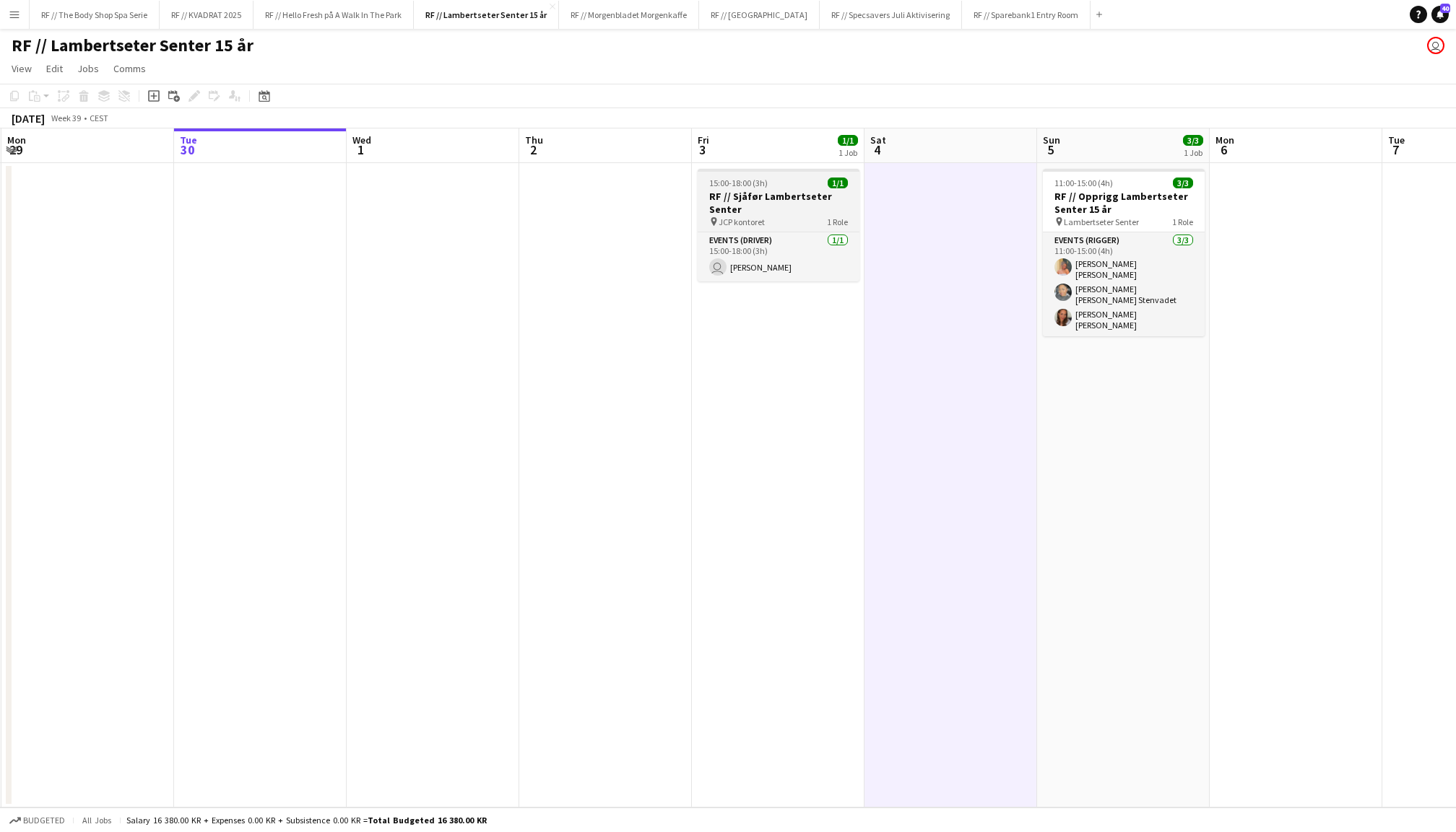
click at [803, 200] on h3 "RF // Sjåfør Lambertseter Senter" at bounding box center [778, 203] width 162 height 26
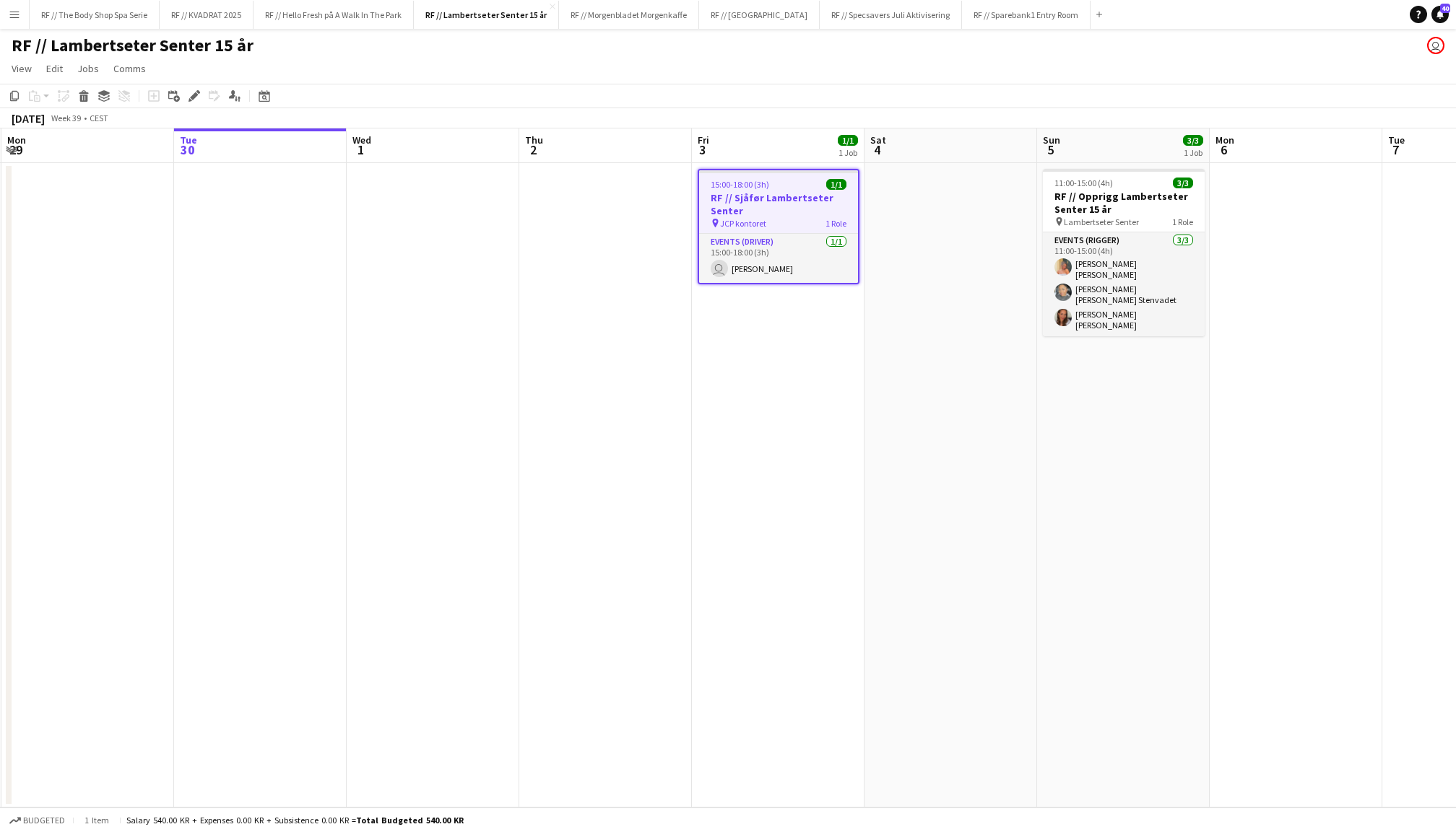
click at [994, 394] on app-date-cell at bounding box center [950, 485] width 172 height 645
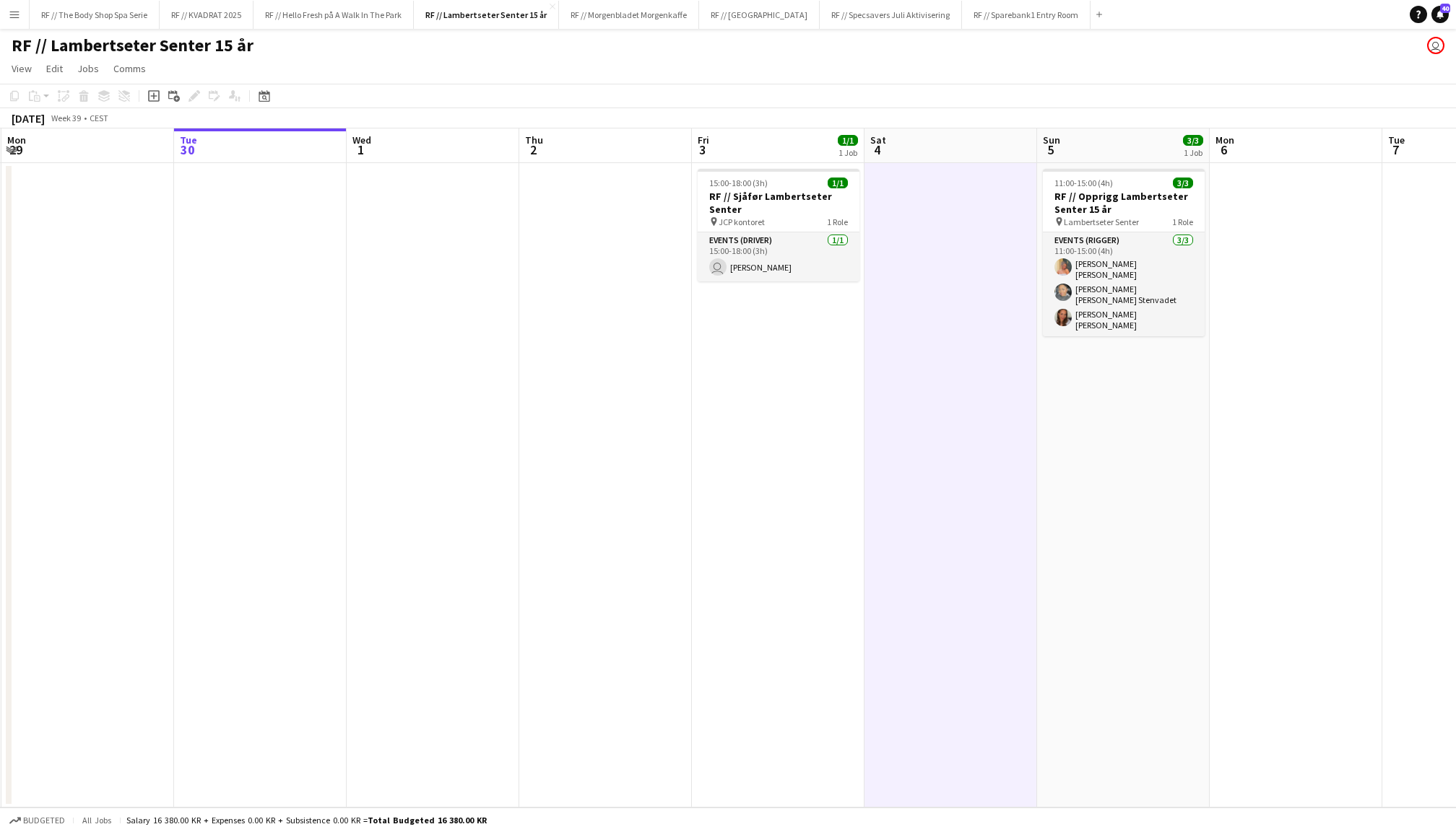
click at [646, 371] on app-date-cell at bounding box center [605, 485] width 172 height 645
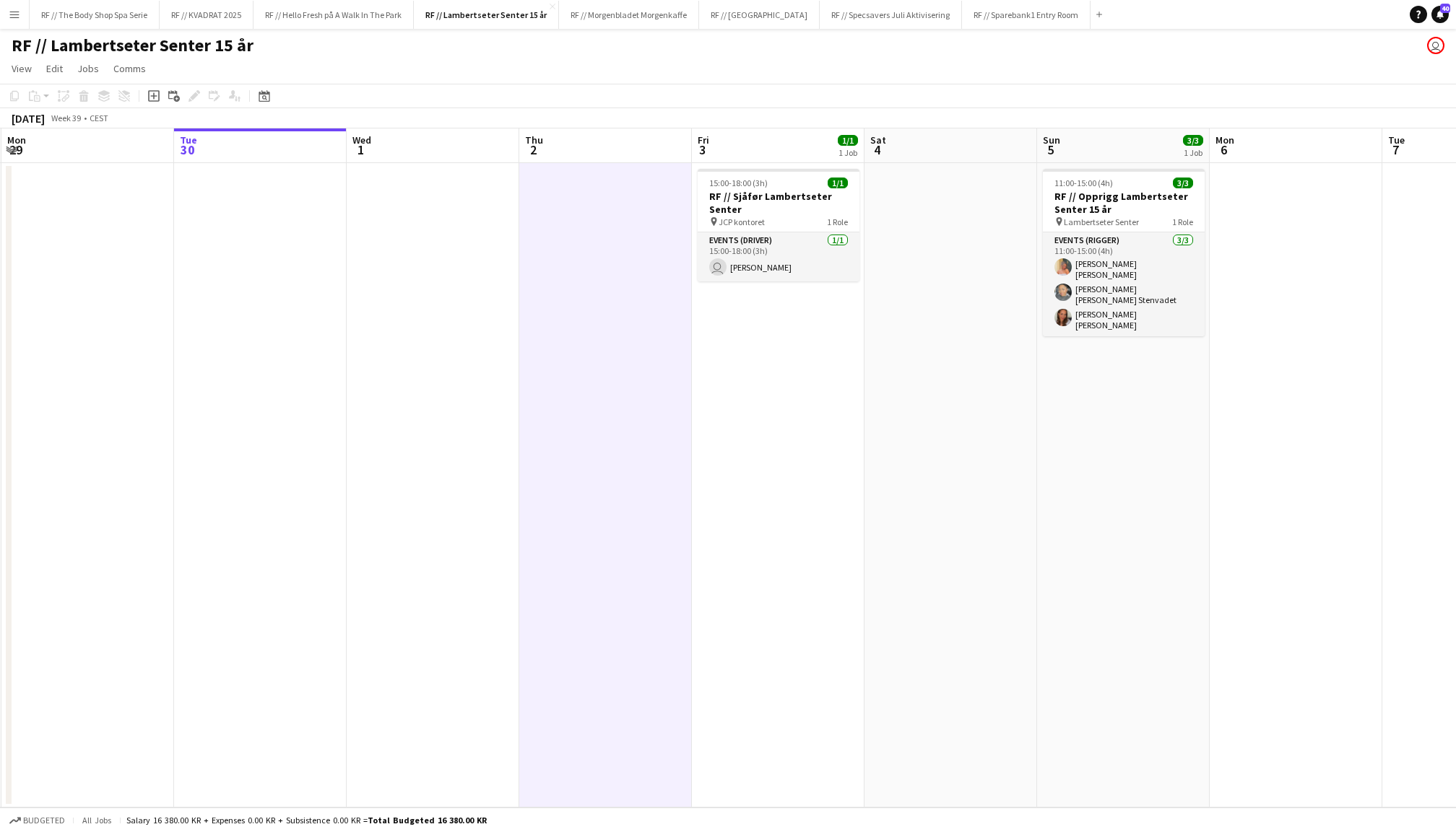
click at [336, 355] on app-date-cell at bounding box center [260, 485] width 172 height 645
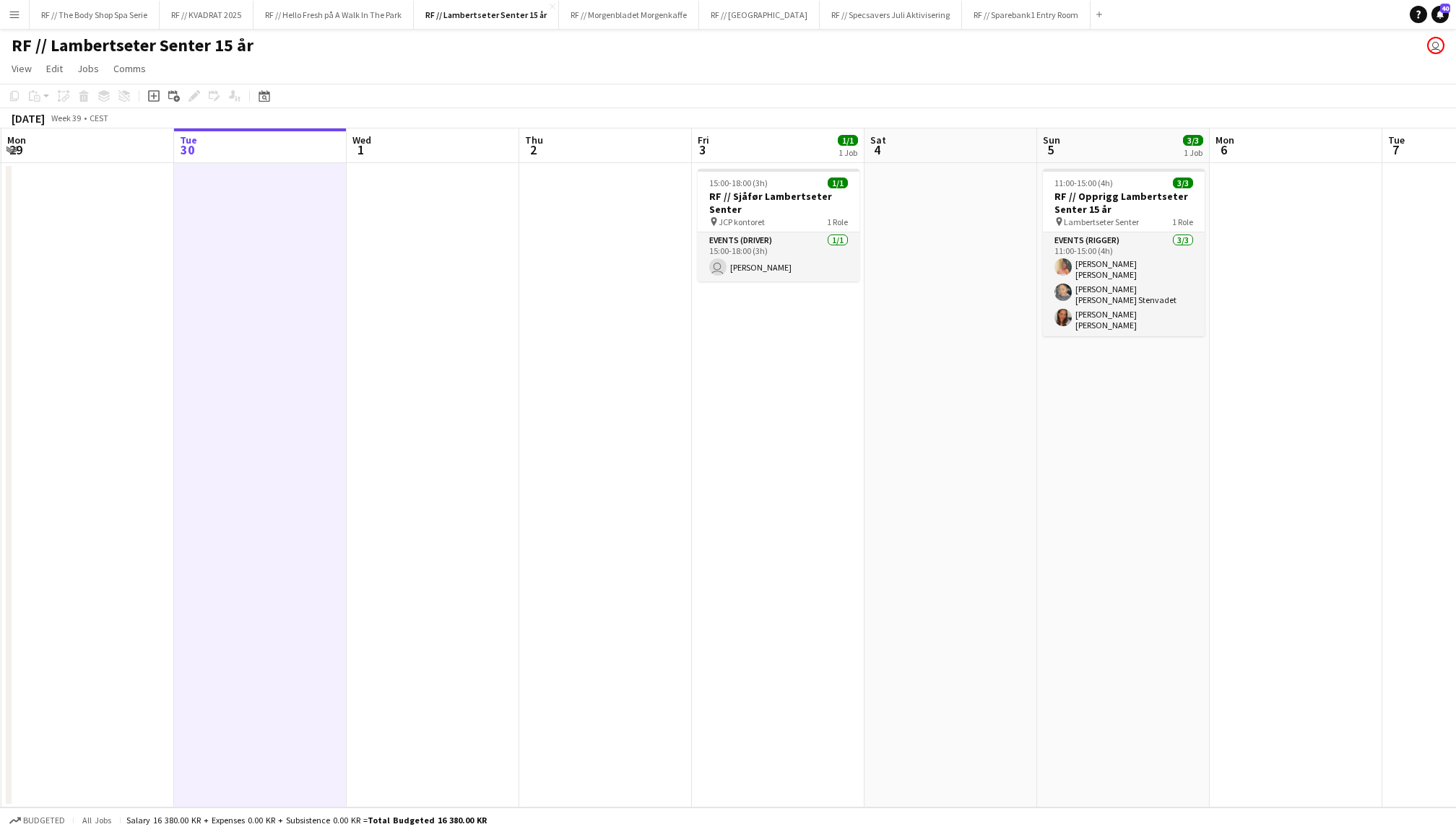
click at [498, 361] on app-date-cell at bounding box center [433, 485] width 172 height 645
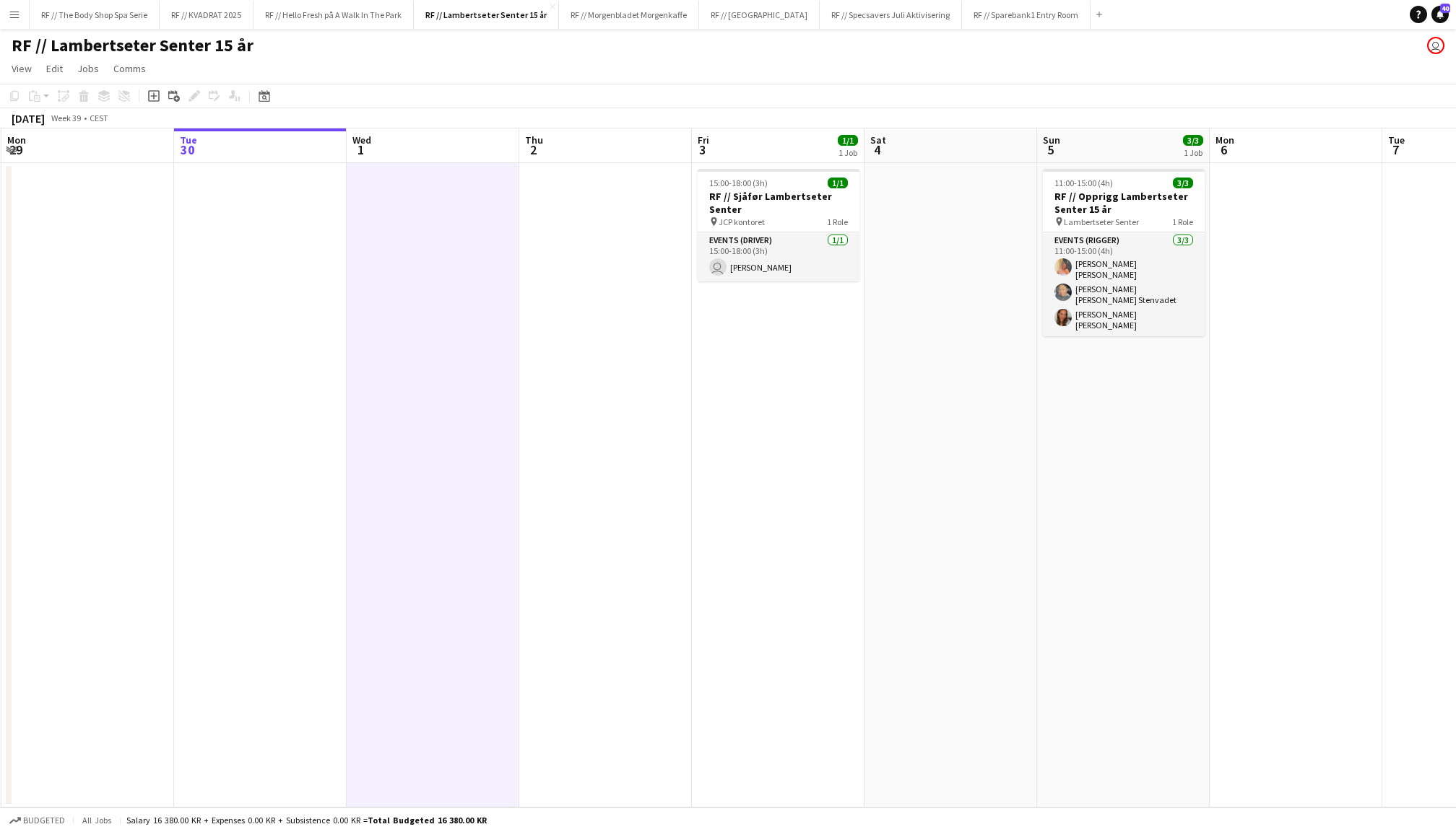
click at [971, 431] on app-date-cell at bounding box center [950, 485] width 172 height 645
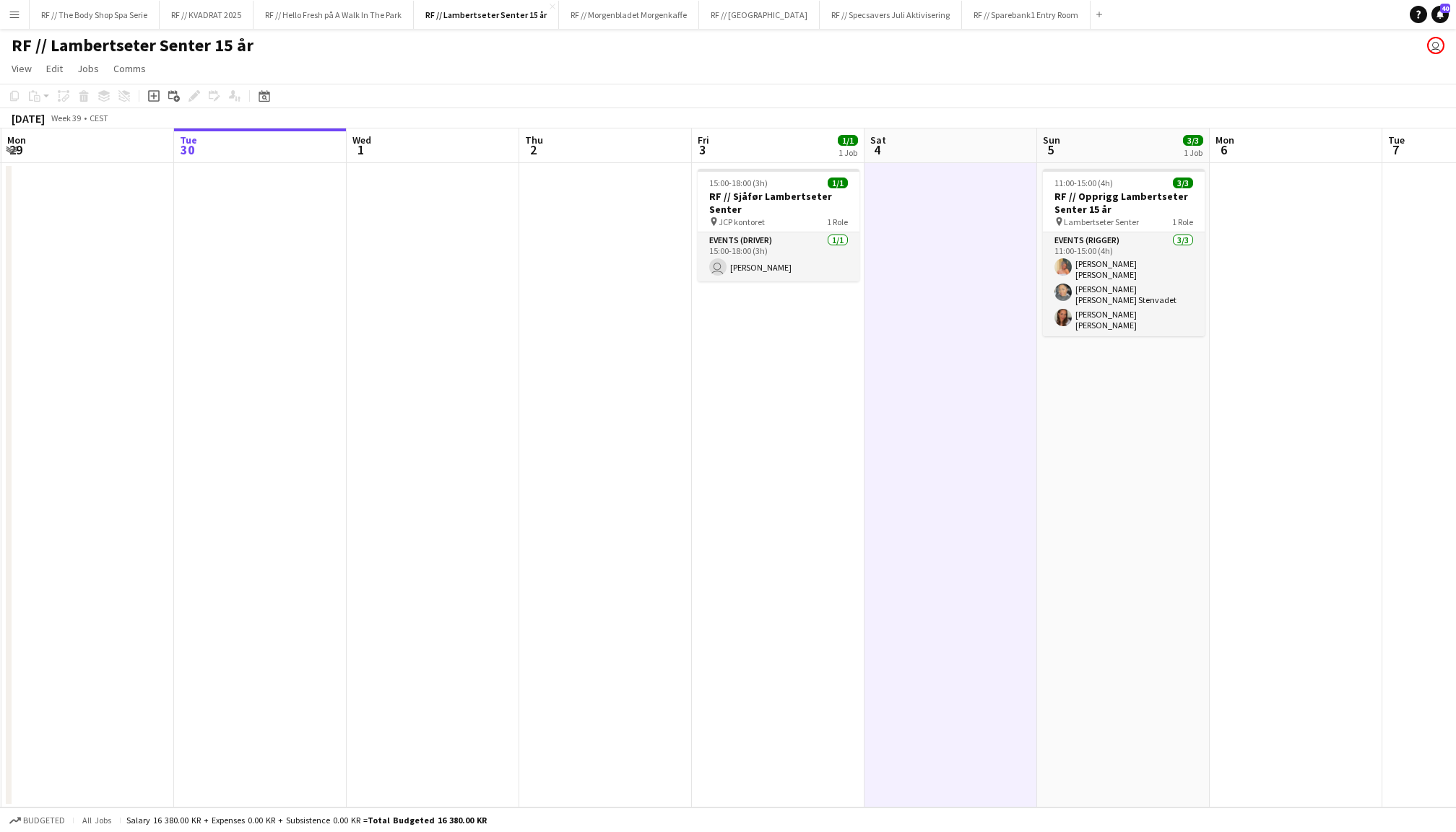
click at [1263, 454] on app-date-cell at bounding box center [1295, 485] width 172 height 645
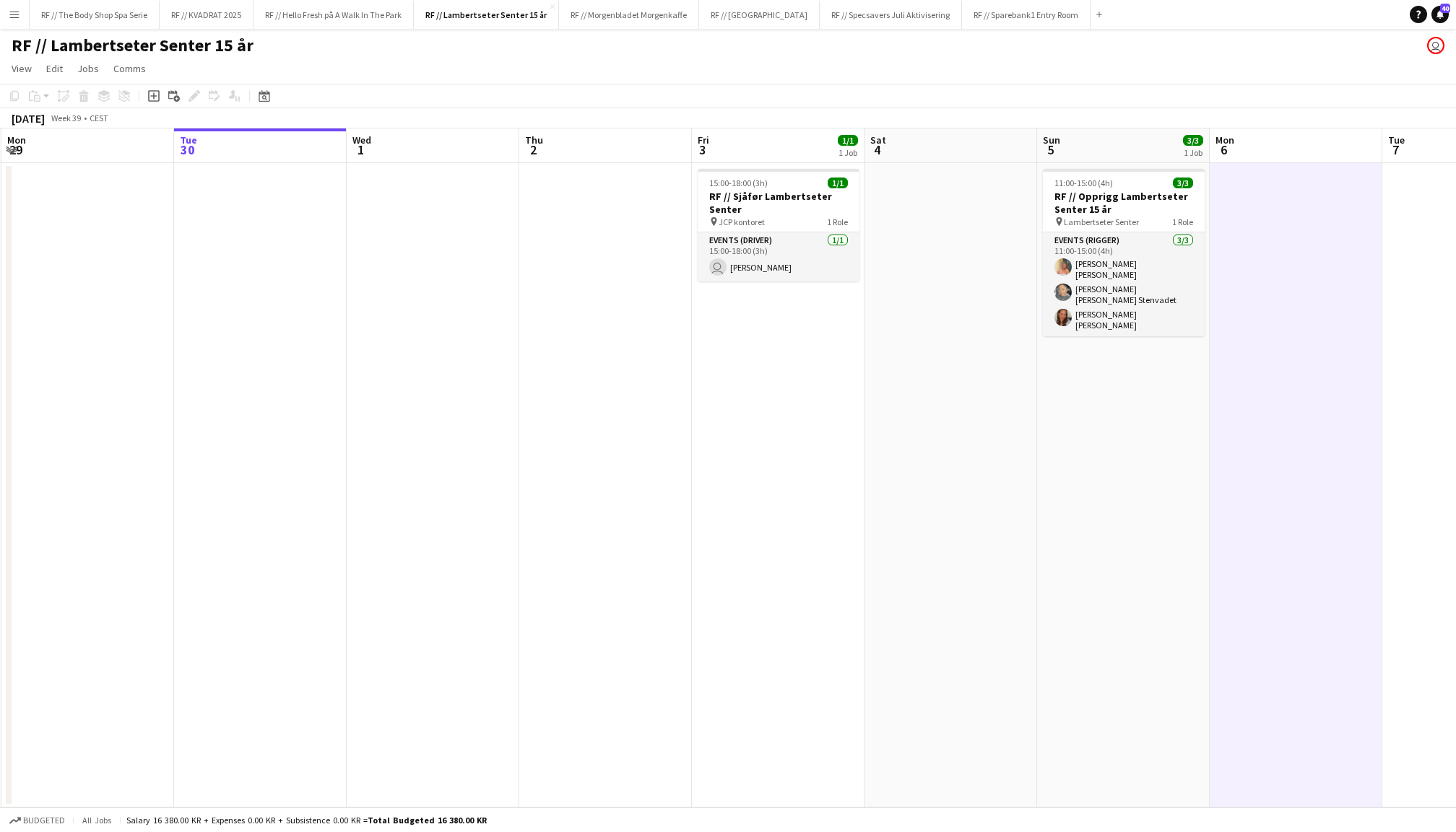
click at [1009, 355] on app-date-cell at bounding box center [950, 485] width 172 height 645
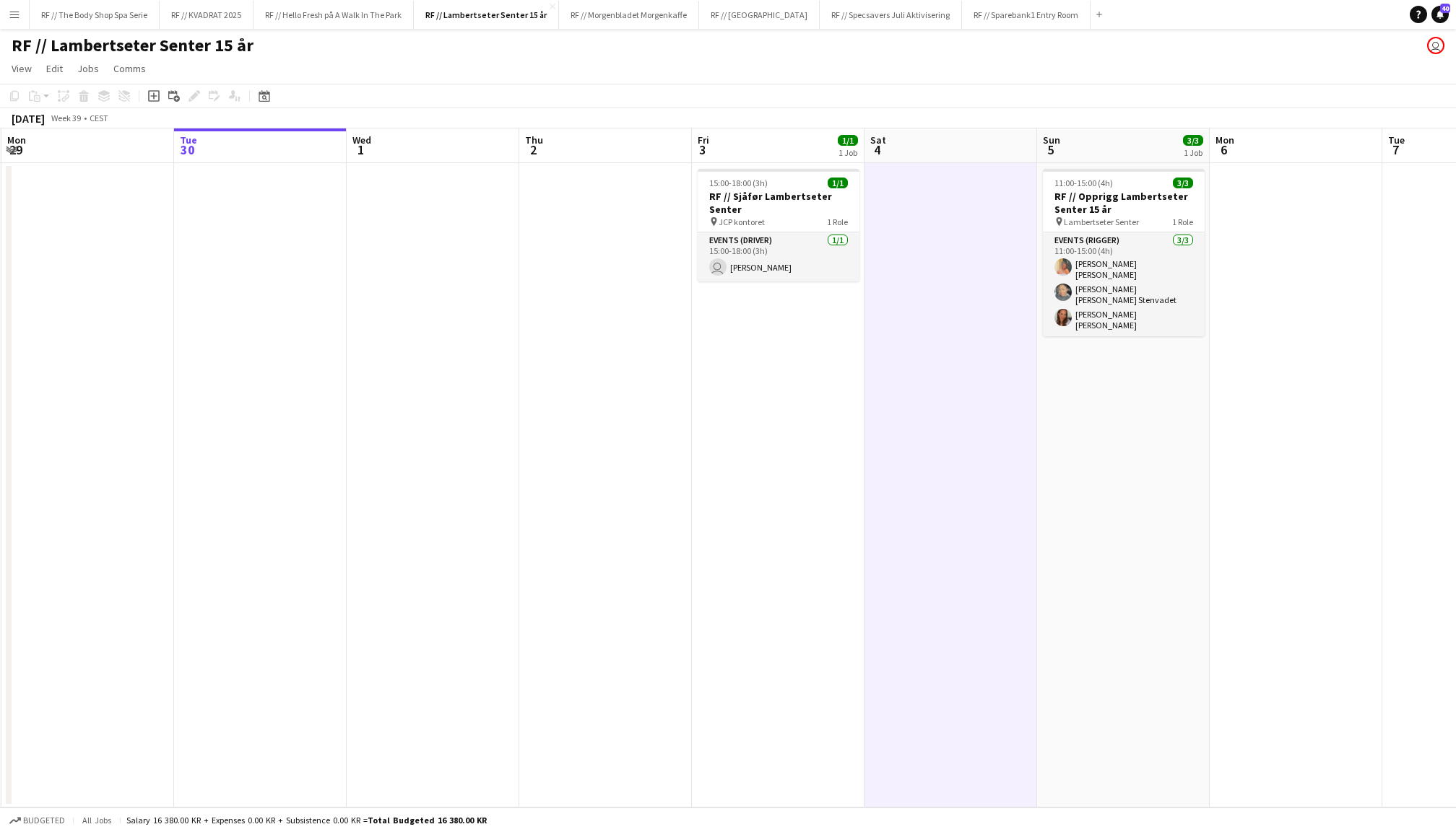
click at [1235, 366] on app-date-cell at bounding box center [1295, 485] width 172 height 645
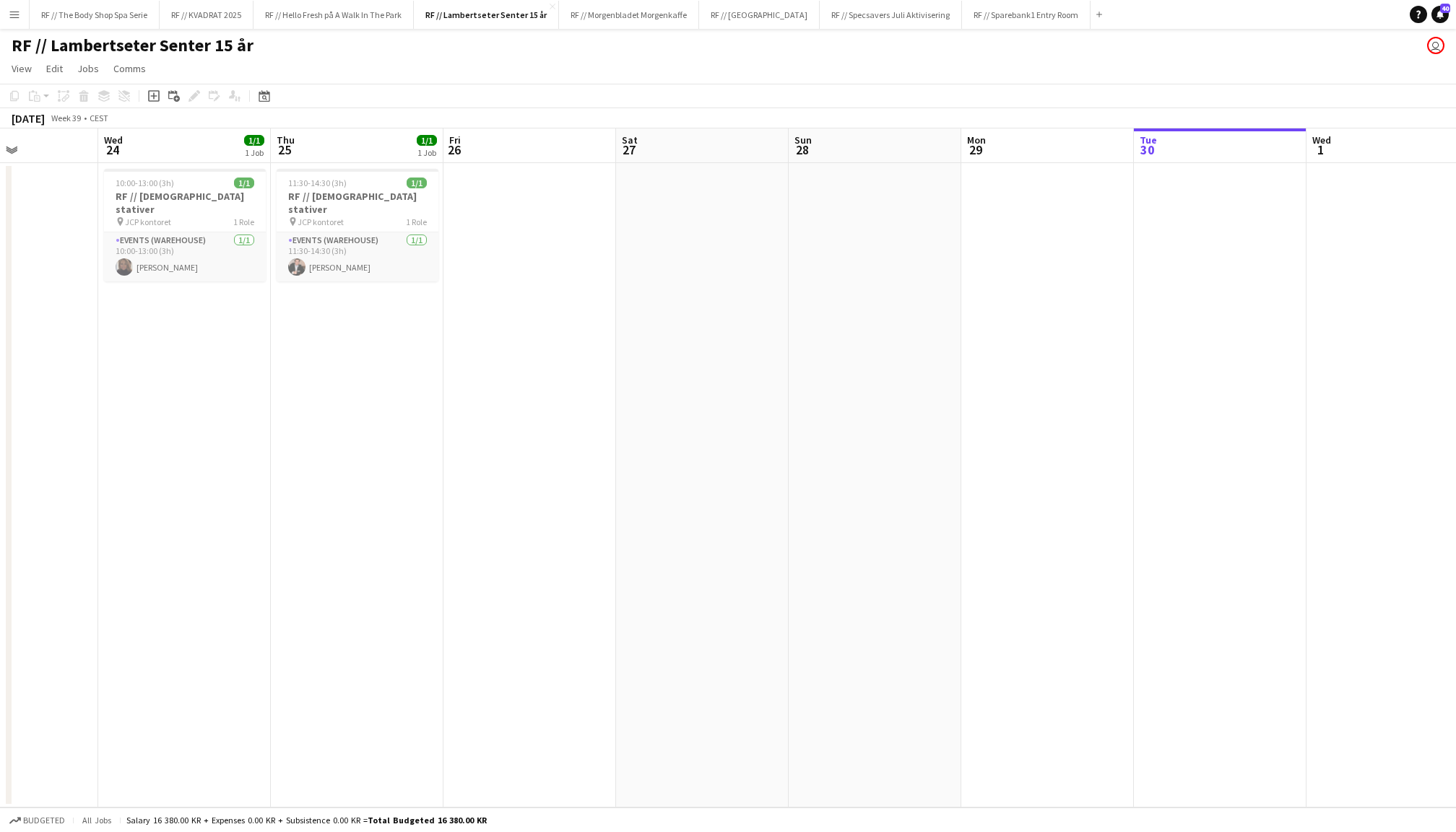
scroll to position [0, 348]
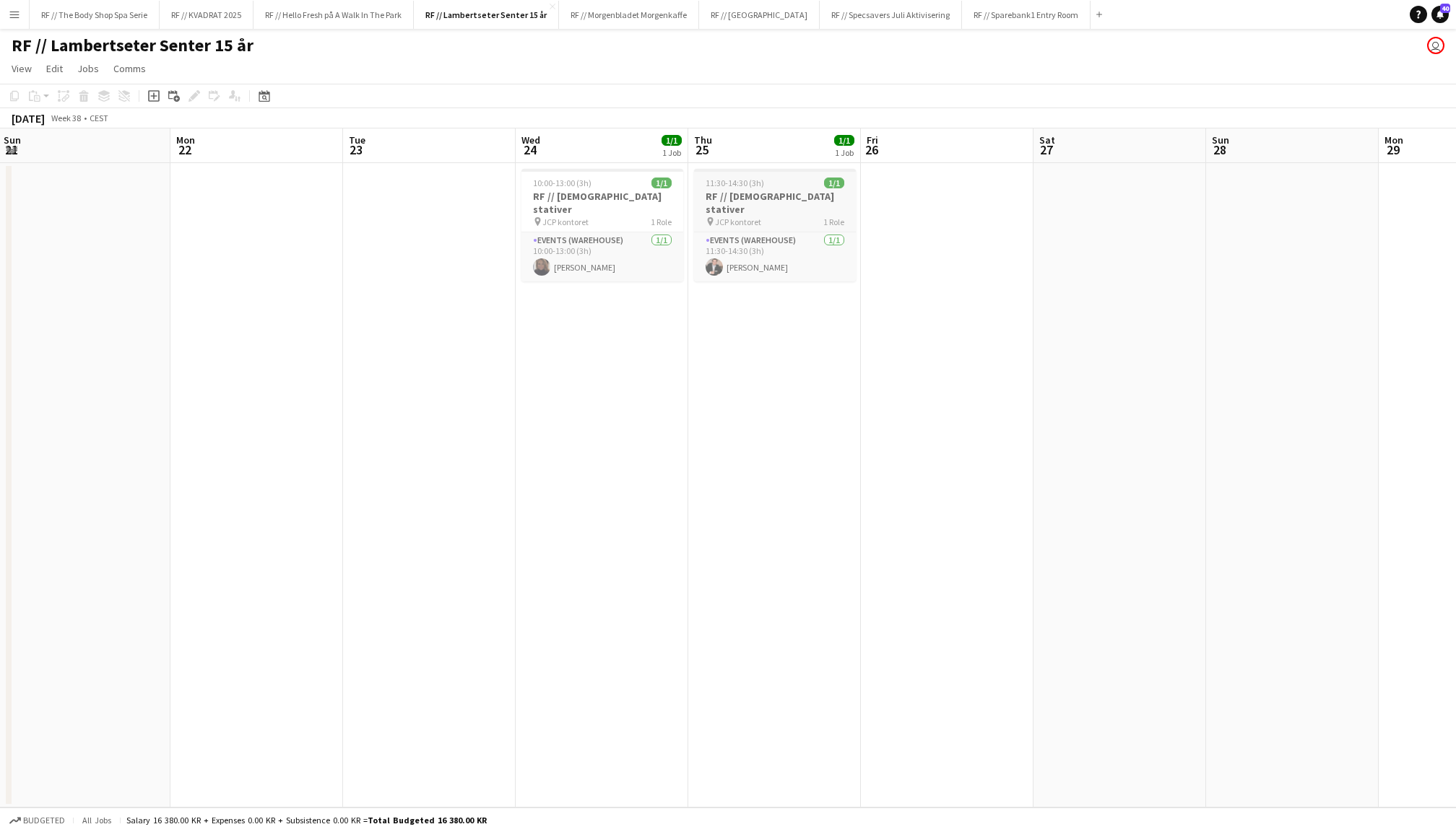
click at [757, 192] on h3 "RF // Male stativer" at bounding box center [774, 203] width 162 height 26
click at [596, 193] on h3 "RF // Male stativer" at bounding box center [602, 203] width 162 height 26
click at [764, 198] on h3 "RF // Male stativer" at bounding box center [774, 203] width 162 height 26
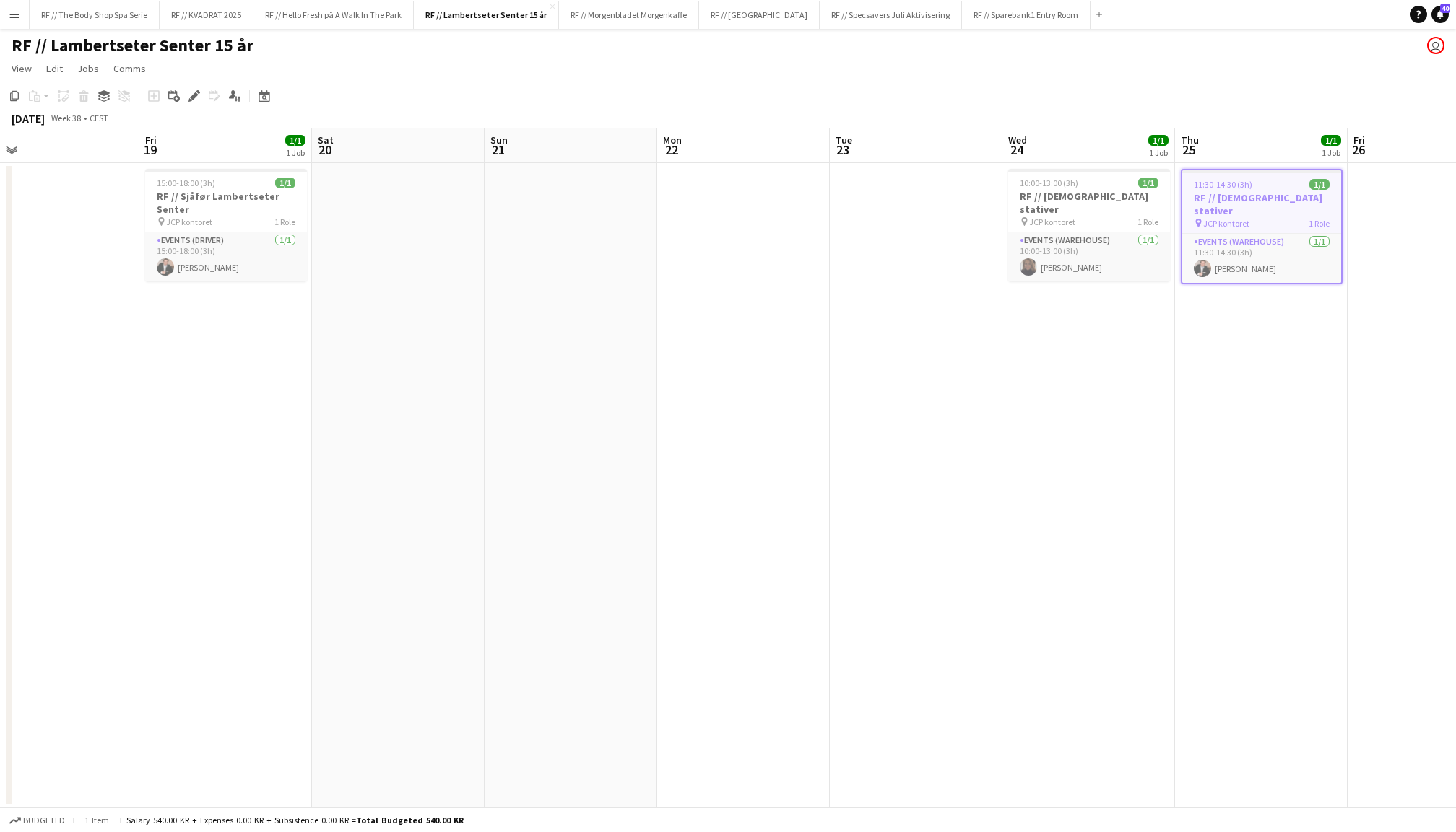
scroll to position [0, 432]
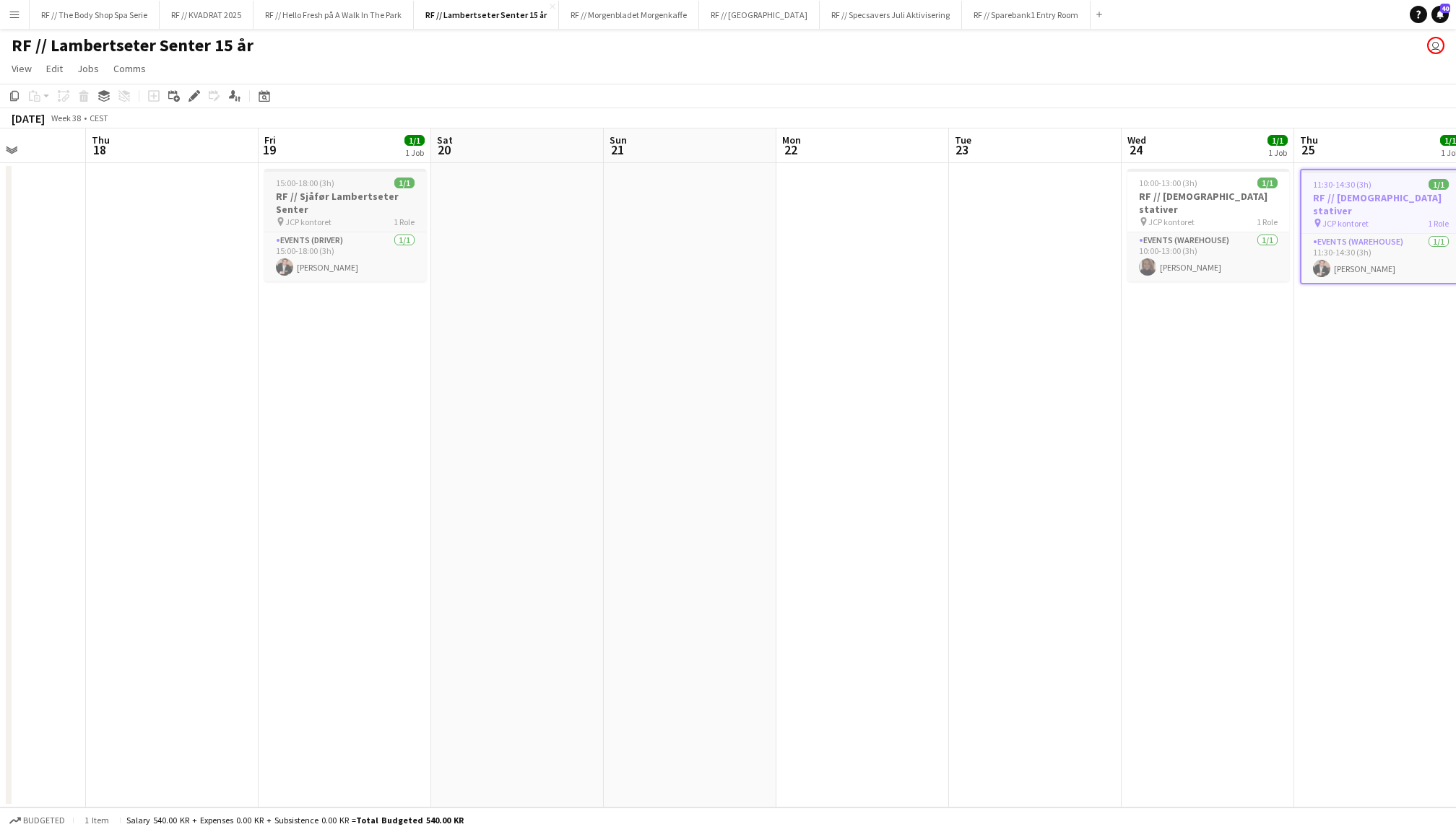
click at [355, 209] on h3 "RF // Sjåfør Lambertseter Senter" at bounding box center [345, 203] width 162 height 26
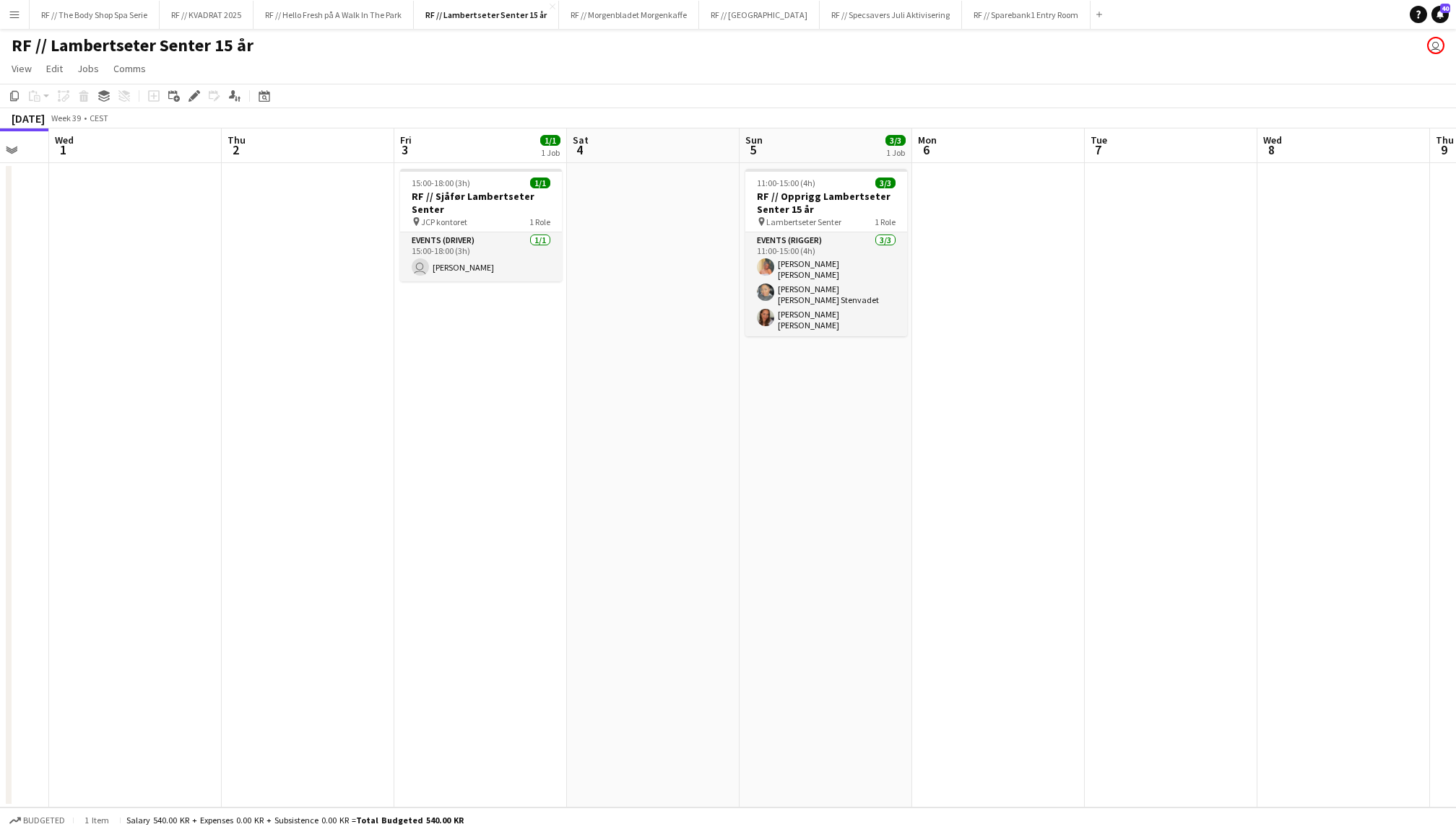
scroll to position [0, 537]
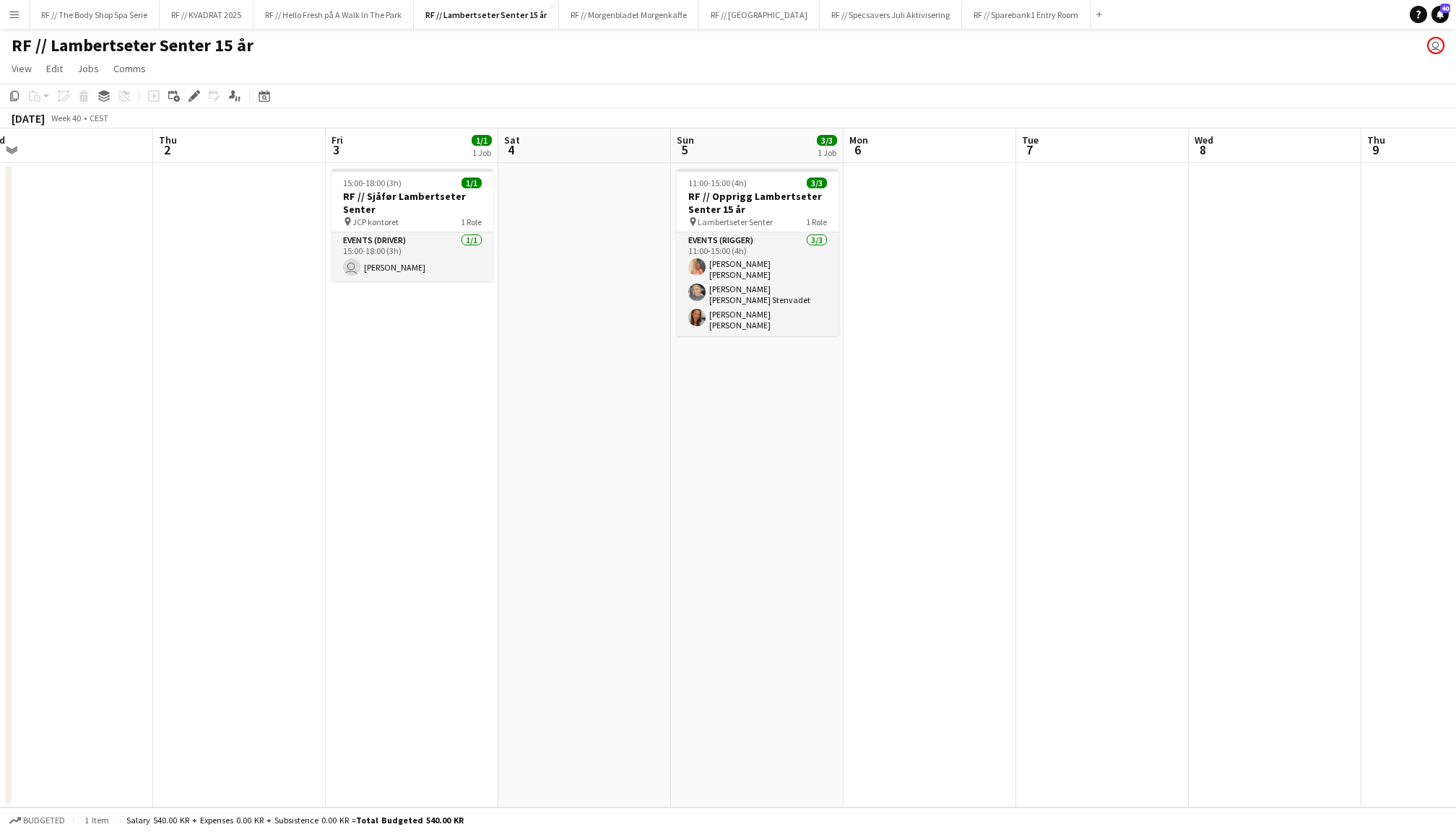
click at [970, 263] on app-date-cell at bounding box center [929, 485] width 172 height 645
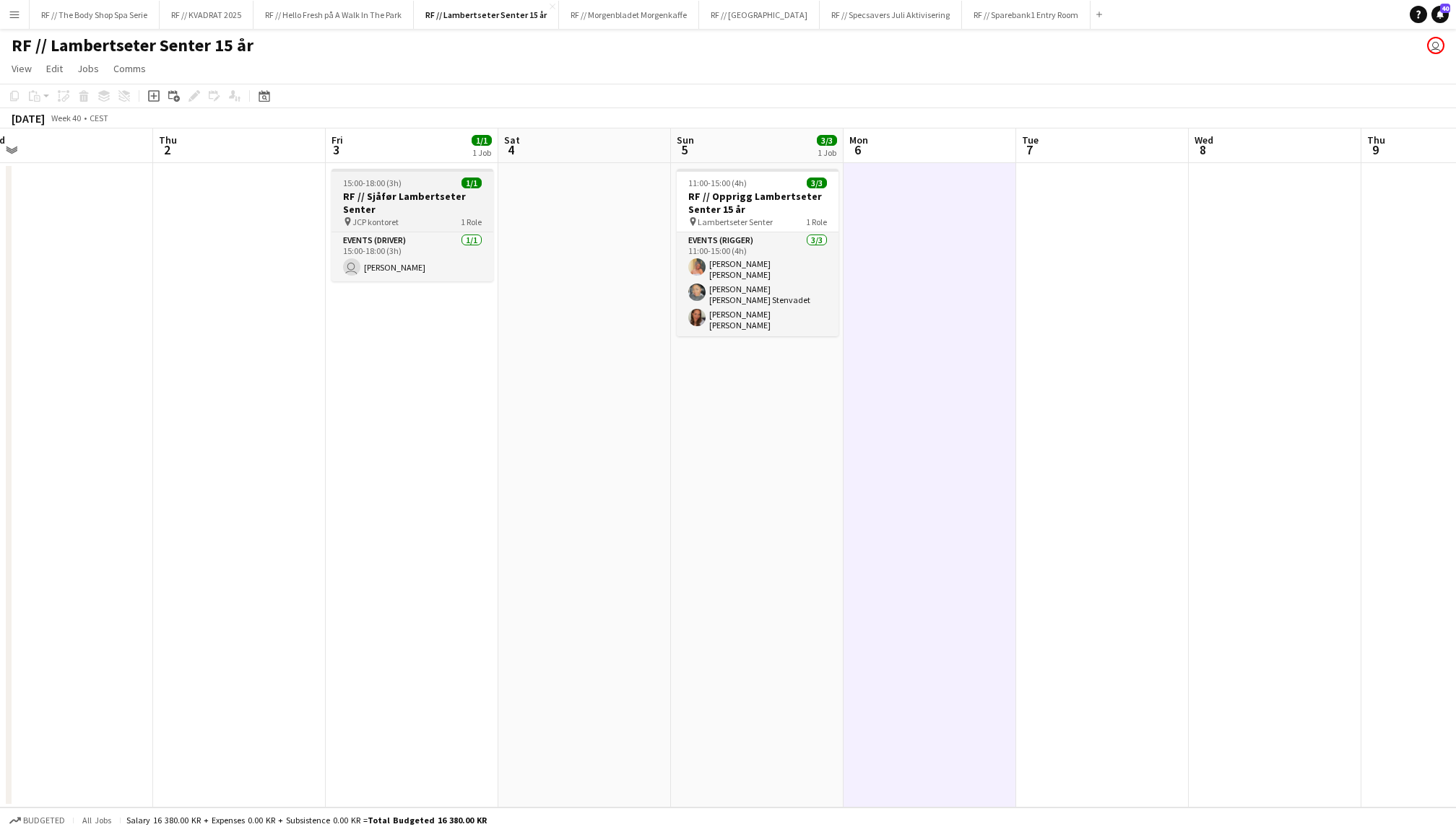
click at [379, 195] on h3 "RF // Sjåfør Lambertseter Senter" at bounding box center [412, 203] width 162 height 26
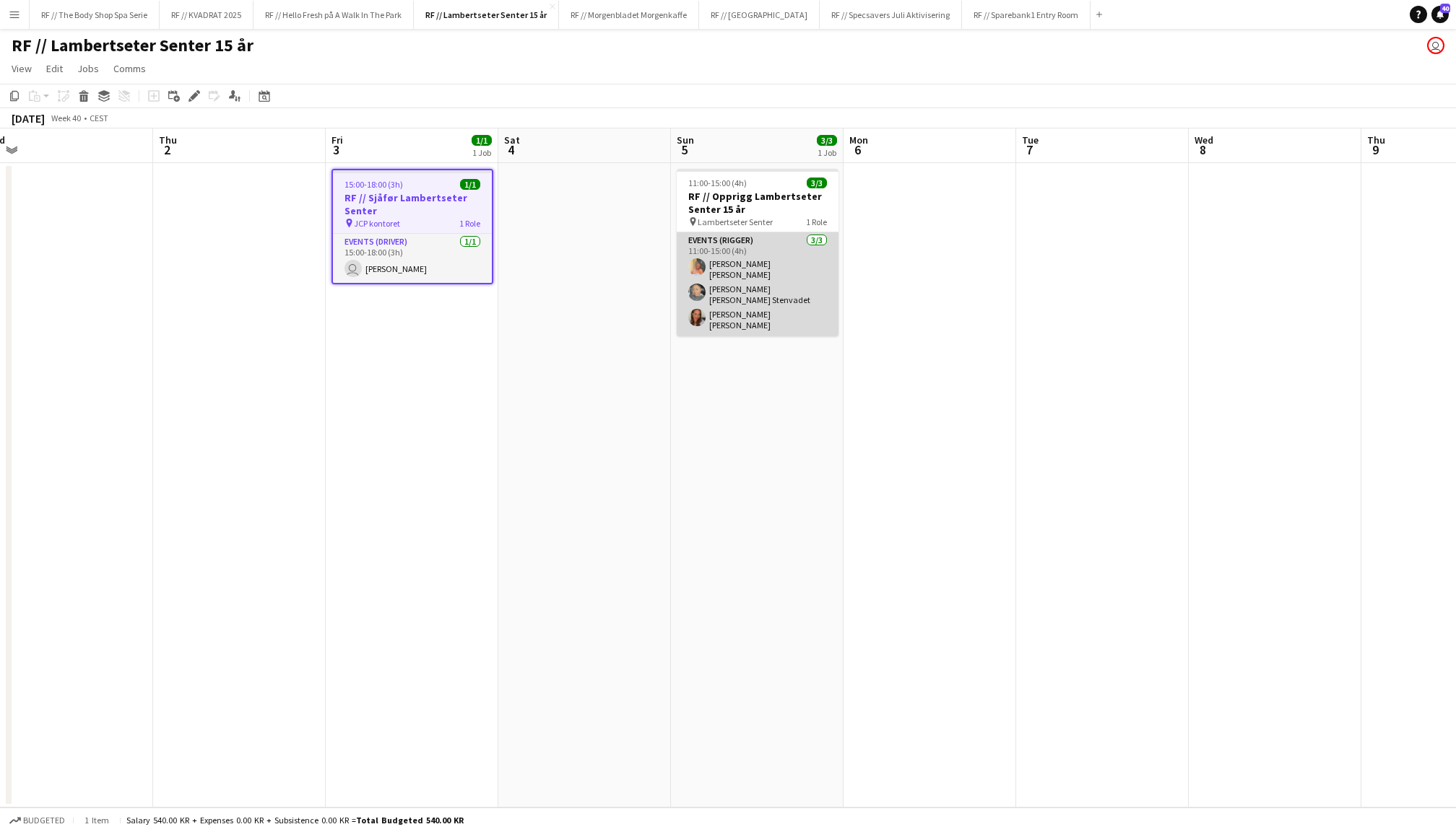
click at [763, 264] on app-card-role "Events (Rigger) 3/3 11:00-15:00 (4h) Hannah Ludivia Rotbæk Meling Daniela Aleja…" at bounding box center [757, 283] width 162 height 104
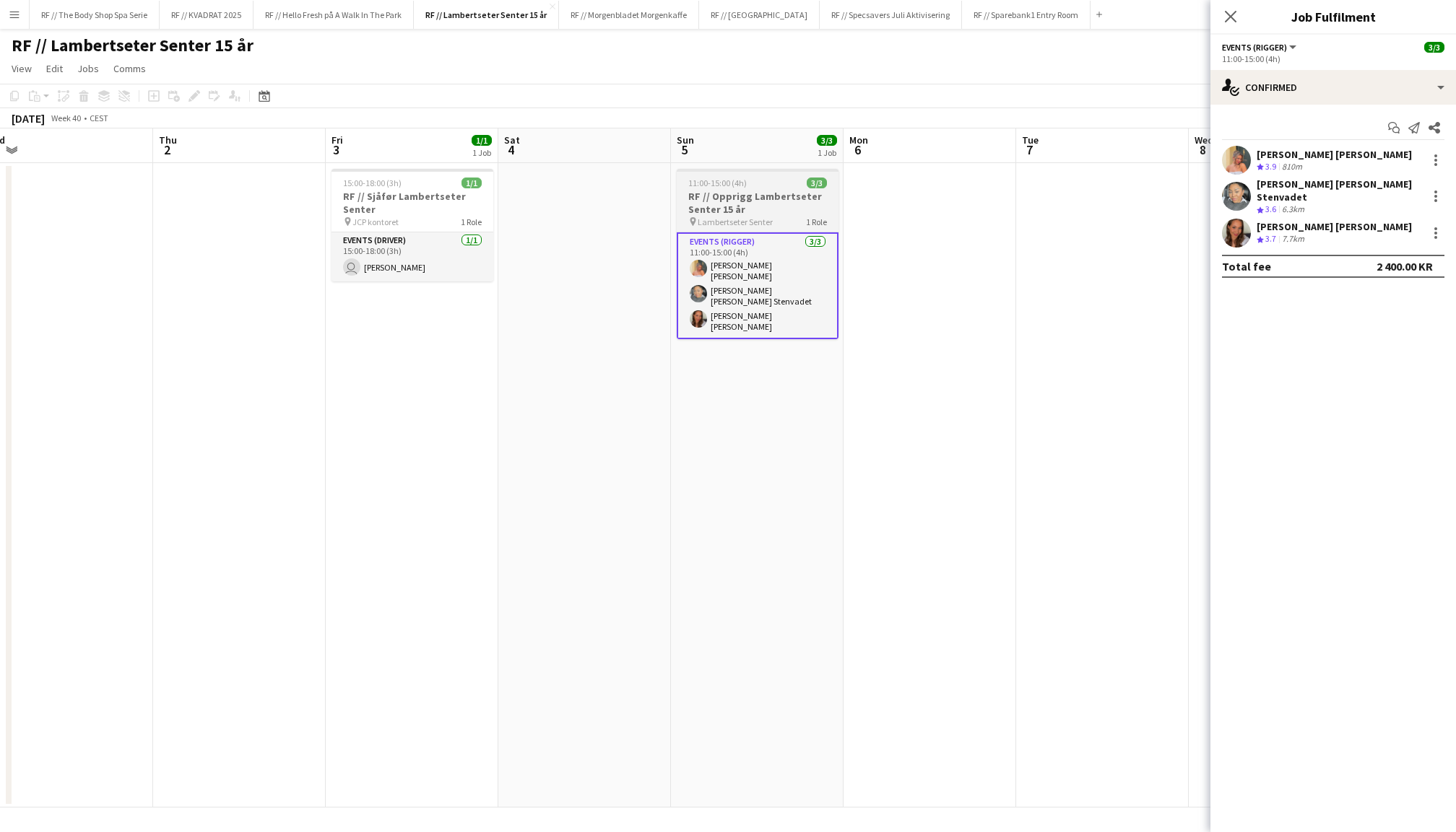
click at [771, 205] on h3 "RF // Opprigg Lambertseter Senter 15 år" at bounding box center [757, 203] width 162 height 26
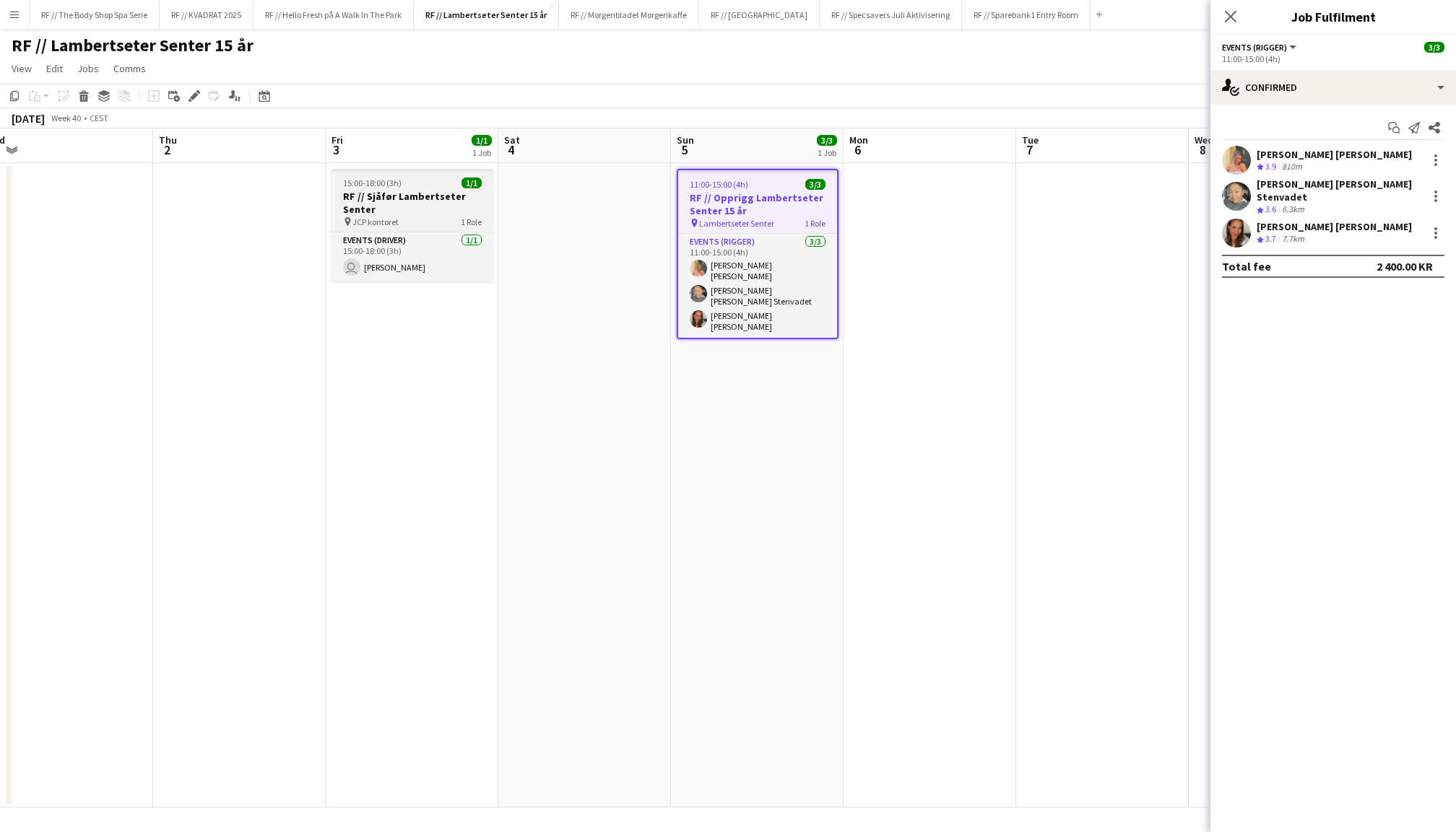
click at [412, 194] on h3 "RF // Sjåfør Lambertseter Senter" at bounding box center [412, 203] width 162 height 26
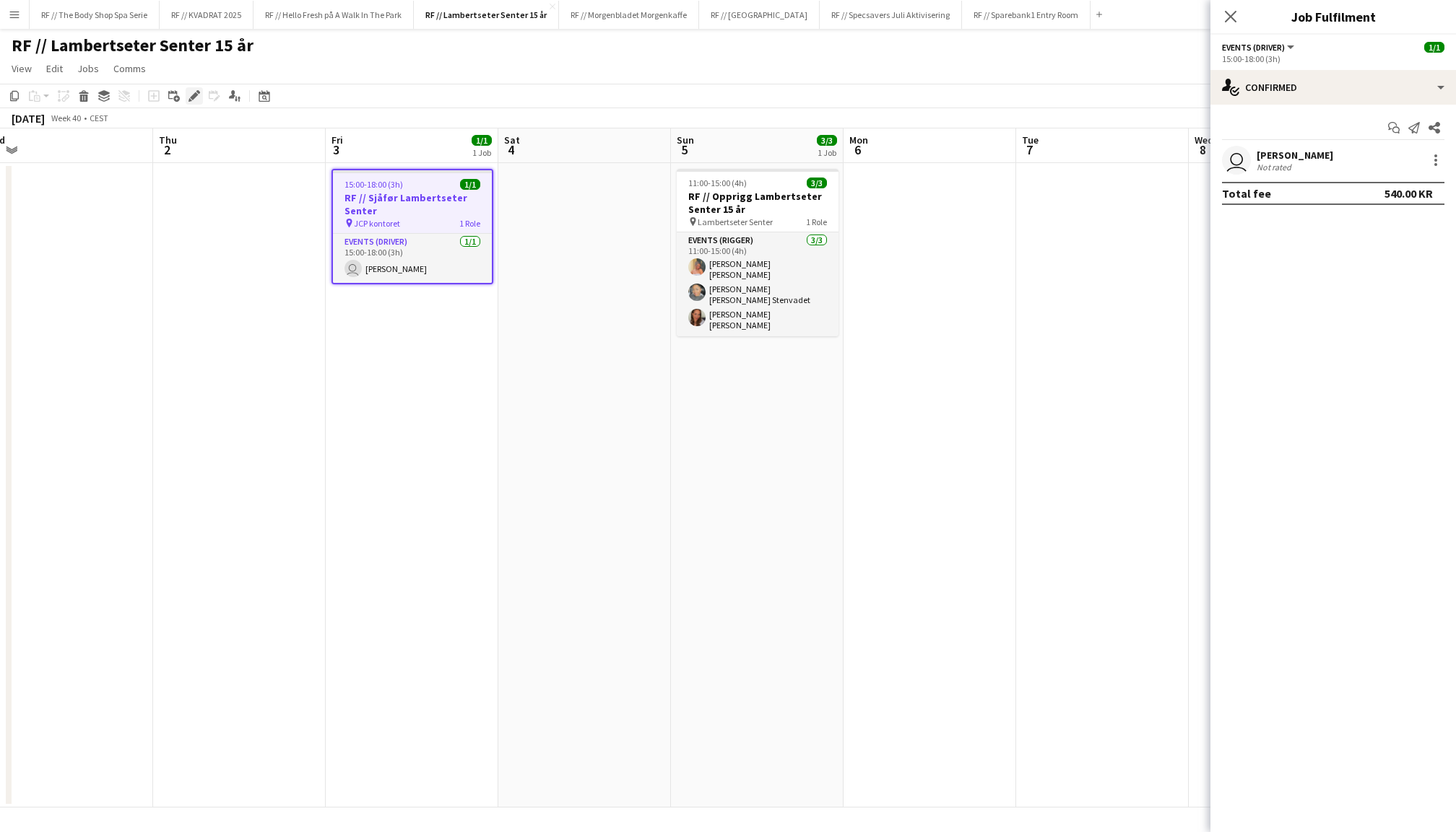
click at [194, 93] on icon at bounding box center [194, 96] width 8 height 8
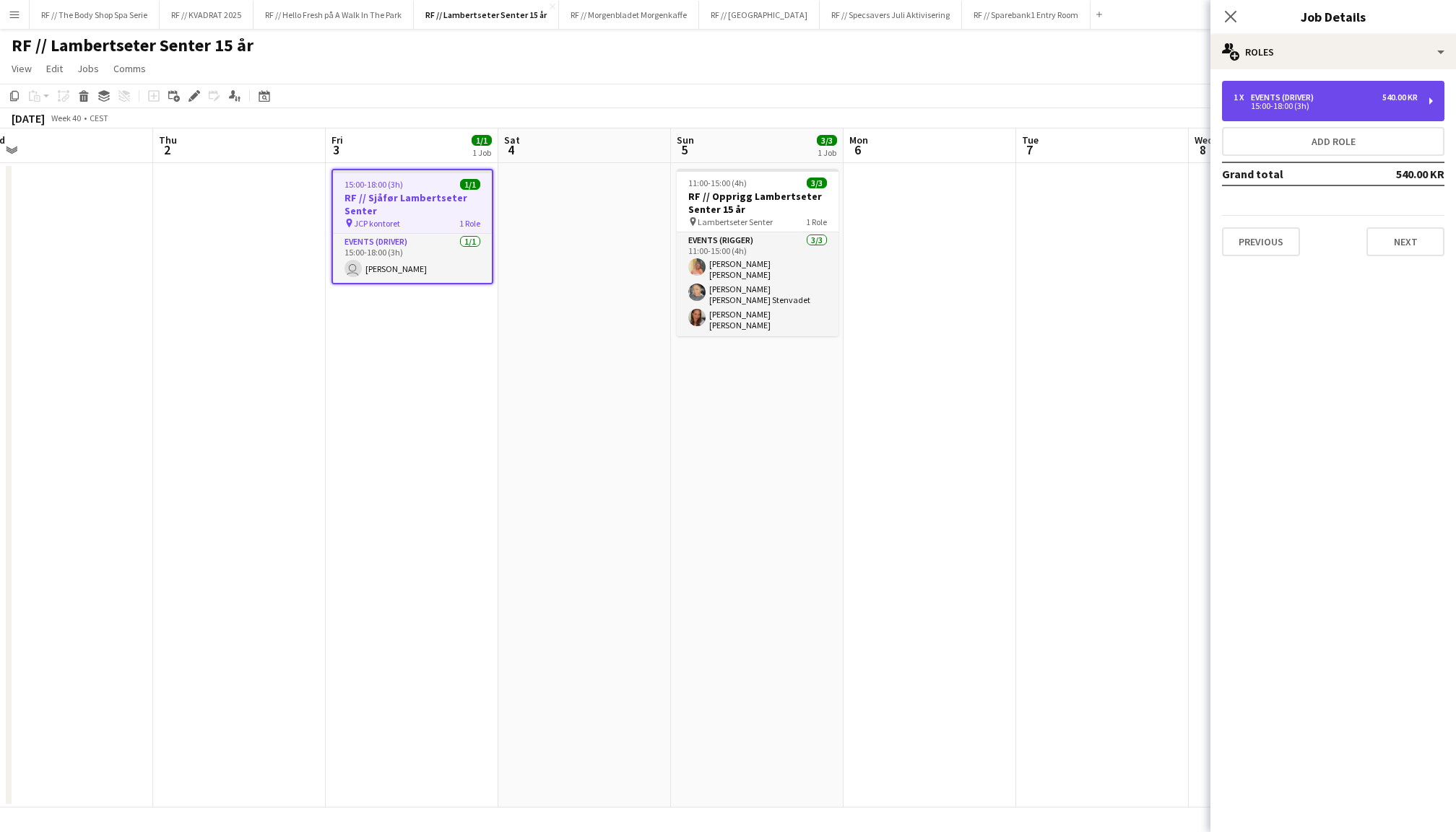
click at [1340, 98] on div "1 x Events (Driver) 540.00 KR" at bounding box center [1325, 98] width 184 height 10
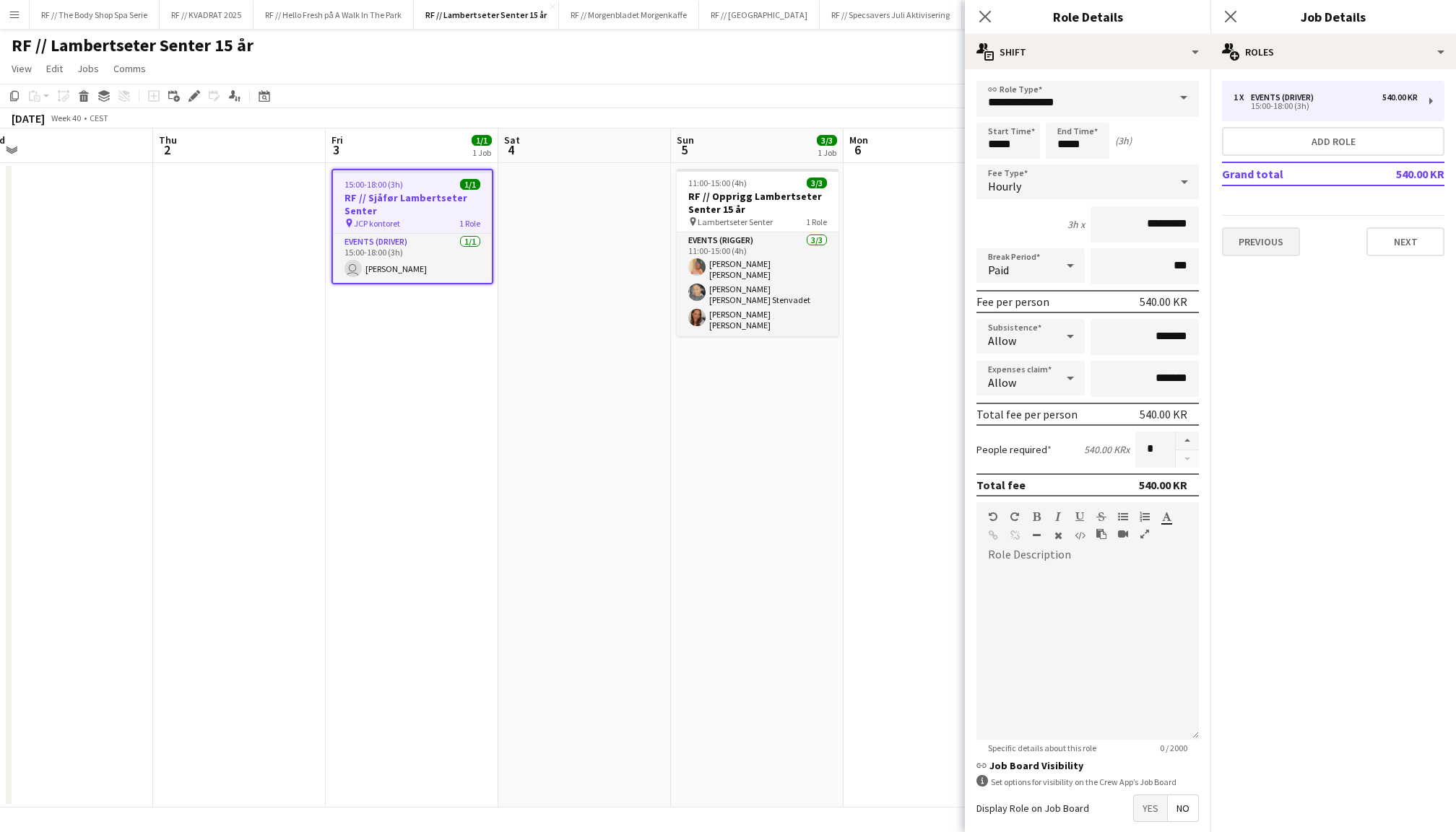
click at [1275, 237] on button "Previous" at bounding box center [1261, 242] width 78 height 29
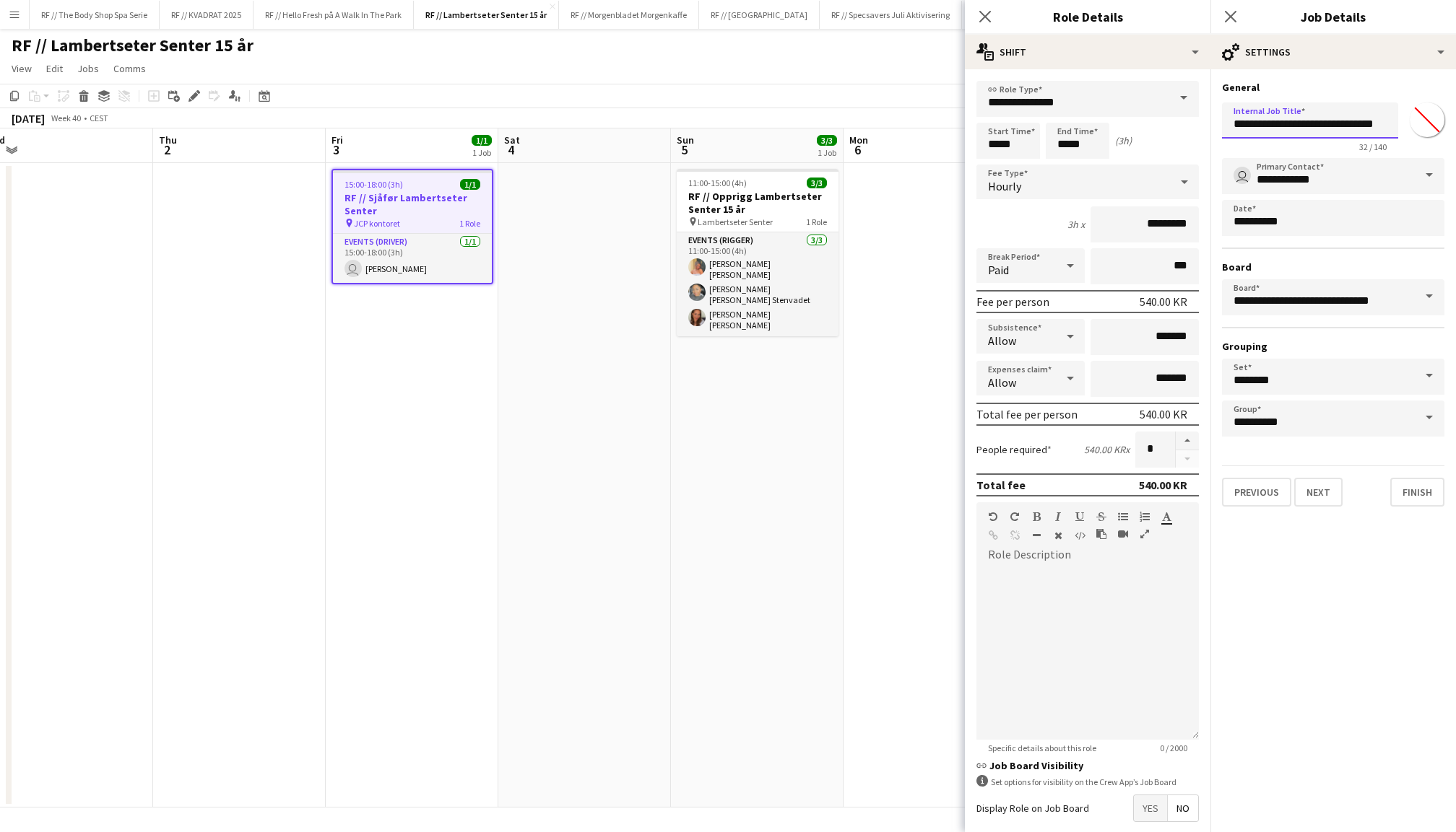
click at [1345, 120] on input "**********" at bounding box center [1310, 121] width 176 height 36
click at [1290, 125] on input "**********" at bounding box center [1310, 121] width 176 height 36
type input "**********"
click at [1143, 223] on input "*********" at bounding box center [1144, 224] width 108 height 36
click at [1149, 227] on input "*********" at bounding box center [1144, 224] width 108 height 36
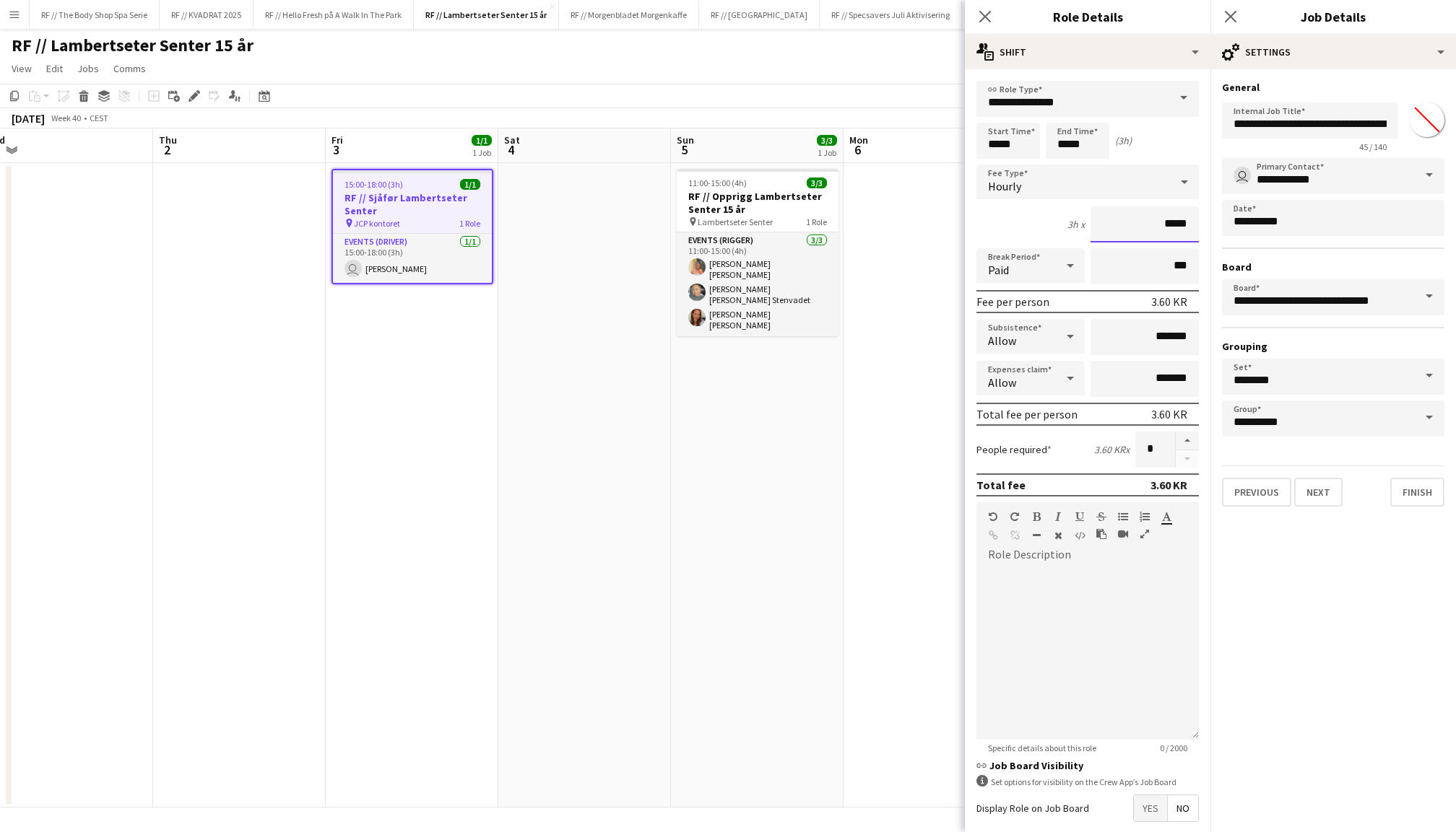
type input "****"
type input "******"
click at [1231, 12] on icon "Close pop-in" at bounding box center [1230, 16] width 14 height 14
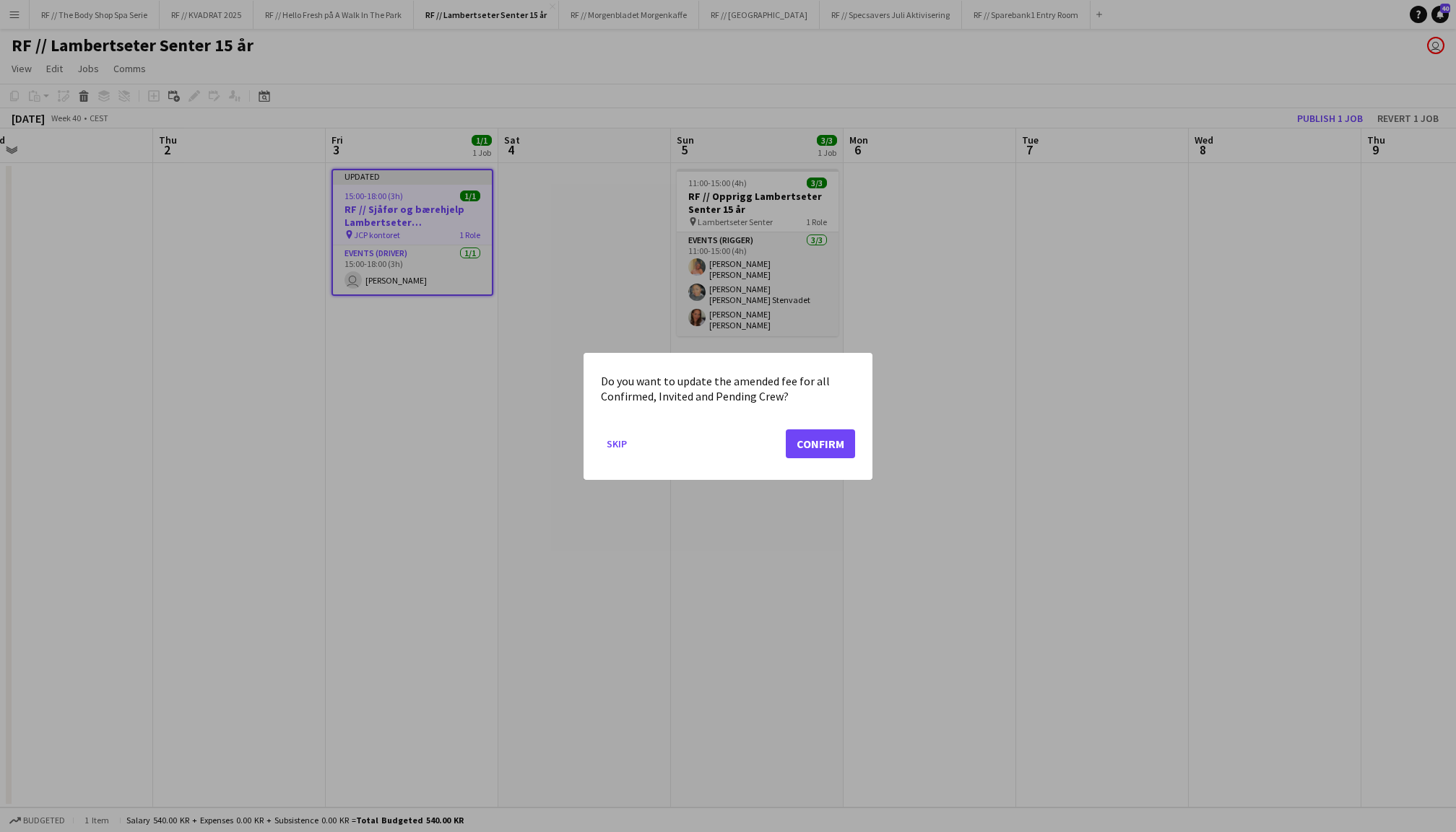
click at [836, 449] on button "Confirm" at bounding box center [820, 443] width 69 height 29
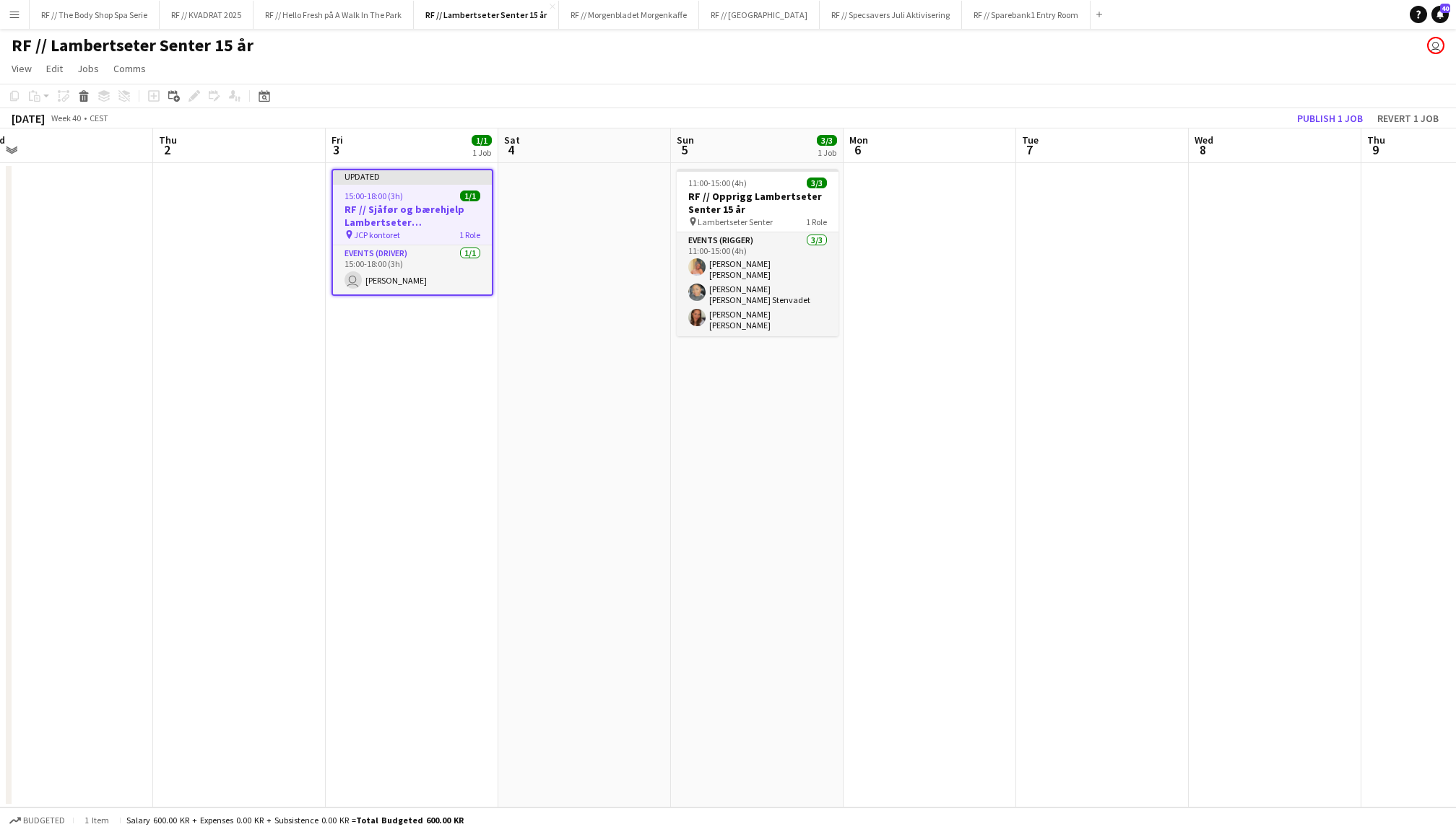
click at [527, 273] on app-date-cell at bounding box center [584, 485] width 172 height 645
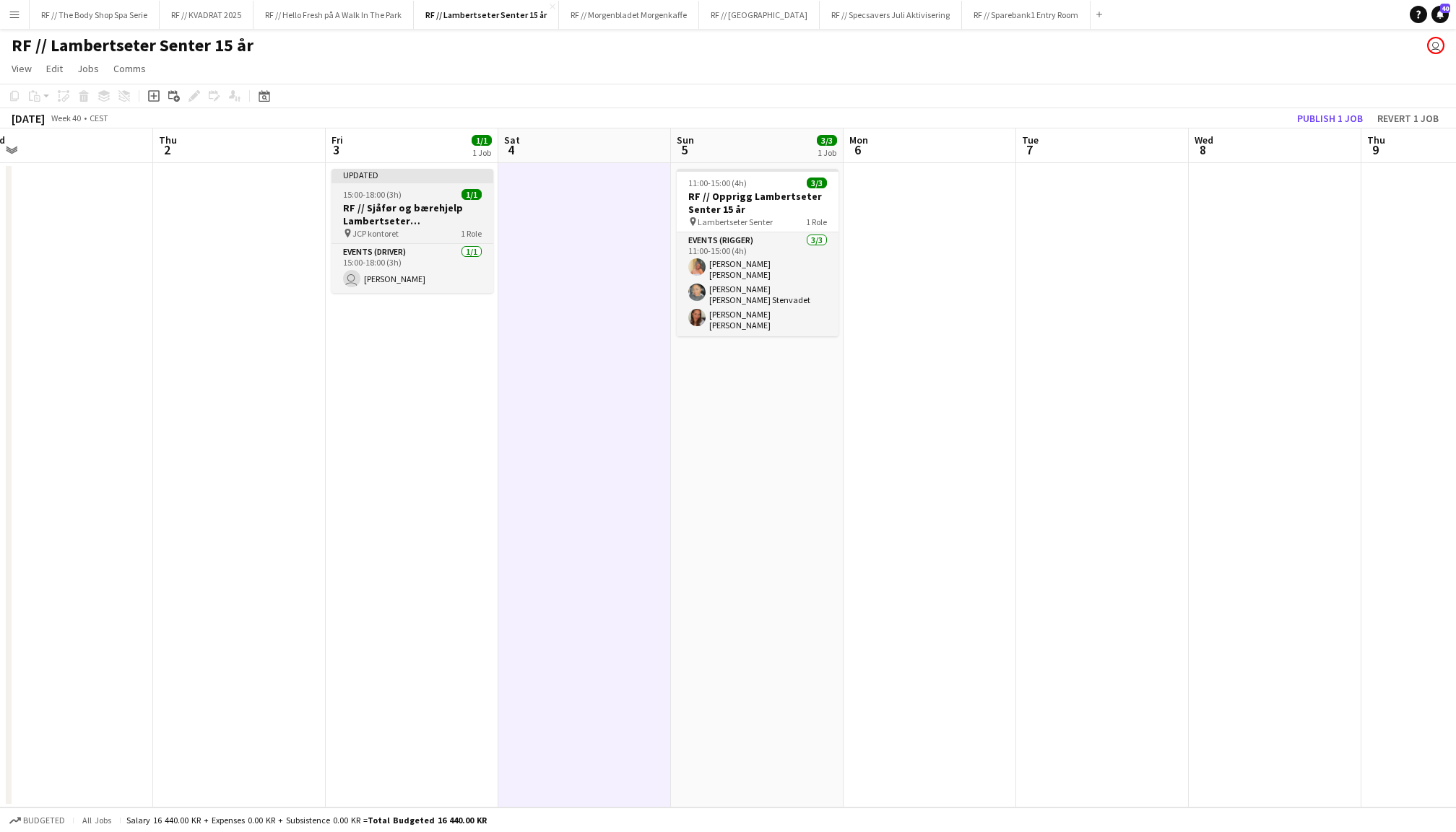
click at [448, 217] on h3 "RF // Sjåfør og bærehjelp Lambertseter Senter" at bounding box center [412, 214] width 162 height 26
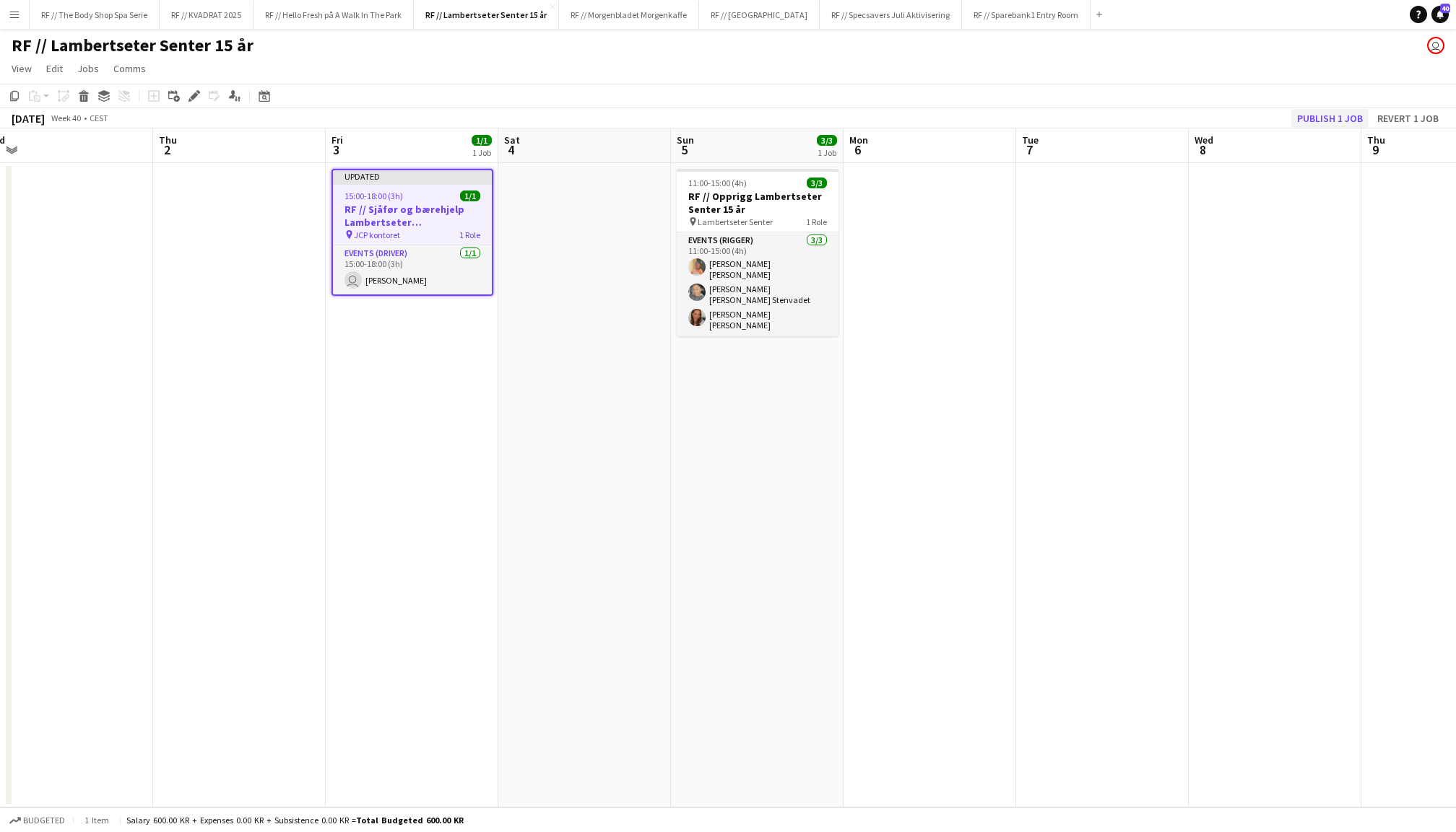
click at [1332, 118] on button "Publish 1 job" at bounding box center [1329, 118] width 77 height 19
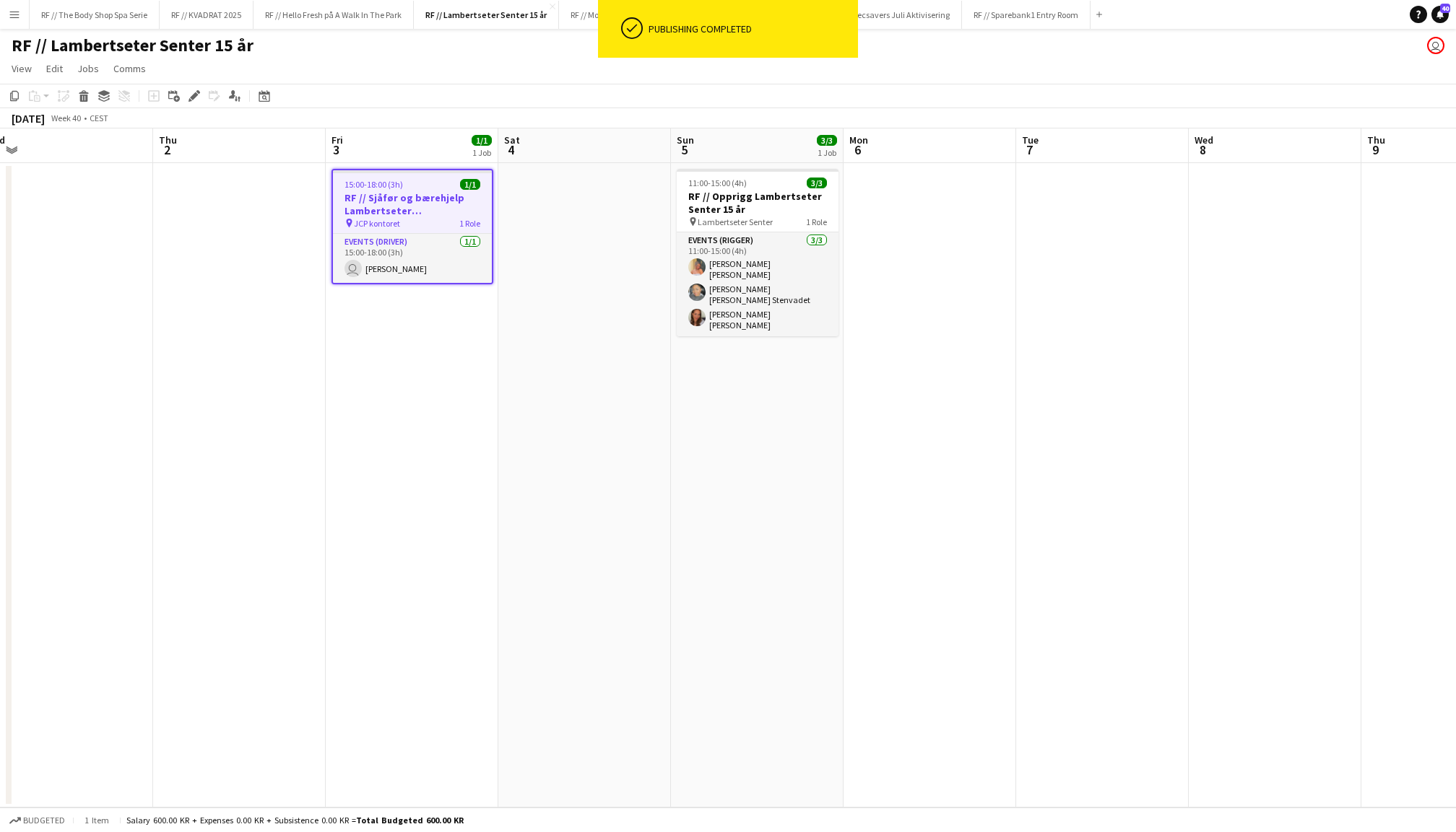
click at [588, 209] on app-date-cell at bounding box center [584, 485] width 172 height 645
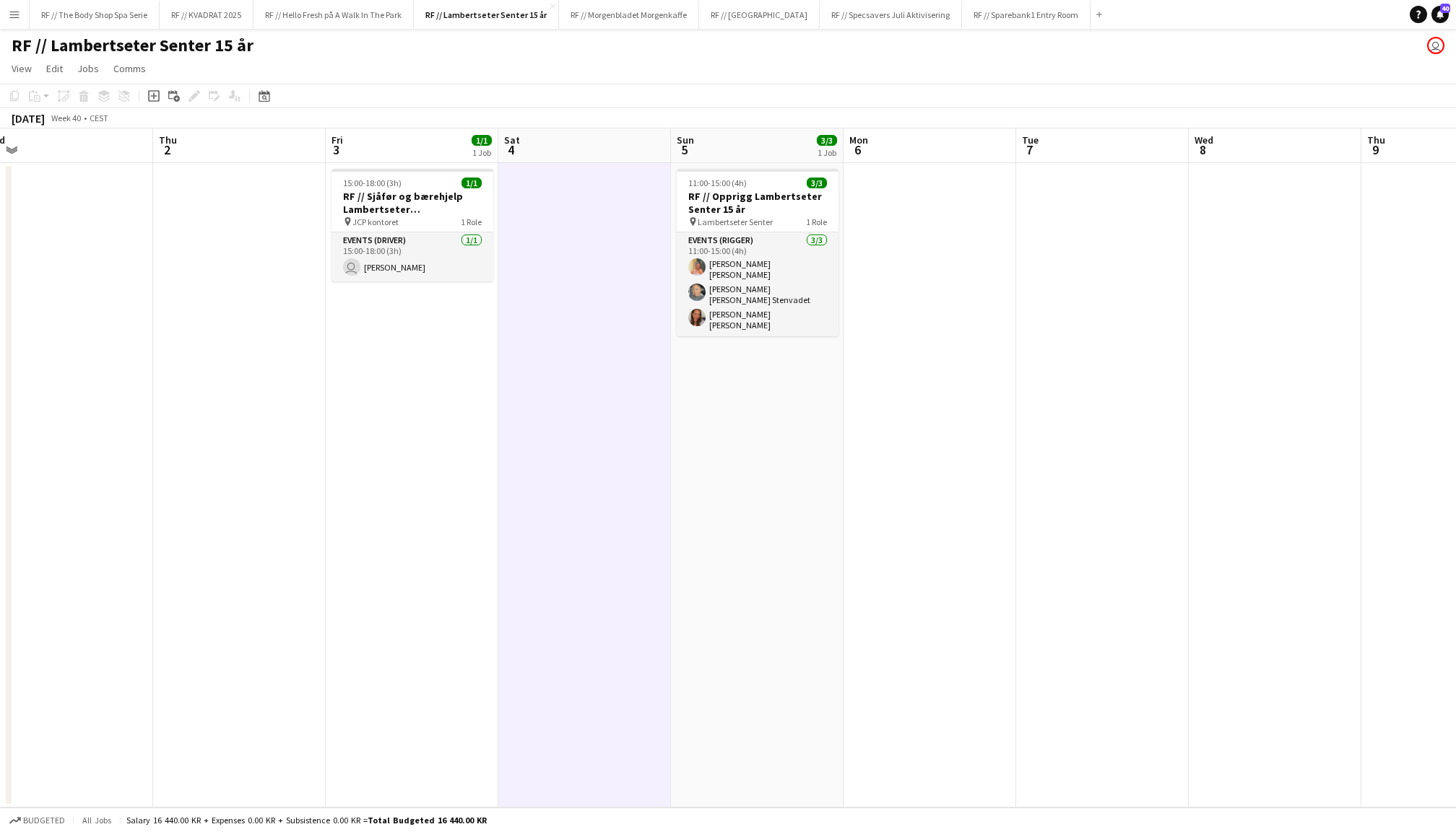
click at [926, 257] on app-date-cell at bounding box center [929, 485] width 172 height 645
